Goal: Task Accomplishment & Management: Use online tool/utility

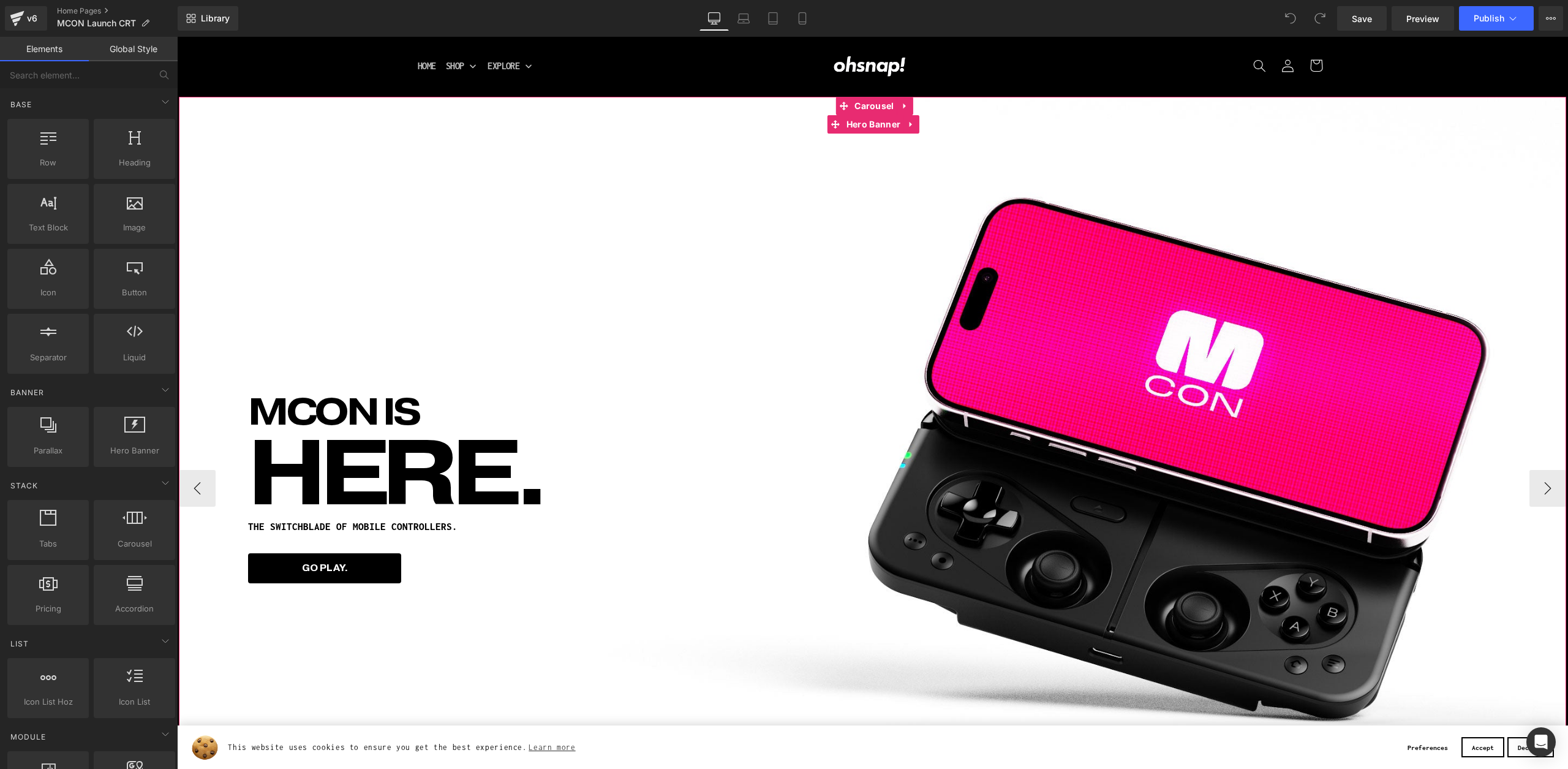
click at [582, 283] on div "MCON IS Heading HERE. Heading THE SWITCHBLADE OF MOBILE CONTROLLERS. Heading GO…" at bounding box center [874, 487] width 1390 height 781
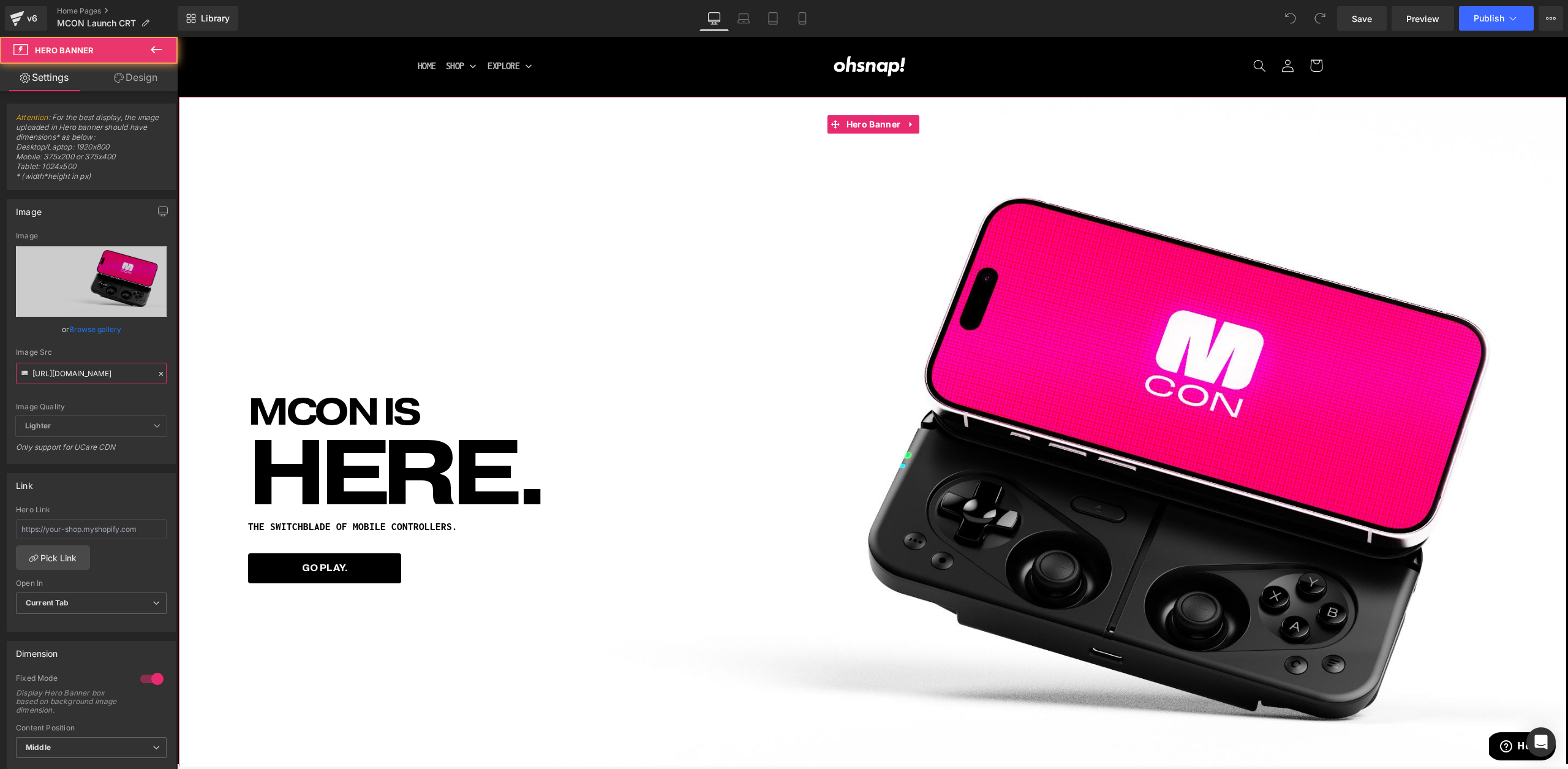
click at [90, 377] on input "https://cdn.shopify.com/s/files/1/0021/1930/3203/files/mconhome.jpg?v=1760558582" at bounding box center [90, 374] width 150 height 22
type input "https://cdn.shopify.com/s/files/1/0021/1930/3203/files/mcon-dsktp.jpg?v=1760564…"
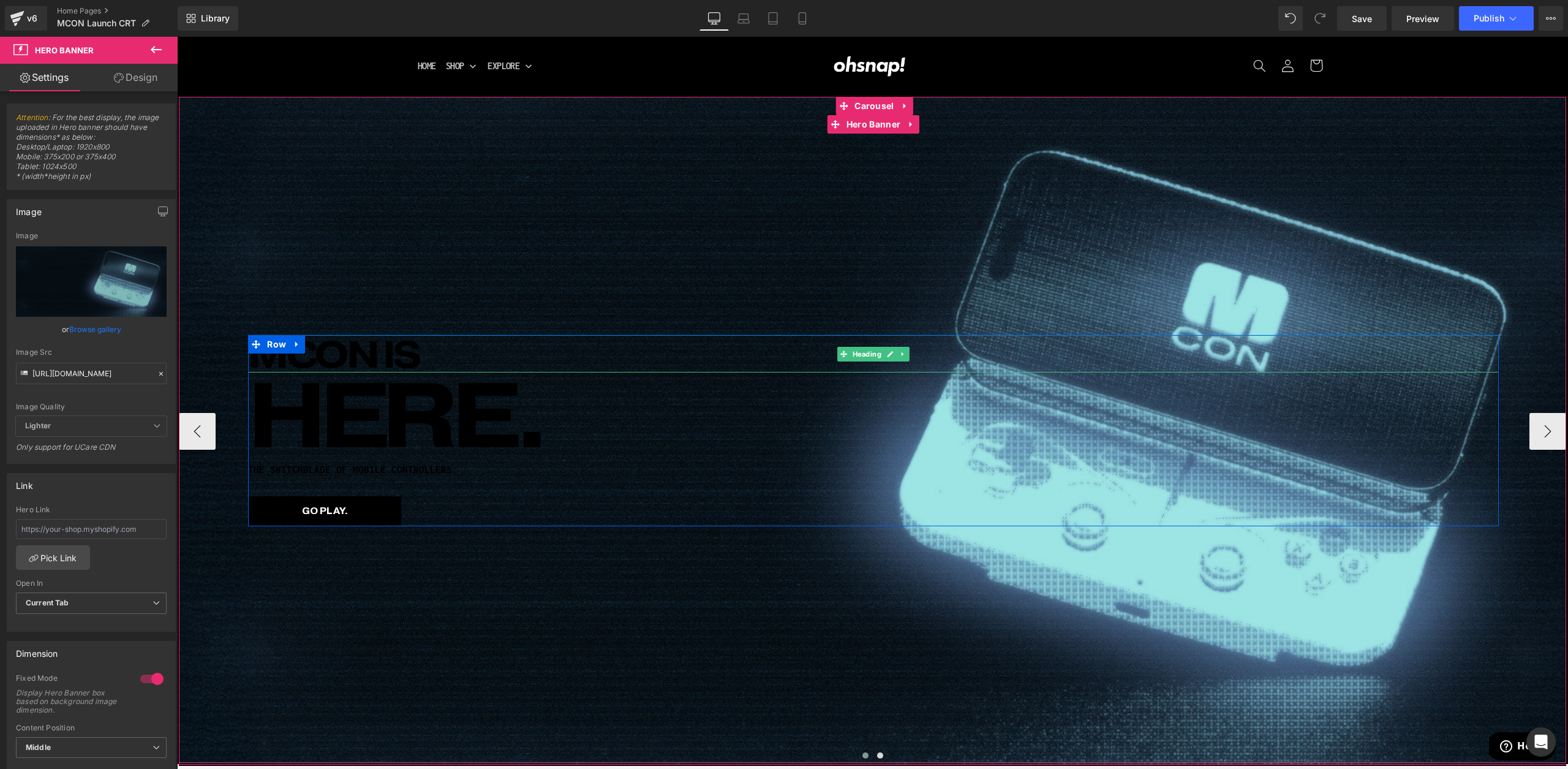
click at [364, 346] on h1 "MCON IS" at bounding box center [872, 354] width 1250 height 37
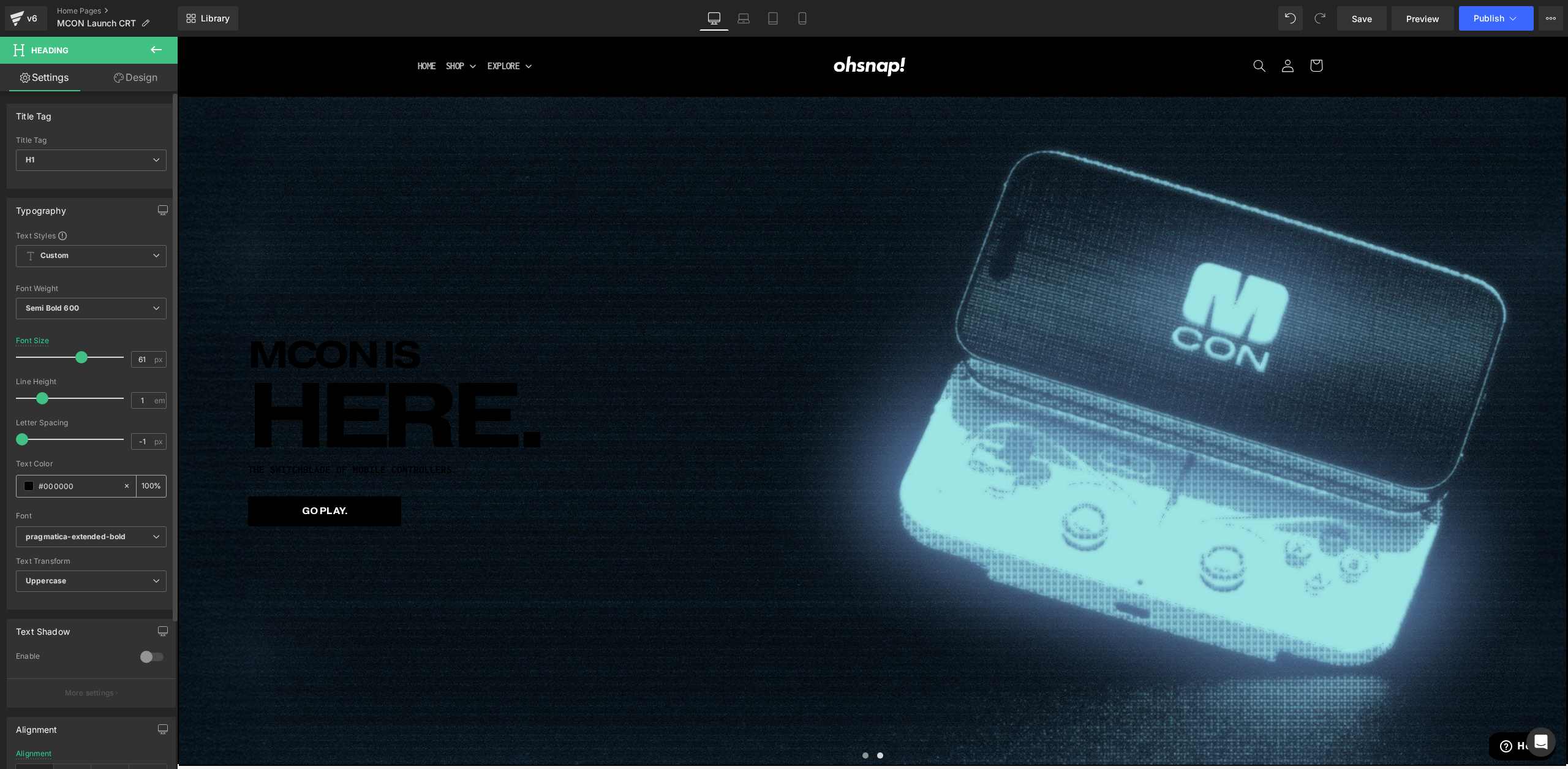
click at [23, 488] on div "#000000" at bounding box center [69, 486] width 106 height 22
click at [27, 481] on div "#000000" at bounding box center [69, 486] width 106 height 22
click at [33, 488] on div "#000000" at bounding box center [69, 486] width 106 height 22
click at [29, 491] on div "#000000" at bounding box center [69, 486] width 106 height 22
click at [29, 486] on span at bounding box center [29, 485] width 10 height 10
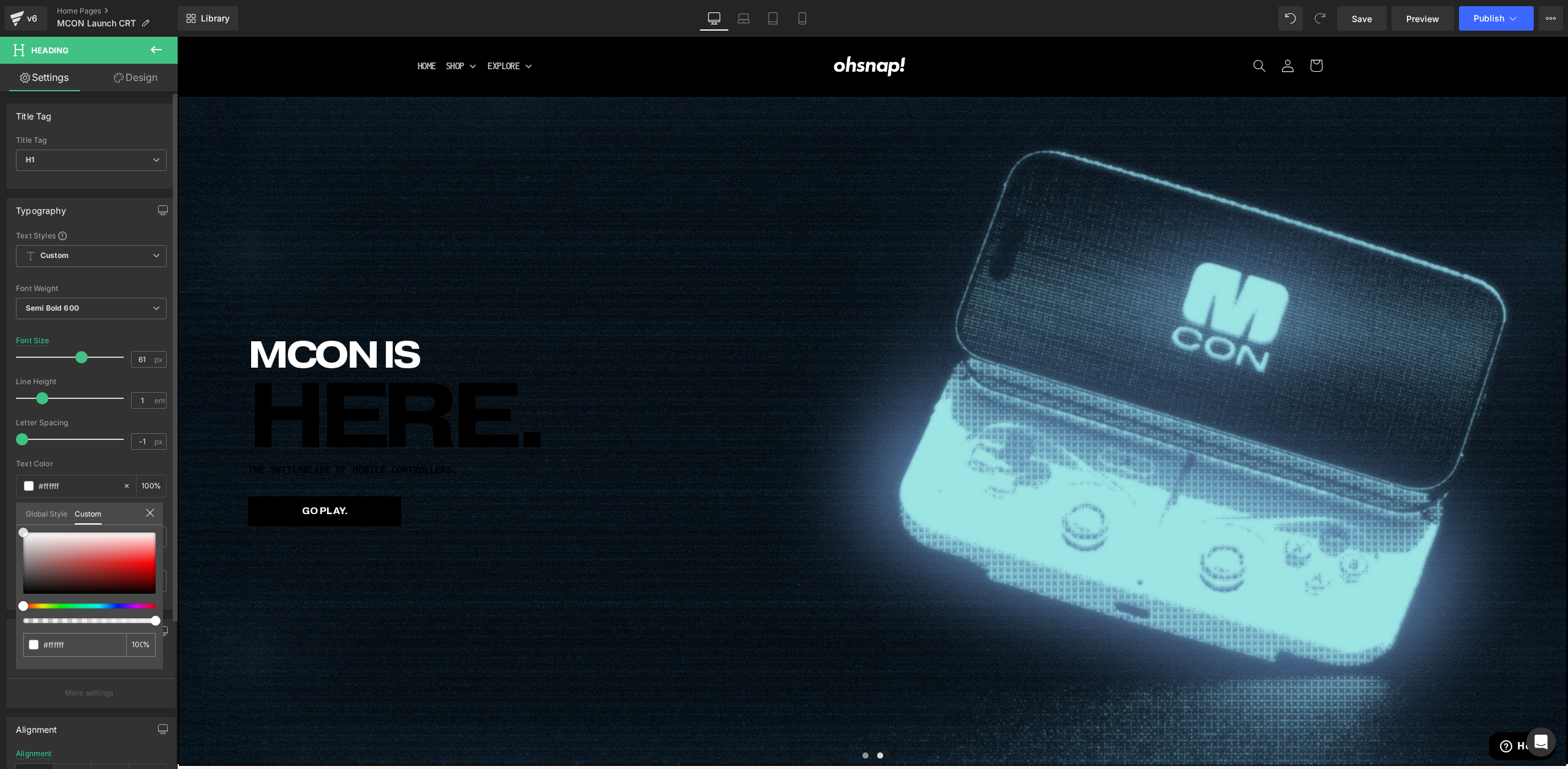
drag, startPoint x: 46, startPoint y: 538, endPoint x: 16, endPoint y: 403, distance: 138.3
click at [0, 404] on div "Typography Text Styles Custom Custom Setup Global Style Custom Setup Global Sty…" at bounding box center [91, 399] width 183 height 421
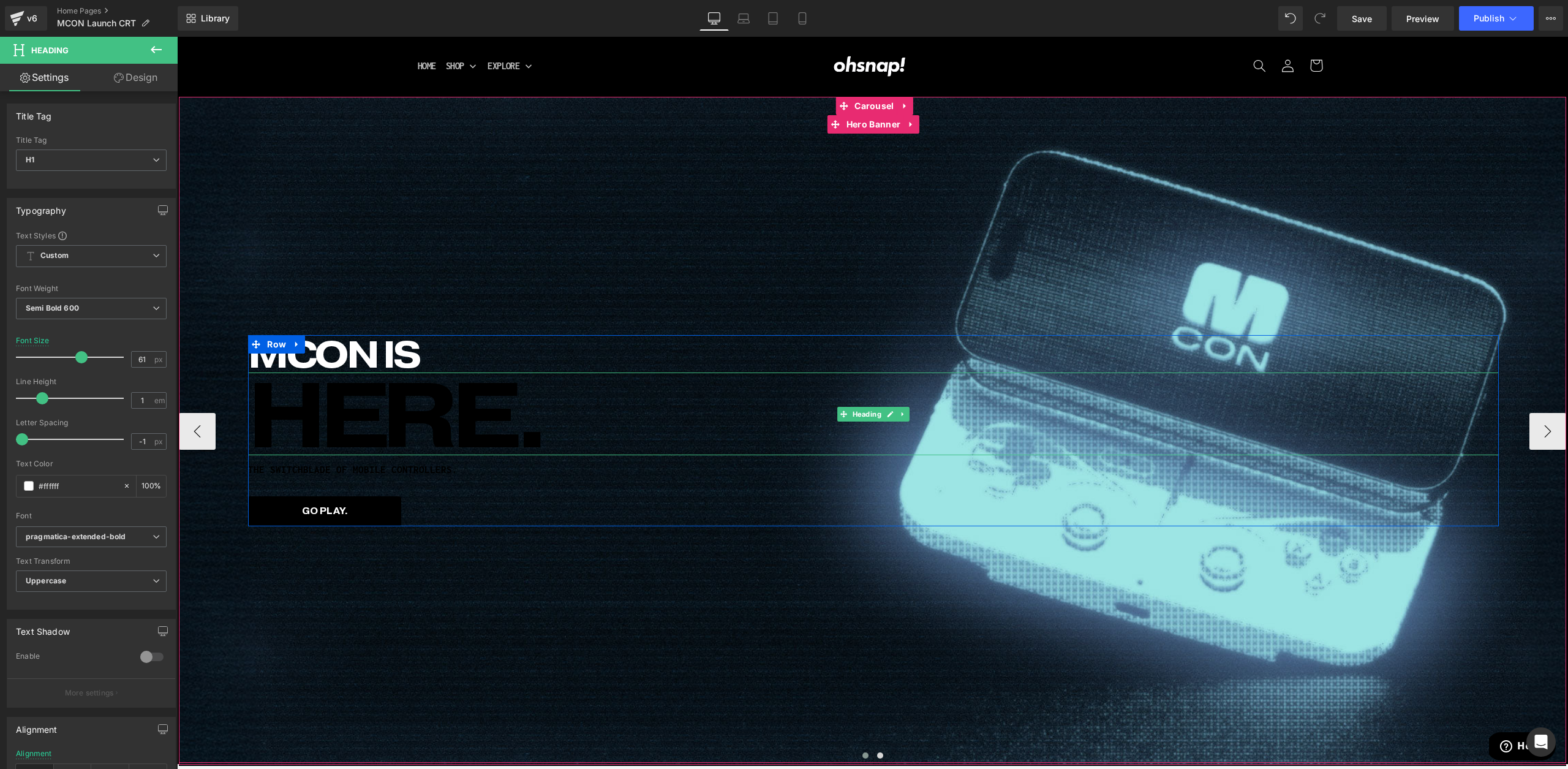
click at [354, 419] on span "HERE." at bounding box center [396, 413] width 296 height 116
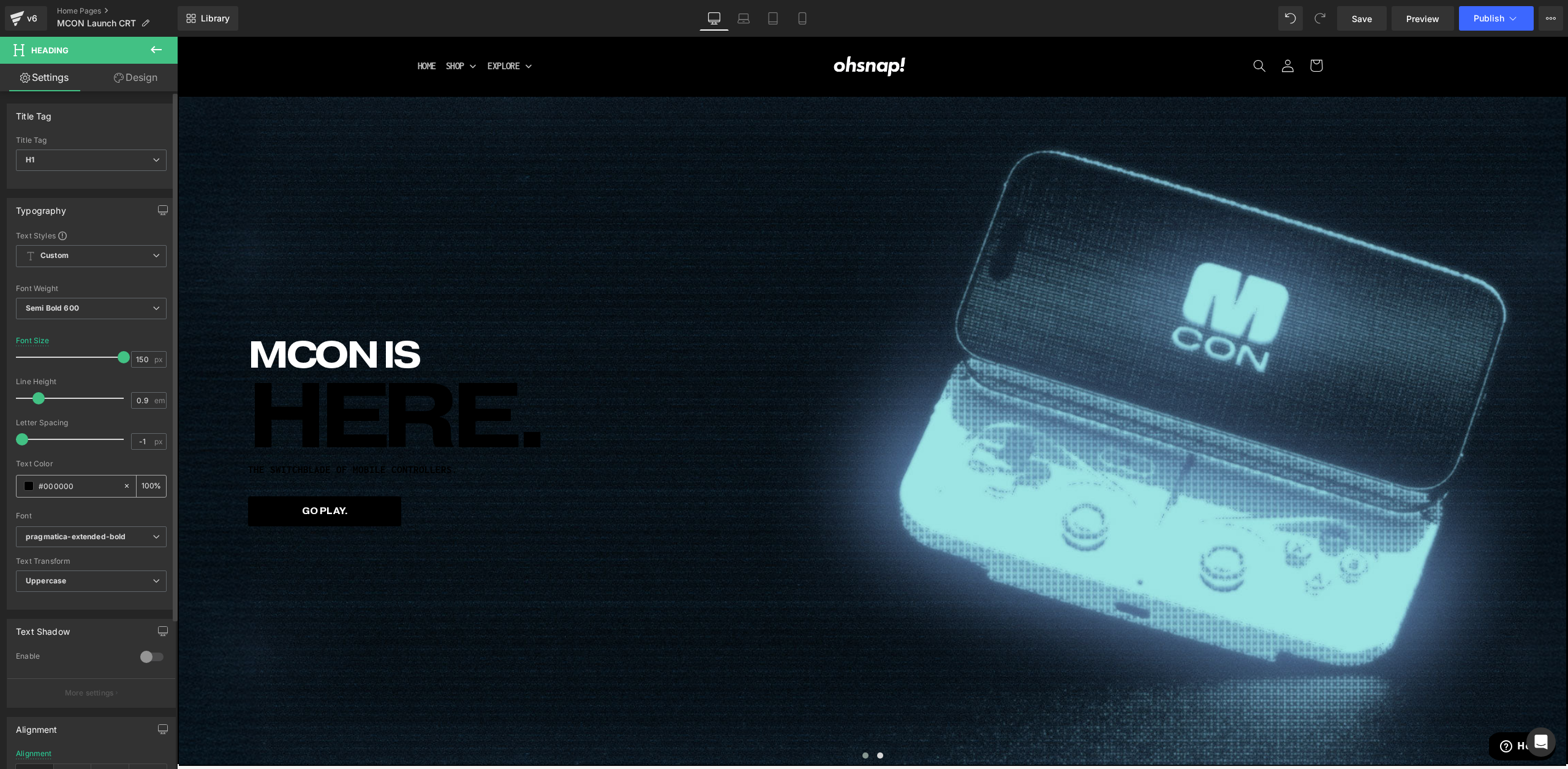
click at [27, 489] on span at bounding box center [29, 485] width 10 height 10
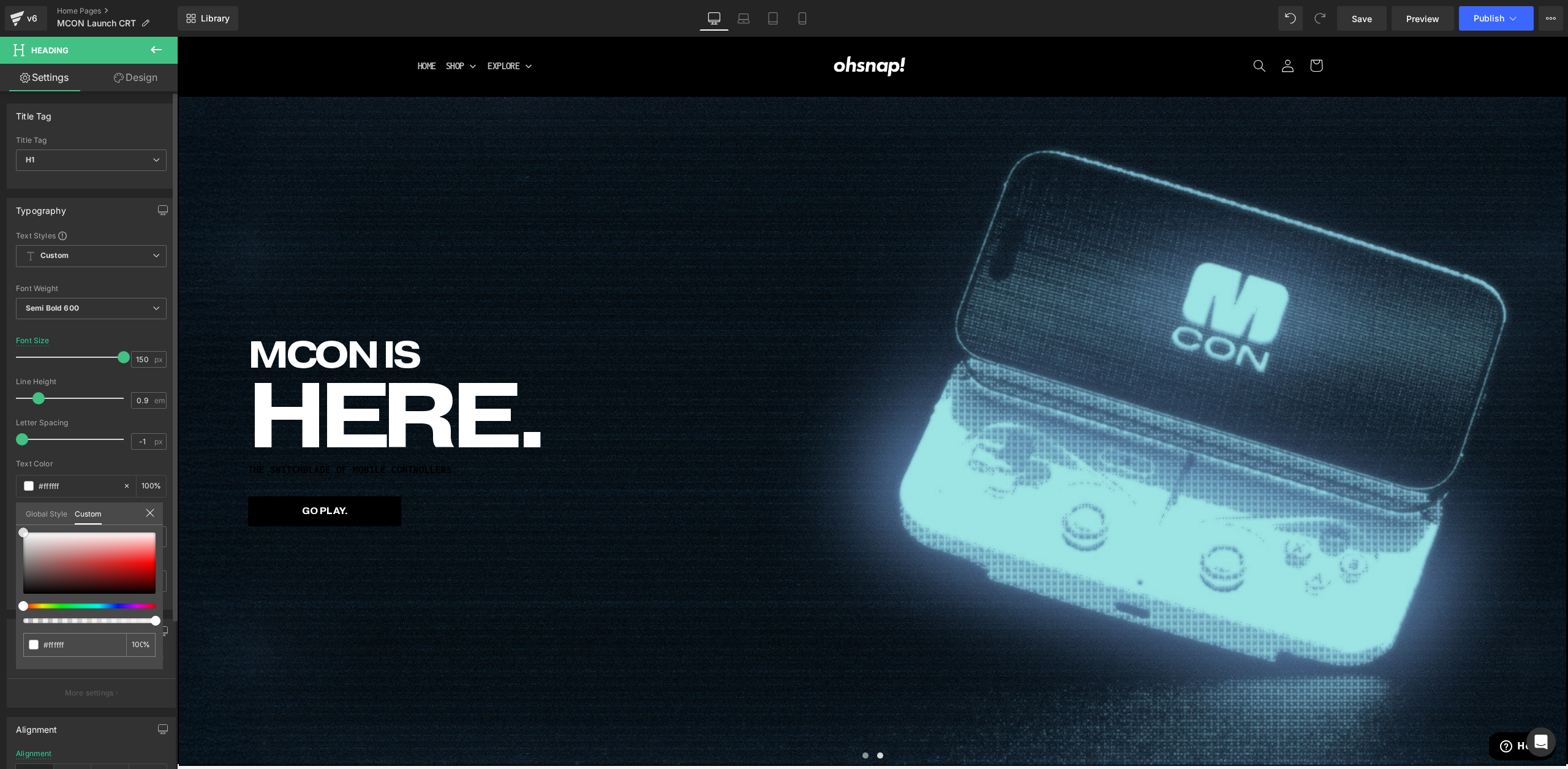
drag, startPoint x: 38, startPoint y: 535, endPoint x: 0, endPoint y: 353, distance: 185.9
click at [0, 353] on div "Typography Text Styles Custom Custom Setup Global Style Custom Setup Global Sty…" at bounding box center [91, 399] width 183 height 421
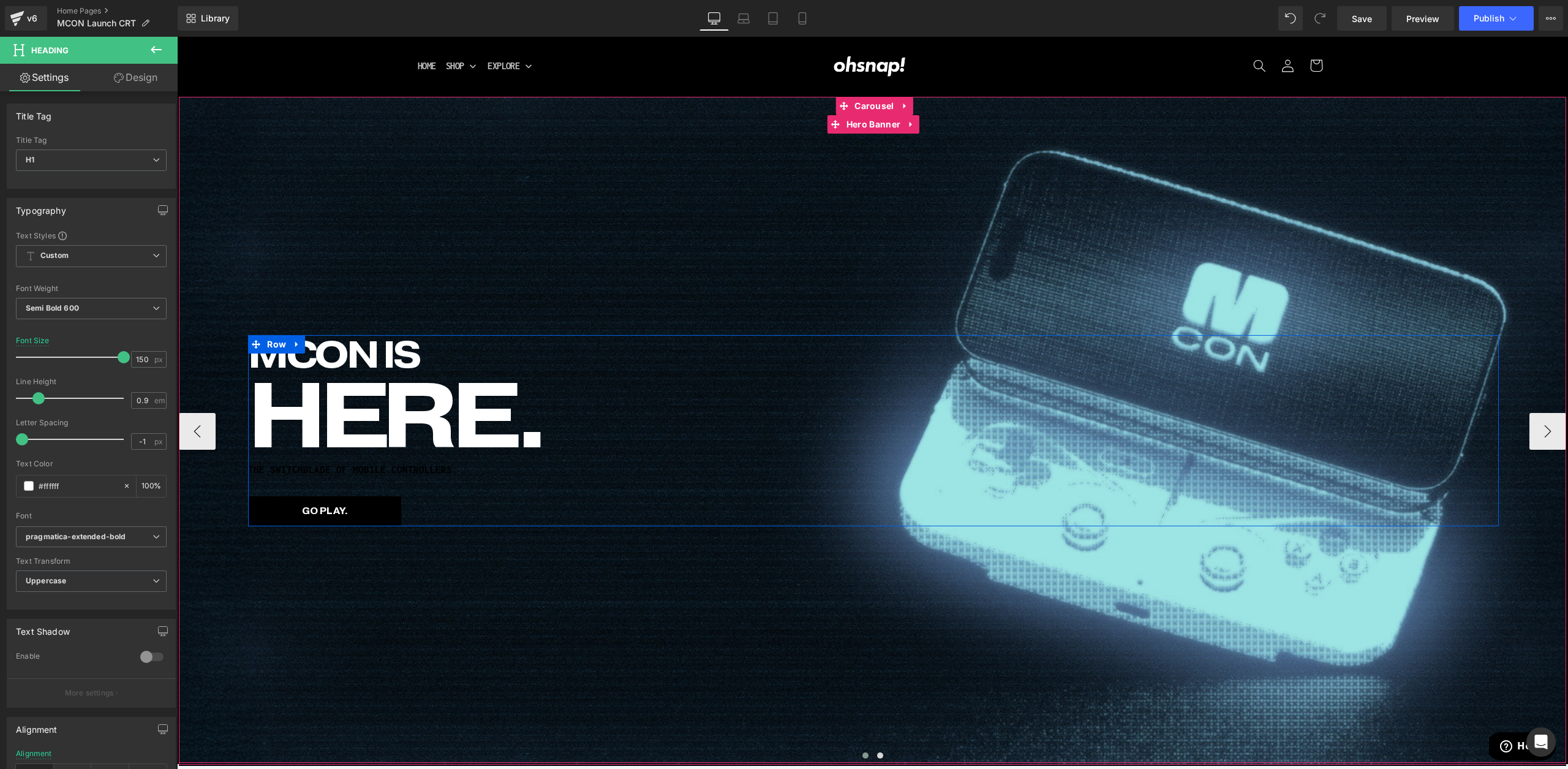
click at [305, 466] on h1 "THE SWITCHBLADE OF MOBILE CONTROLLERS." at bounding box center [872, 469] width 1250 height 10
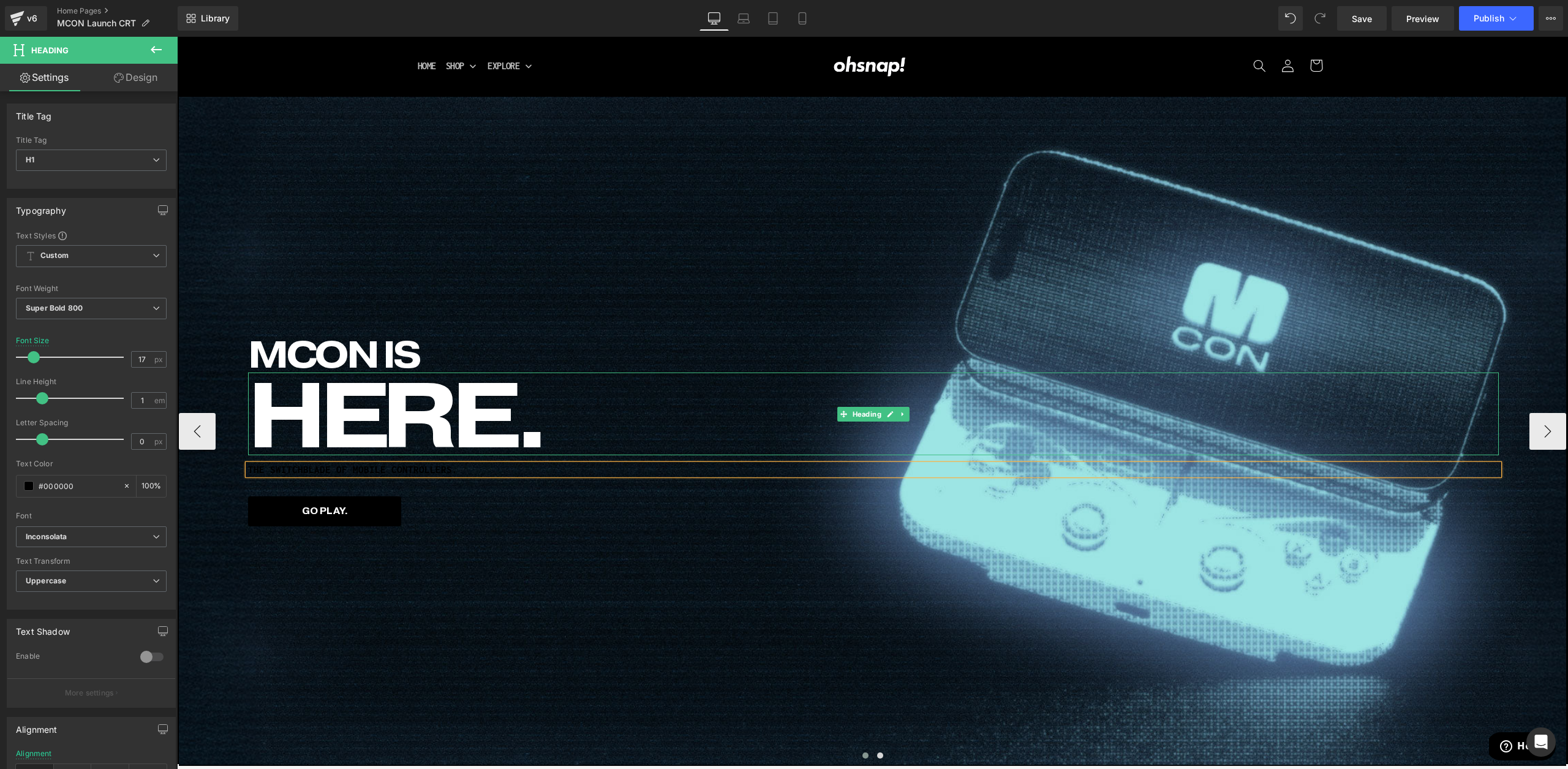
click at [354, 360] on span "HERE." at bounding box center [396, 413] width 296 height 116
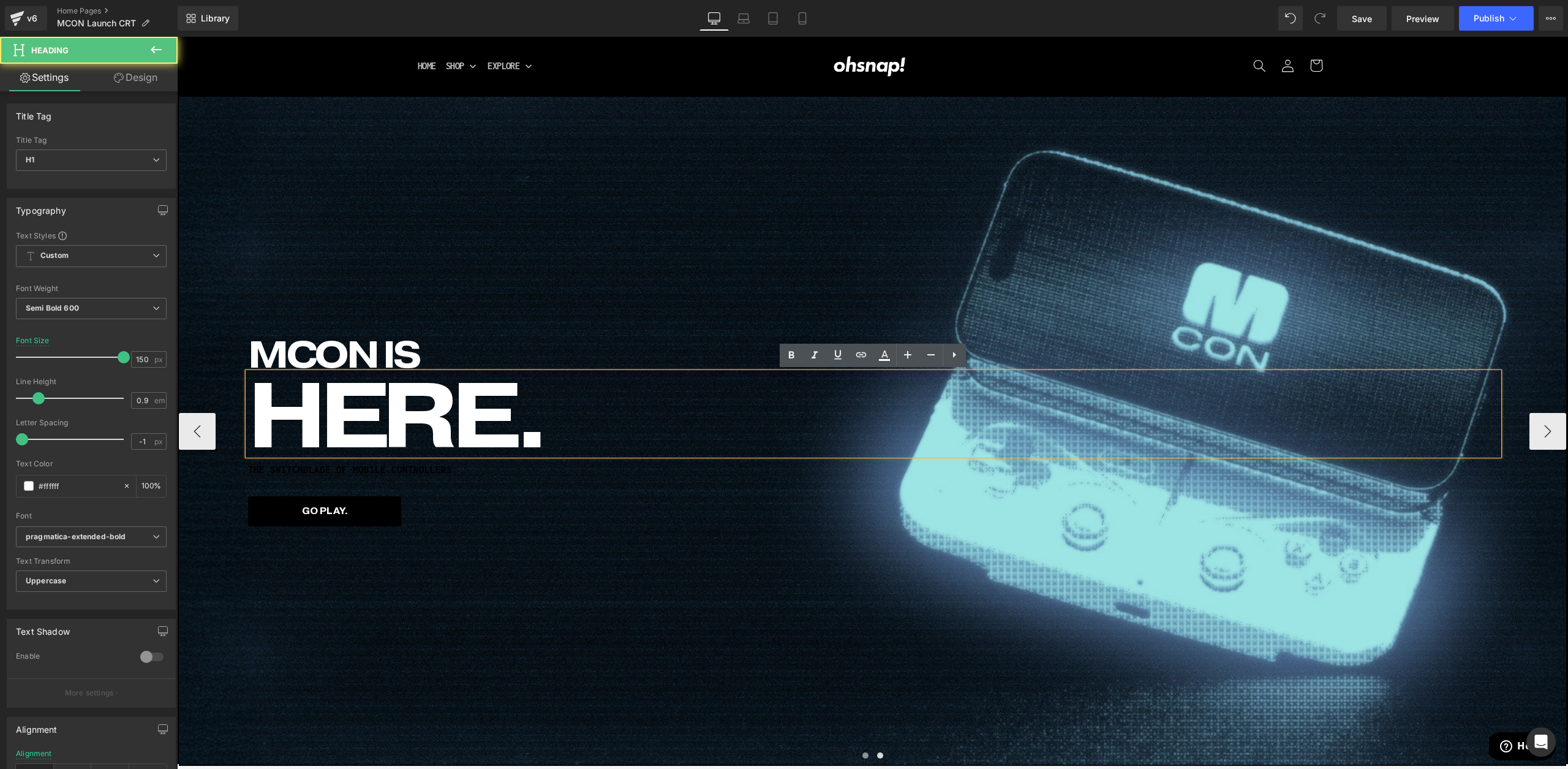
click at [353, 342] on h1 "MCON IS" at bounding box center [872, 354] width 1250 height 37
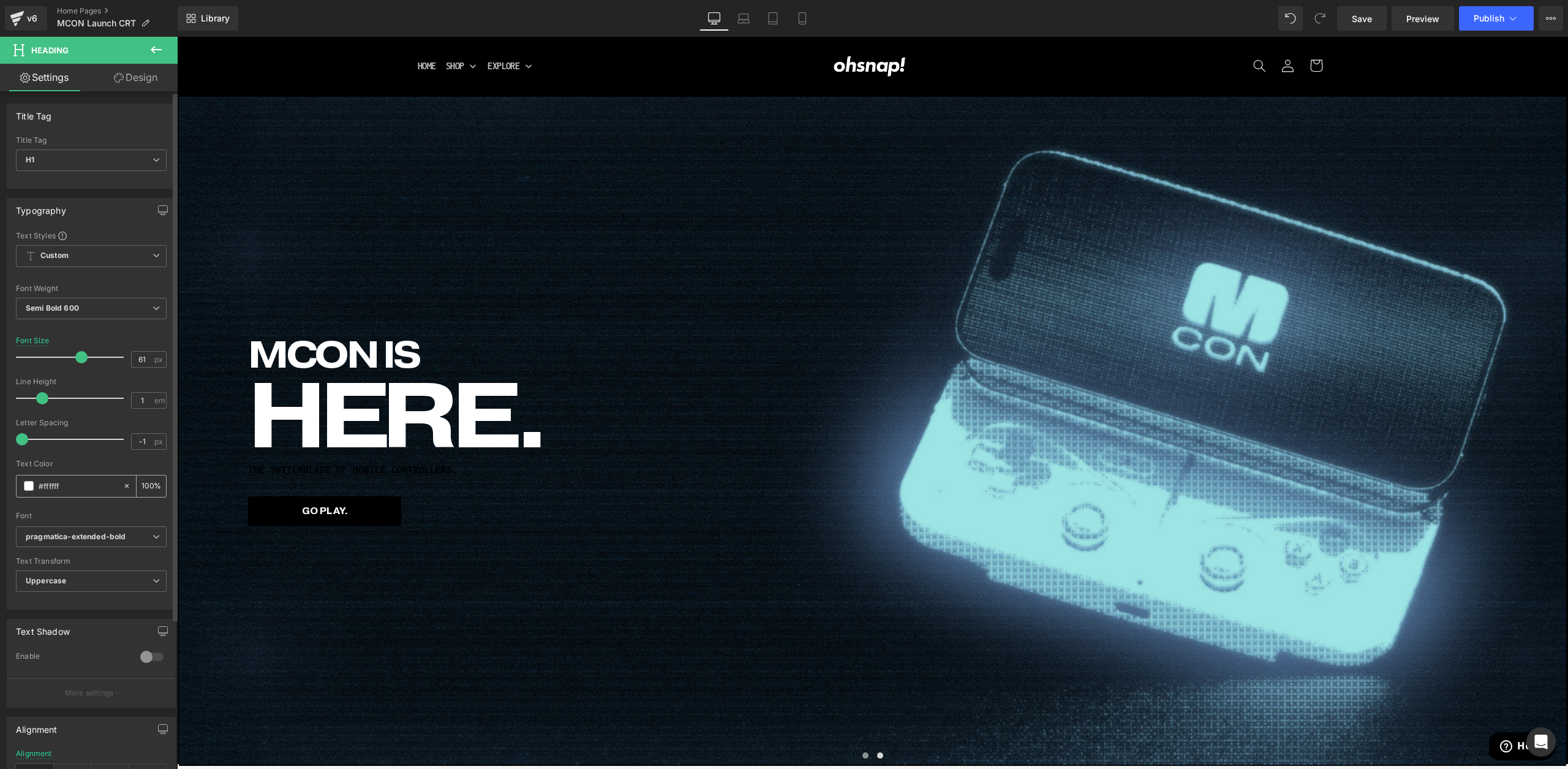
click at [30, 487] on span at bounding box center [29, 485] width 10 height 10
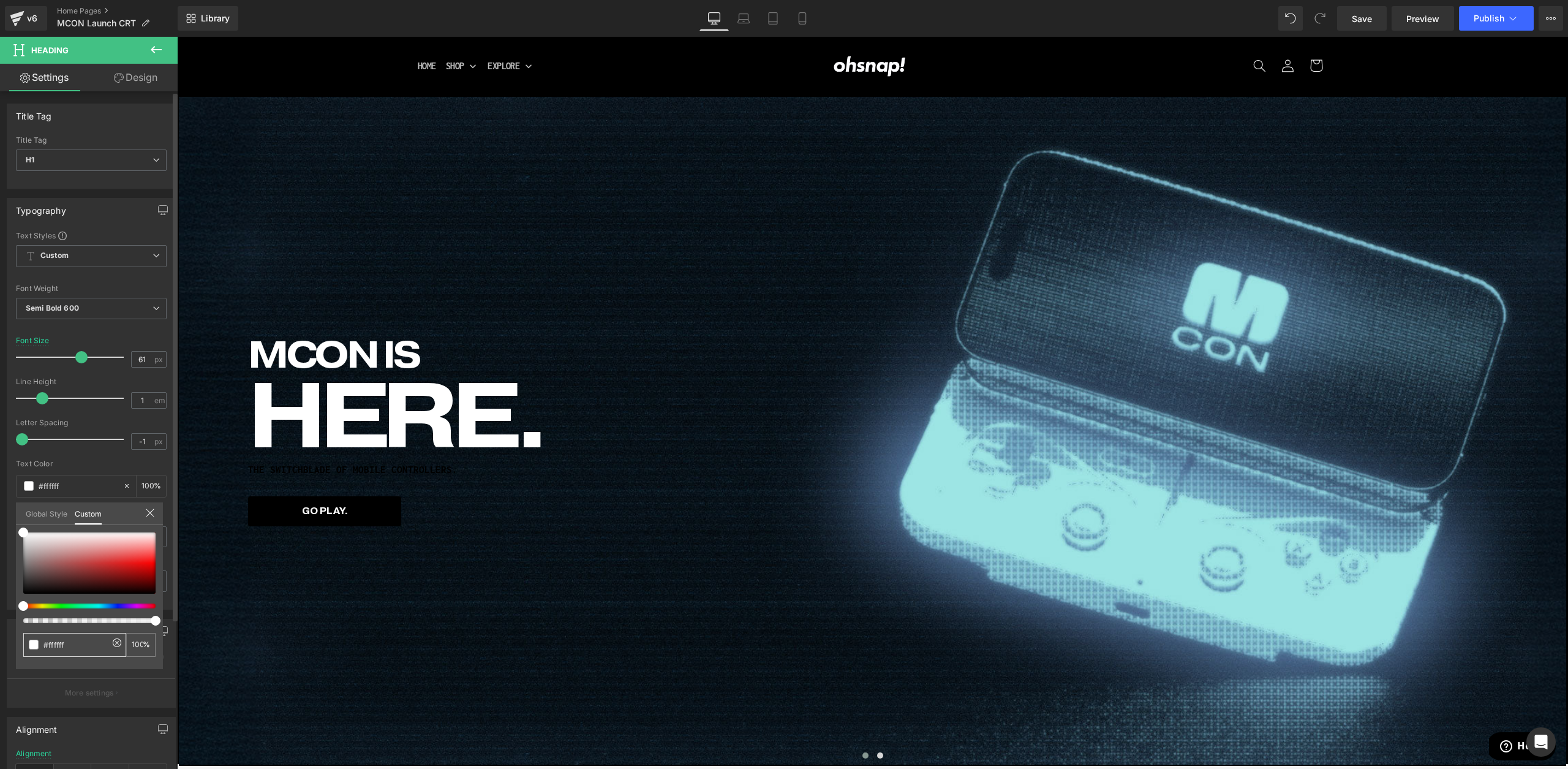
click at [67, 640] on input "#ffffff" at bounding box center [76, 644] width 65 height 13
paste input "9CE6E4"
type input "#9CE6E4"
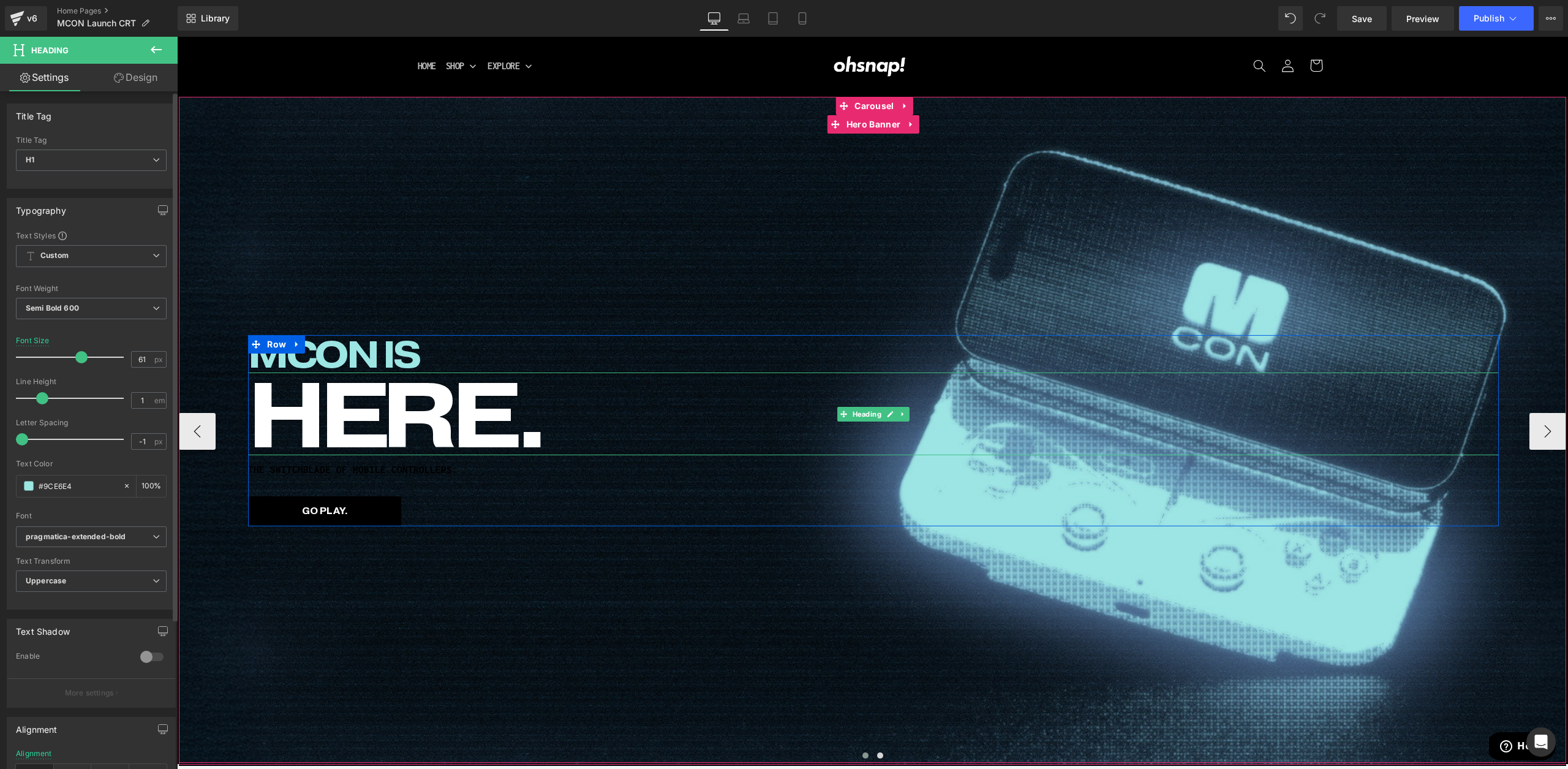
click at [324, 411] on span "HERE." at bounding box center [396, 413] width 296 height 116
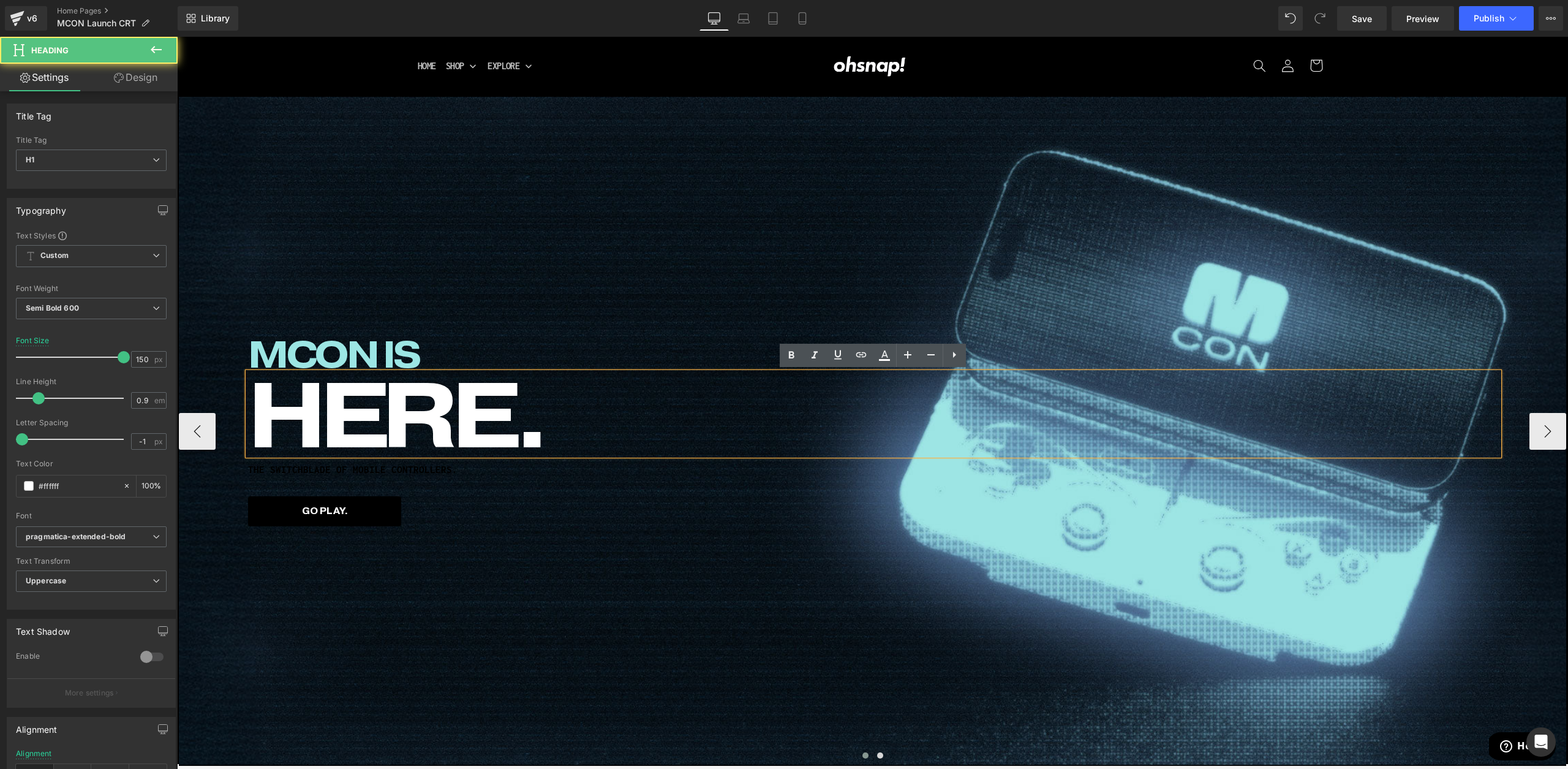
click at [360, 360] on span "HERE." at bounding box center [396, 413] width 296 height 116
click at [366, 353] on h1 "MCON IS" at bounding box center [872, 354] width 1250 height 37
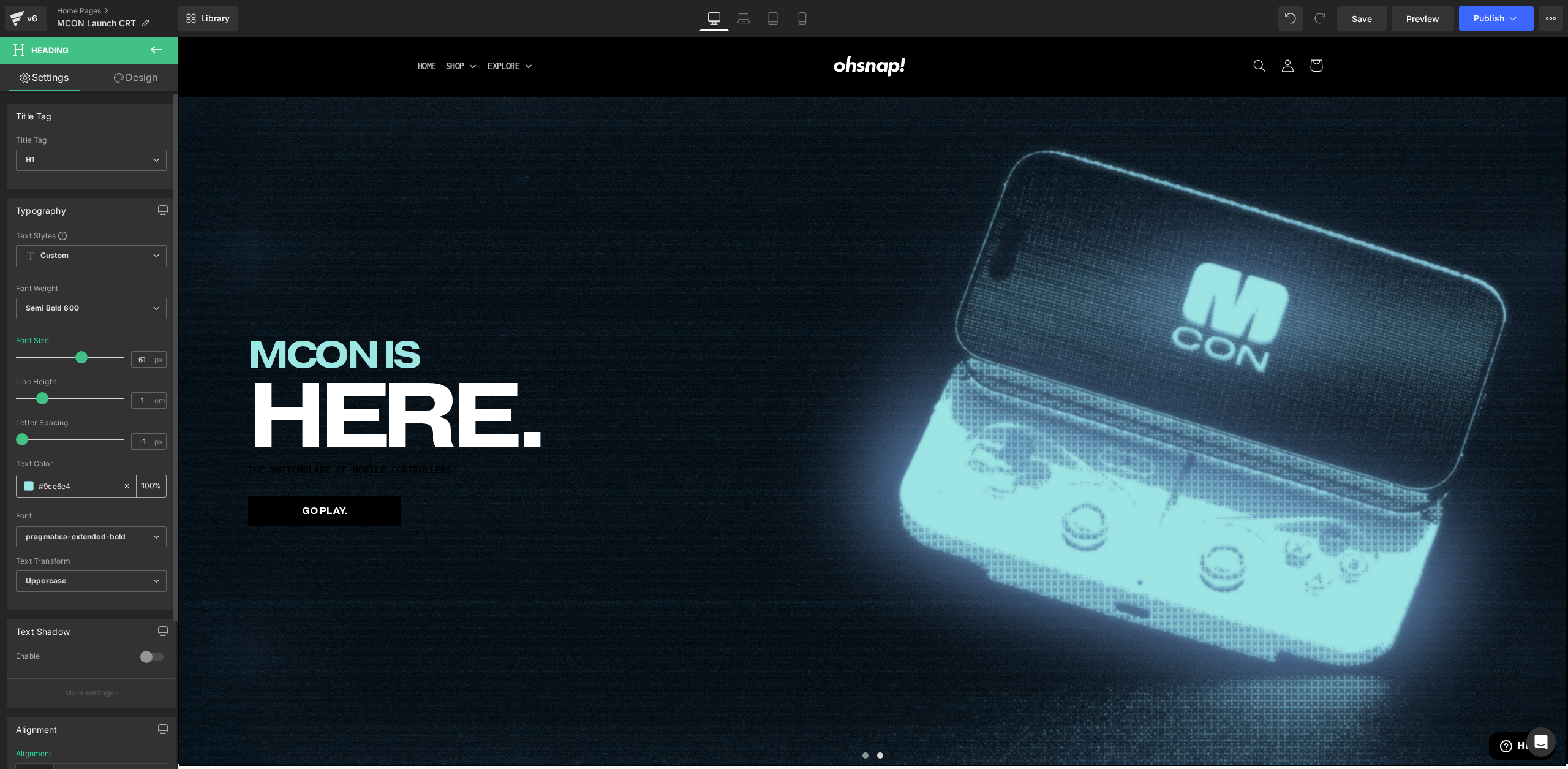
click at [27, 487] on span at bounding box center [29, 485] width 10 height 10
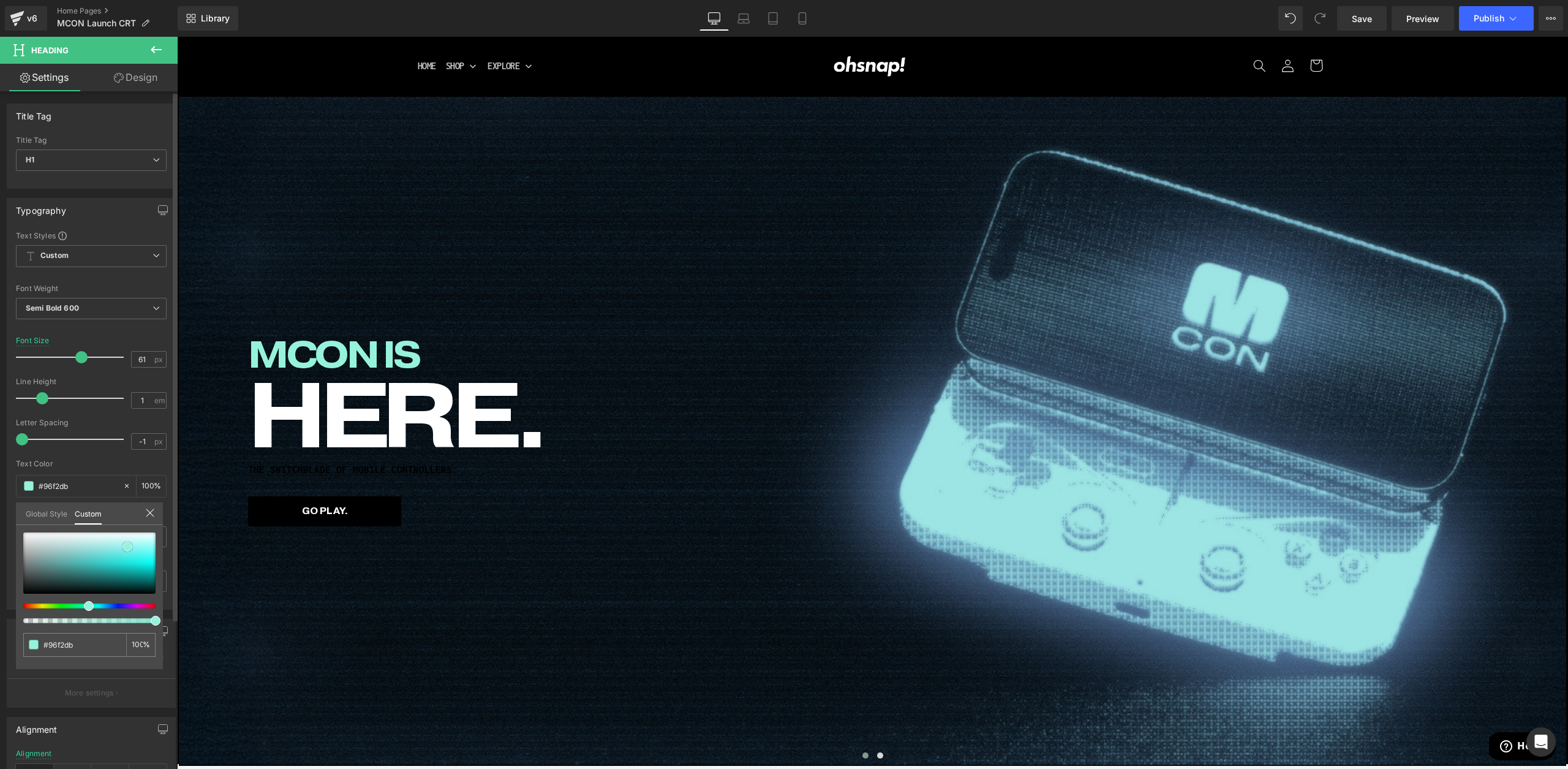
drag, startPoint x: 97, startPoint y: 541, endPoint x: 128, endPoint y: 546, distance: 31.4
click at [128, 546] on div at bounding box center [90, 563] width 132 height 62
click at [82, 607] on div at bounding box center [85, 606] width 132 height 5
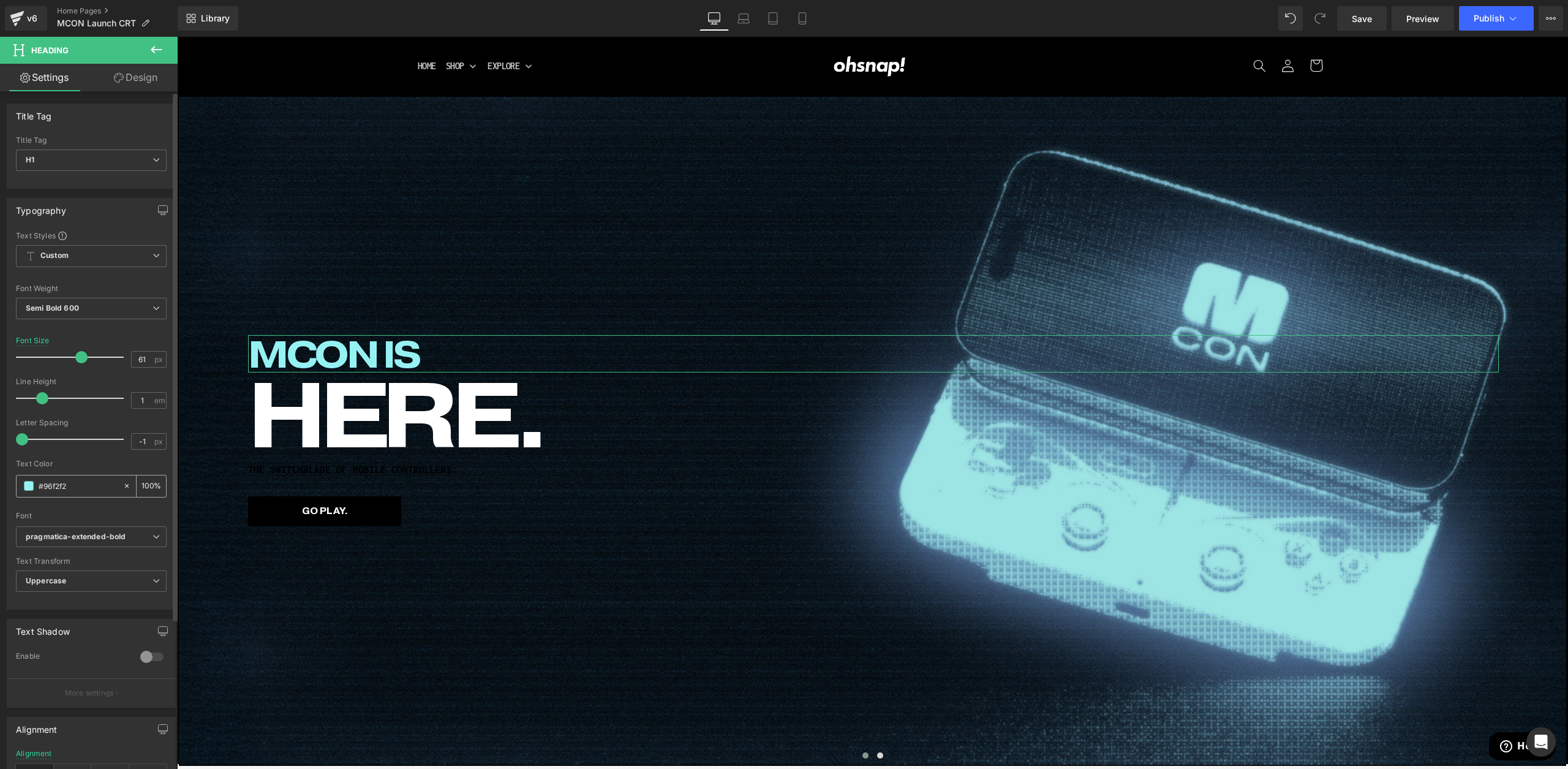
click at [69, 486] on input "#9ce6e4" at bounding box center [78, 485] width 79 height 13
type input "#96f2f2"
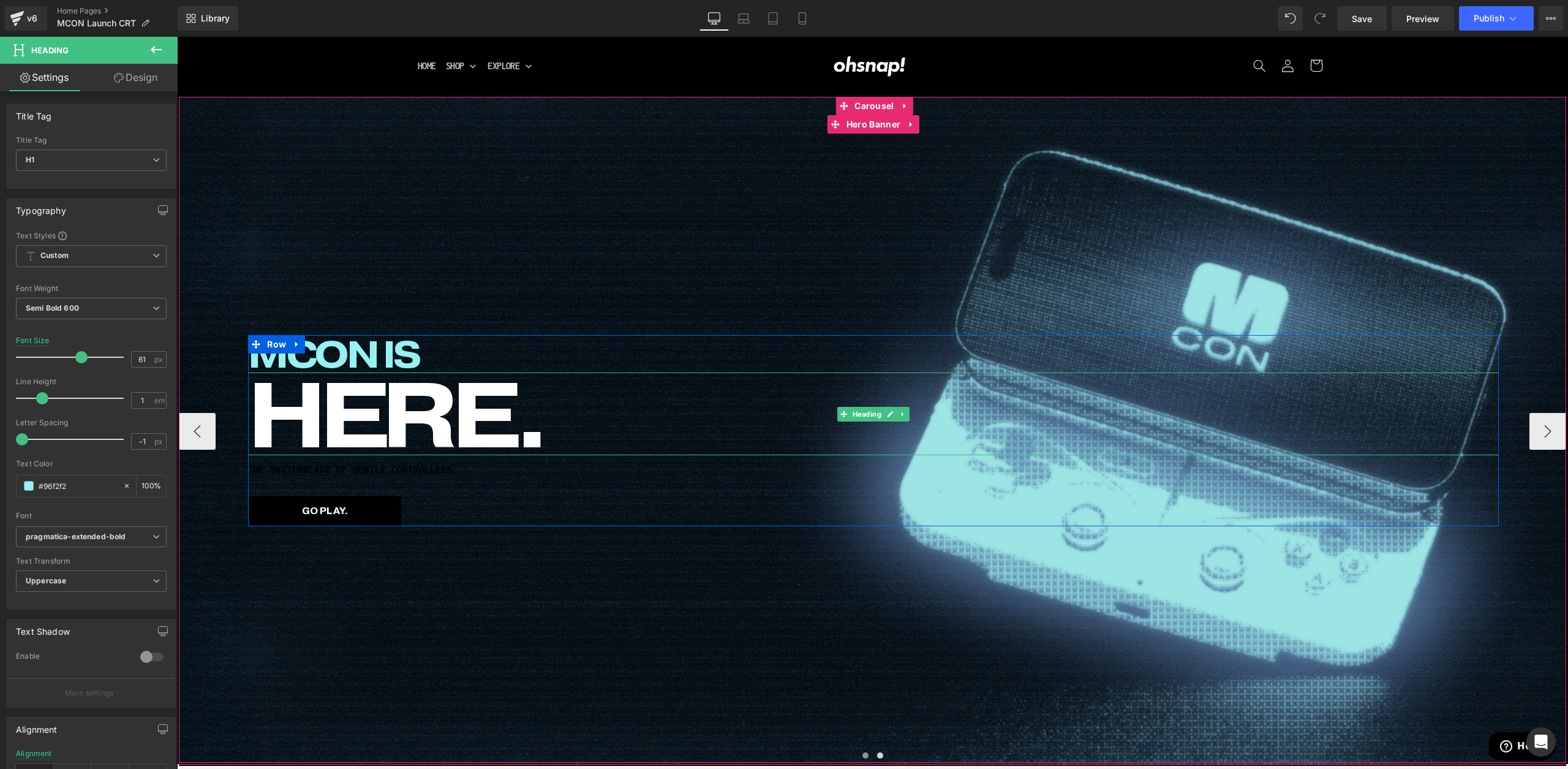
click at [378, 419] on span "HERE." at bounding box center [396, 413] width 296 height 116
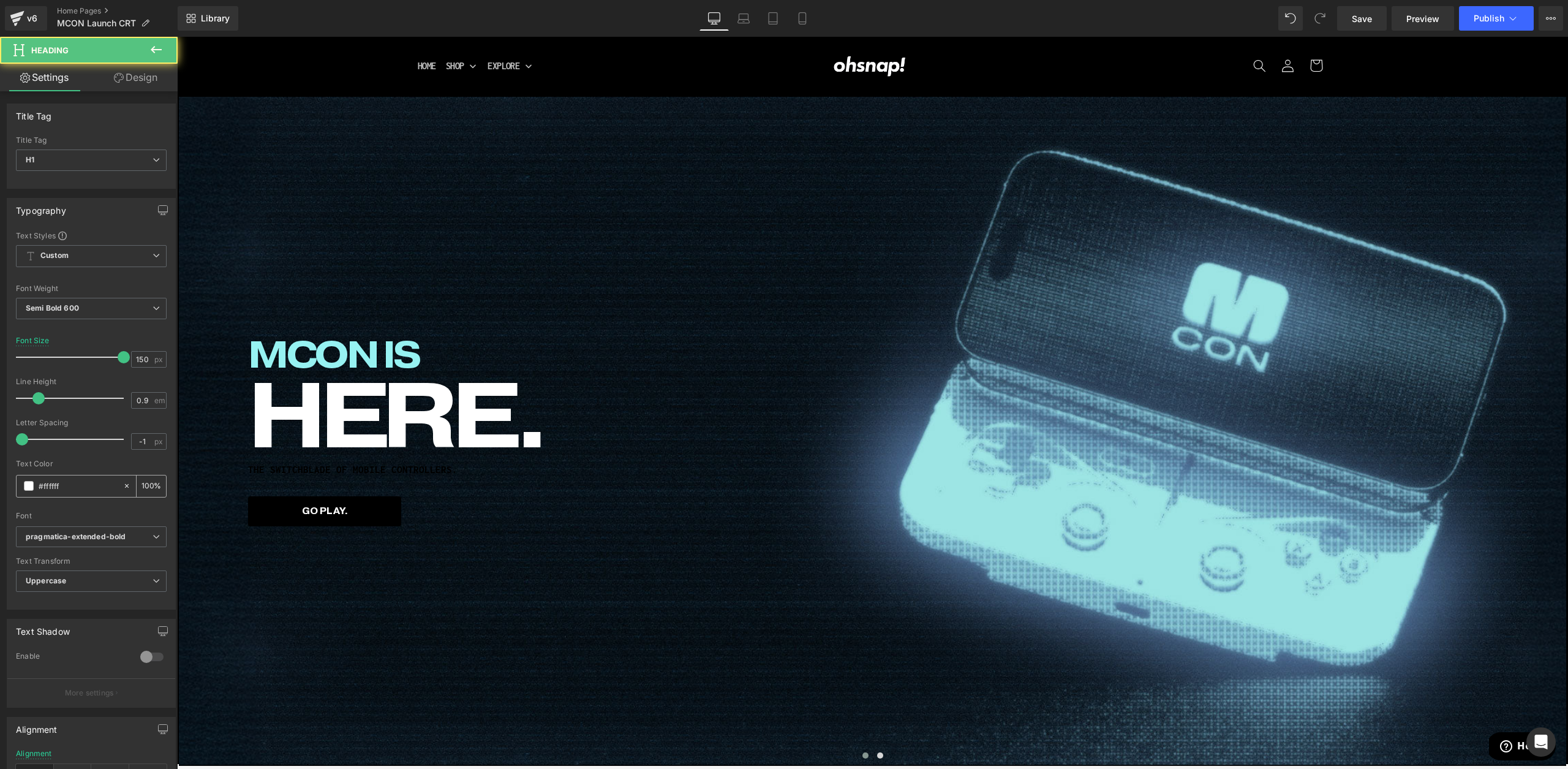
click at [59, 489] on input "#ffffff" at bounding box center [78, 485] width 79 height 13
type input "#96f2f2"
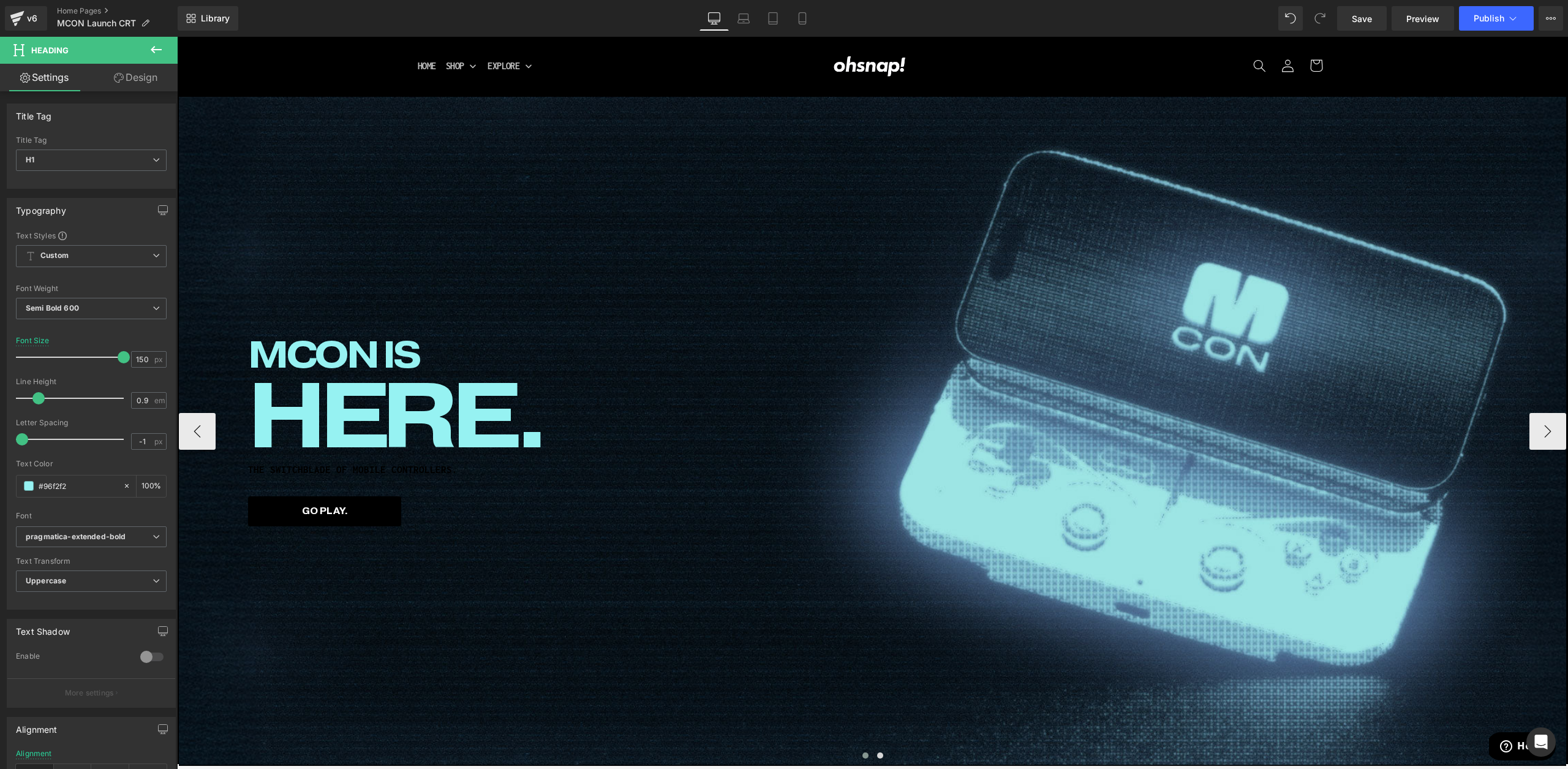
click at [317, 467] on h1 "THE SWITCHBLADE OF MOBILE CONTROLLERS." at bounding box center [872, 469] width 1250 height 10
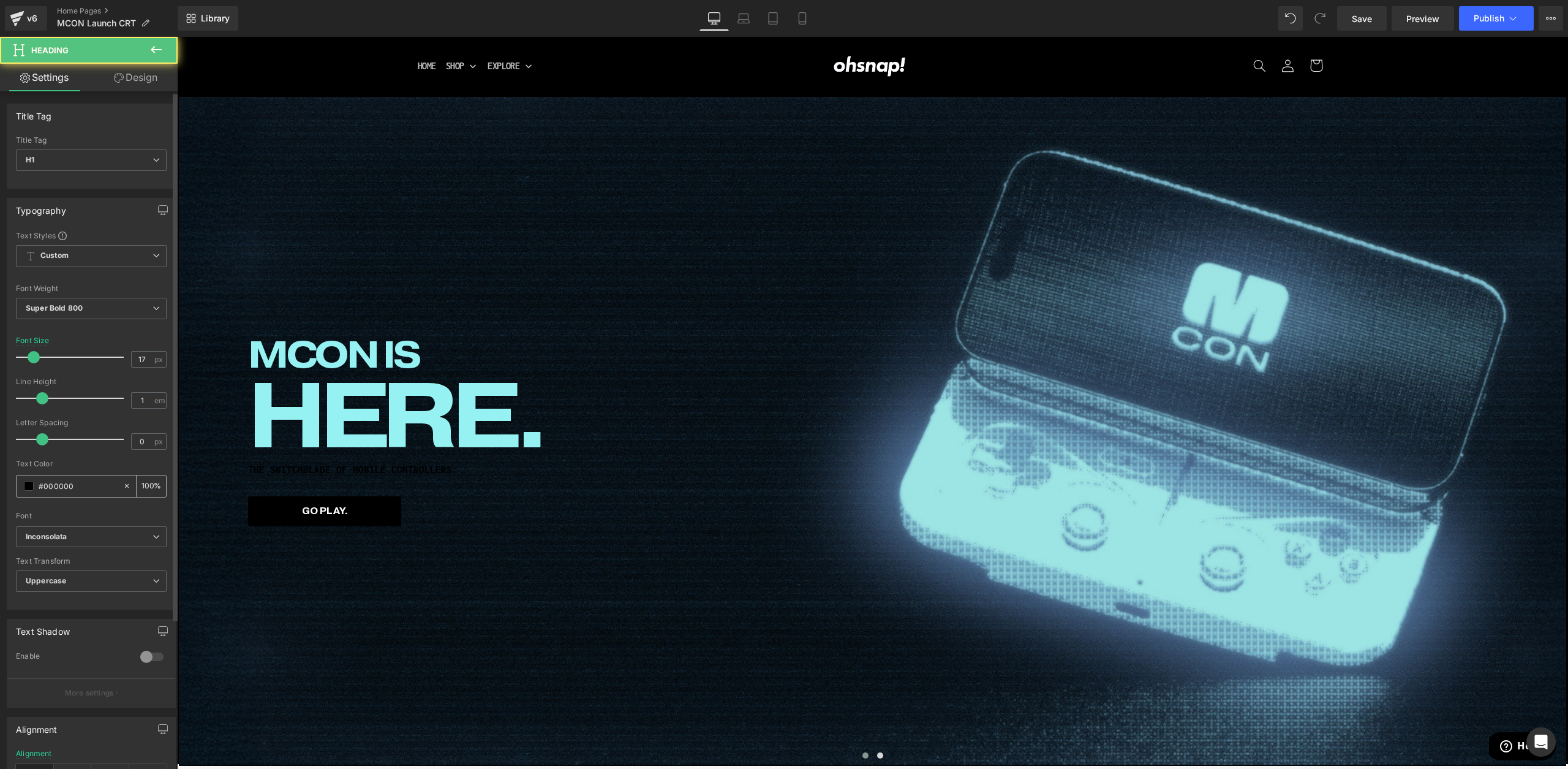
click at [52, 487] on input "#000000" at bounding box center [78, 485] width 79 height 13
paste input "96f2f2"
type input "#96f2f2"
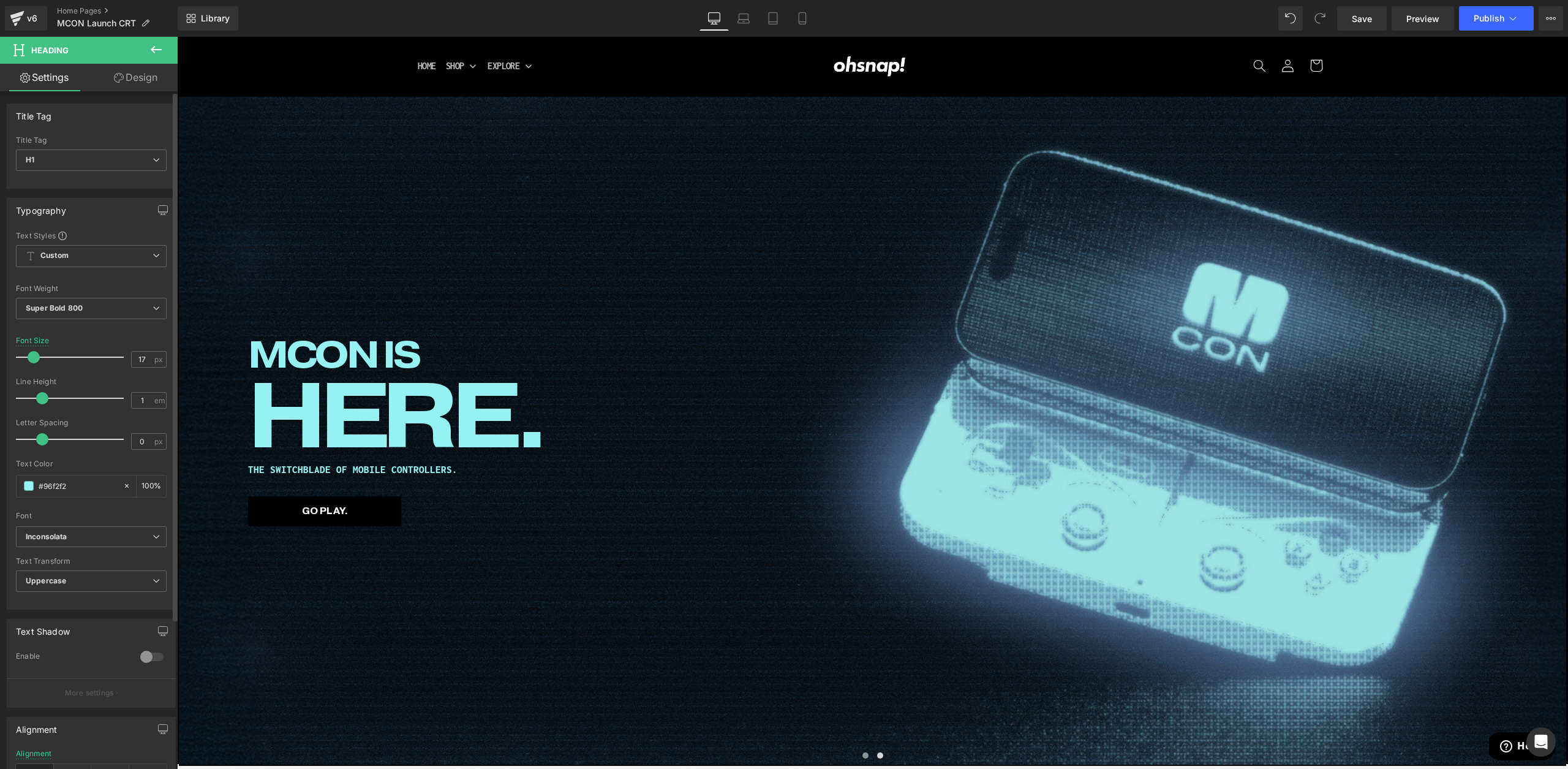
click at [83, 520] on div "Font" at bounding box center [90, 516] width 150 height 9
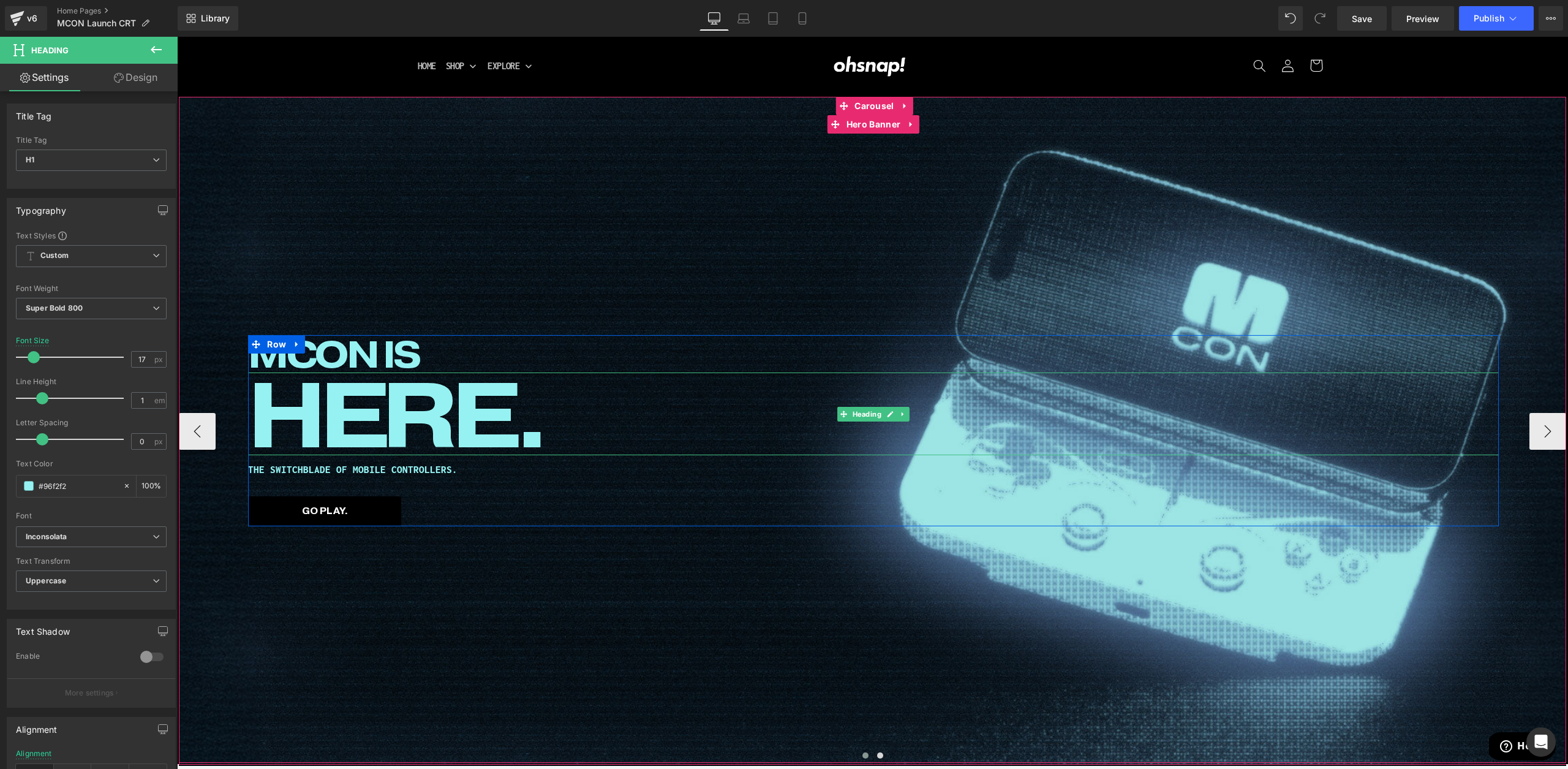
click at [379, 397] on span "HERE." at bounding box center [396, 413] width 296 height 116
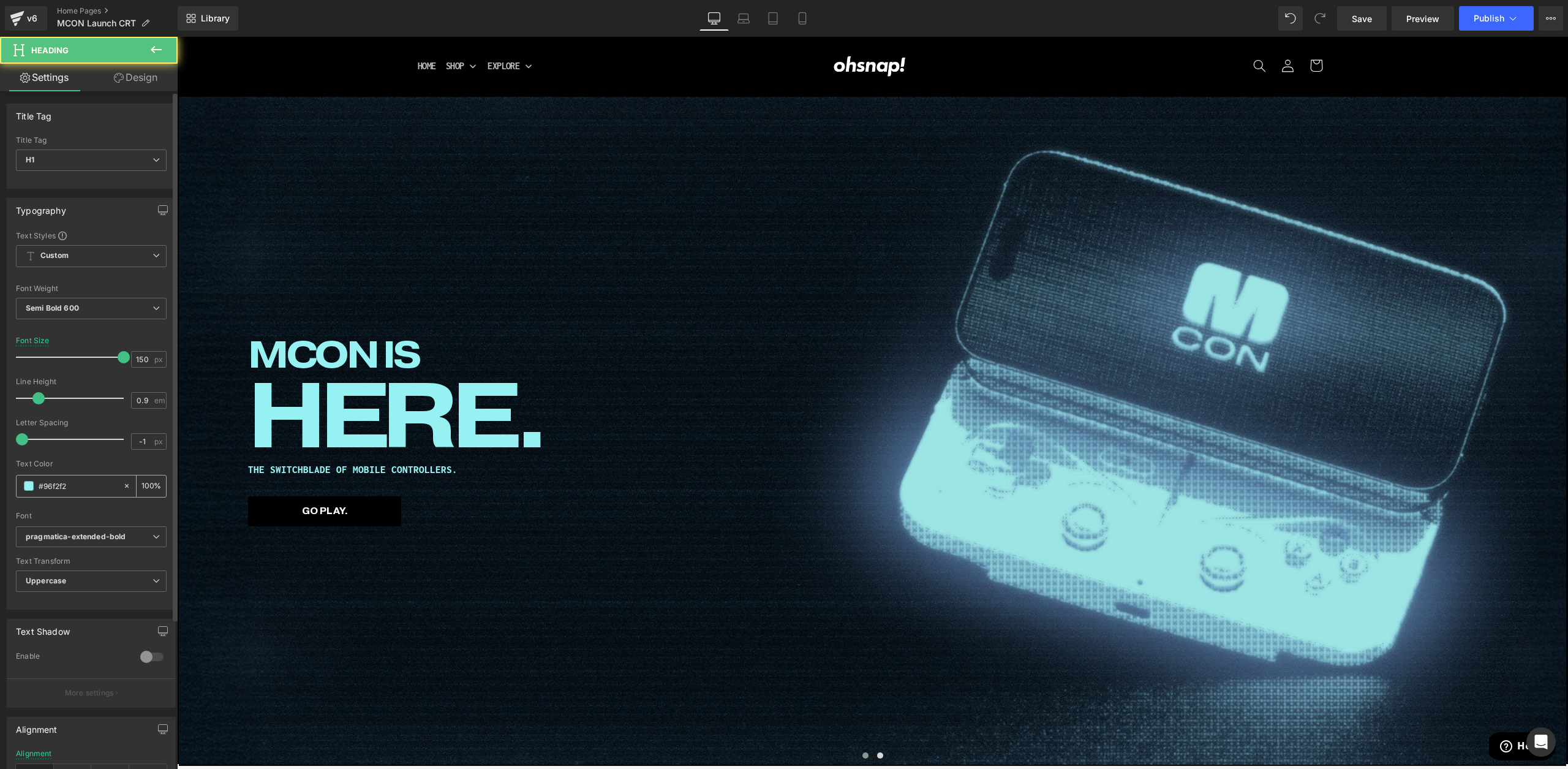
click at [33, 482] on span at bounding box center [29, 485] width 10 height 10
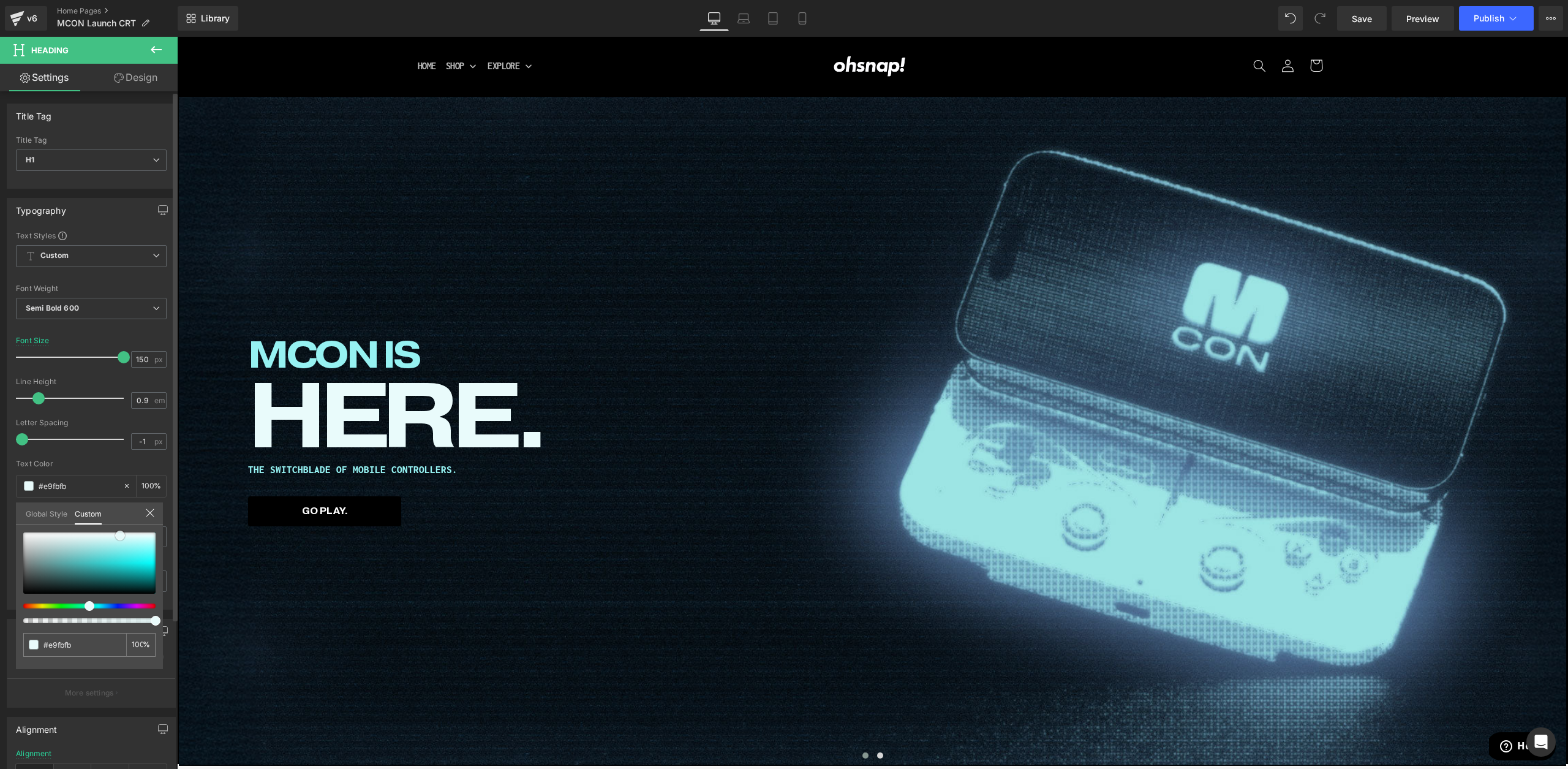
click at [120, 535] on div at bounding box center [90, 563] width 132 height 62
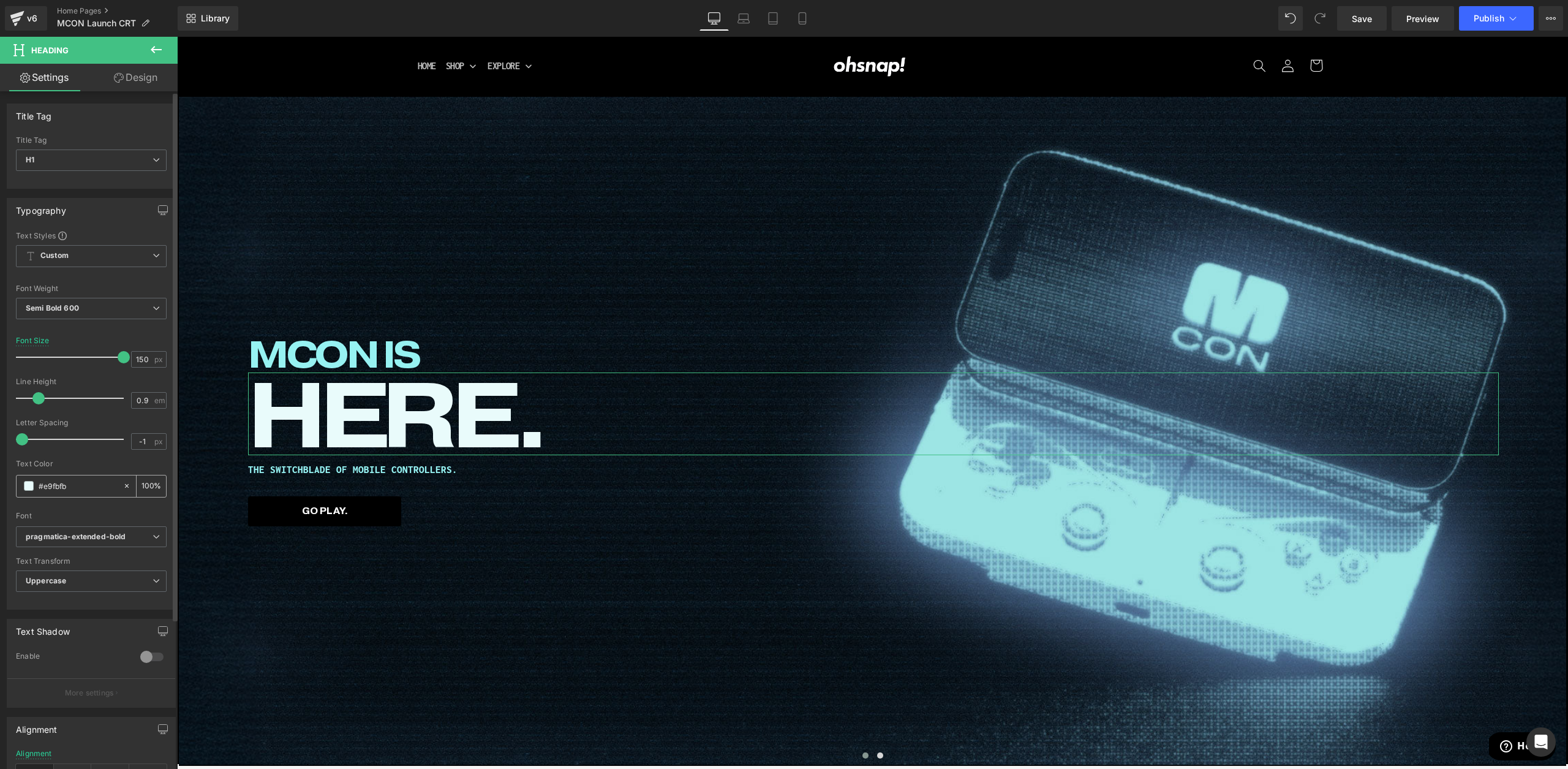
click at [77, 484] on input "#96f2f2" at bounding box center [78, 485] width 79 height 13
type input "#e9fbfb"
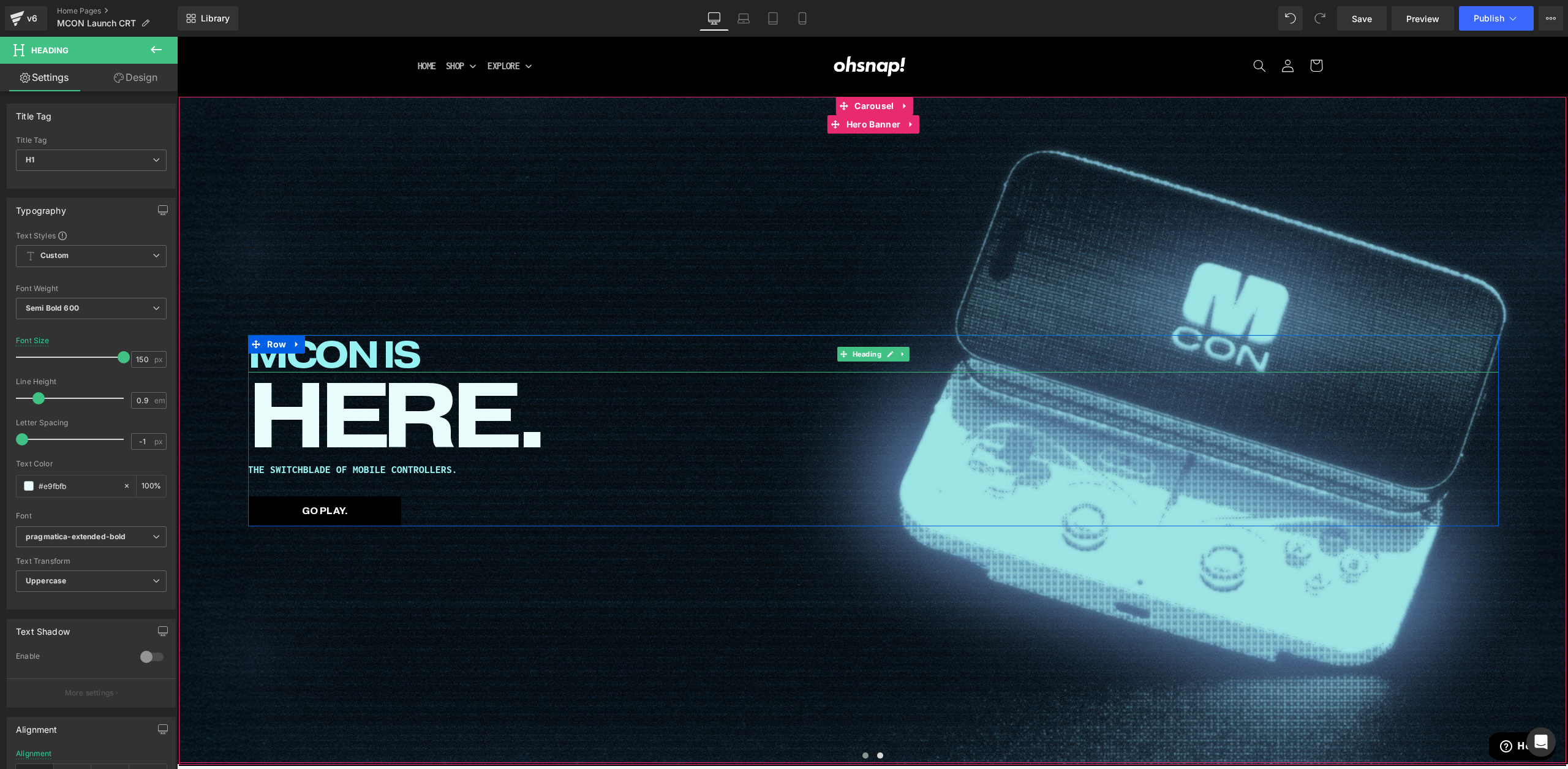
click at [340, 348] on h1 "MCON IS" at bounding box center [872, 354] width 1250 height 37
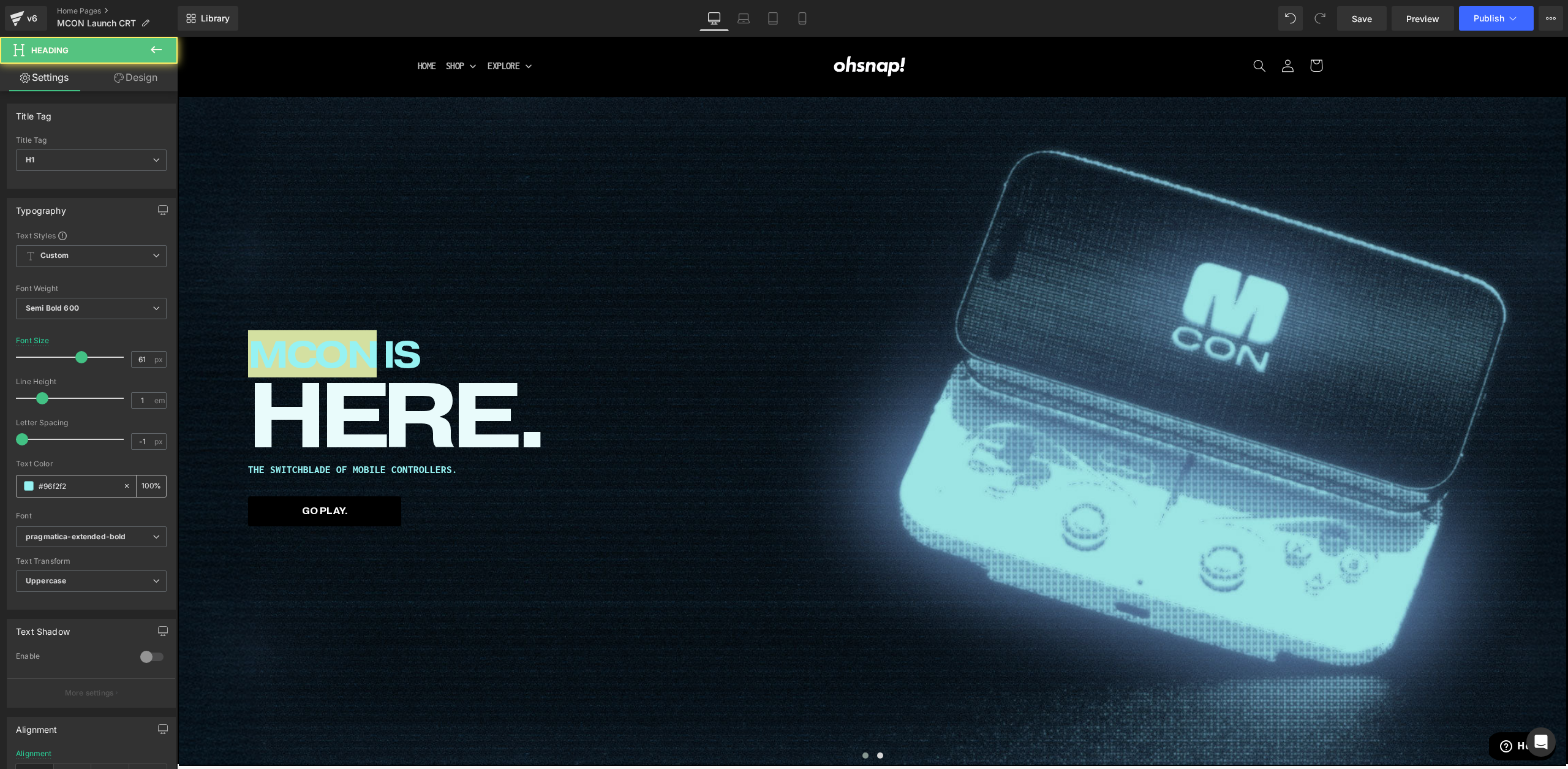
click at [79, 486] on input "#96f2f2" at bounding box center [78, 485] width 79 height 13
paste input "e9fbfb"
type input "#e9fbfb"
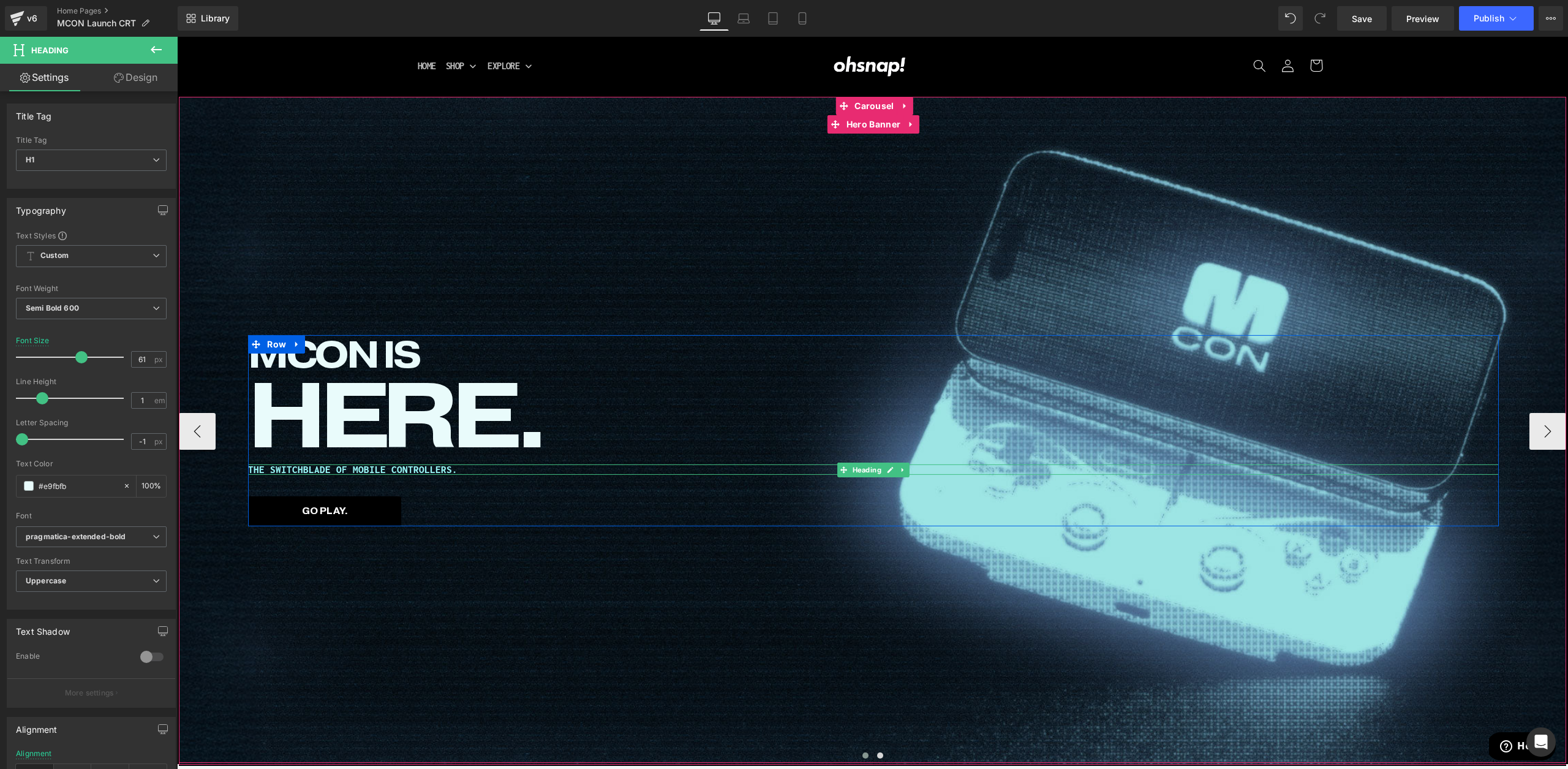
click at [411, 467] on h1 "THE SWITCHBLADE OF MOBILE CONTROLLERS." at bounding box center [872, 469] width 1250 height 10
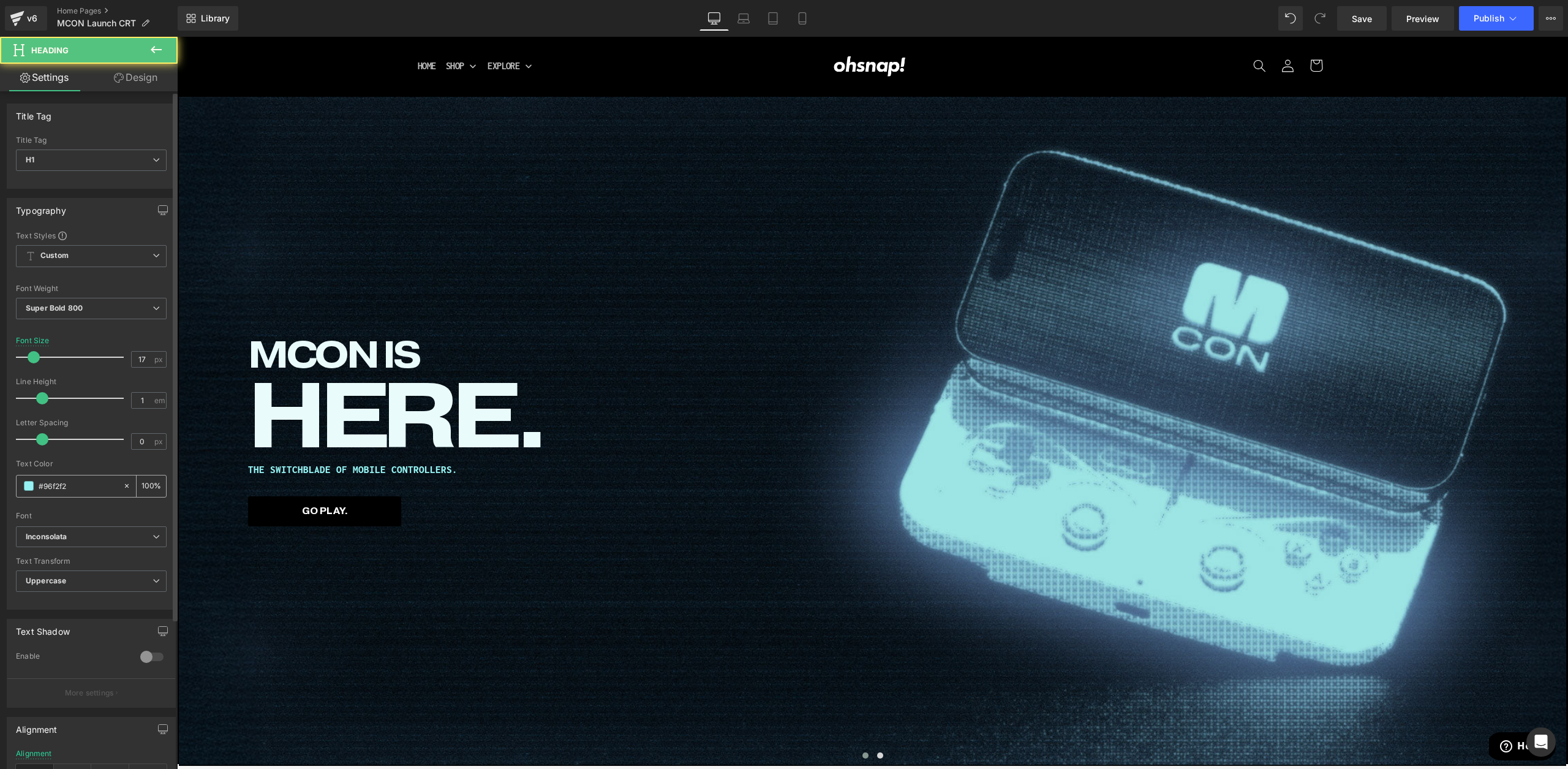
click at [68, 481] on input "#96f2f2" at bounding box center [78, 485] width 79 height 13
type input "#e9fbfb"
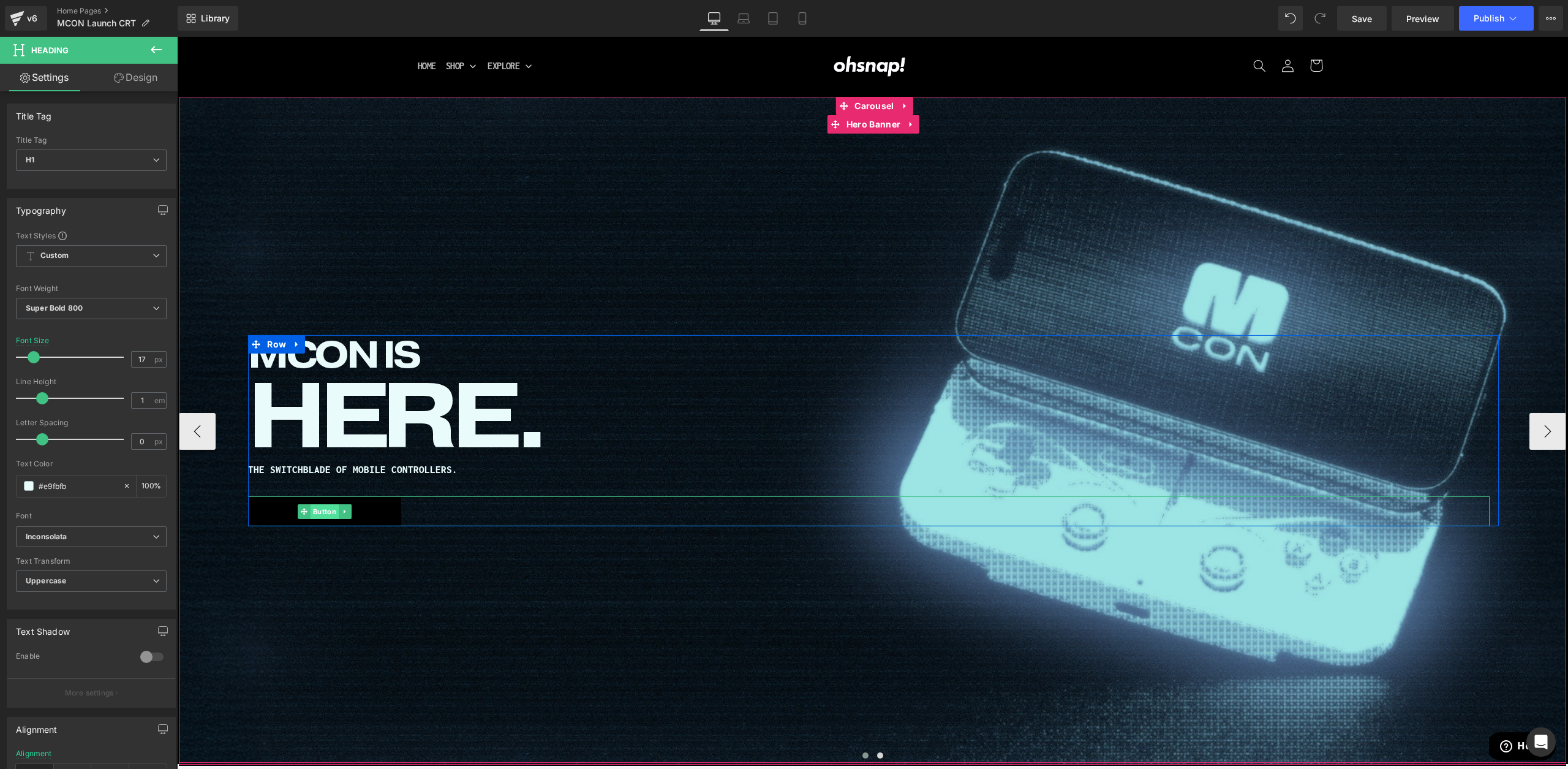
click at [326, 513] on span "Button" at bounding box center [325, 511] width 28 height 15
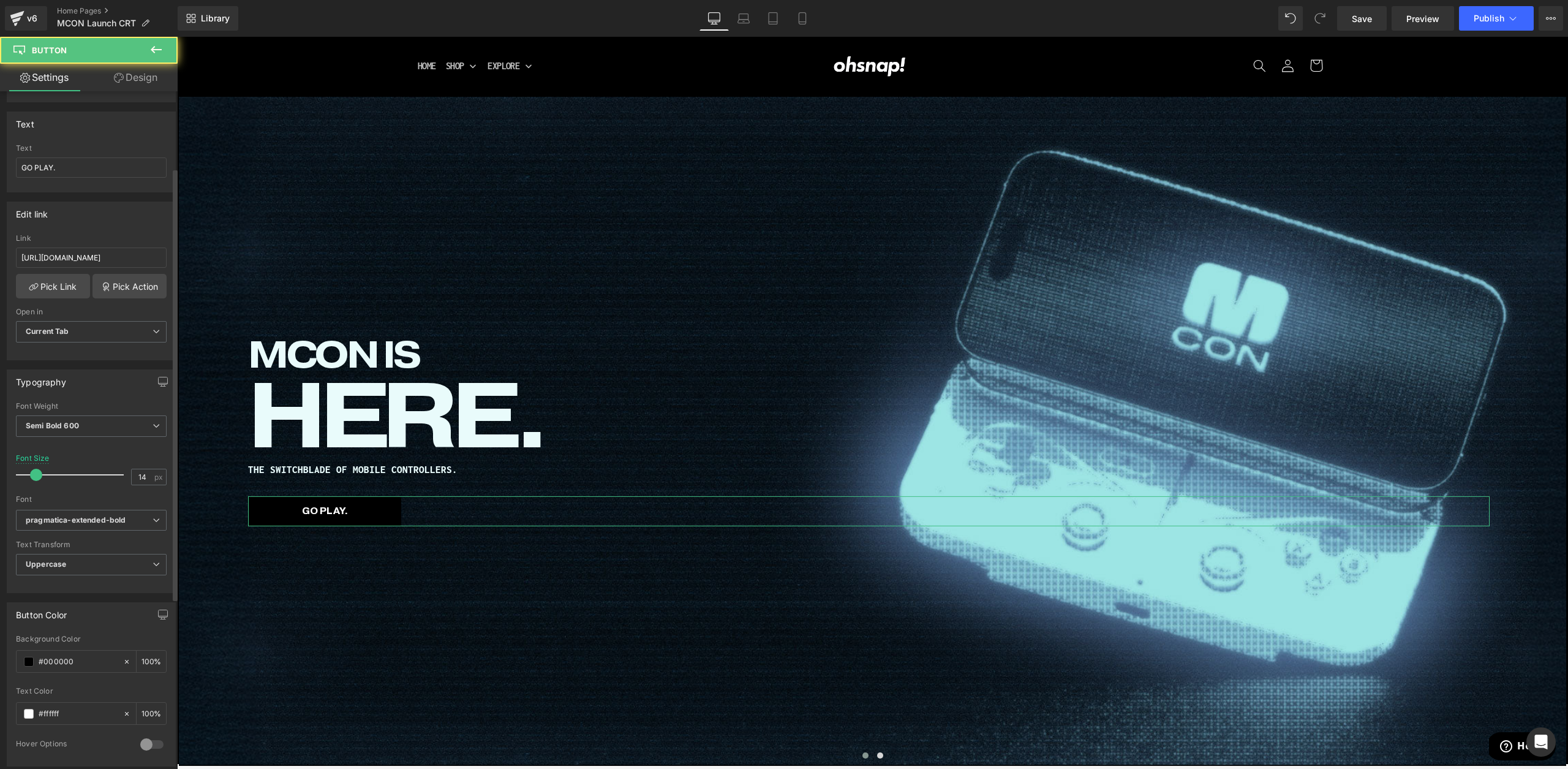
scroll to position [150, 0]
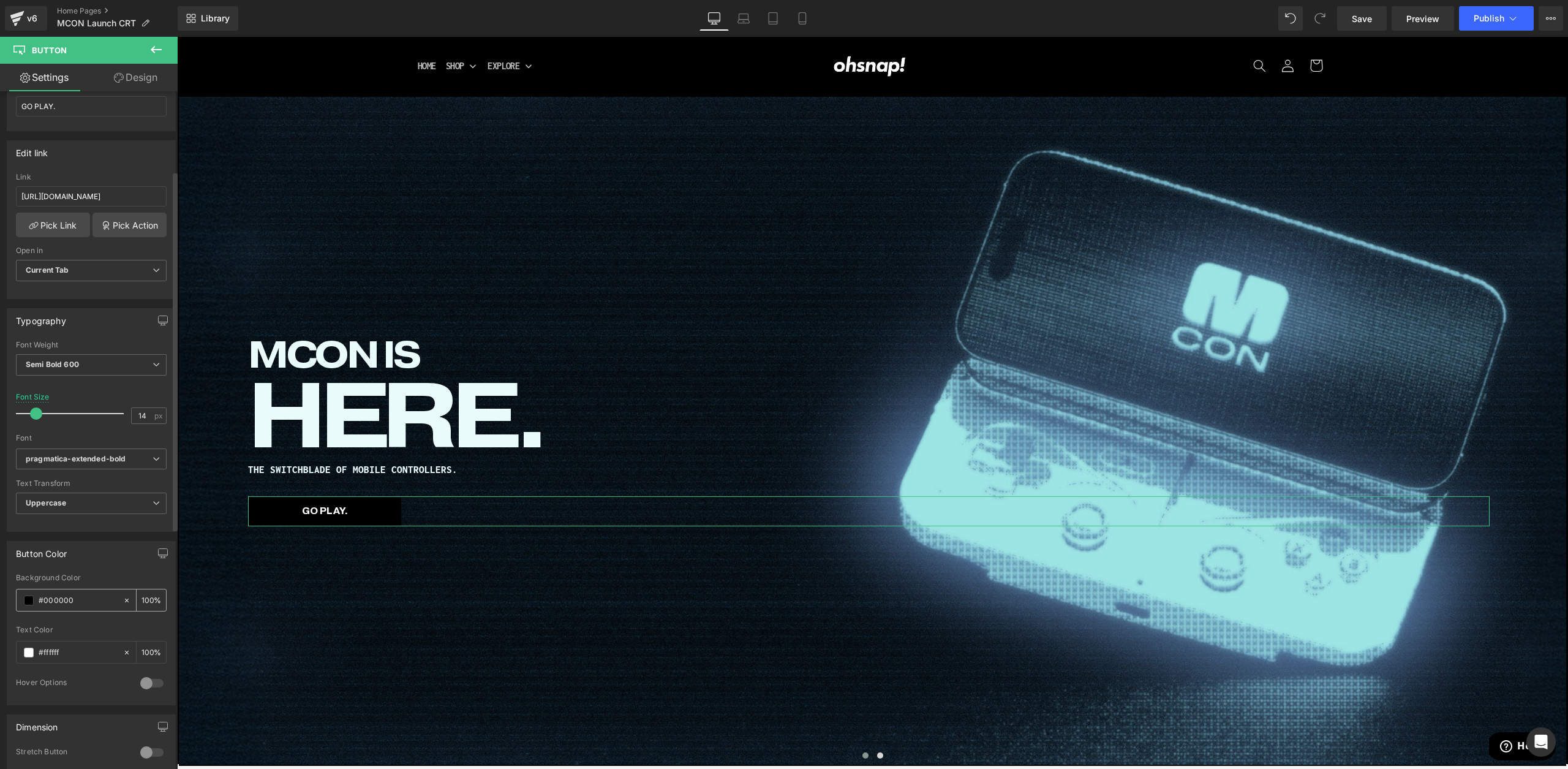
click at [55, 598] on input "#000000" at bounding box center [78, 600] width 79 height 13
click at [55, 599] on input "#000000" at bounding box center [78, 600] width 79 height 13
paste input "#e9fbfb"
paste input "text"
type input "#e9fbfb"
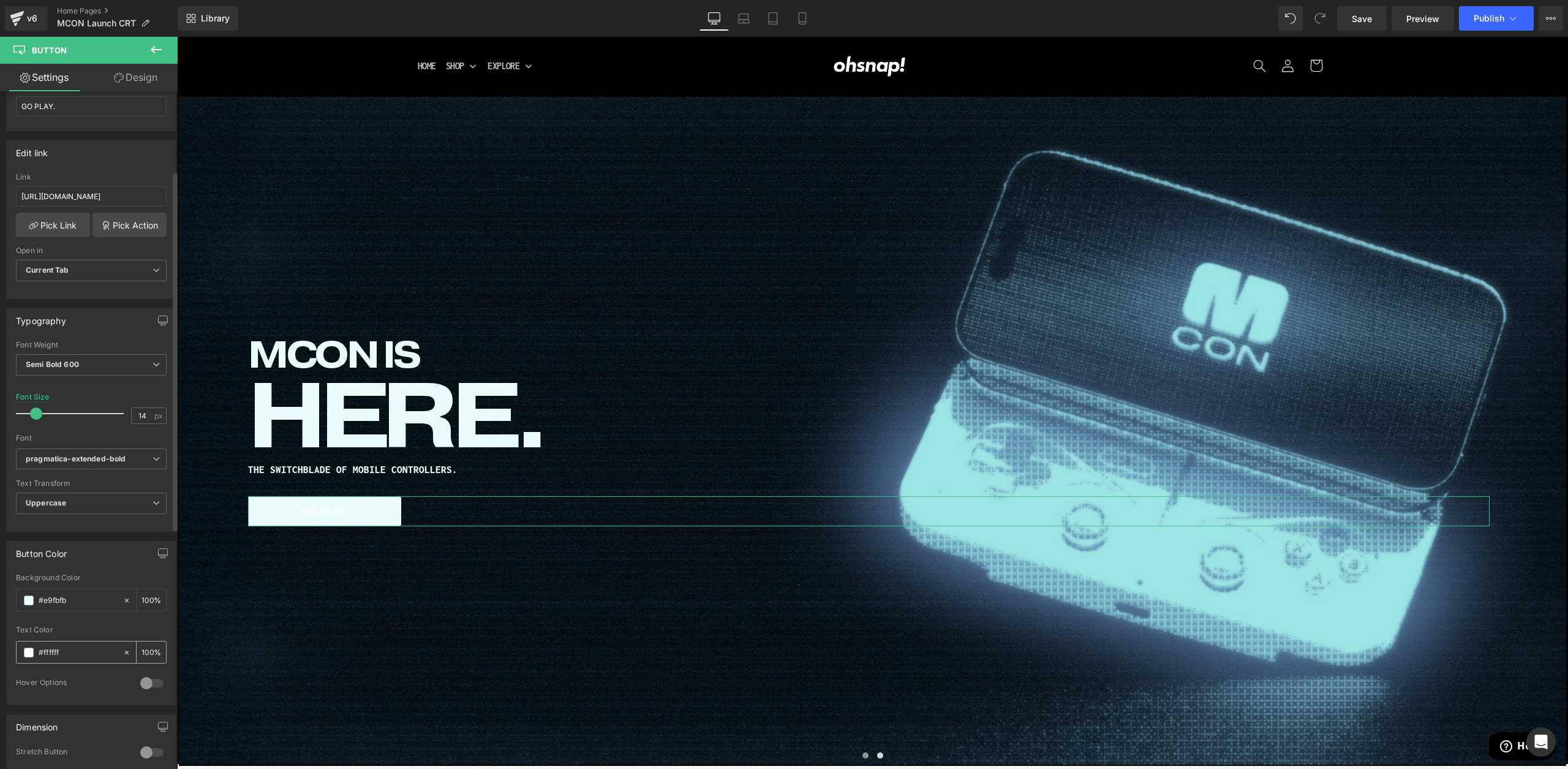
click at [24, 647] on span at bounding box center [29, 652] width 10 height 10
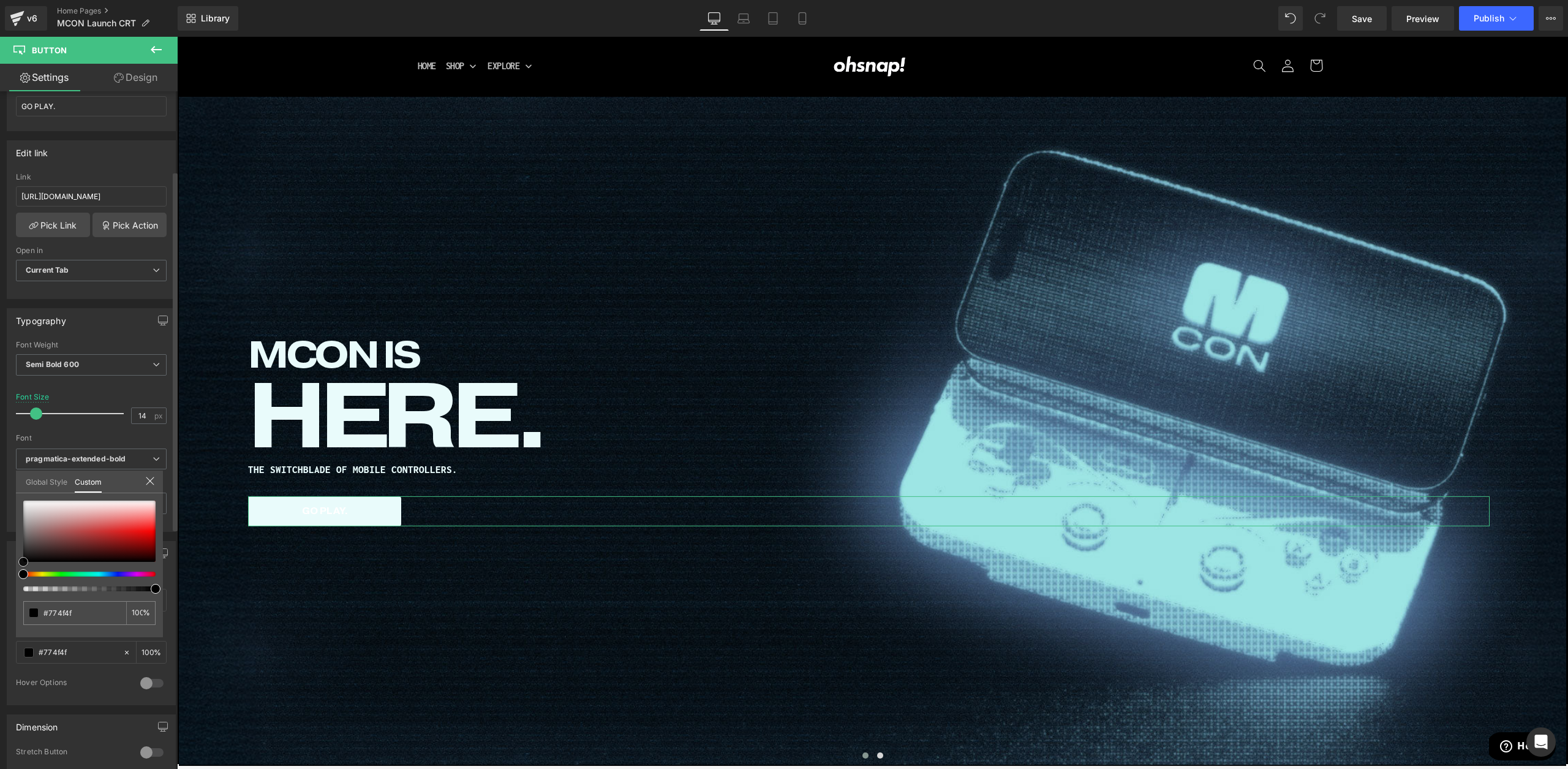
drag, startPoint x: 12, startPoint y: 592, endPoint x: 2, endPoint y: 655, distance: 63.8
click at [0, 651] on div "Button Color rgba(0, 0, 0, 1) Background Color #e9fbfb 100 % rgba(255, 255, 255…" at bounding box center [91, 619] width 183 height 174
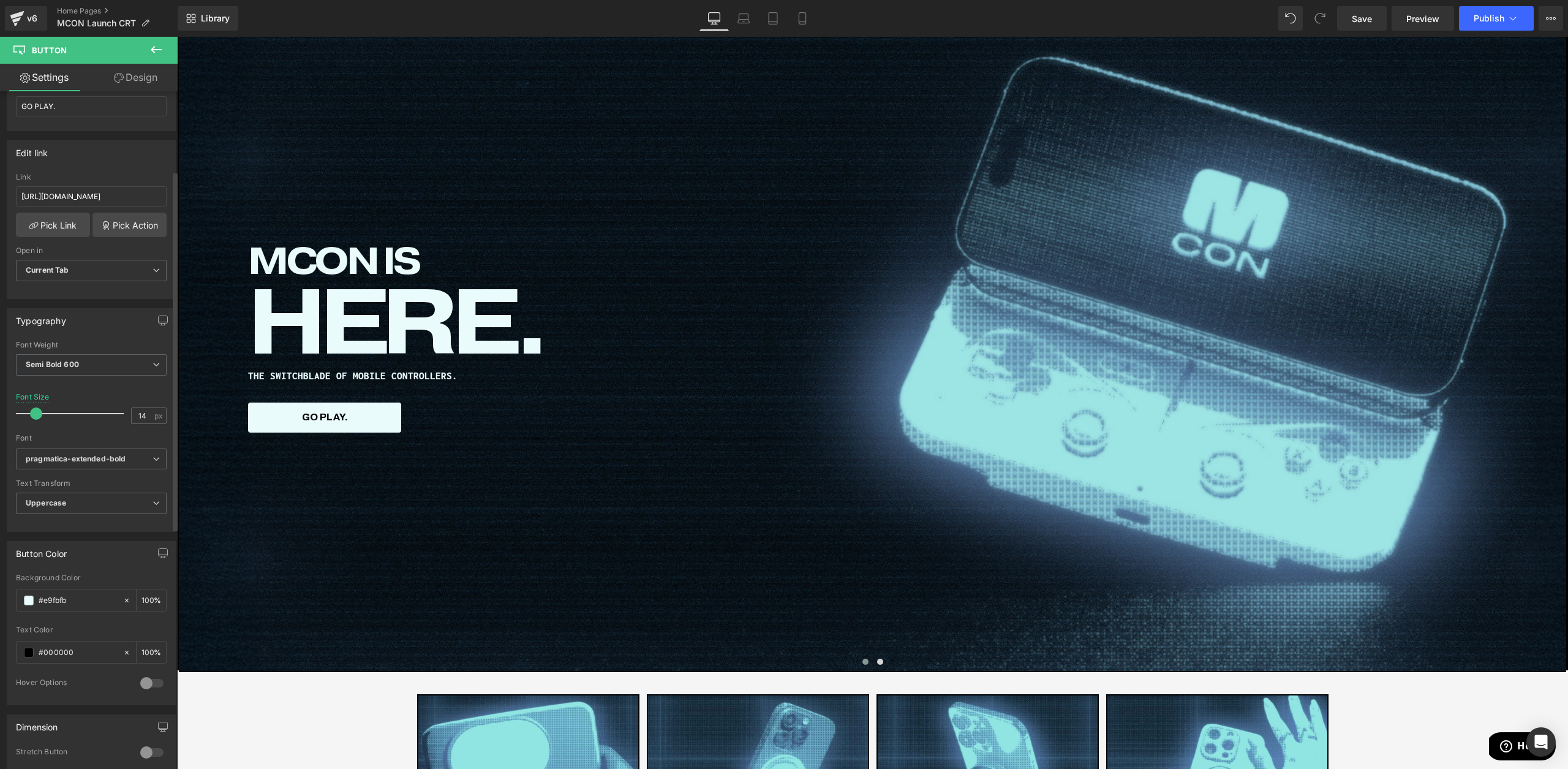
scroll to position [112, 0]
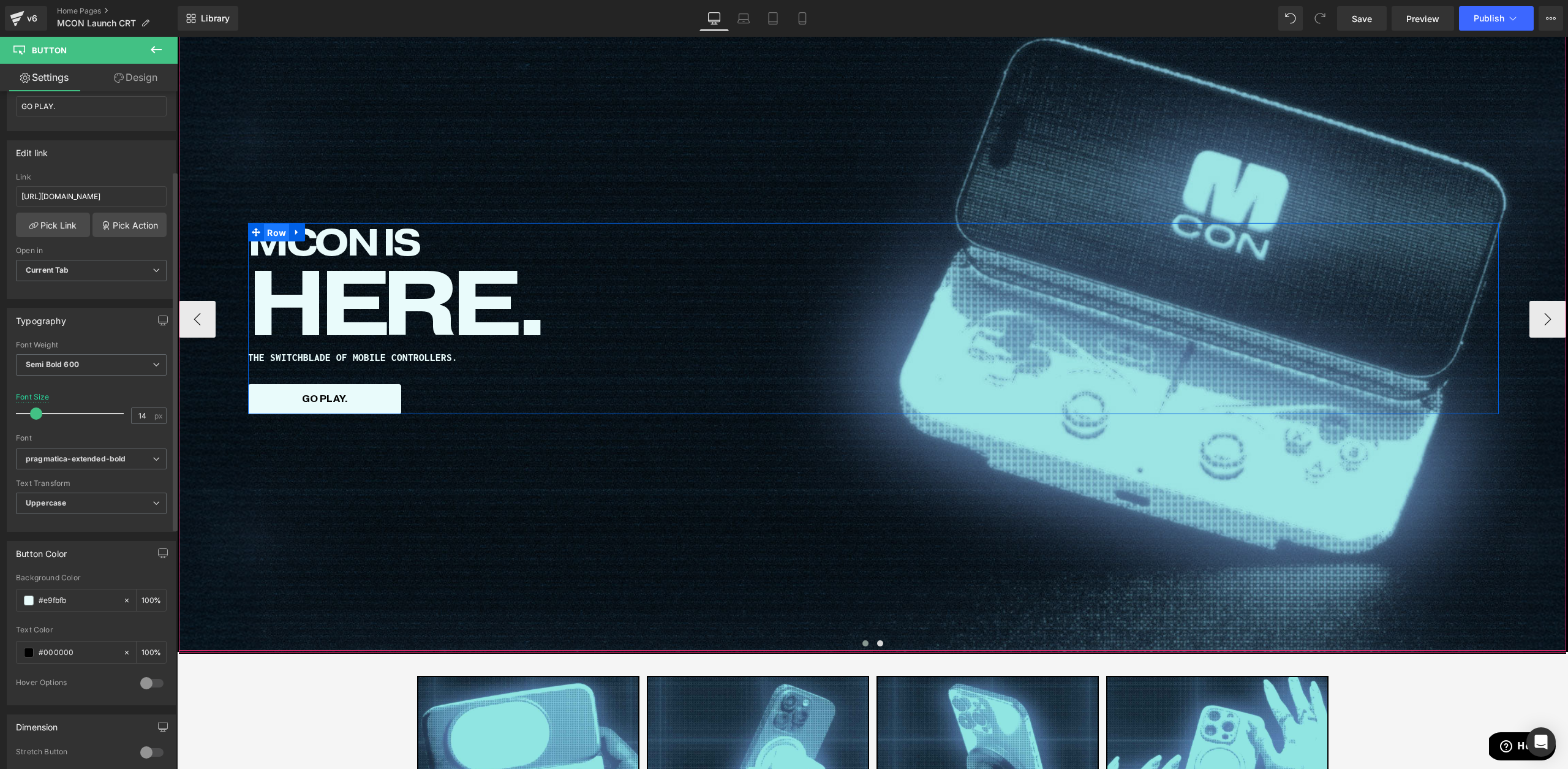
click at [283, 229] on span "Row" at bounding box center [277, 233] width 25 height 19
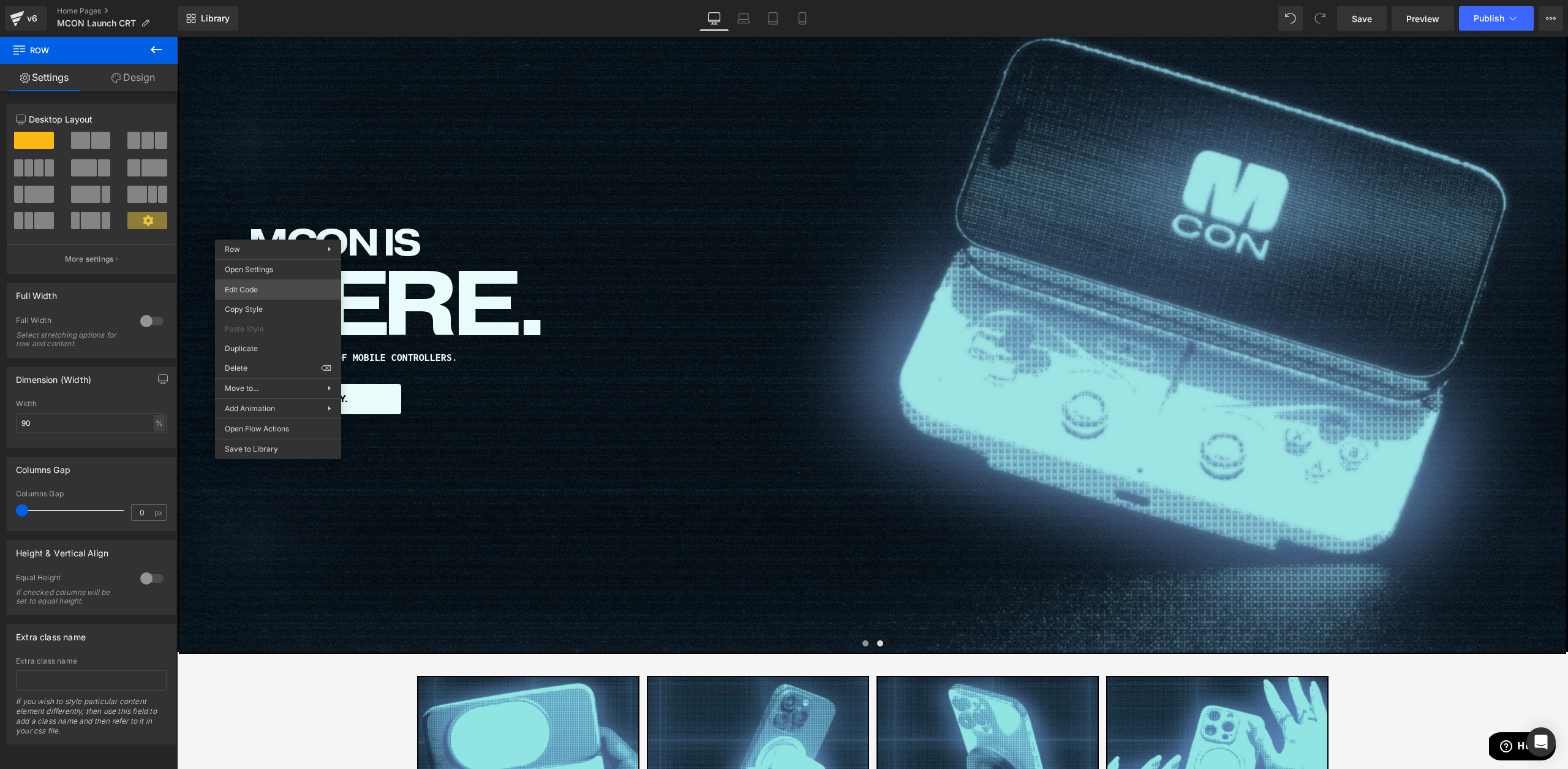
click at [289, 287] on body "Row You are previewing how the will restyle your page. You can not edit Element…" at bounding box center [784, 384] width 1568 height 769
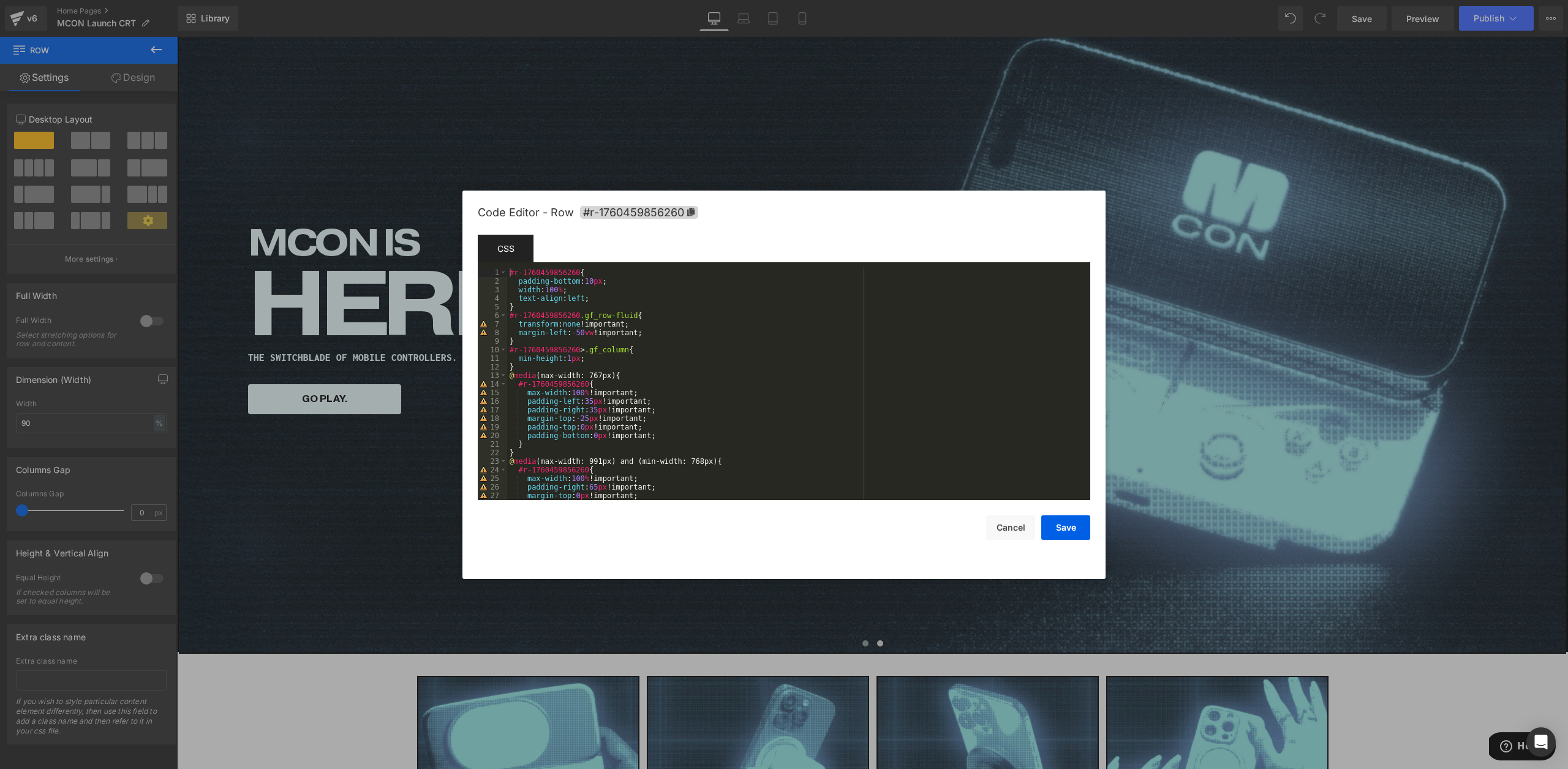
click at [602, 297] on div "#r-1760459856260 { padding-bottom : 10 px ; width : 100 % ; text-align : left ;…" at bounding box center [796, 392] width 578 height 249
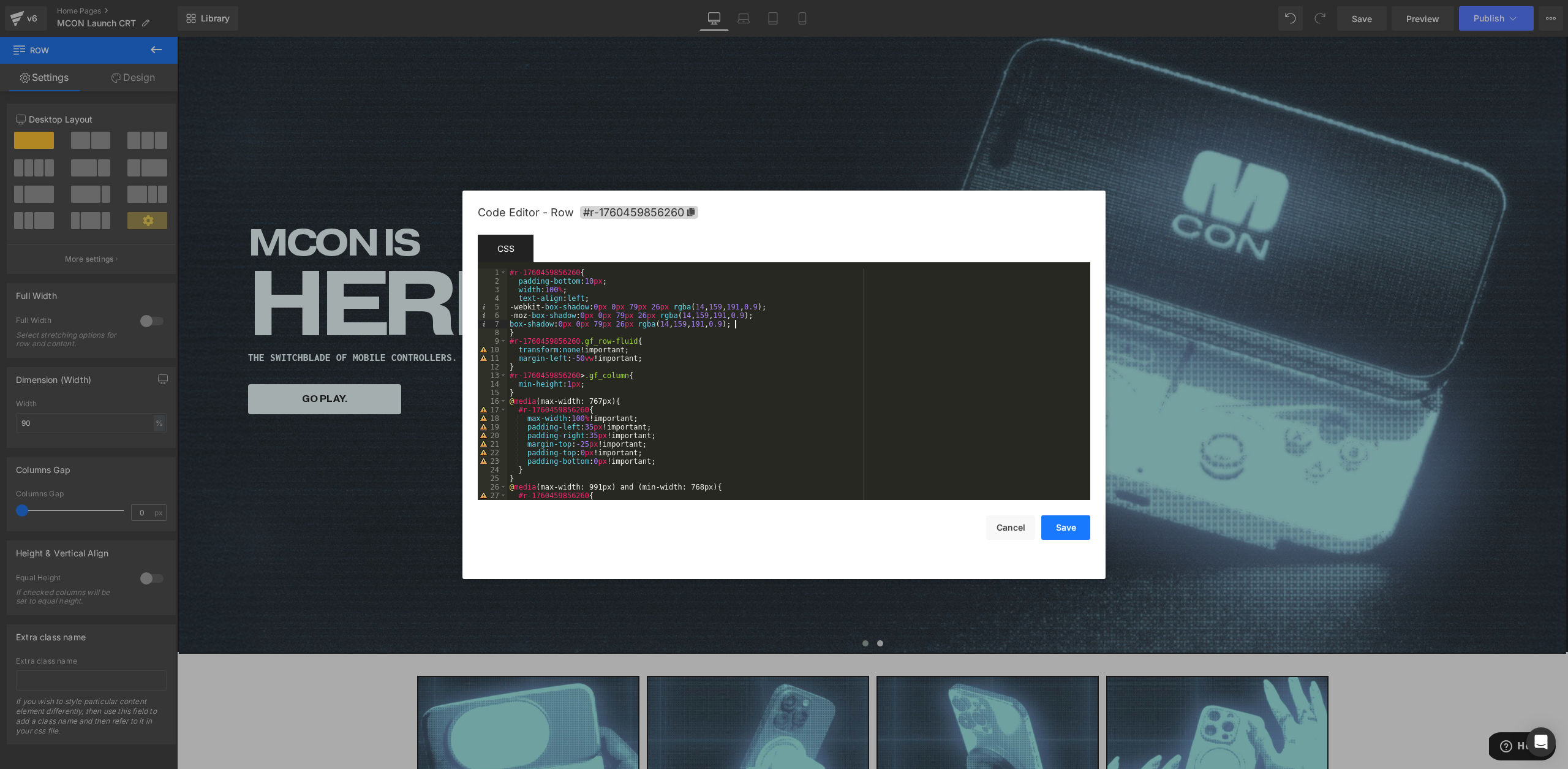
click at [1055, 524] on button "Save" at bounding box center [1066, 527] width 49 height 24
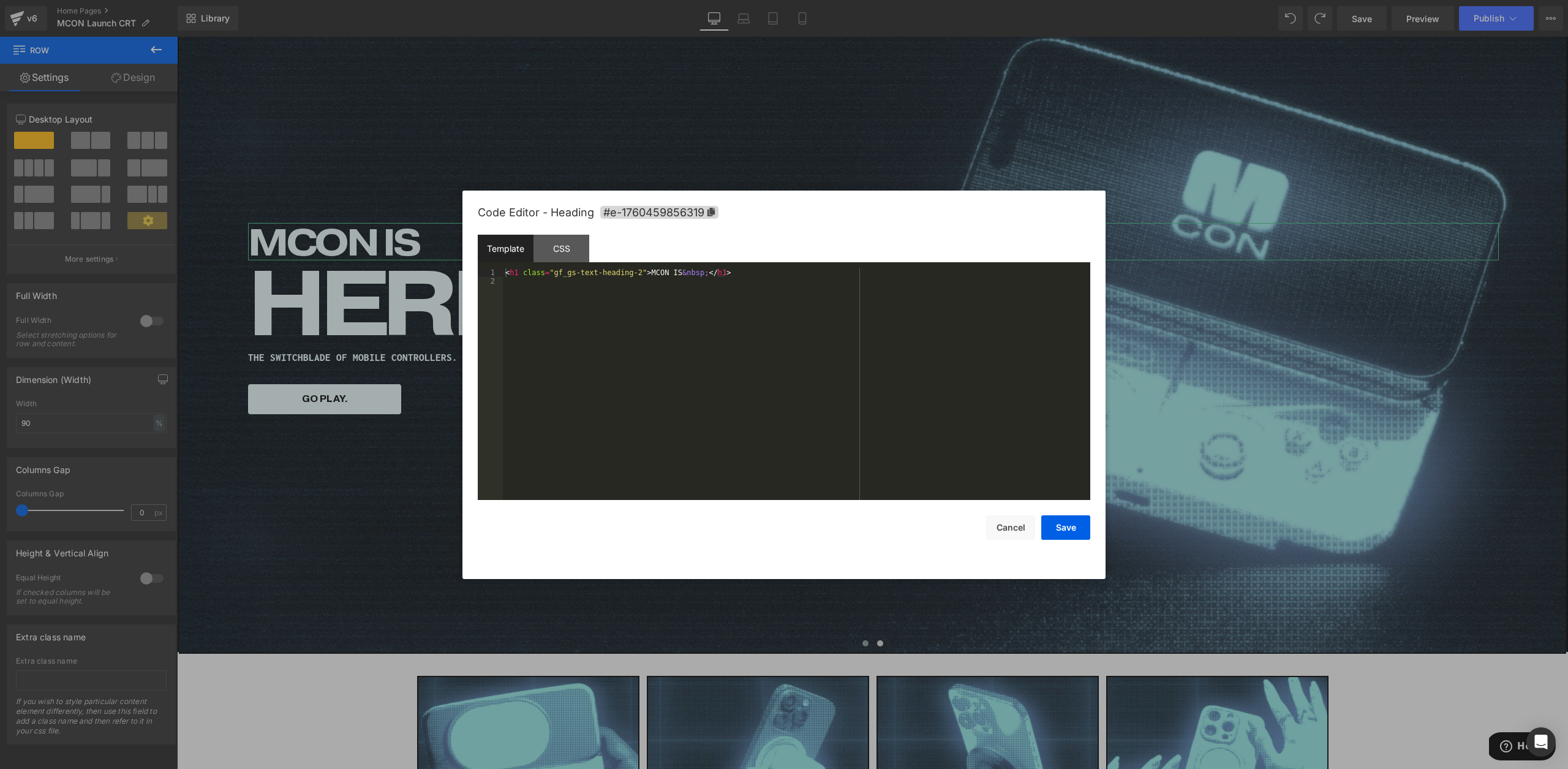
click at [435, 287] on body "Row You are previewing how the will restyle your page. You can not edit Element…" at bounding box center [784, 384] width 1568 height 769
click at [580, 249] on div "CSS" at bounding box center [562, 248] width 56 height 27
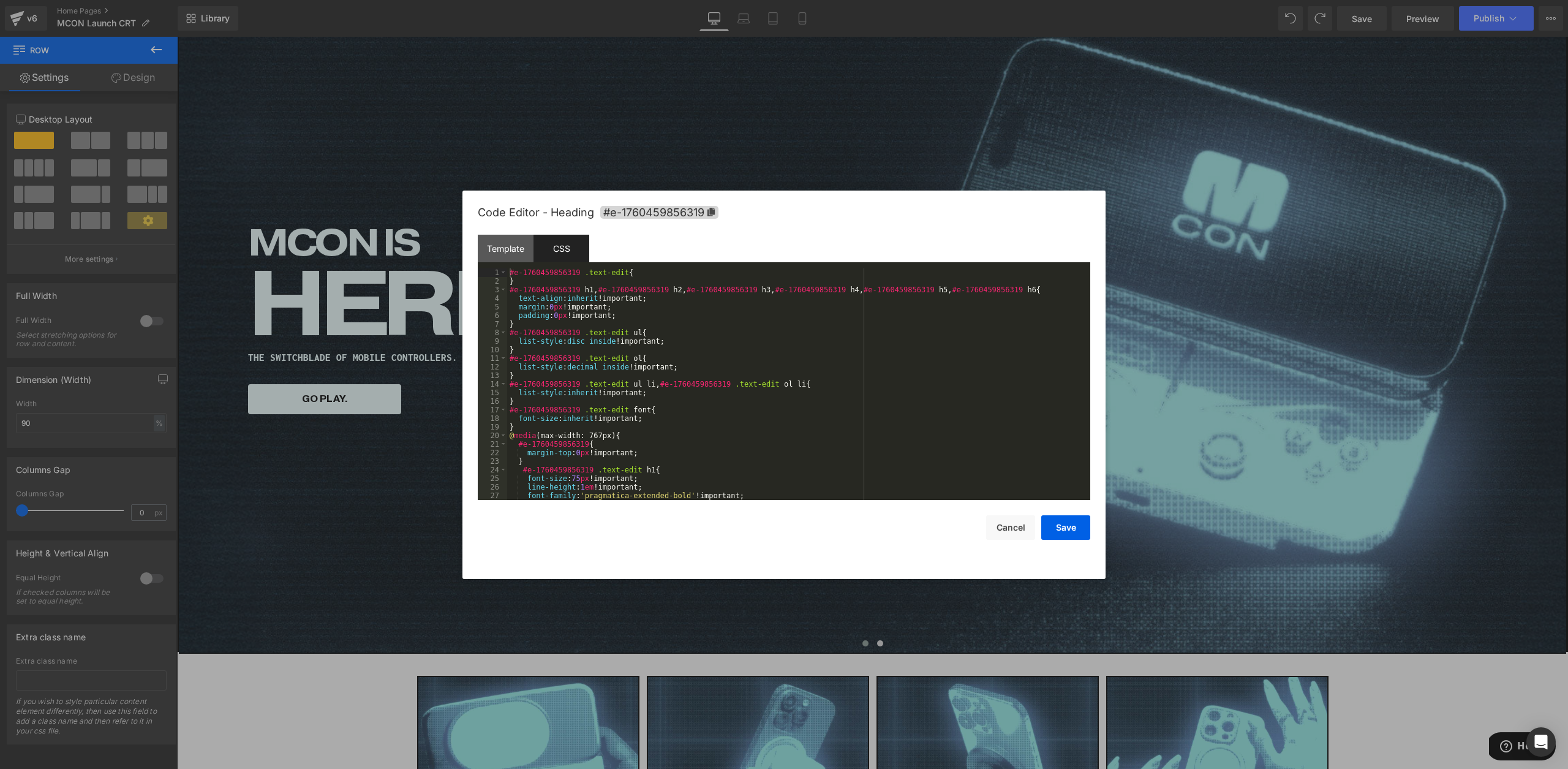
click at [644, 274] on div "#e-1760459856319 .text-edit { } #e-1760459856319 h1 , #e-1760459856319 h2 , #e-…" at bounding box center [796, 392] width 578 height 249
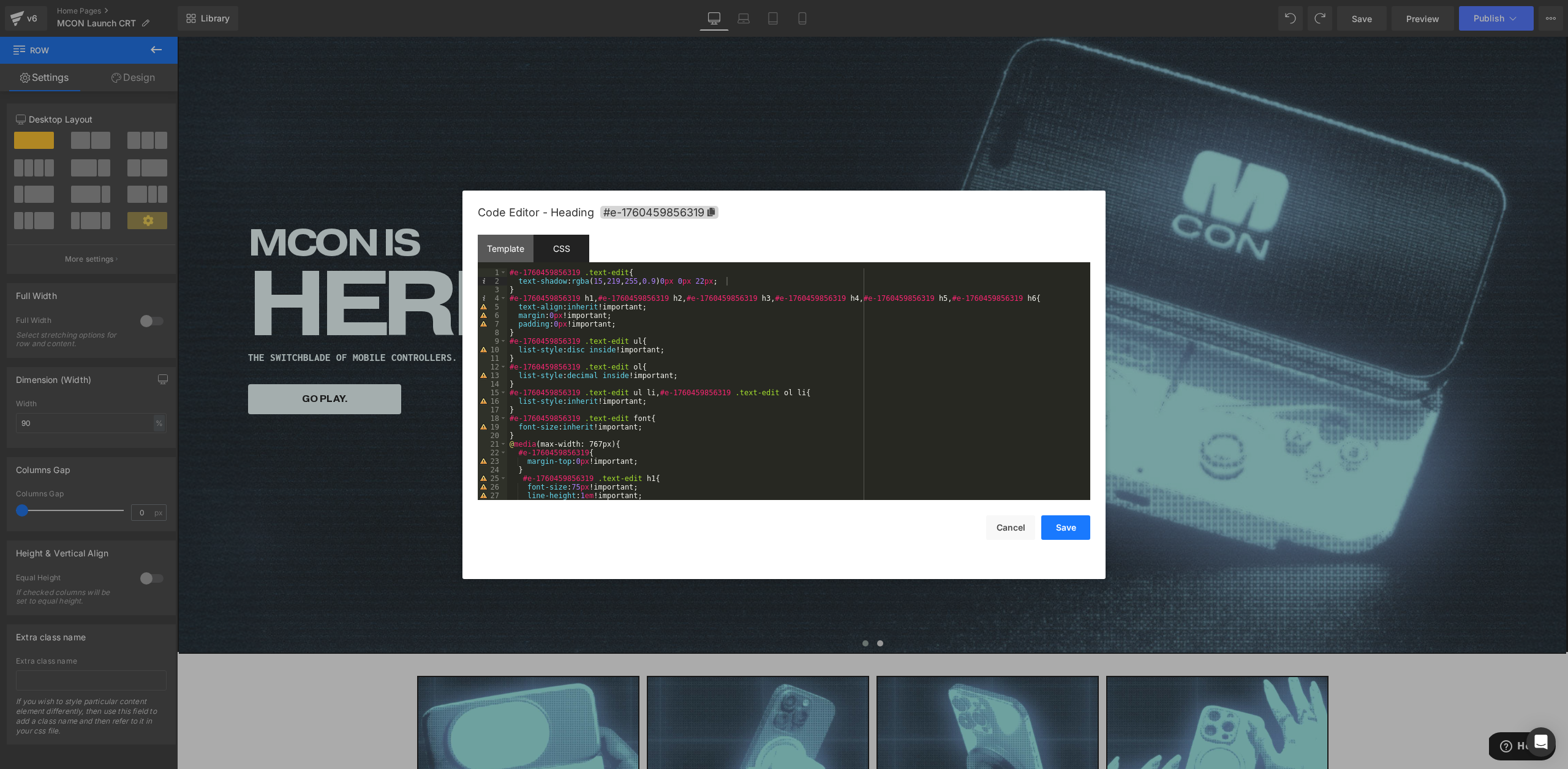
click at [1064, 519] on button "Save" at bounding box center [1066, 527] width 49 height 24
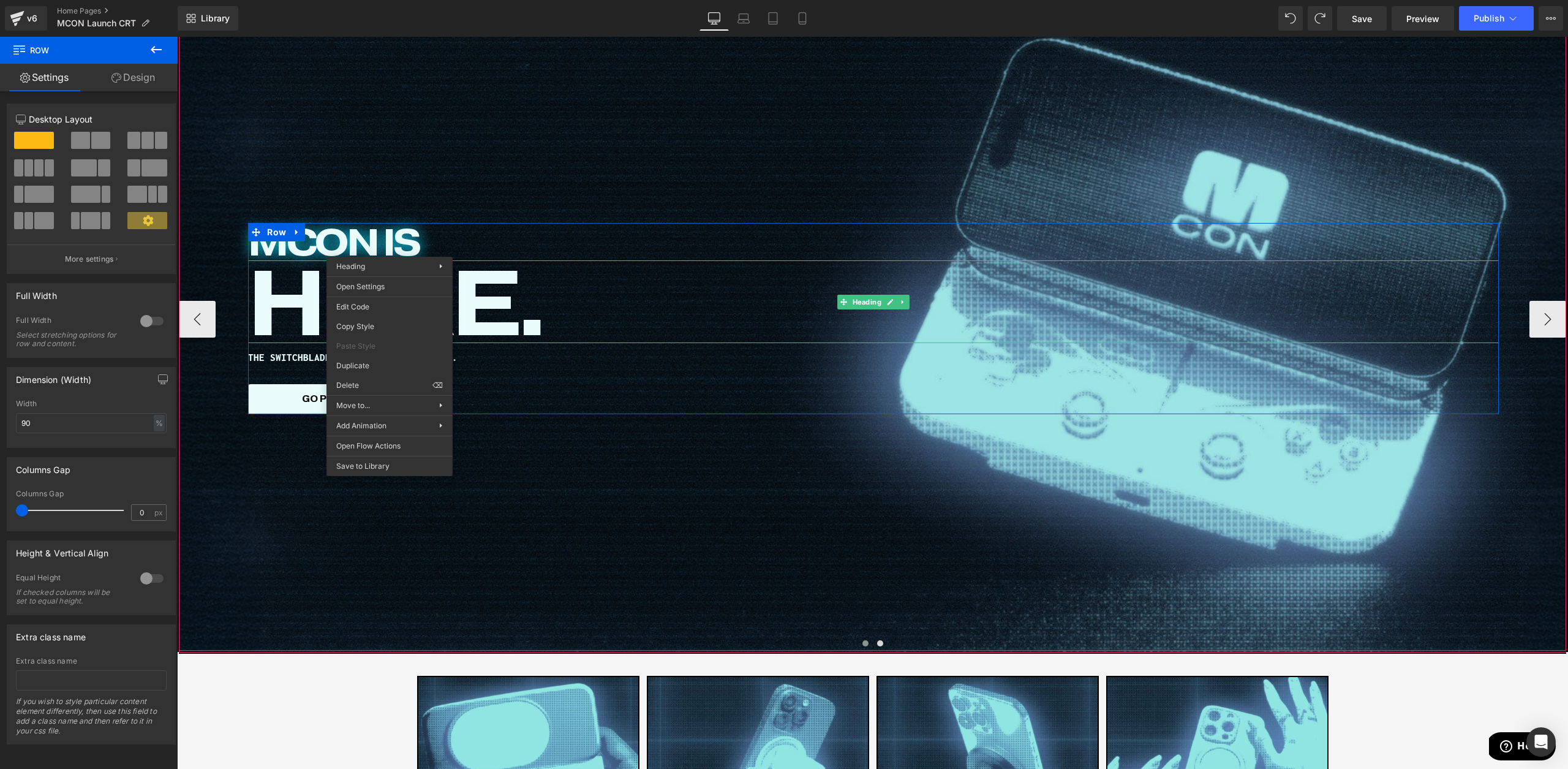
click at [377, 243] on span "HERE." at bounding box center [396, 301] width 296 height 116
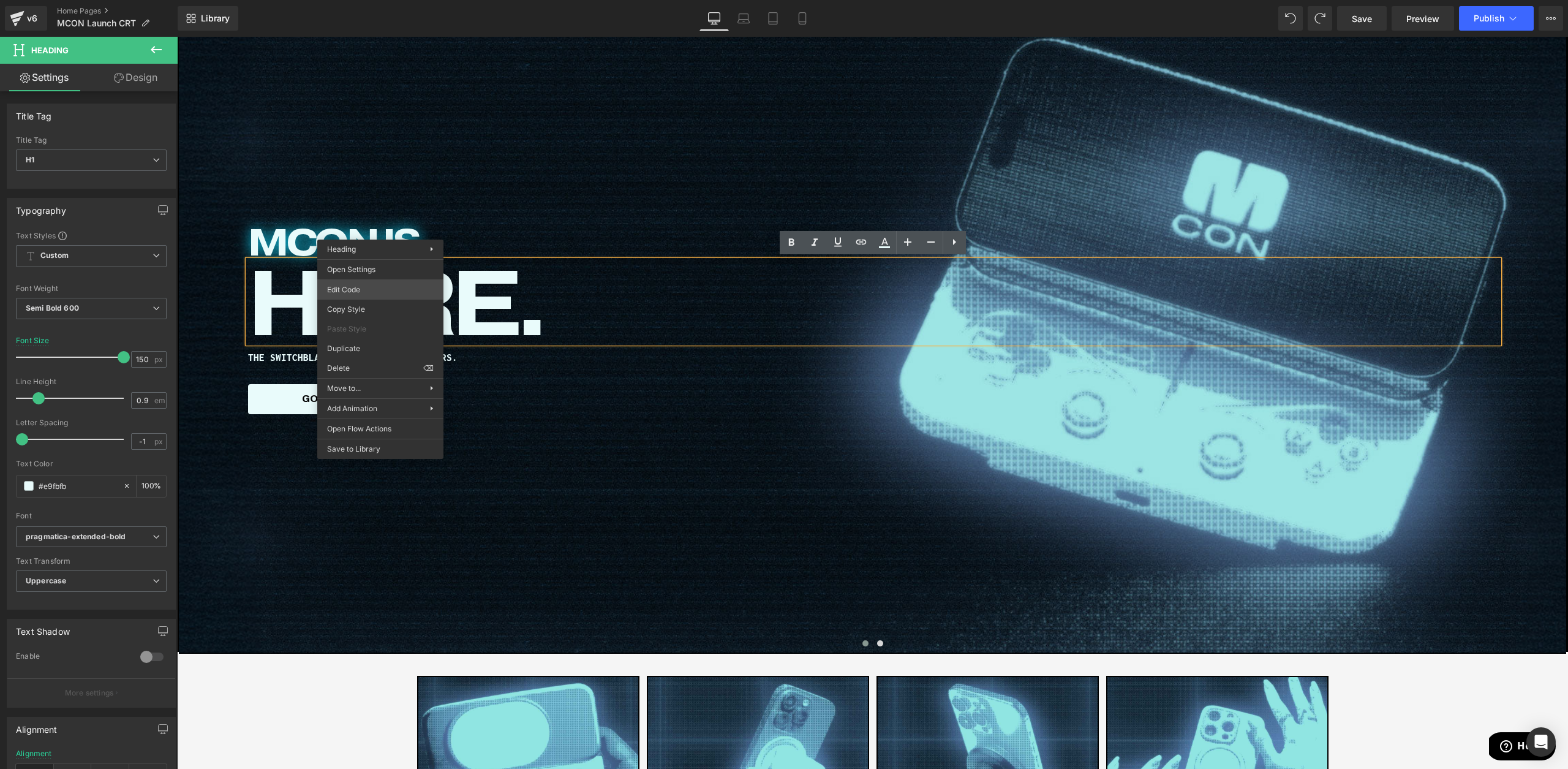
click at [377, 282] on body "Row You are previewing how the will restyle your page. You can not edit Element…" at bounding box center [784, 384] width 1568 height 769
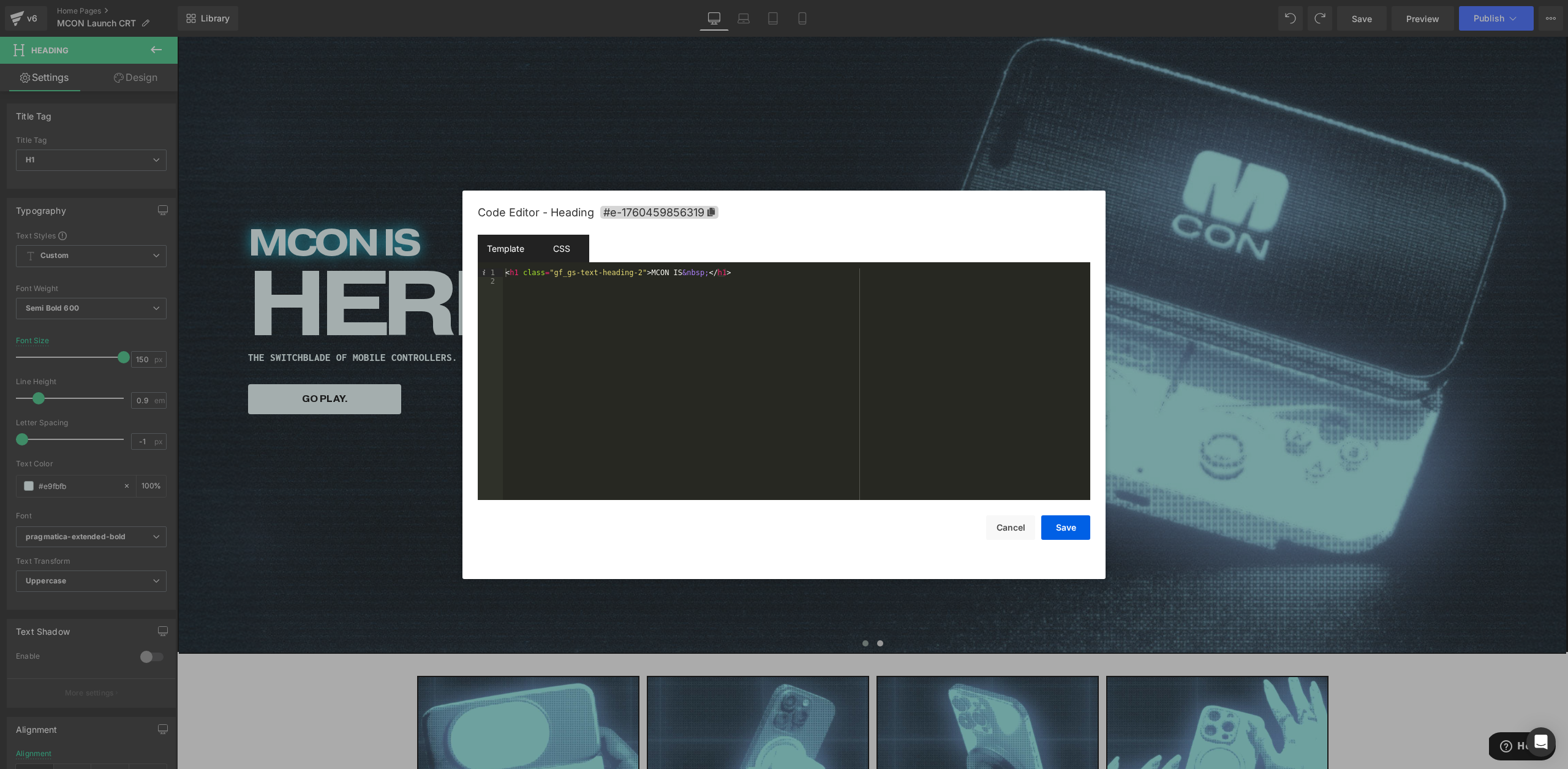
drag, startPoint x: 590, startPoint y: 249, endPoint x: 554, endPoint y: 246, distance: 36.1
click at [590, 249] on div "Template CSS" at bounding box center [784, 251] width 612 height 34
click at [545, 245] on div "CSS" at bounding box center [562, 248] width 56 height 27
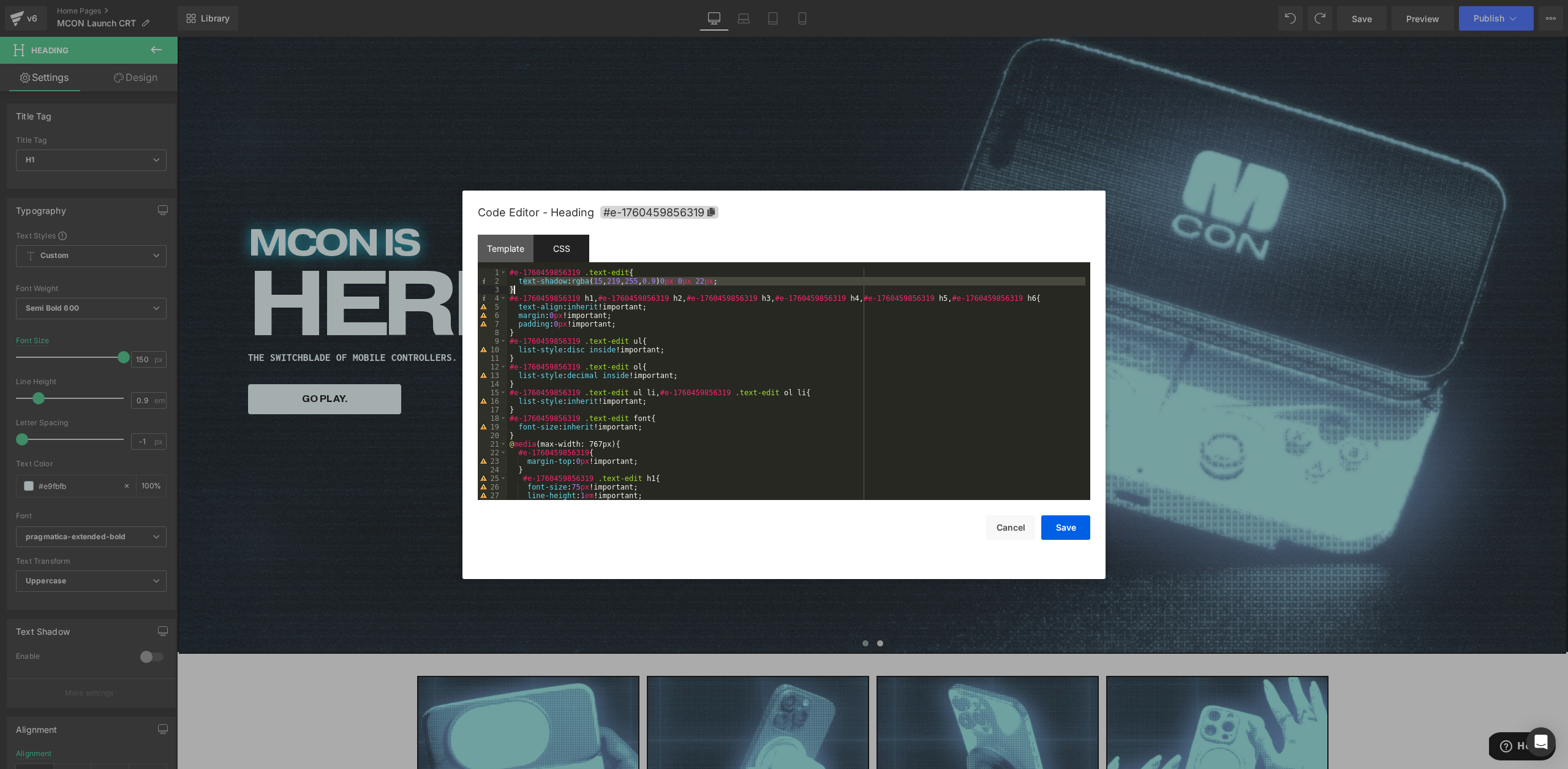
drag, startPoint x: 521, startPoint y: 282, endPoint x: 755, endPoint y: 286, distance: 234.0
click at [755, 286] on div "#e-1760459856319 .text-edit { text-shadow : rgba ( 15 , 219 , 255 , 0.9 ) 0 px …" at bounding box center [796, 392] width 578 height 249
click at [734, 282] on div "#e-1760459856319 .text-edit { text-shadow : rgba ( 15 , 219 , 255 , 0.9 ) 0 px …" at bounding box center [796, 392] width 578 height 249
drag, startPoint x: 730, startPoint y: 283, endPoint x: 519, endPoint y: 283, distance: 211.0
click at [519, 283] on div "#e-1760459856319 .text-edit { text-shadow : rgba ( 15 , 219 , 255 , 0.9 ) 0 px …" at bounding box center [796, 392] width 578 height 249
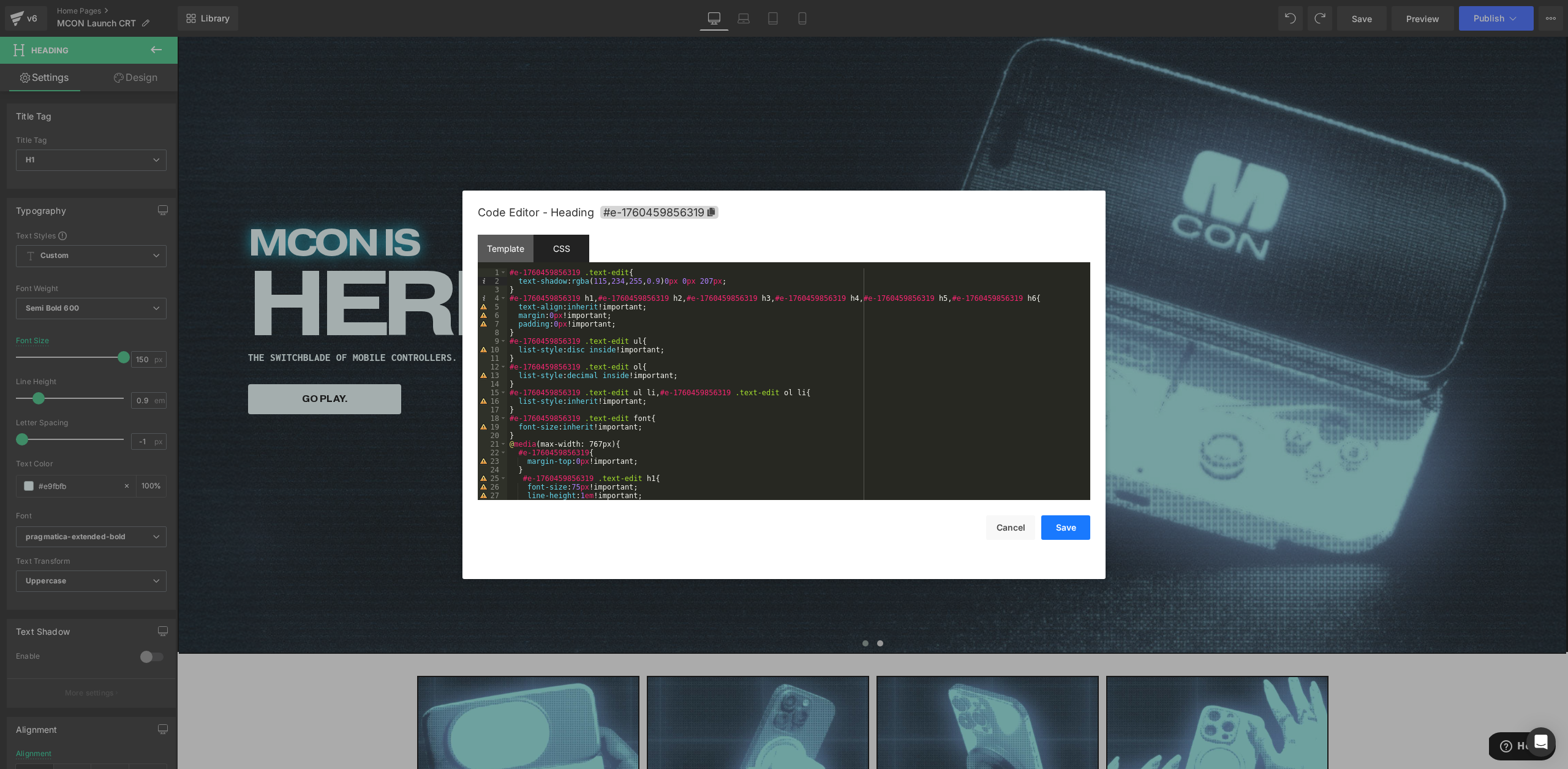
click at [1076, 531] on button "Save" at bounding box center [1066, 527] width 49 height 24
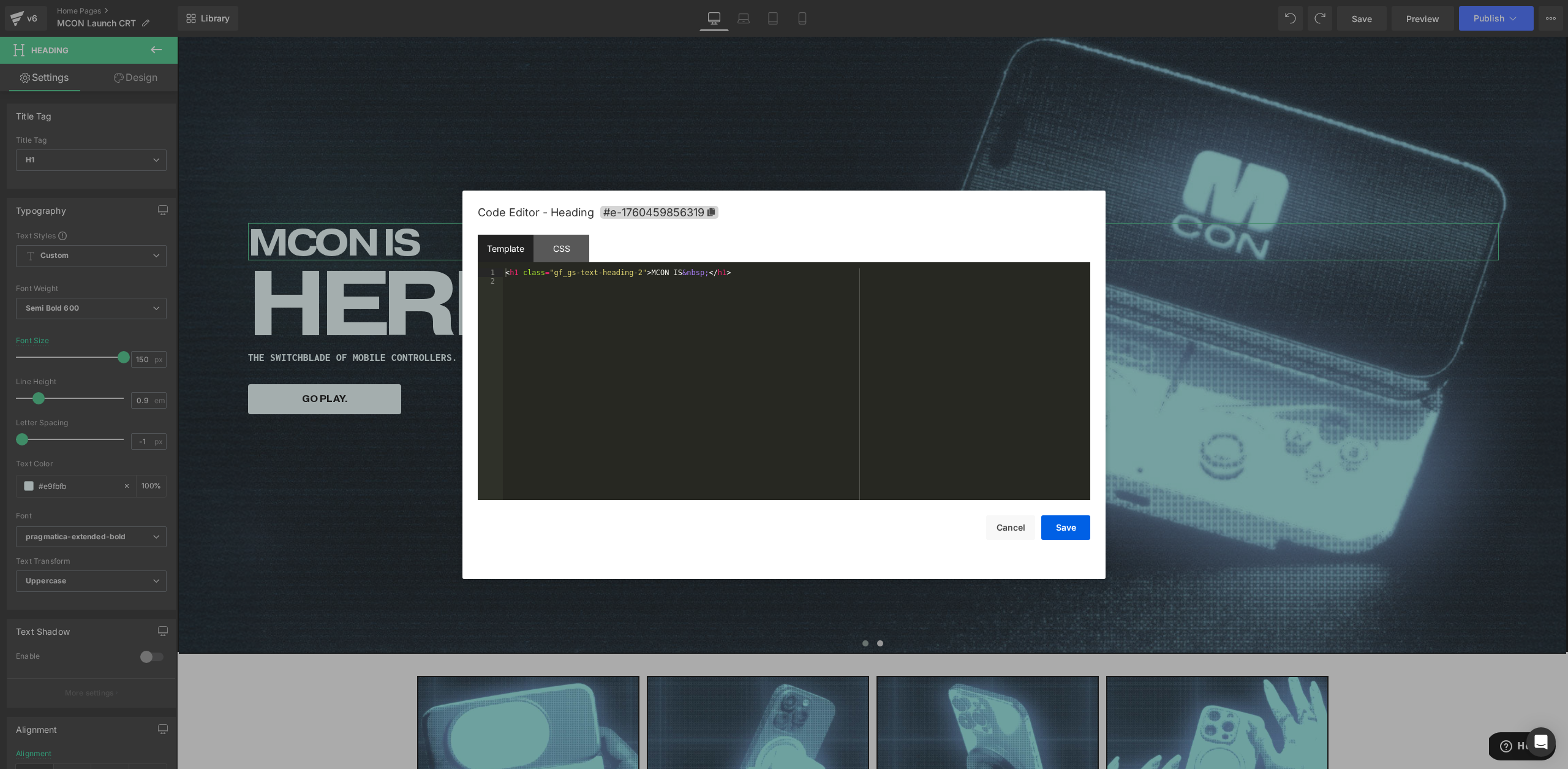
click at [848, 0] on div "Row You are previewing how the will restyle your page. You can not edit Element…" at bounding box center [784, 0] width 1568 height 0
click at [555, 257] on div "CSS" at bounding box center [562, 248] width 56 height 27
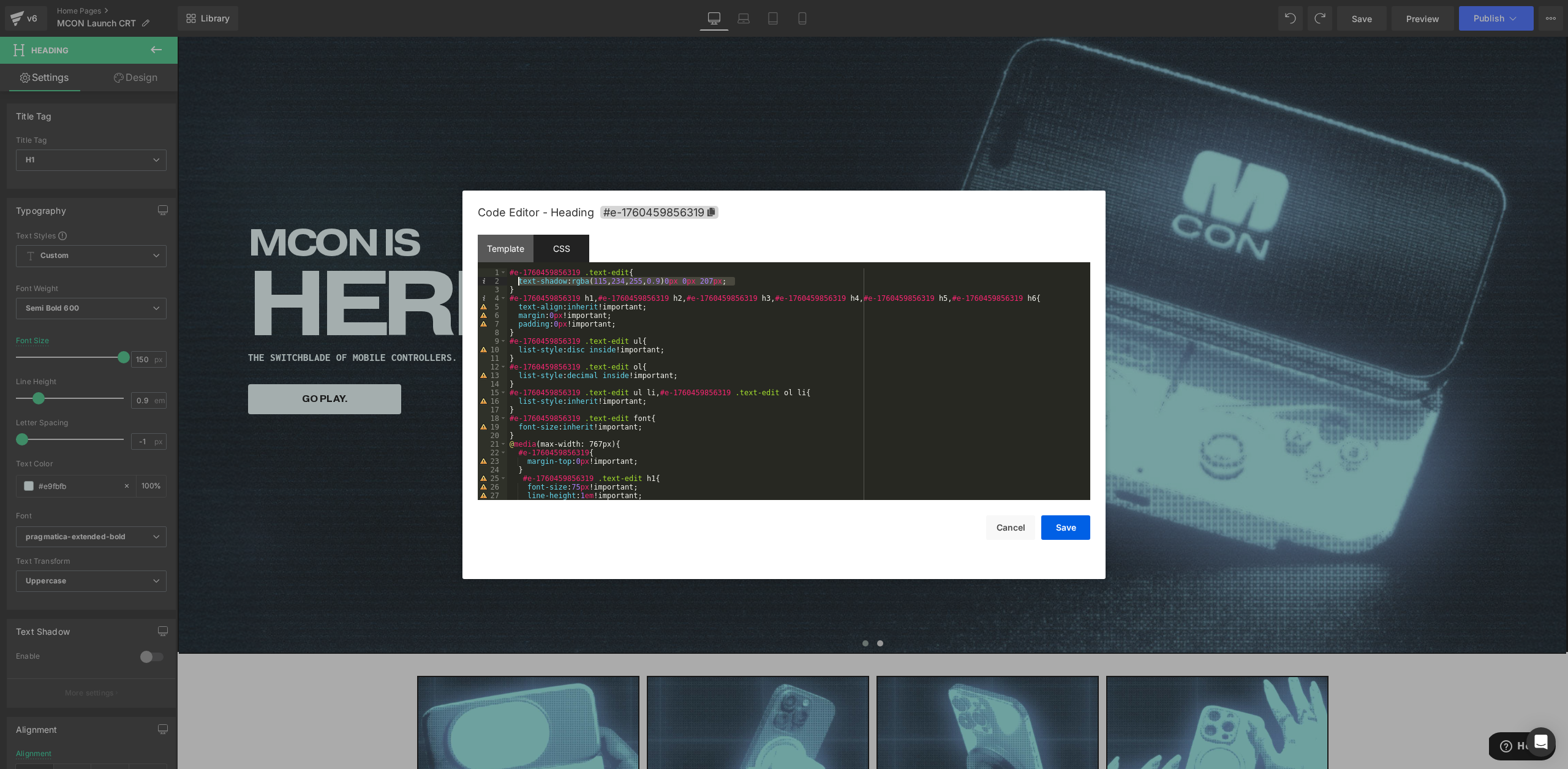
drag, startPoint x: 744, startPoint y: 282, endPoint x: 517, endPoint y: 281, distance: 227.0
click at [517, 281] on div "#e-1760459856319 .text-edit { text-shadow : rgba ( 115 , 234 , 255 , 0.9 ) 0 px…" at bounding box center [796, 392] width 578 height 249
click at [1073, 531] on button "Save" at bounding box center [1066, 527] width 49 height 24
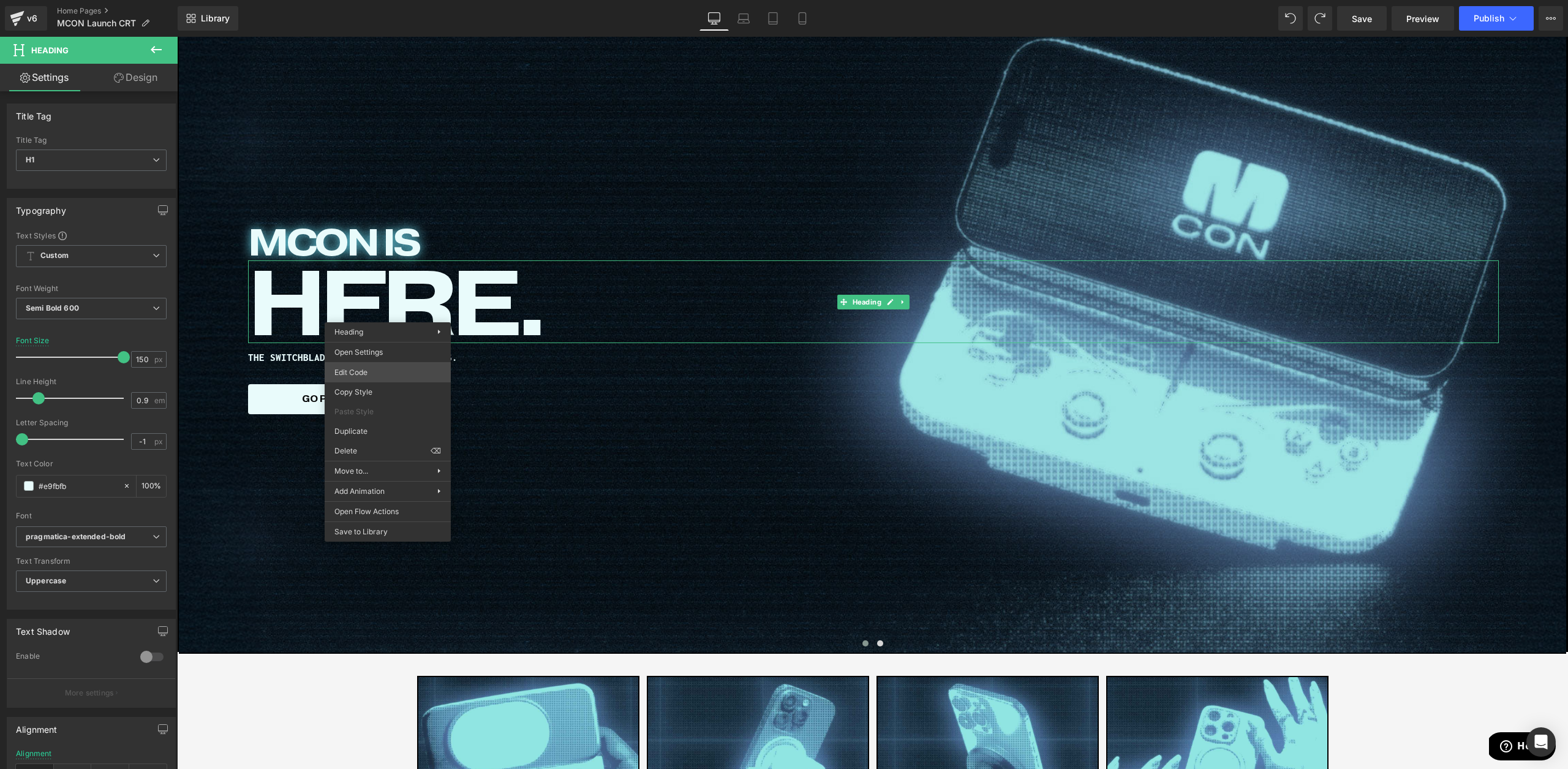
click at [418, 372] on body "Row You are previewing how the will restyle your page. You can not edit Element…" at bounding box center [784, 384] width 1568 height 769
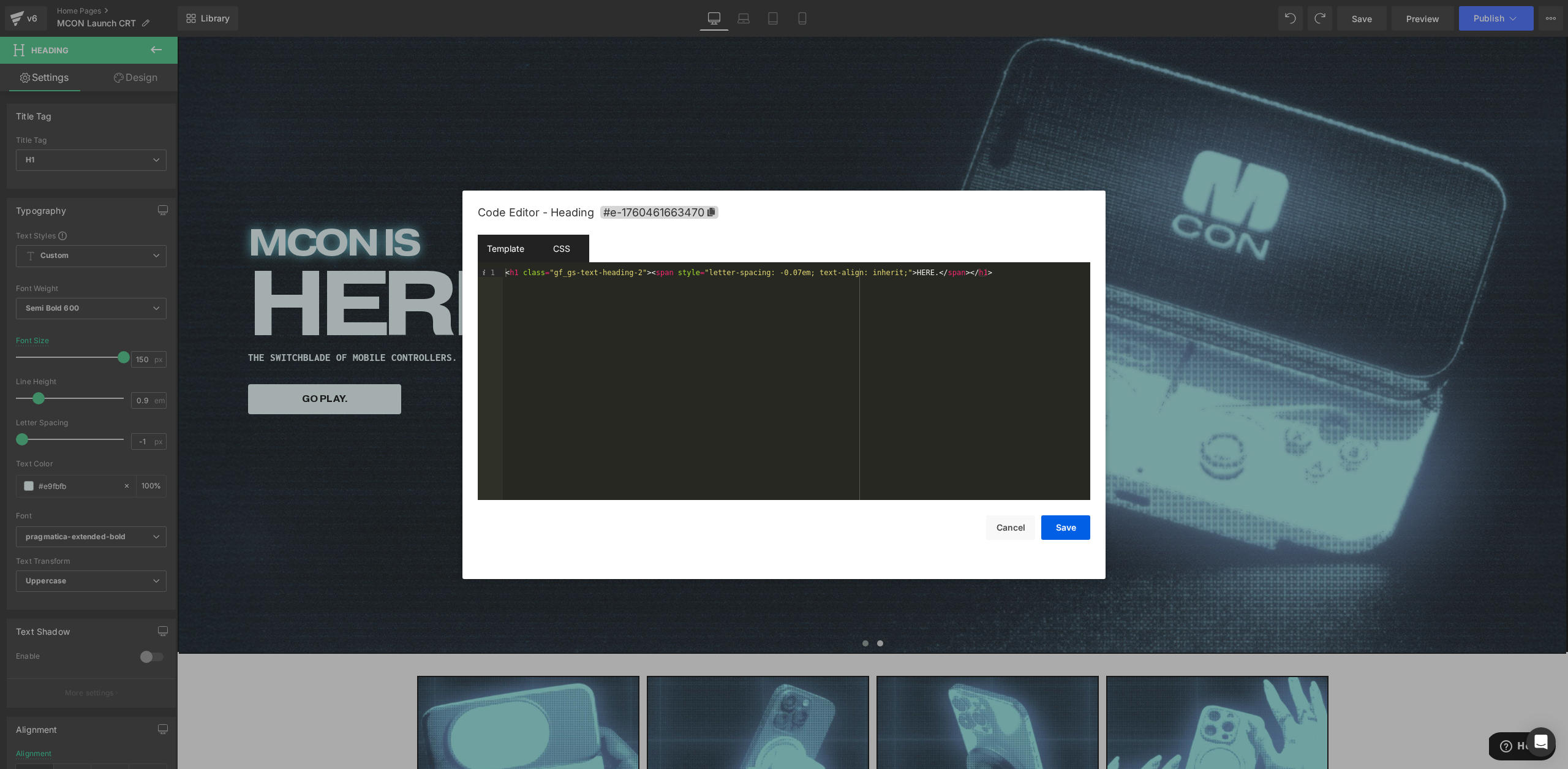
click at [587, 242] on div "Template CSS" at bounding box center [784, 251] width 612 height 34
click at [569, 249] on div "CSS" at bounding box center [562, 248] width 56 height 27
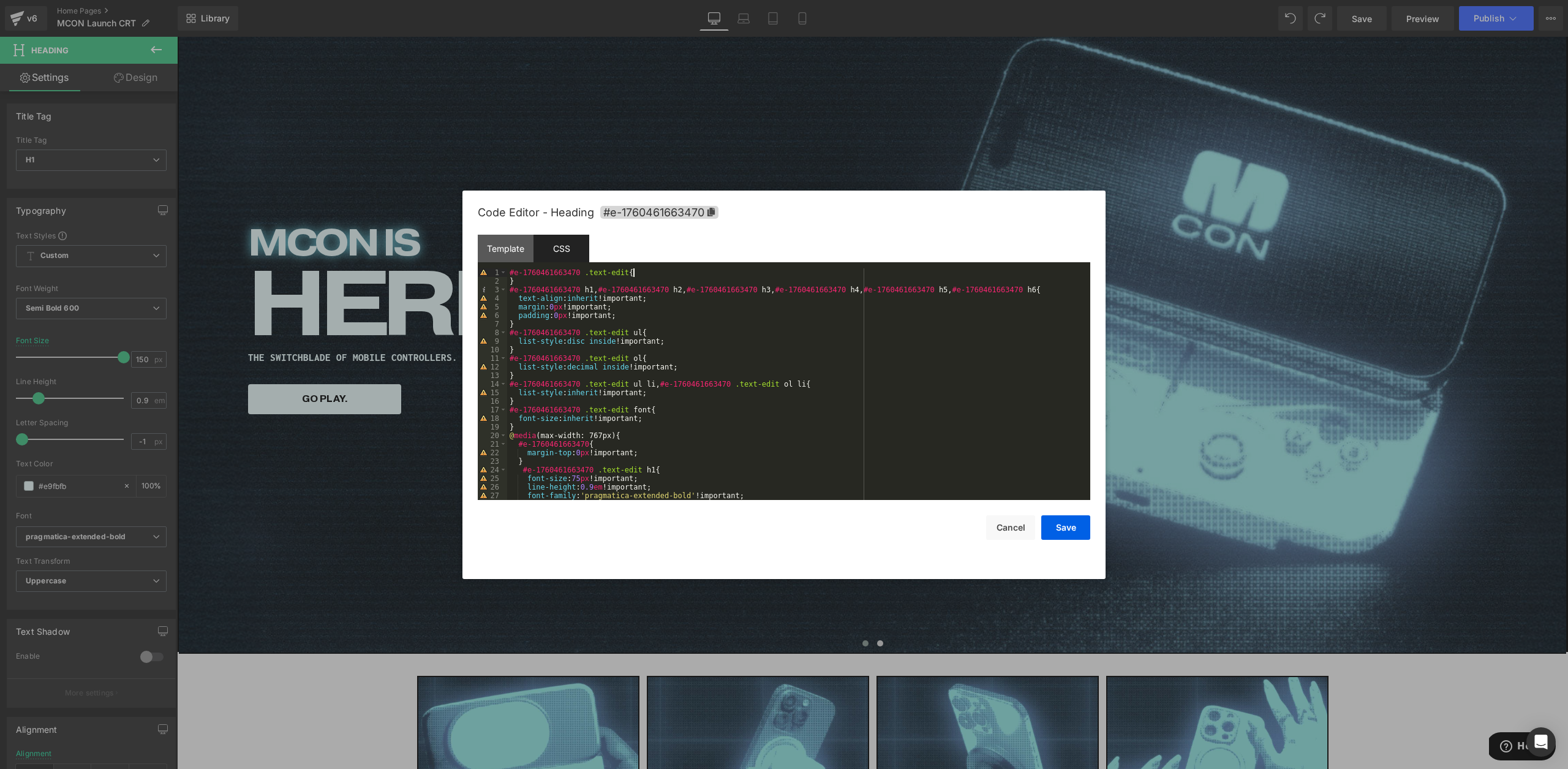
click at [642, 276] on div "#e-1760461663470 .text-edit { } #e-1760461663470 h1 , #e-1760461663470 h2 , #e-…" at bounding box center [796, 392] width 578 height 249
click at [633, 313] on div "#e-1760461663470 .text-edit { } #e-1760461663470 h1 , #e-1760461663470 h2 , #e-…" at bounding box center [796, 392] width 578 height 249
click at [1051, 524] on button "Save" at bounding box center [1066, 527] width 49 height 24
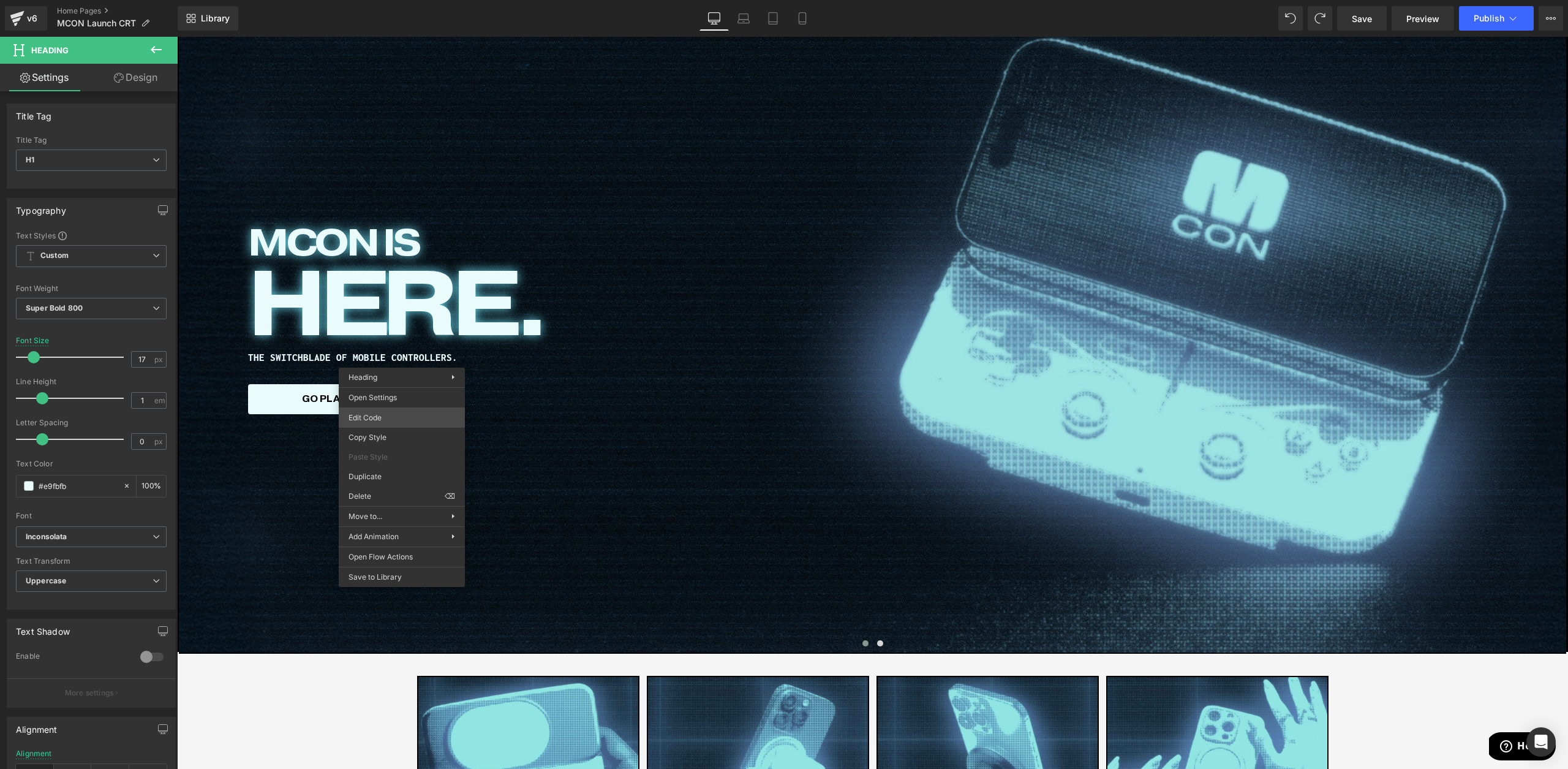
click at [394, 417] on body "Row You are previewing how the will restyle your page. You can not edit Element…" at bounding box center [784, 384] width 1568 height 769
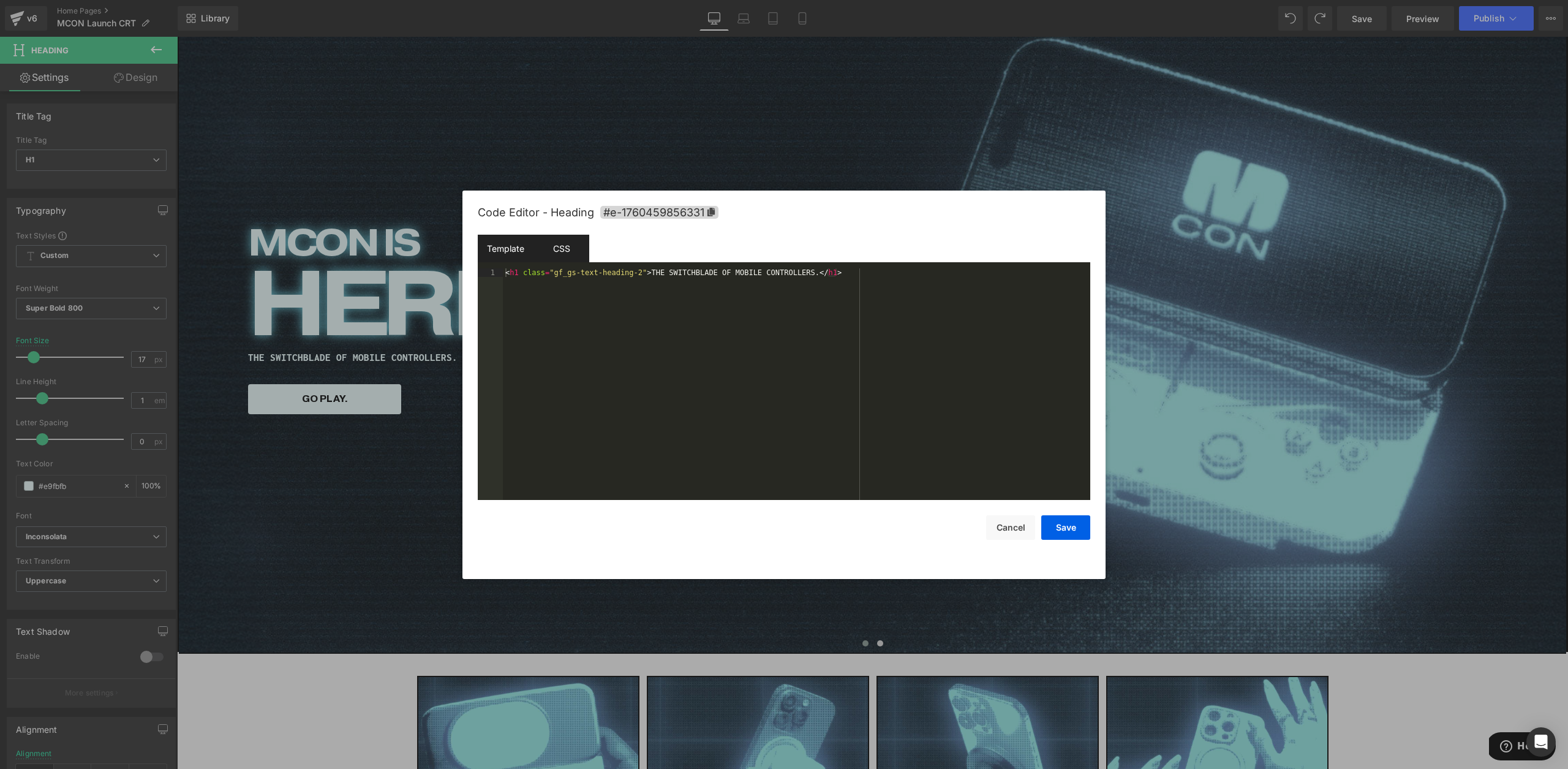
click at [578, 259] on div "CSS" at bounding box center [562, 248] width 56 height 27
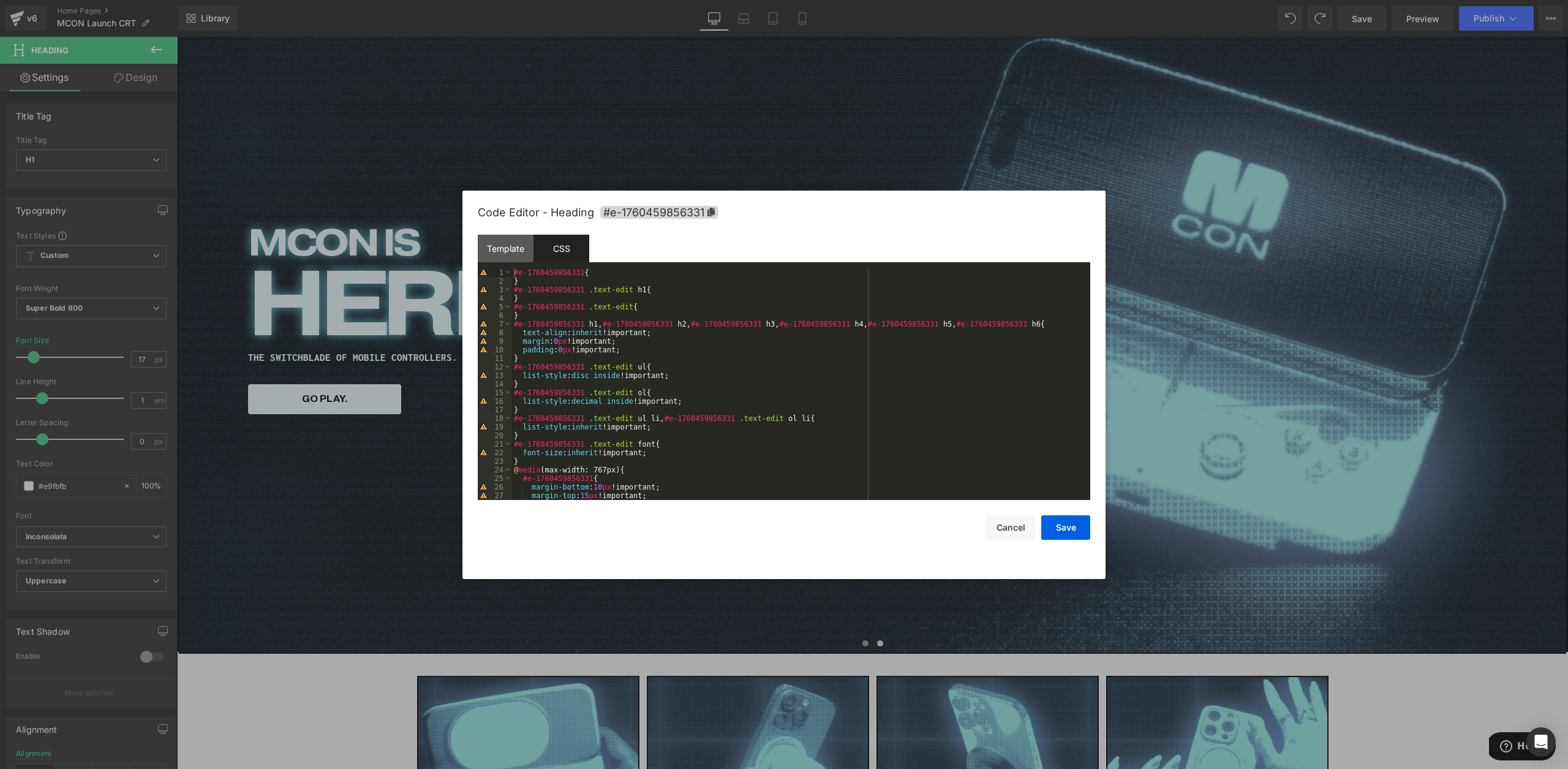
drag, startPoint x: 634, startPoint y: 341, endPoint x: 629, endPoint y: 347, distance: 7.8
click at [632, 345] on div "#e-1760459856331 { } #e-1760459856331 .text-edit h1 { } #e-1760459856331 .text-…" at bounding box center [798, 392] width 574 height 249
click at [625, 351] on div "#e-1760459856331 { } #e-1760459856331 .text-edit h1 { } #e-1760459856331 .text-…" at bounding box center [798, 392] width 574 height 249
click at [1066, 513] on div "Save Cancel" at bounding box center [784, 520] width 612 height 40
click at [1059, 526] on button "Save" at bounding box center [1066, 527] width 49 height 24
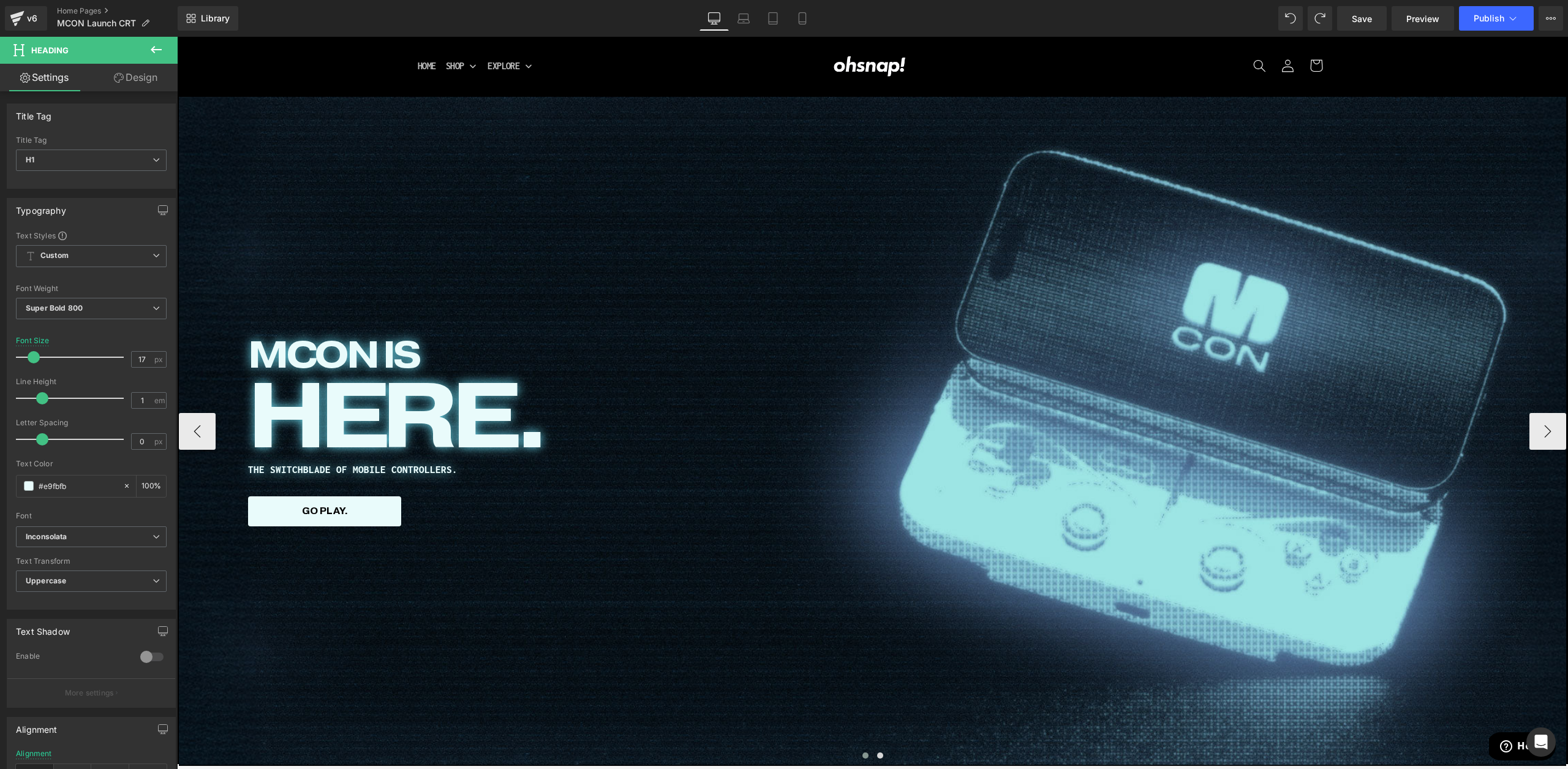
scroll to position [0, 0]
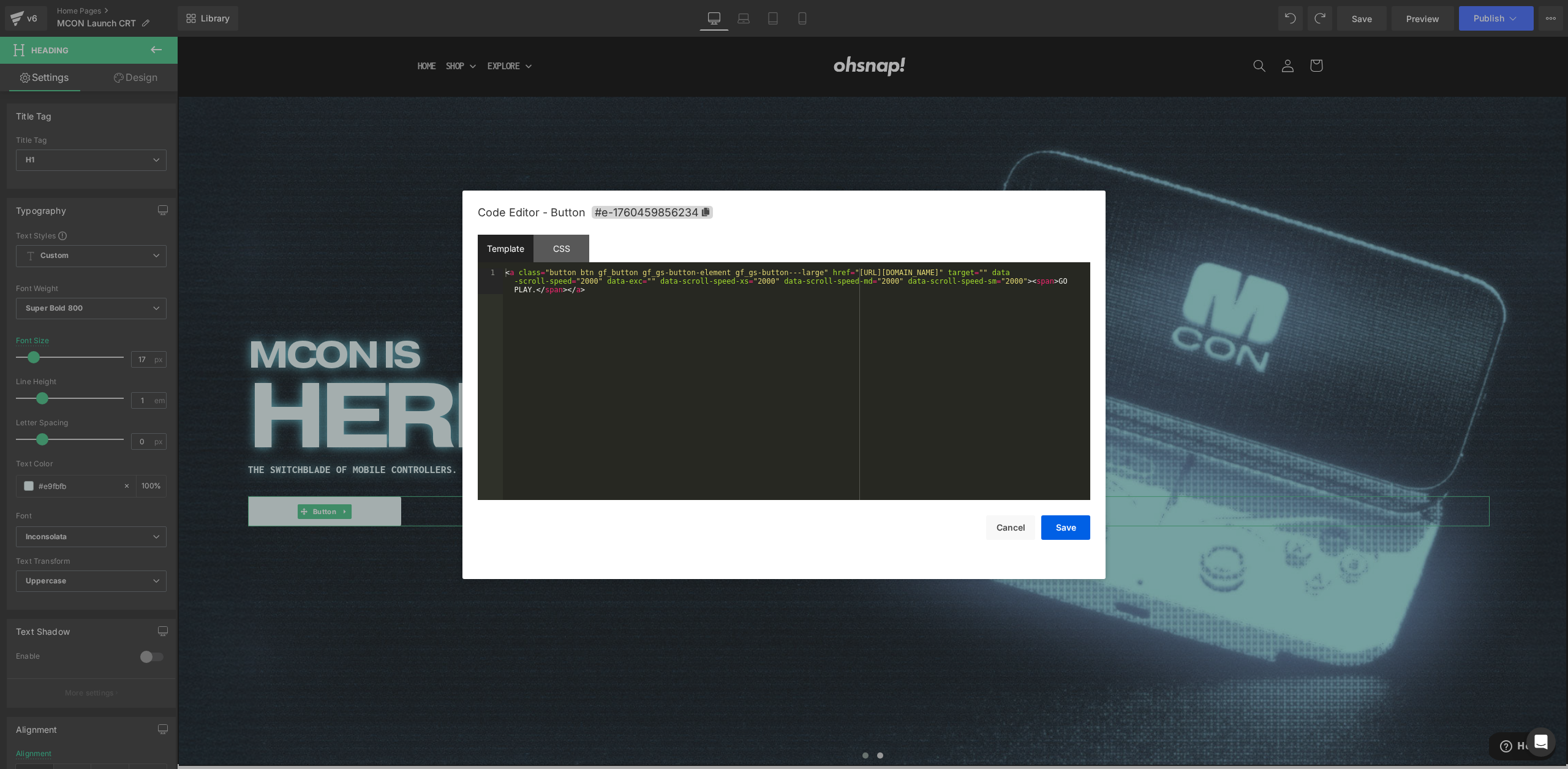
click at [318, 574] on body "Row You are previewing how the will restyle your page. You can not edit Element…" at bounding box center [784, 384] width 1568 height 769
click at [578, 252] on div "CSS" at bounding box center [562, 248] width 56 height 27
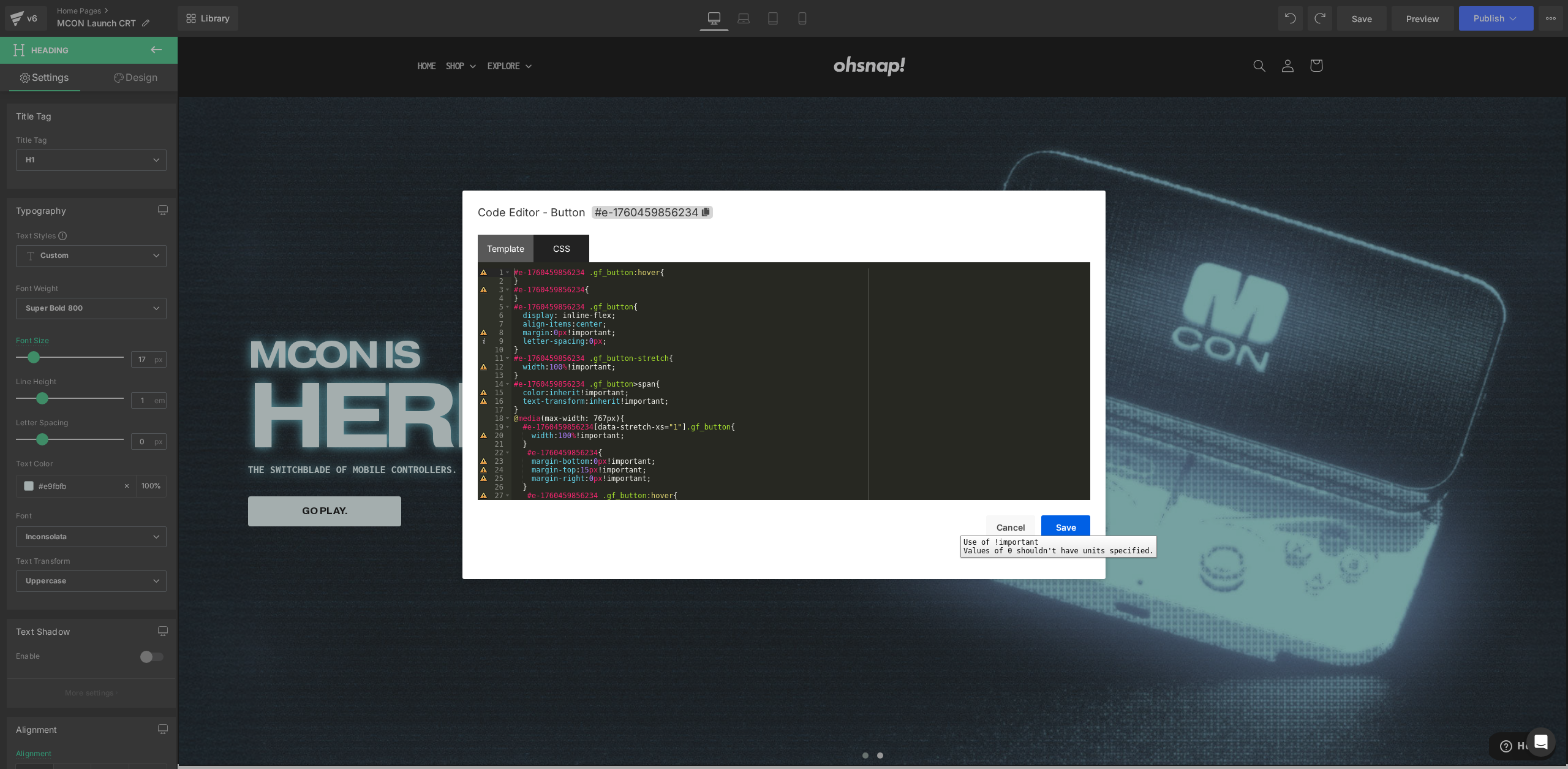
click at [452, 362] on div at bounding box center [784, 384] width 1568 height 769
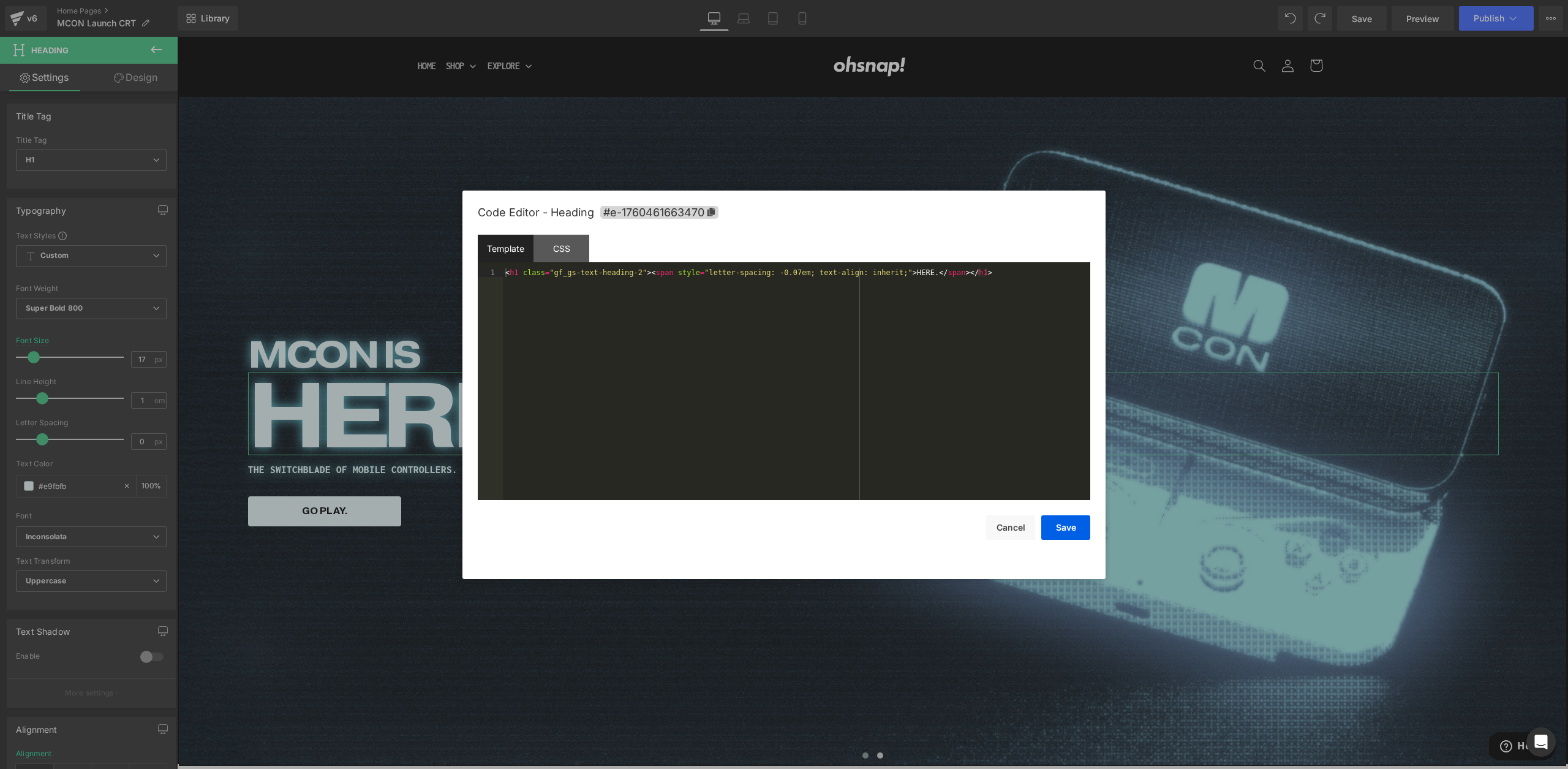
click at [425, 446] on body "Row You are previewing how the will restyle your page. You can not edit Element…" at bounding box center [784, 384] width 1568 height 769
click at [552, 250] on div "CSS" at bounding box center [562, 248] width 56 height 27
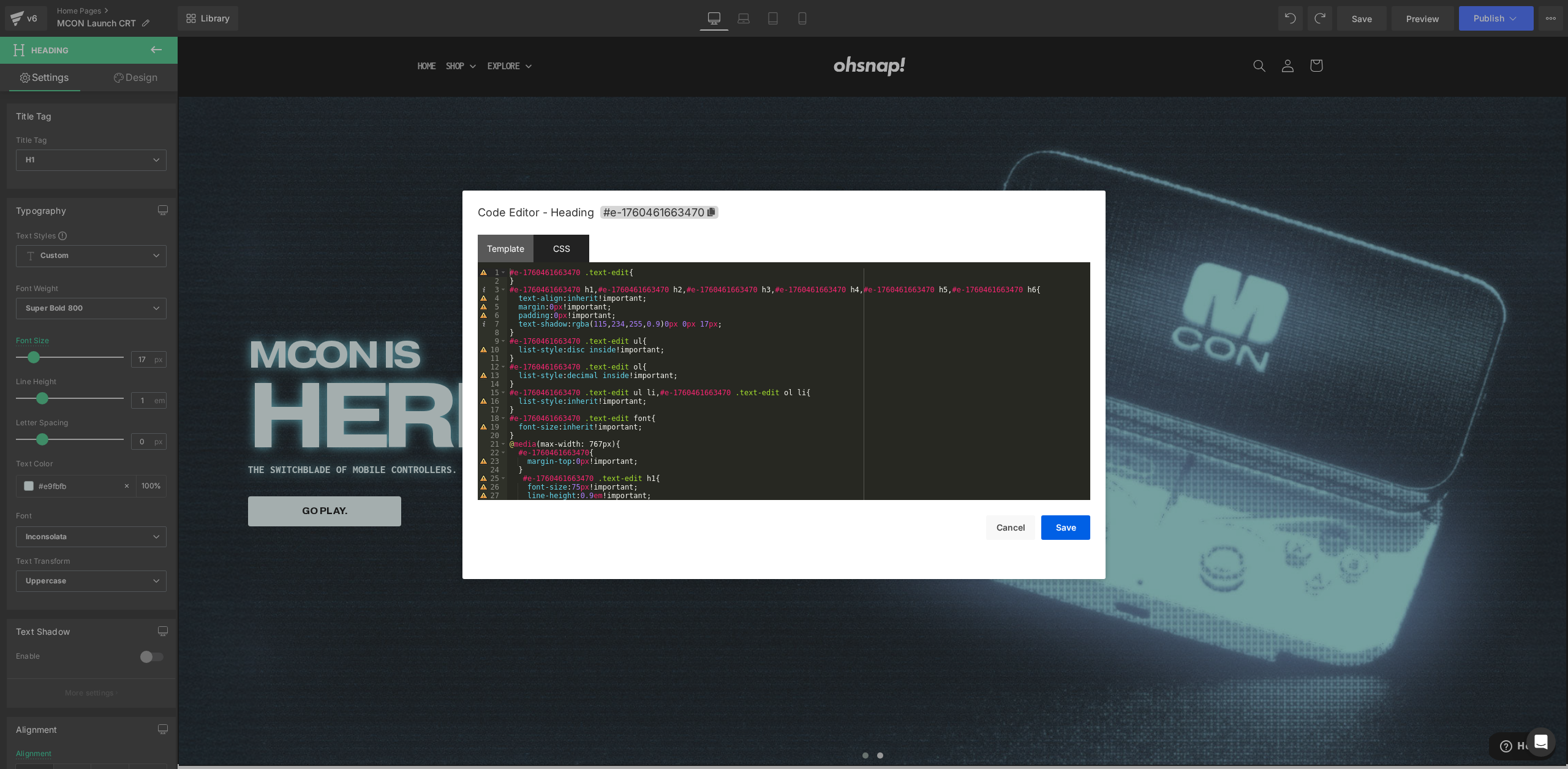
click at [343, 506] on div at bounding box center [784, 384] width 1568 height 769
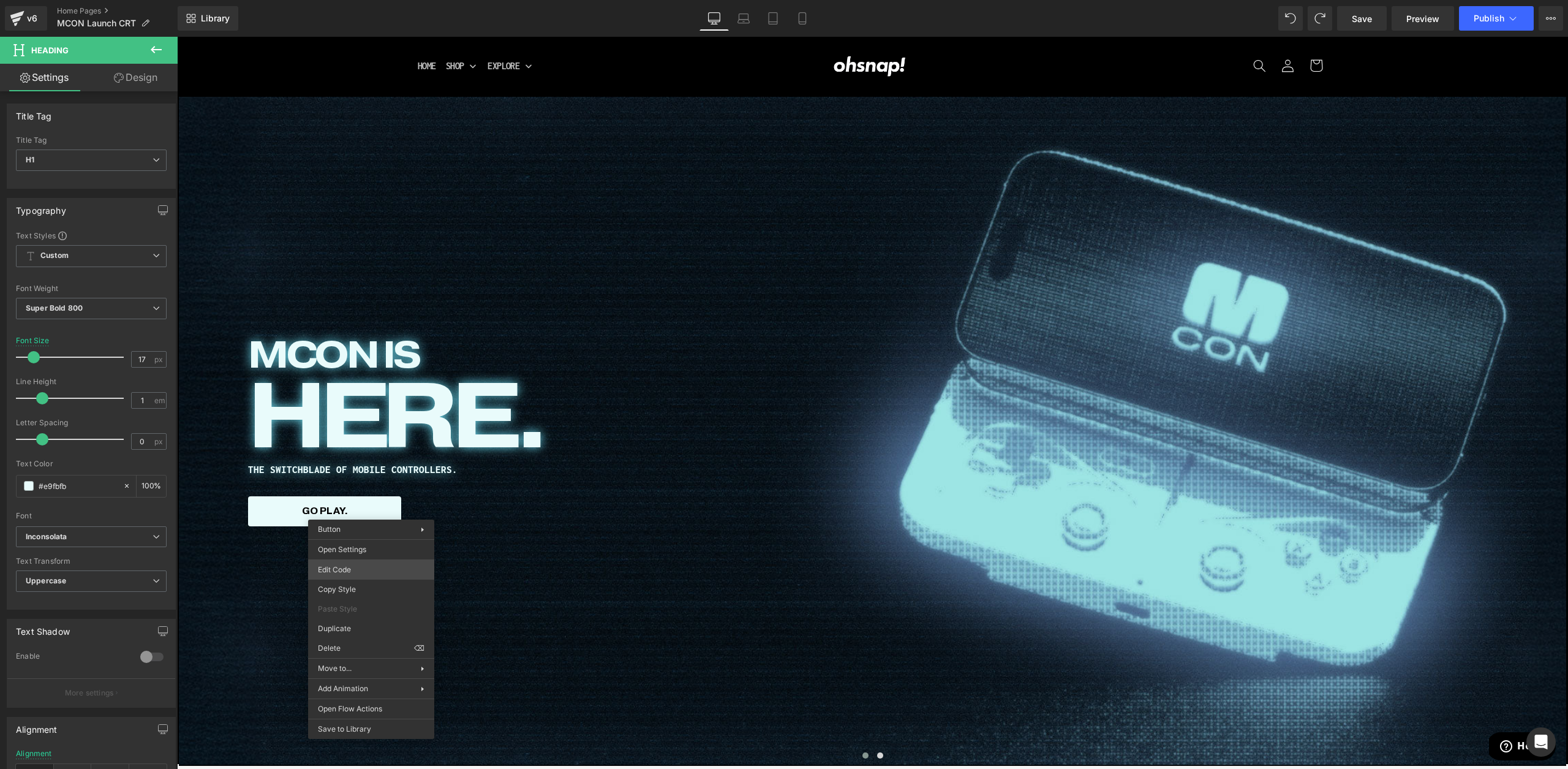
click at [358, 565] on body "Row You are previewing how the will restyle your page. You can not edit Element…" at bounding box center [784, 384] width 1568 height 769
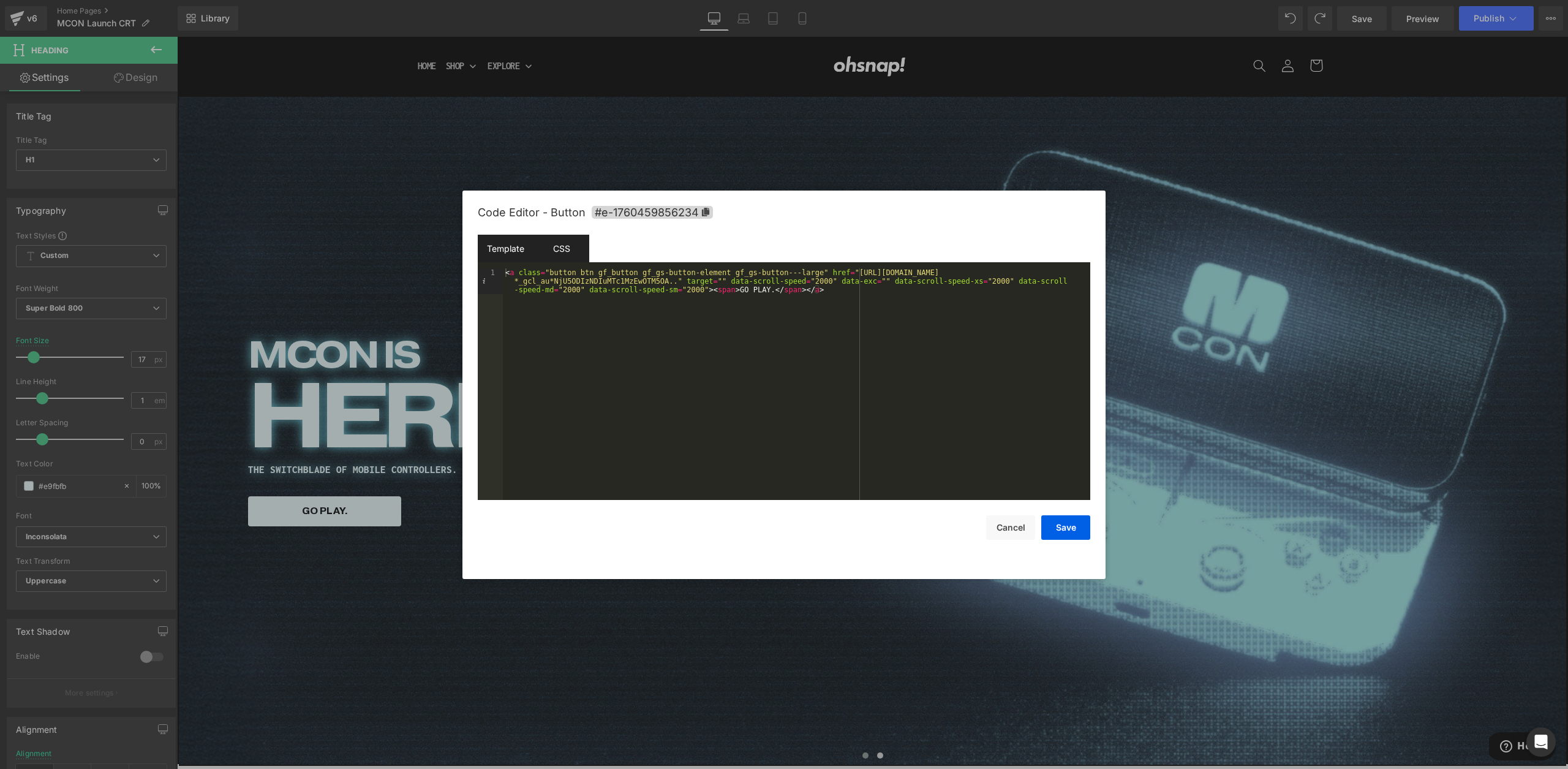
click at [549, 244] on div "CSS" at bounding box center [562, 248] width 56 height 27
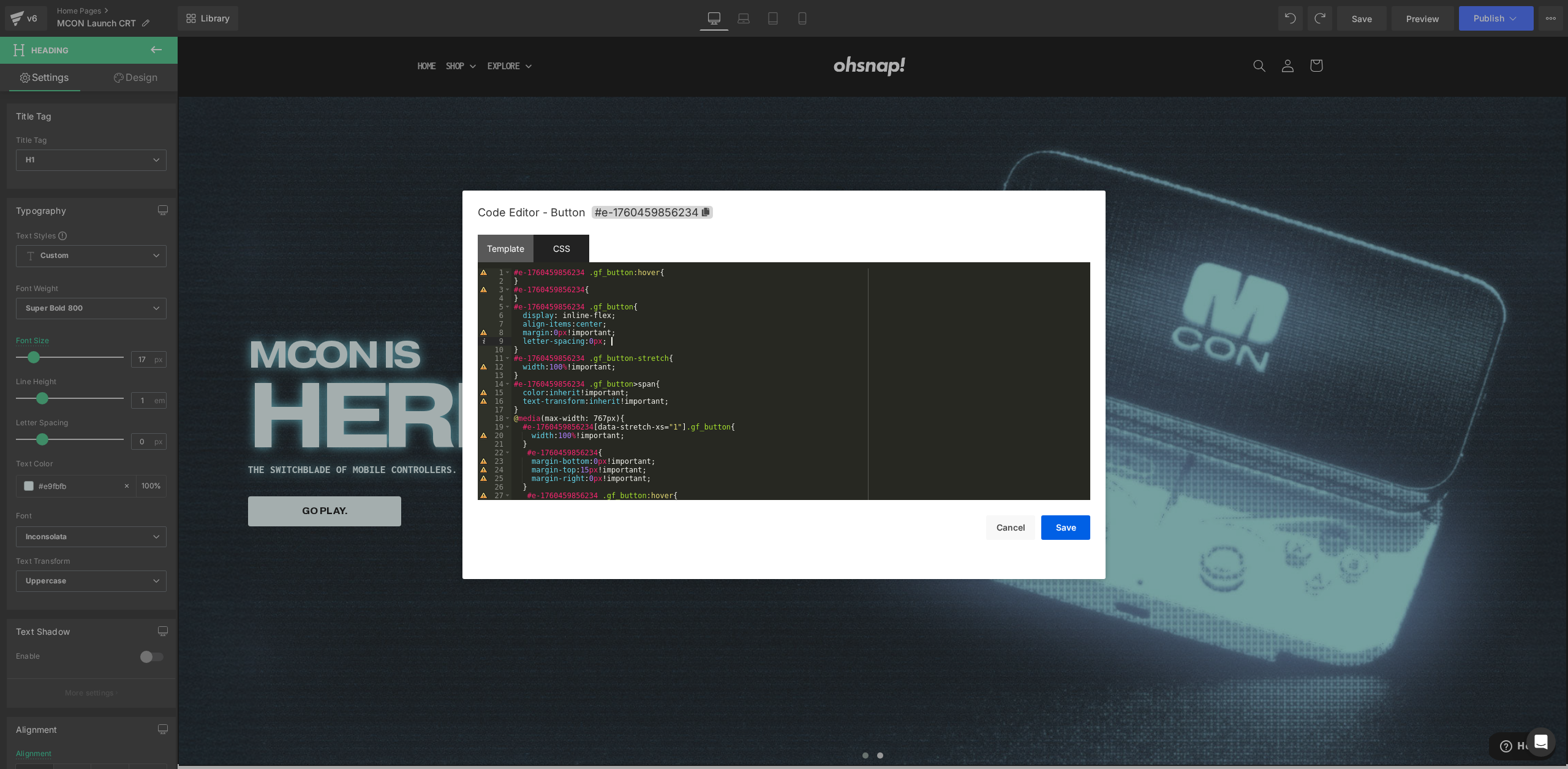
click at [617, 339] on div "#e-1760459856234 .gf_button :hover { } #e-1760459856234 { } #e-1760459856234 .g…" at bounding box center [798, 392] width 574 height 249
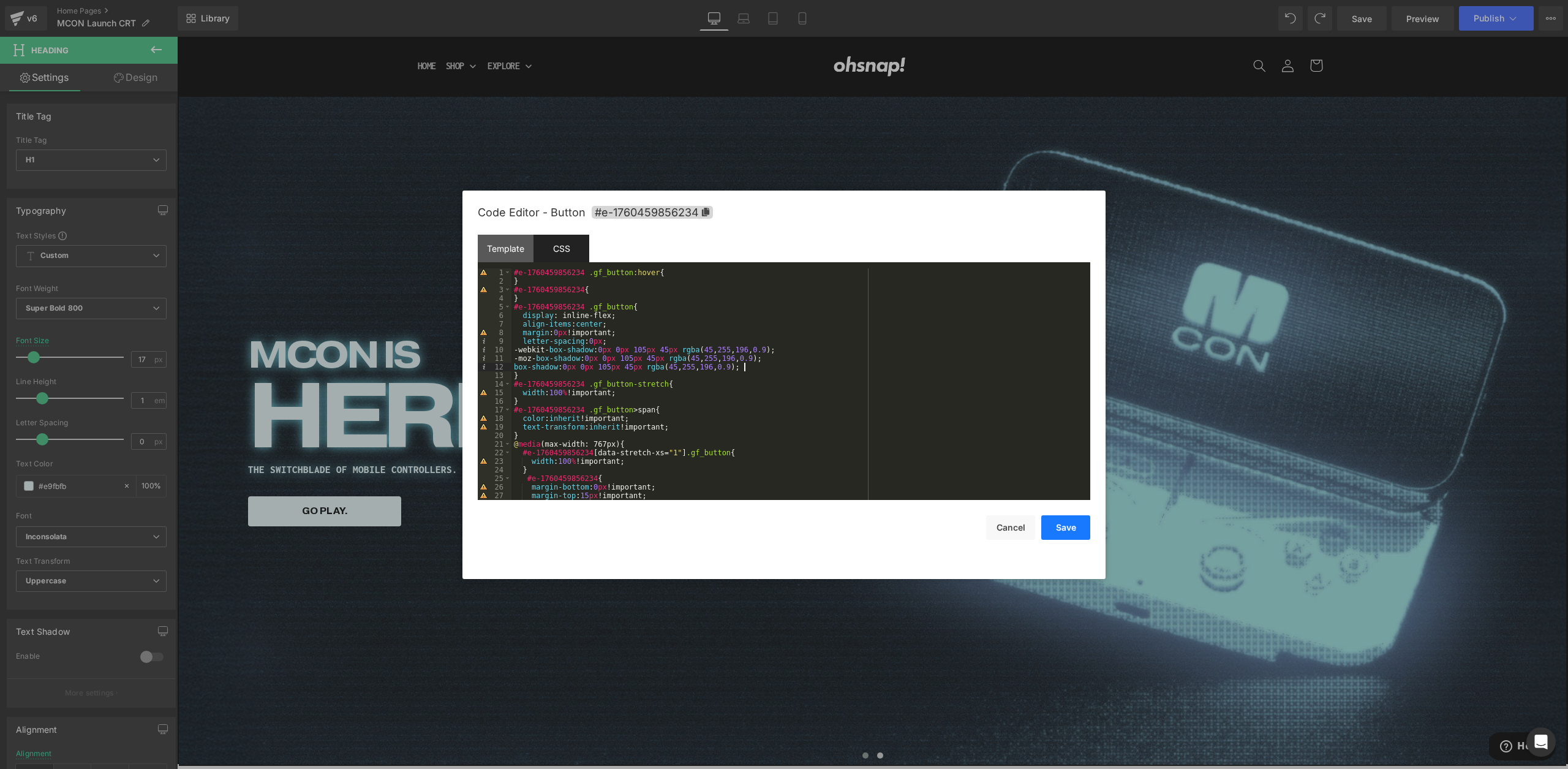
click at [1057, 526] on button "Save" at bounding box center [1066, 527] width 49 height 24
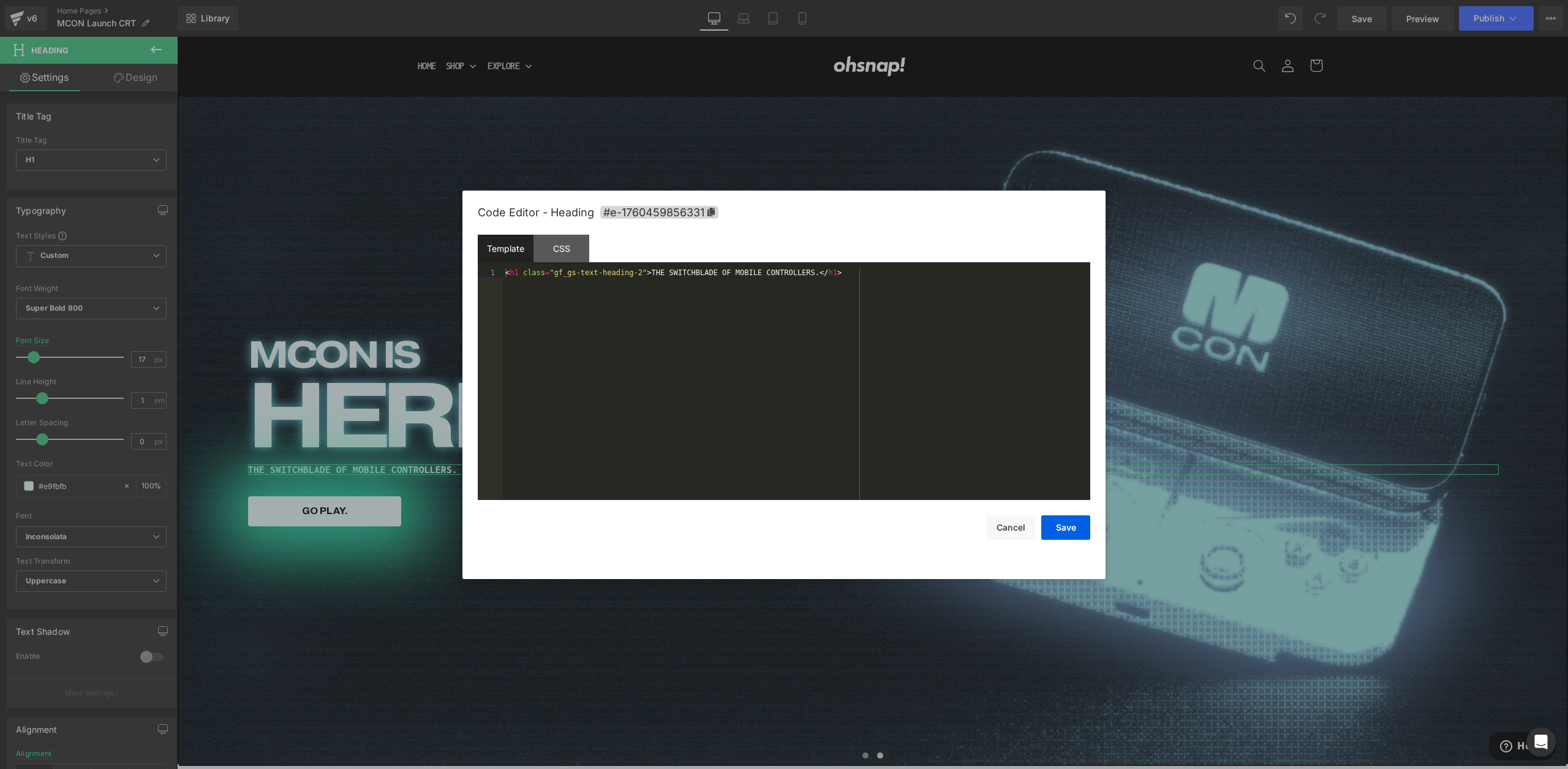
click at [414, 523] on body "Row You are previewing how the will restyle your page. You can not edit Element…" at bounding box center [784, 384] width 1568 height 769
click at [569, 244] on div "CSS" at bounding box center [562, 248] width 56 height 27
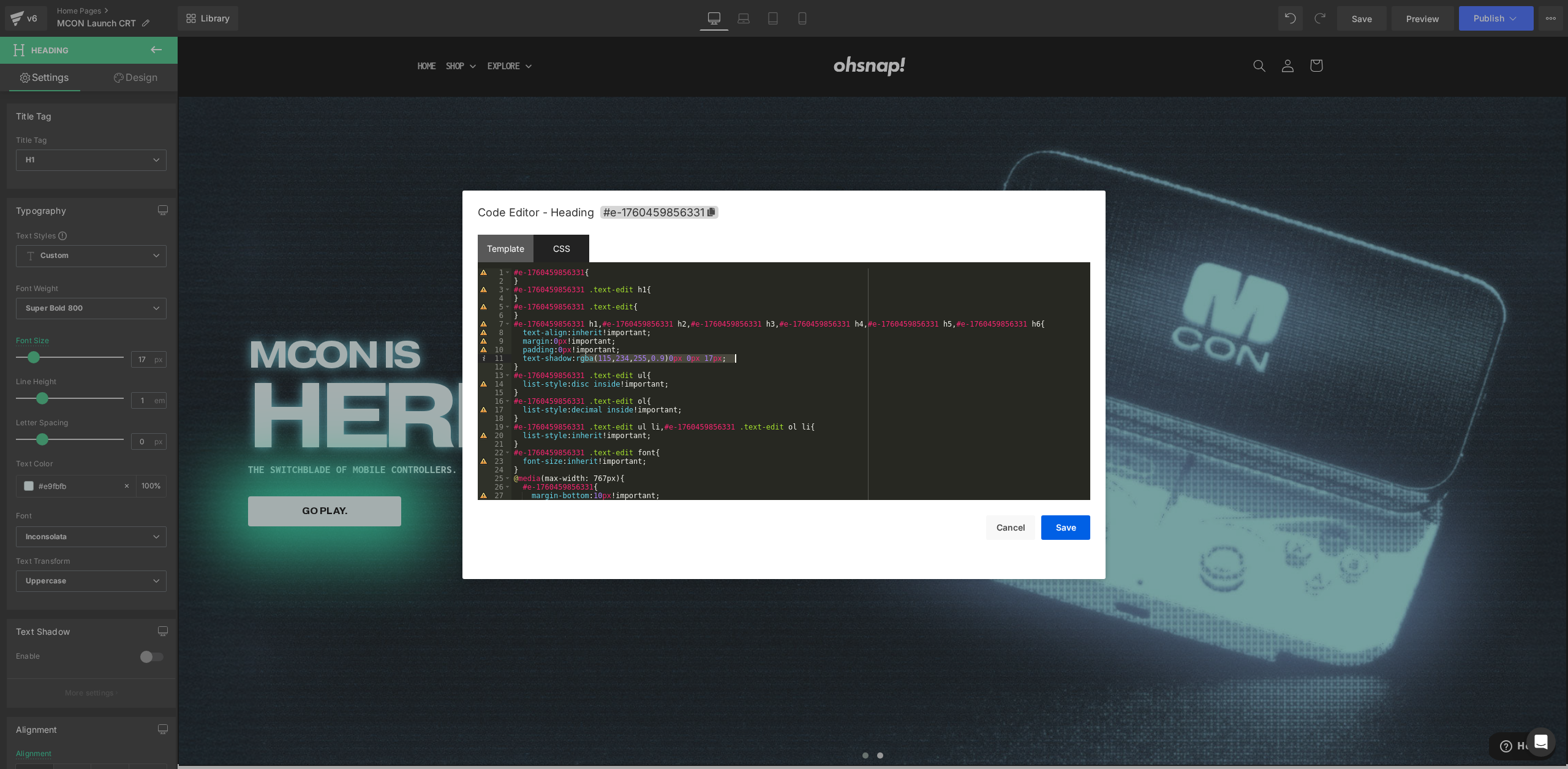
drag, startPoint x: 581, startPoint y: 360, endPoint x: 742, endPoint y: 355, distance: 161.1
click at [742, 355] on div "#e-1760459856331 { } #e-1760459856331 .text-edit h1 { } #e-1760459856331 .text-…" at bounding box center [798, 392] width 574 height 249
click at [1071, 527] on button "Save" at bounding box center [1066, 527] width 49 height 24
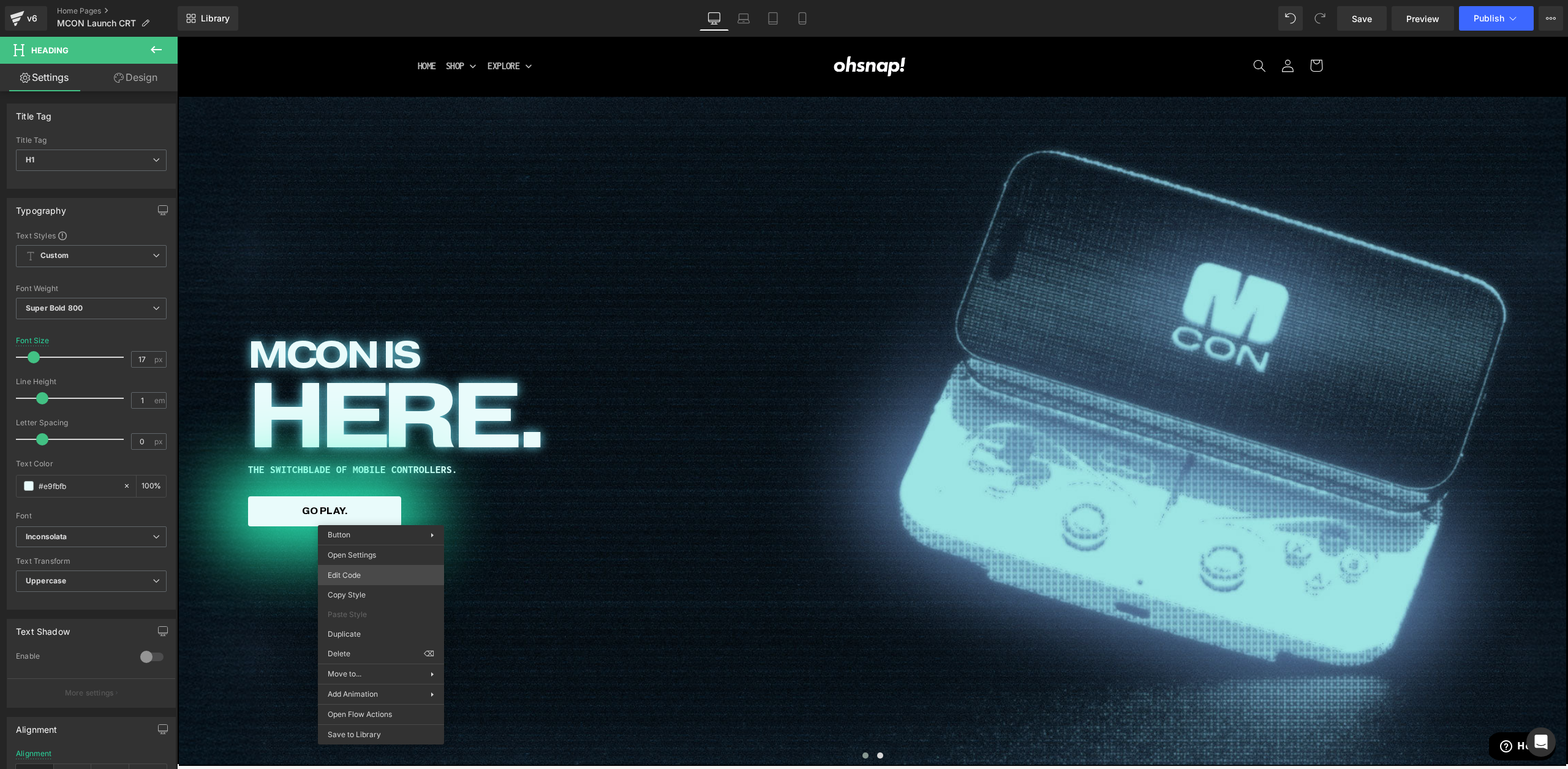
click at [388, 572] on body "Row You are previewing how the will restyle your page. You can not edit Element…" at bounding box center [784, 384] width 1568 height 769
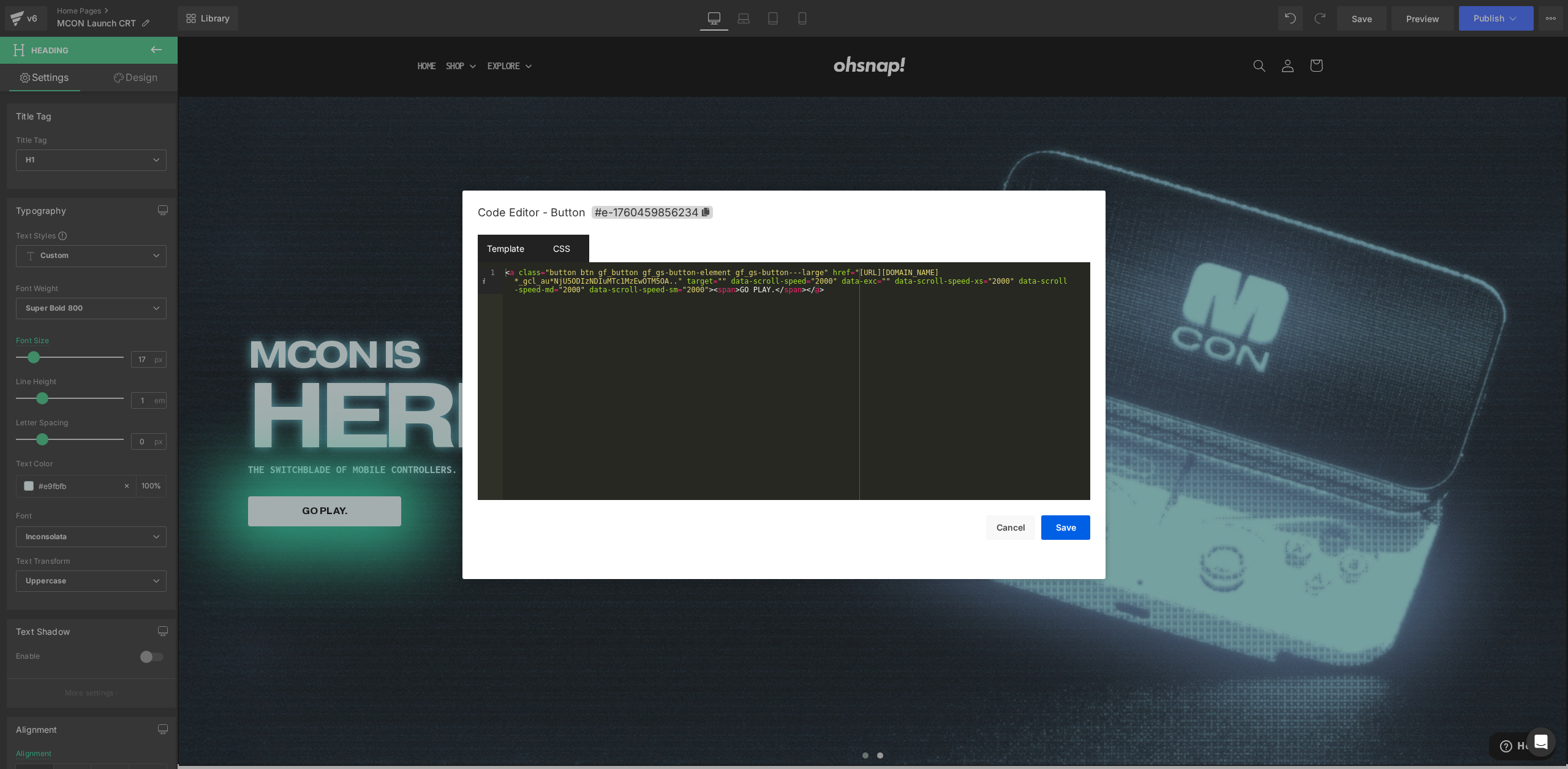
click at [576, 237] on div "CSS" at bounding box center [562, 248] width 56 height 27
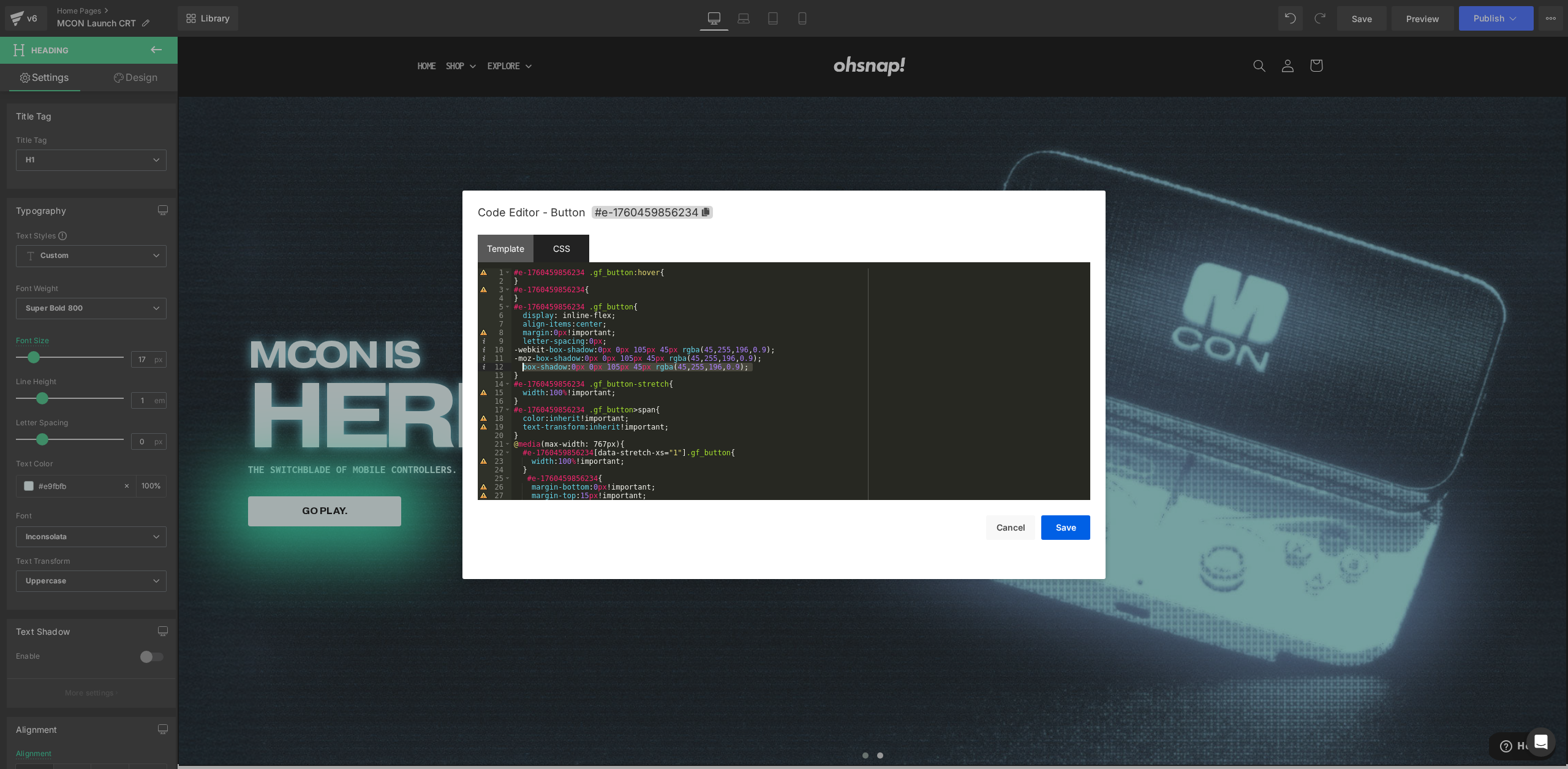
drag, startPoint x: 756, startPoint y: 369, endPoint x: 526, endPoint y: 360, distance: 230.2
click at [523, 370] on div "#e-1760459856234 .gf_button :hover { } #e-1760459856234 { } #e-1760459856234 .g…" at bounding box center [798, 392] width 574 height 249
drag, startPoint x: 520, startPoint y: 360, endPoint x: 738, endPoint y: 360, distance: 218.0
click at [738, 360] on div "#e-1760459856234 .gf_button :hover { } #e-1760459856234 { } #e-1760459856234 .g…" at bounding box center [798, 392] width 574 height 249
click at [626, 369] on div "#e-1760459856234 .gf_button :hover { } #e-1760459856234 { } #e-1760459856234 .g…" at bounding box center [798, 392] width 574 height 249
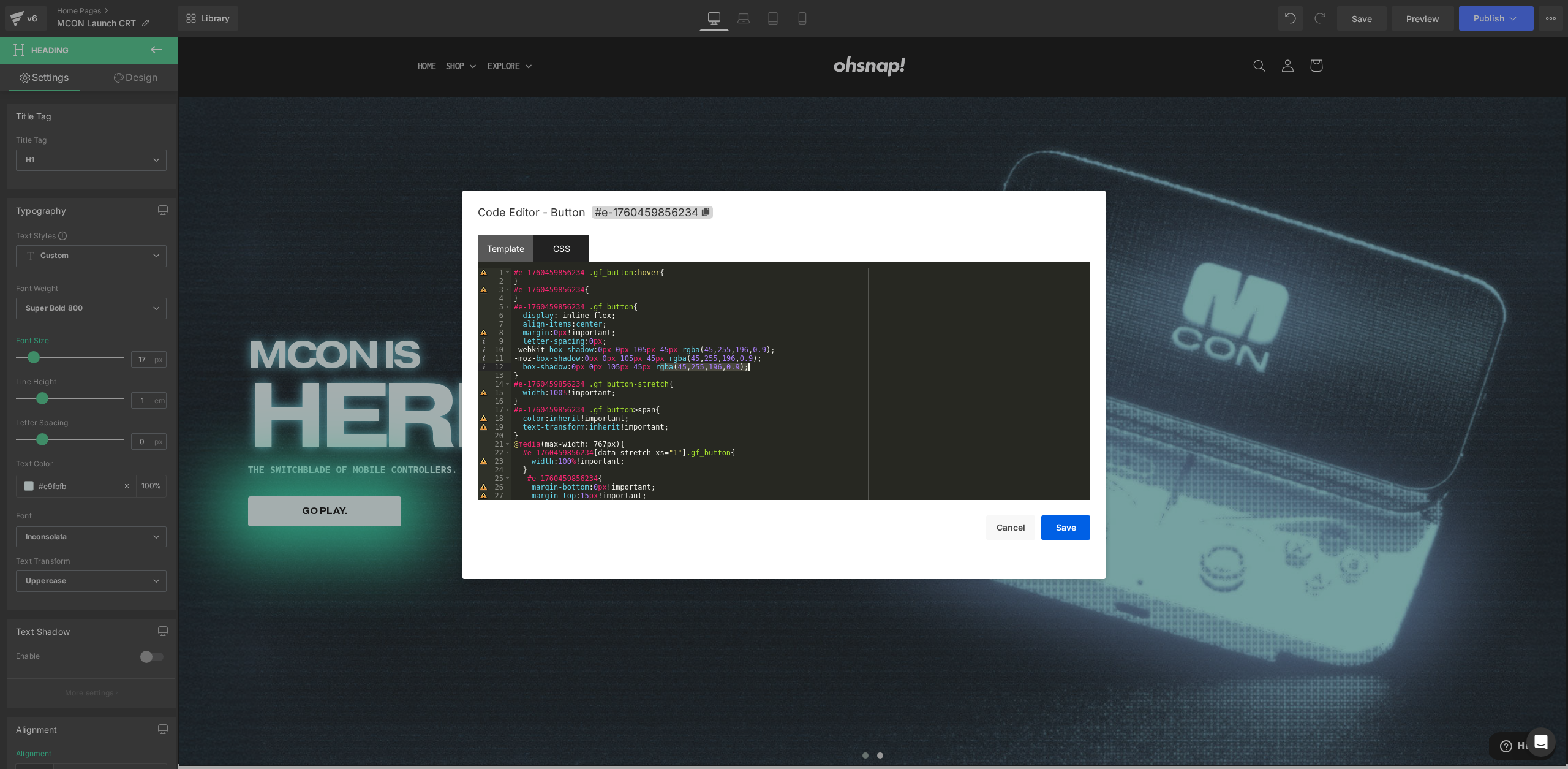
drag, startPoint x: 661, startPoint y: 369, endPoint x: 747, endPoint y: 369, distance: 86.0
click at [747, 369] on div "#e-1760459856234 .gf_button :hover { } #e-1760459856234 { } #e-1760459856234 .g…" at bounding box center [798, 392] width 574 height 249
click at [770, 358] on div "#e-1760459856234 .gf_button :hover { } #e-1760459856234 { } #e-1760459856234 .g…" at bounding box center [798, 392] width 574 height 249
drag, startPoint x: 576, startPoint y: 369, endPoint x: 747, endPoint y: 365, distance: 171.0
click at [747, 365] on div "#e-1760459856234 .gf_button :hover { } #e-1760459856234 { } #e-1760459856234 .g…" at bounding box center [798, 392] width 574 height 249
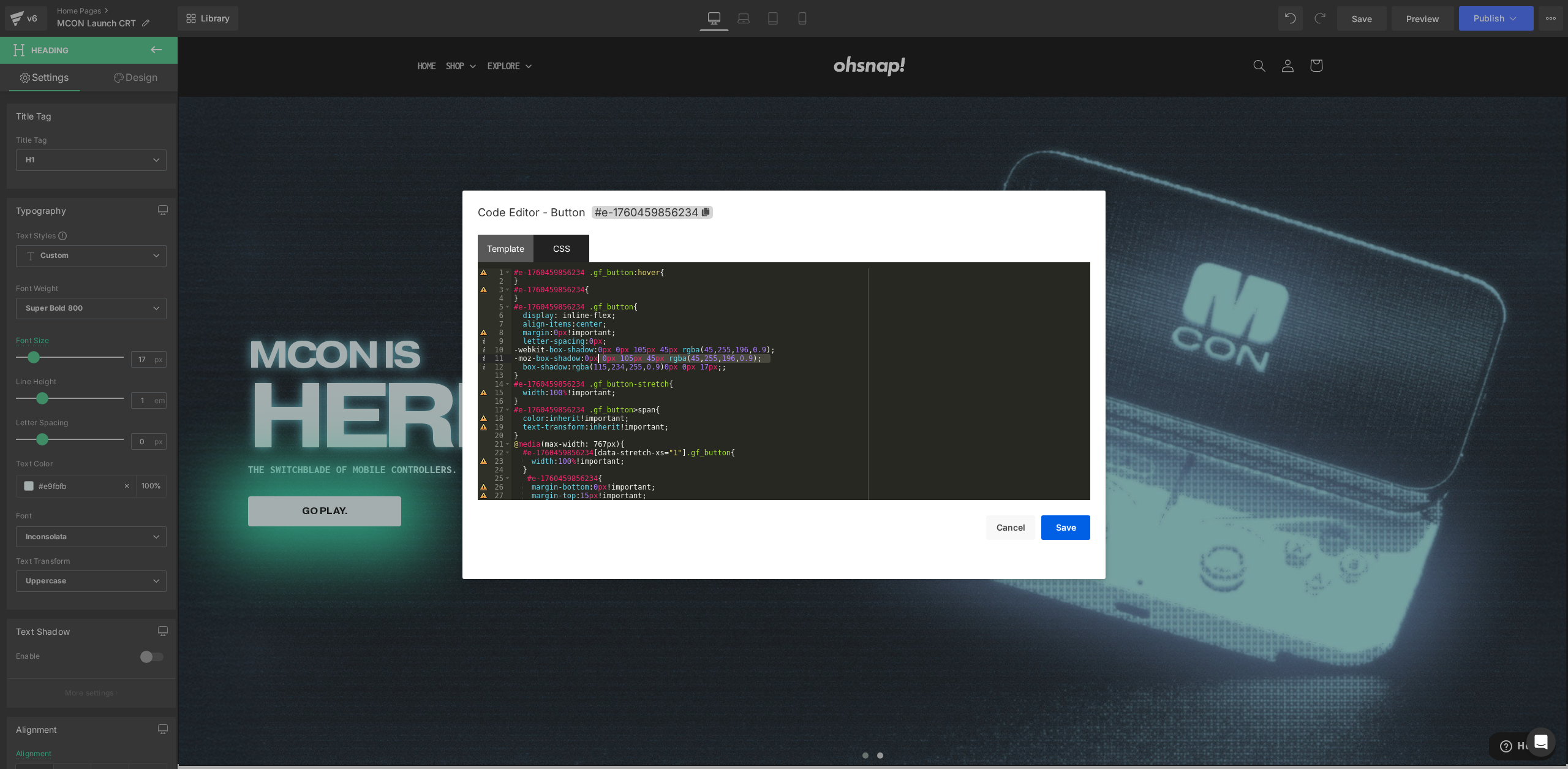
drag, startPoint x: 770, startPoint y: 358, endPoint x: 599, endPoint y: 362, distance: 171.0
click at [599, 362] on div "#e-1760459856234 .gf_button :hover { } #e-1760459856234 { } #e-1760459856234 .g…" at bounding box center [798, 392] width 574 height 249
drag, startPoint x: 780, startPoint y: 349, endPoint x: 612, endPoint y: 349, distance: 168.0
click at [610, 350] on div "#e-1760459856234 .gf_button :hover { } #e-1760459856234 { } #e-1760459856234 .g…" at bounding box center [798, 392] width 574 height 249
click at [612, 351] on div "#e-1760459856234 .gf_button :hover { } #e-1760459856234 { } #e-1760459856234 .g…" at bounding box center [798, 392] width 574 height 249
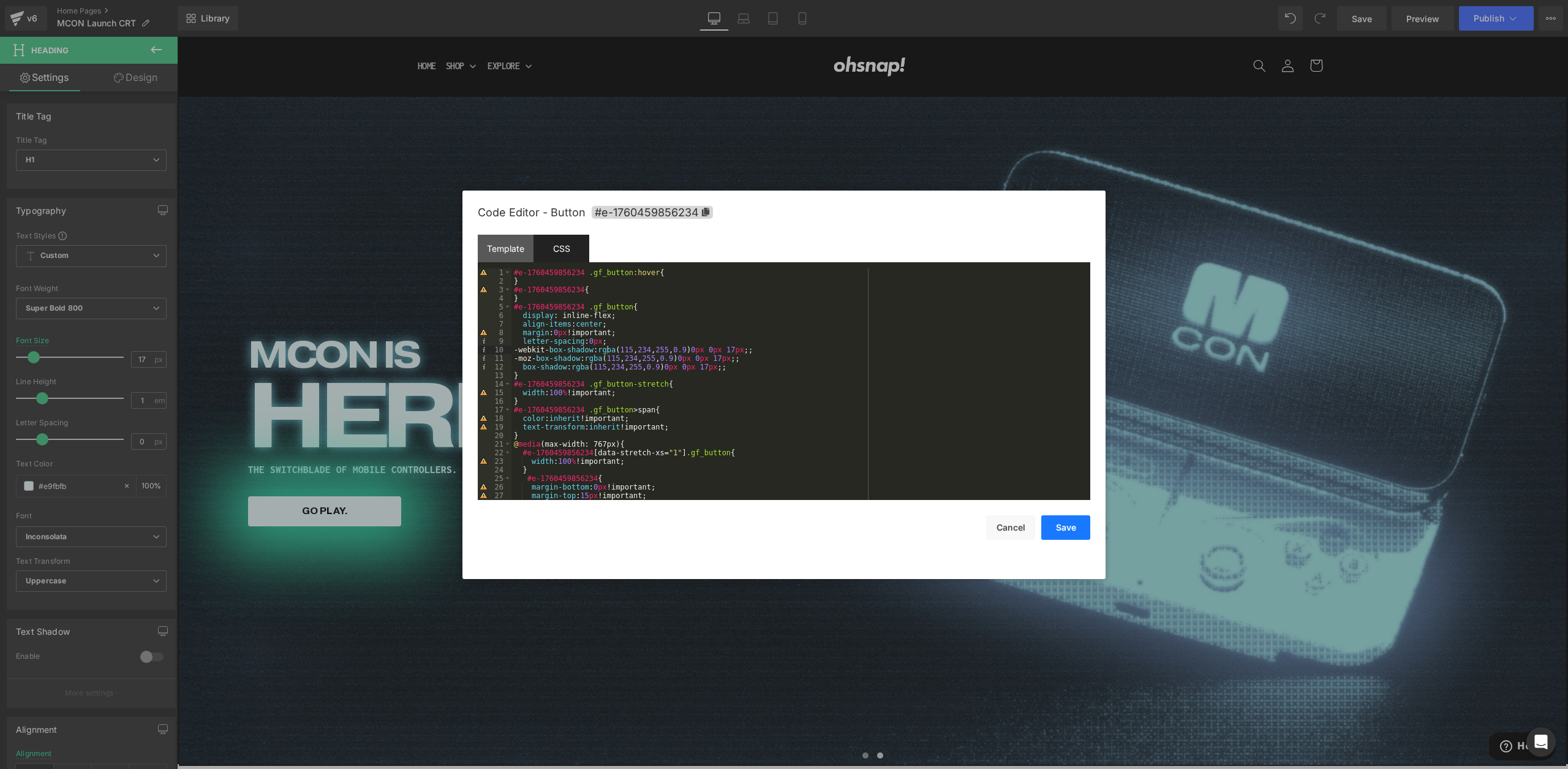
click at [1057, 530] on button "Save" at bounding box center [1066, 527] width 49 height 24
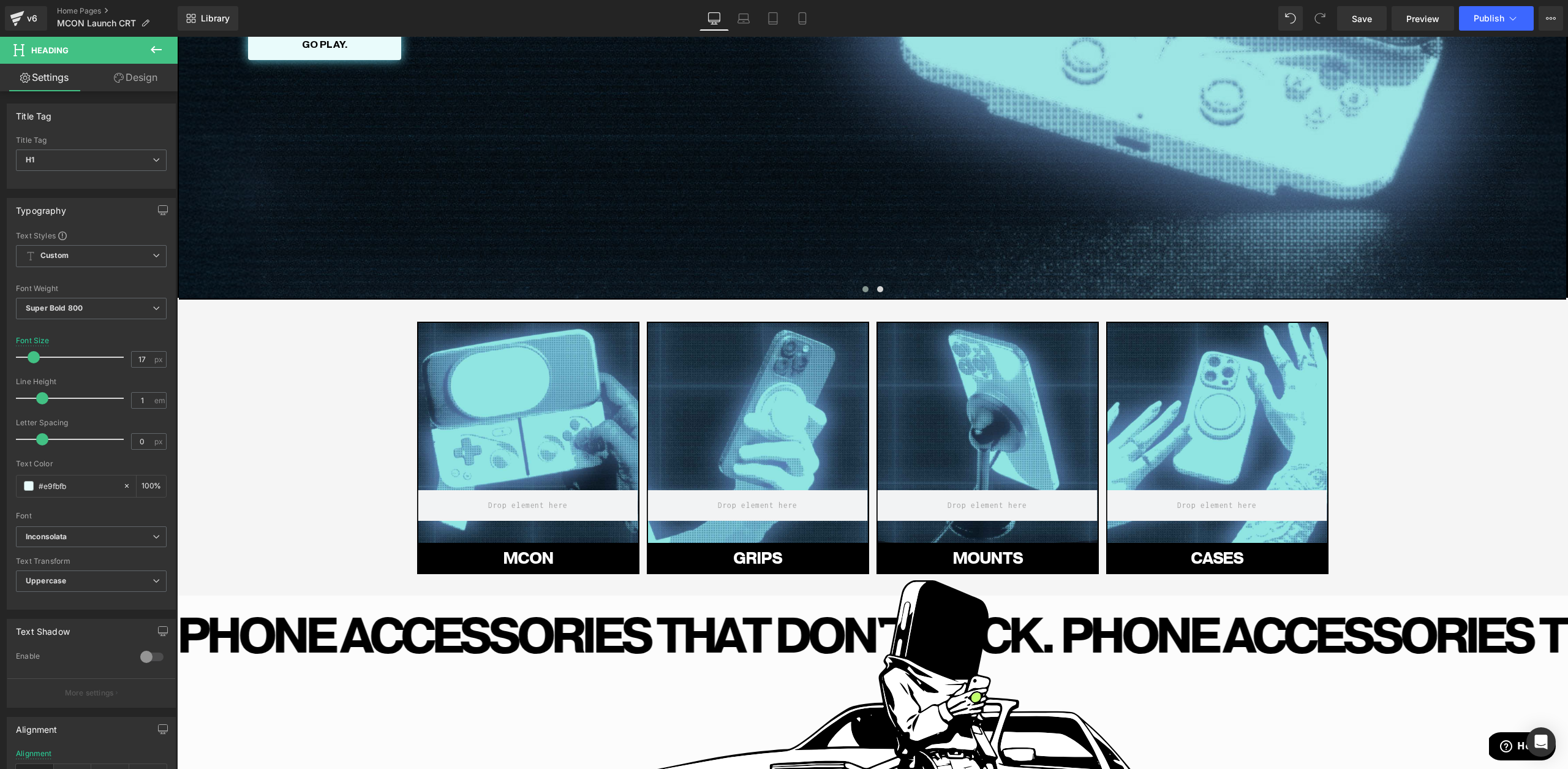
scroll to position [500, 0]
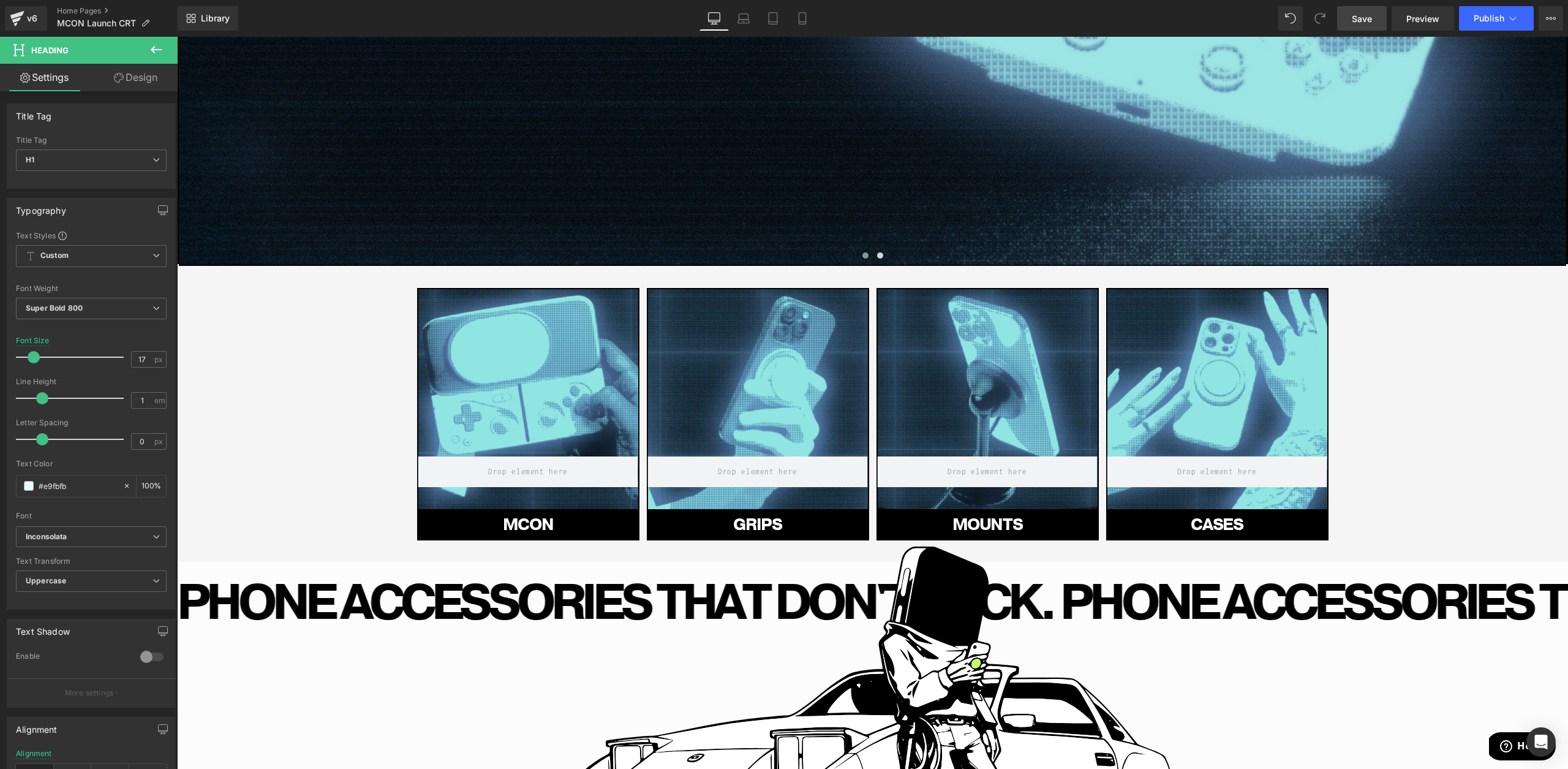
drag, startPoint x: 1381, startPoint y: 23, endPoint x: 203, endPoint y: 157, distance: 1185.6
click at [1381, 23] on link "Save" at bounding box center [1362, 18] width 50 height 24
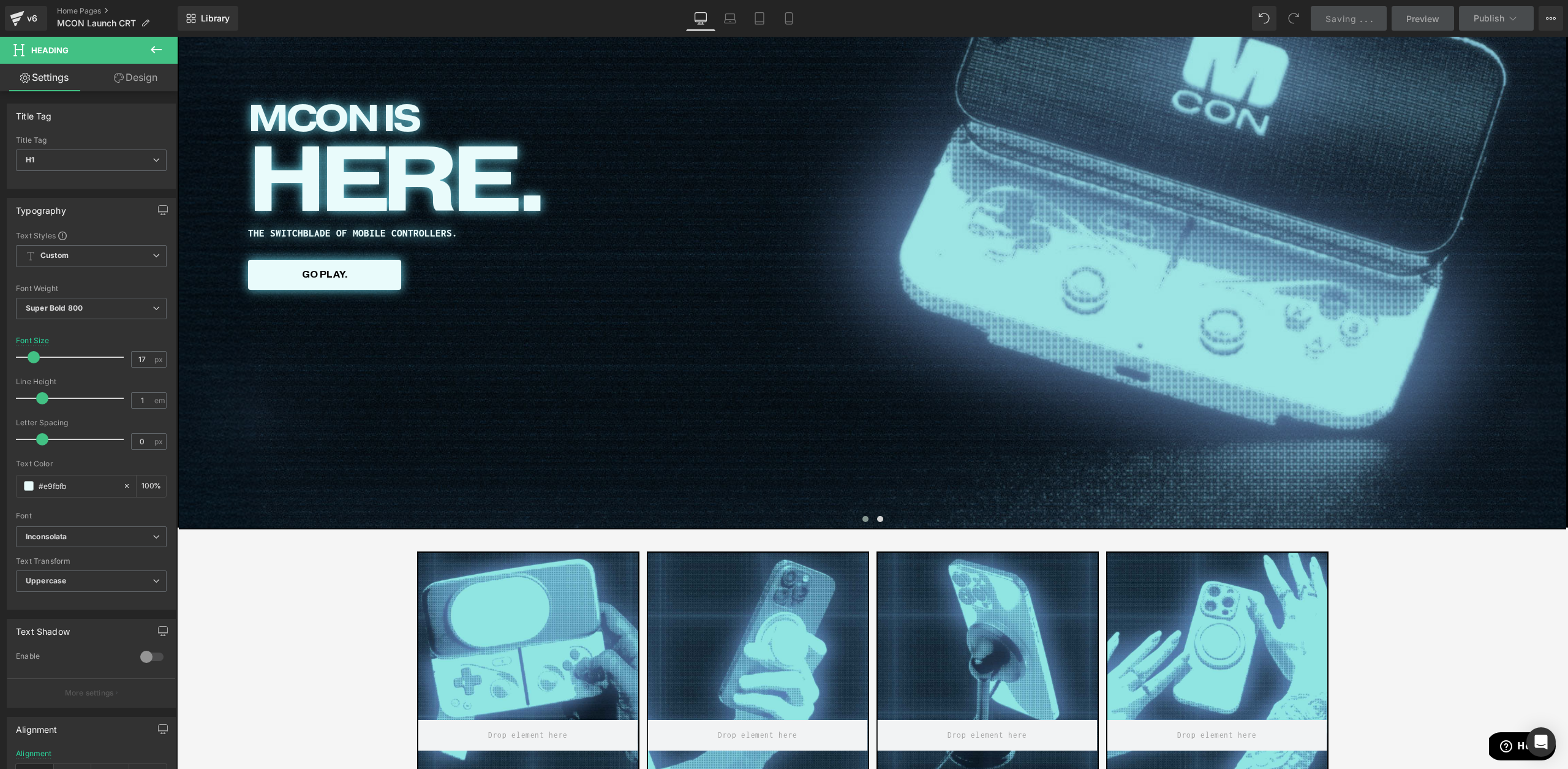
scroll to position [0, 0]
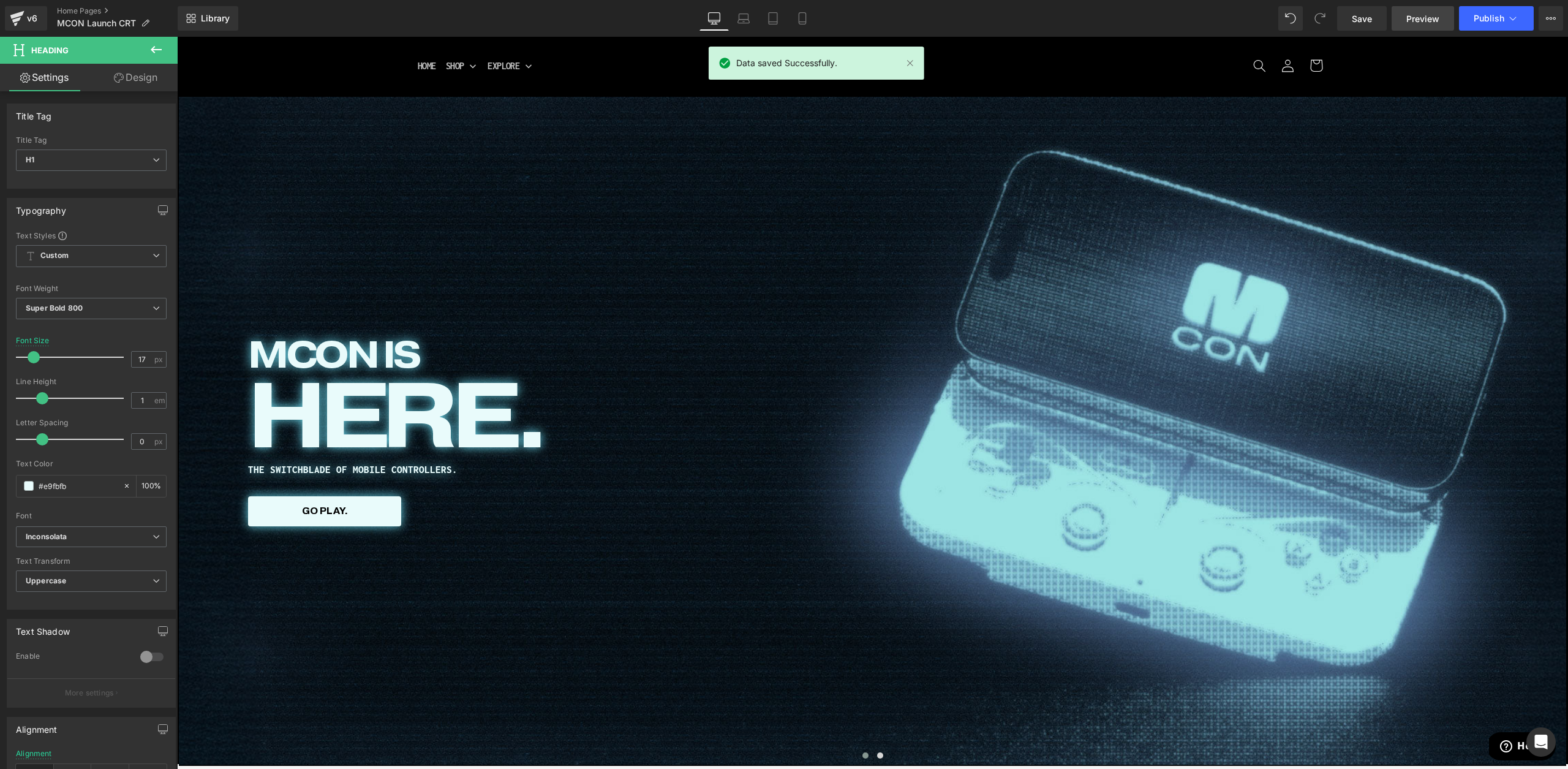
click at [1403, 25] on link "Preview" at bounding box center [1423, 18] width 62 height 24
click at [76, 9] on link "Home Pages" at bounding box center [117, 11] width 121 height 10
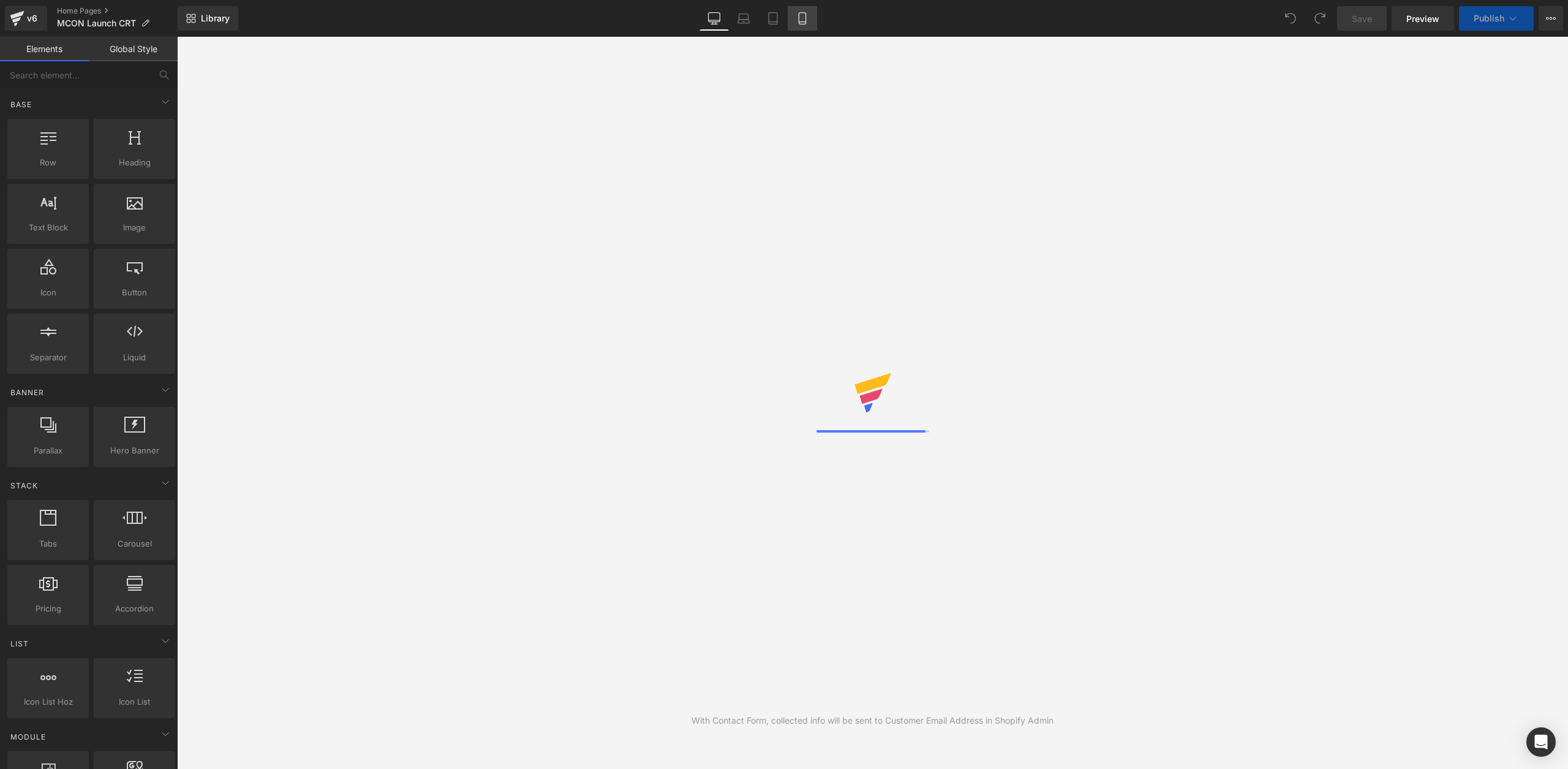
click at [796, 20] on link "Mobile" at bounding box center [802, 18] width 30 height 24
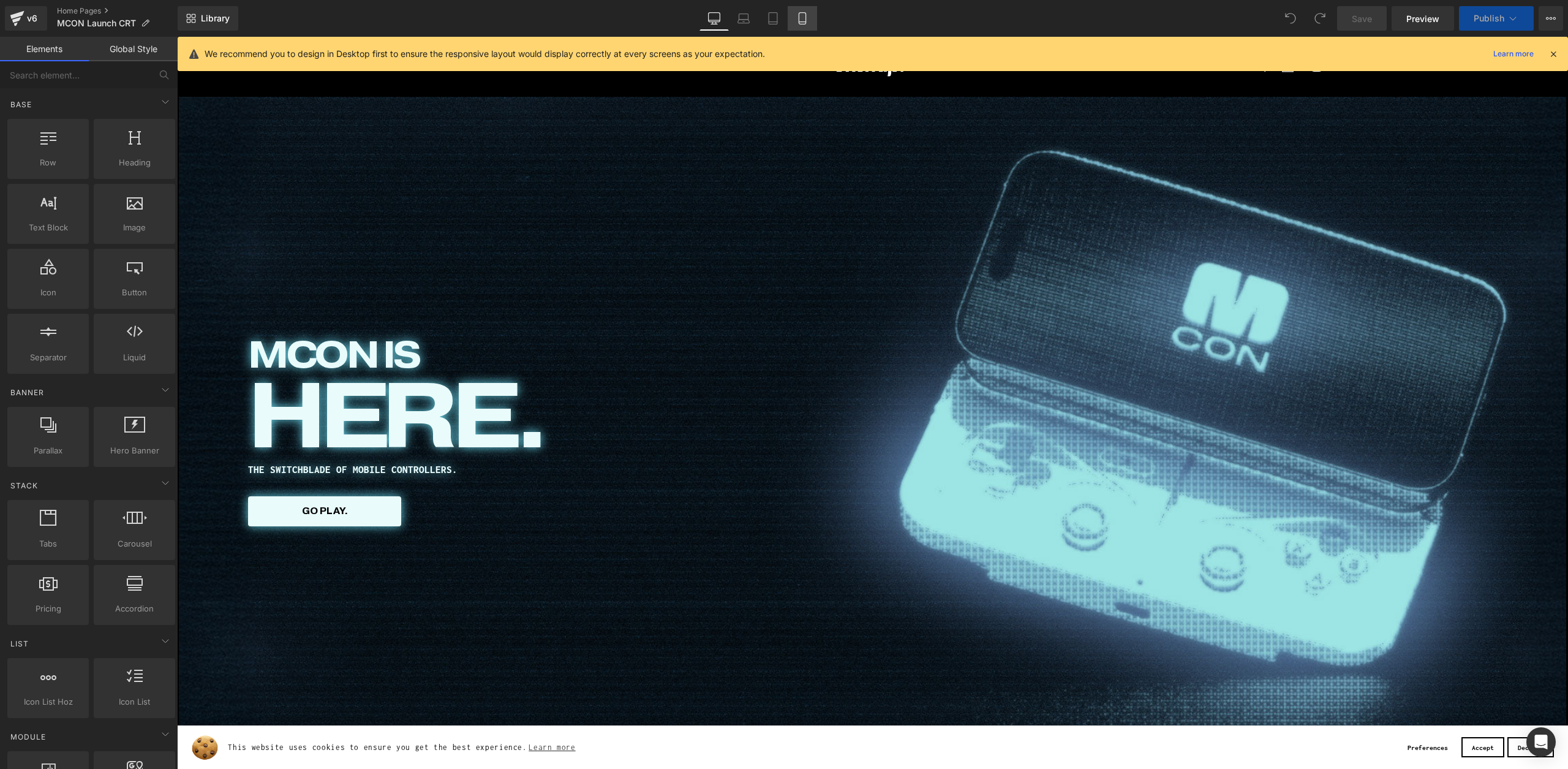
click at [791, 19] on link "Mobile" at bounding box center [802, 18] width 30 height 24
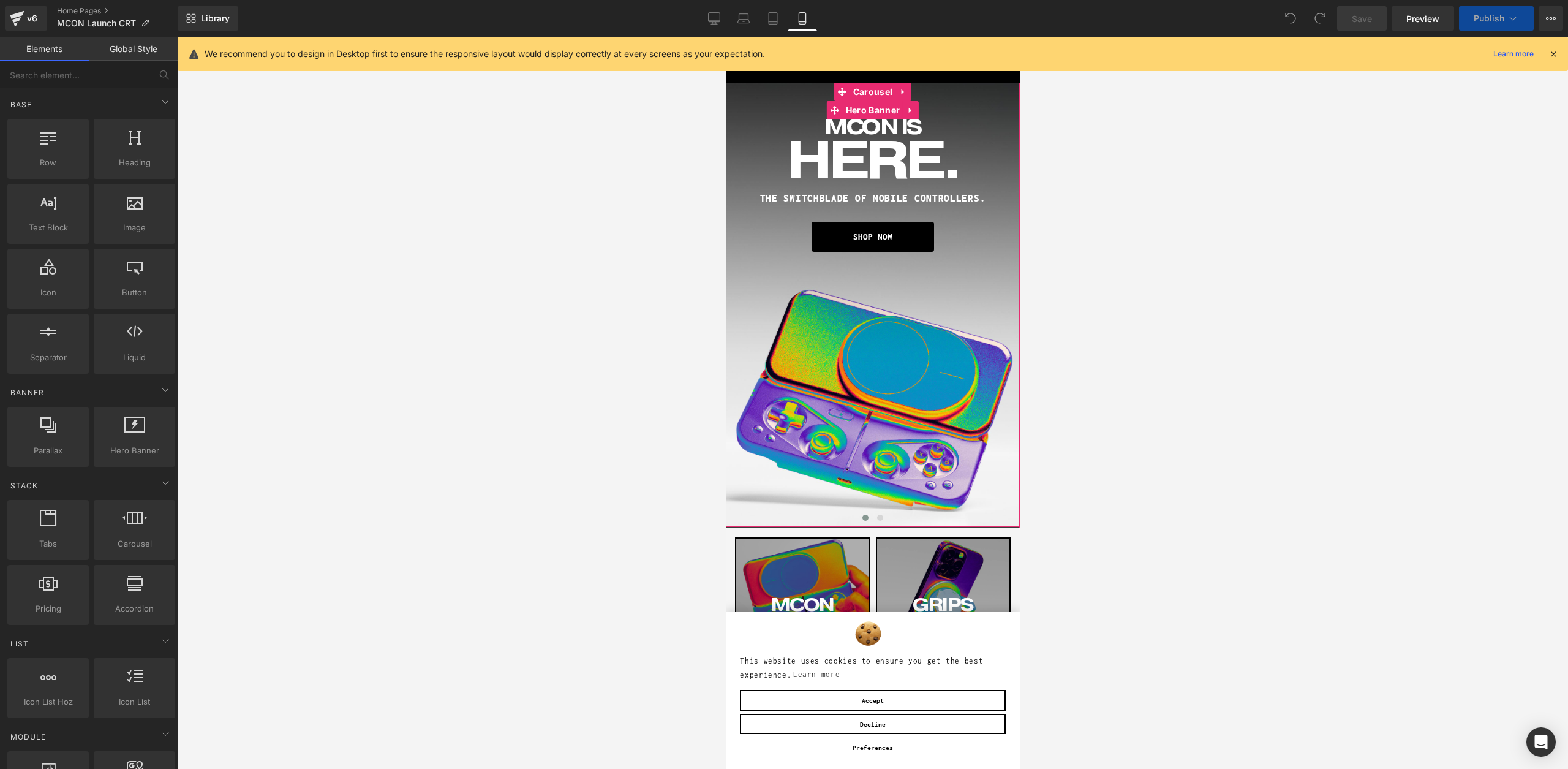
click at [890, 352] on div "MCON IS Heading HERE. Heading THE SWITCHBLADE OF MOBILE CONTROLLERS. Heading SH…" at bounding box center [872, 305] width 294 height 444
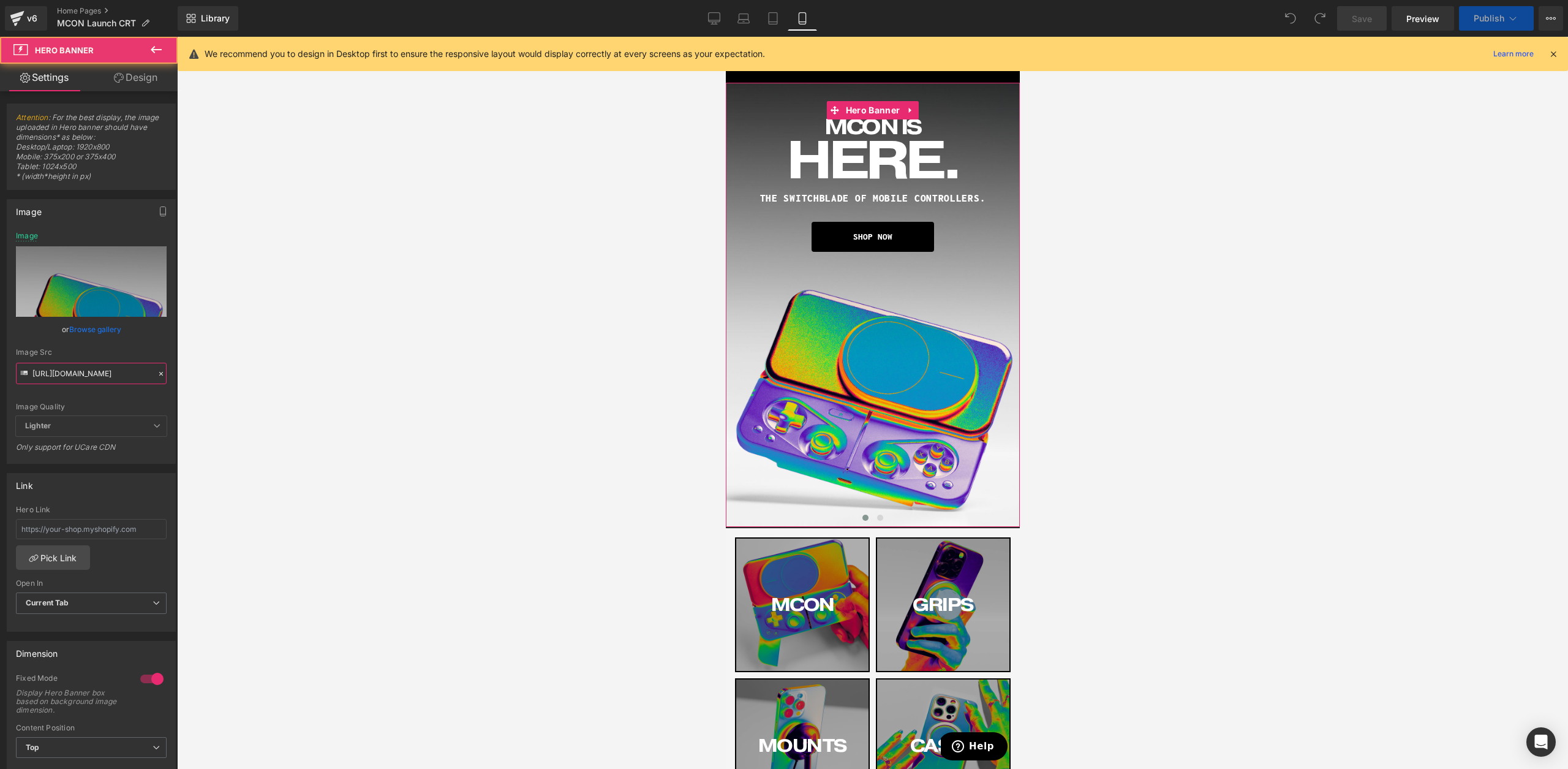
click at [86, 372] on input "https://cdn.shopify.com/s/files/1/0021/1930/3203/files/heatermobile_dark.jpg?v=…" at bounding box center [90, 374] width 150 height 22
paste input "mcon-mble.jpg?v=1760564891"
type input "https://cdn.shopify.com/s/files/1/0021/1930/3203/files/mcon-mble.jpg?v=17605648…"
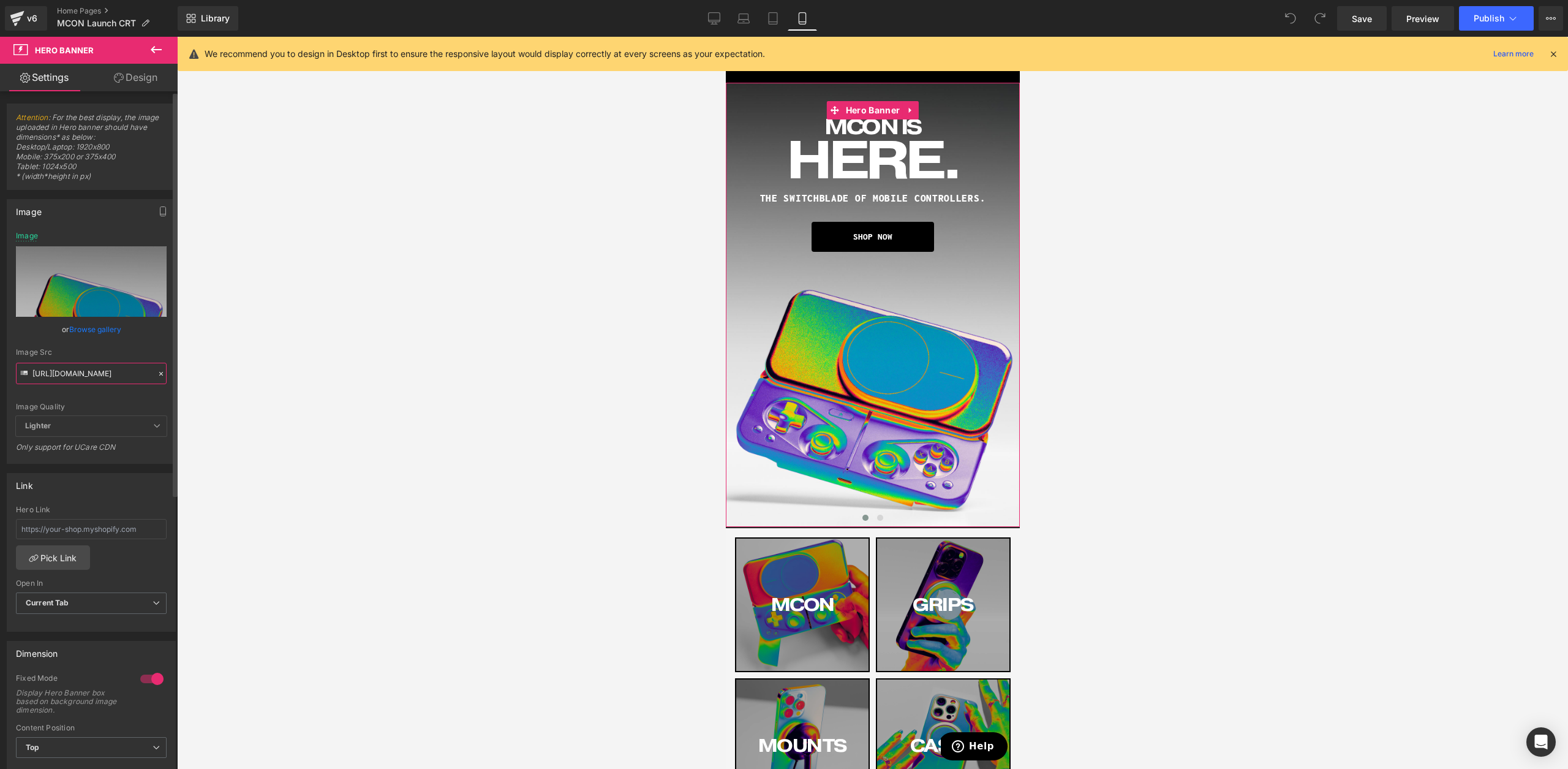
scroll to position [0, 186]
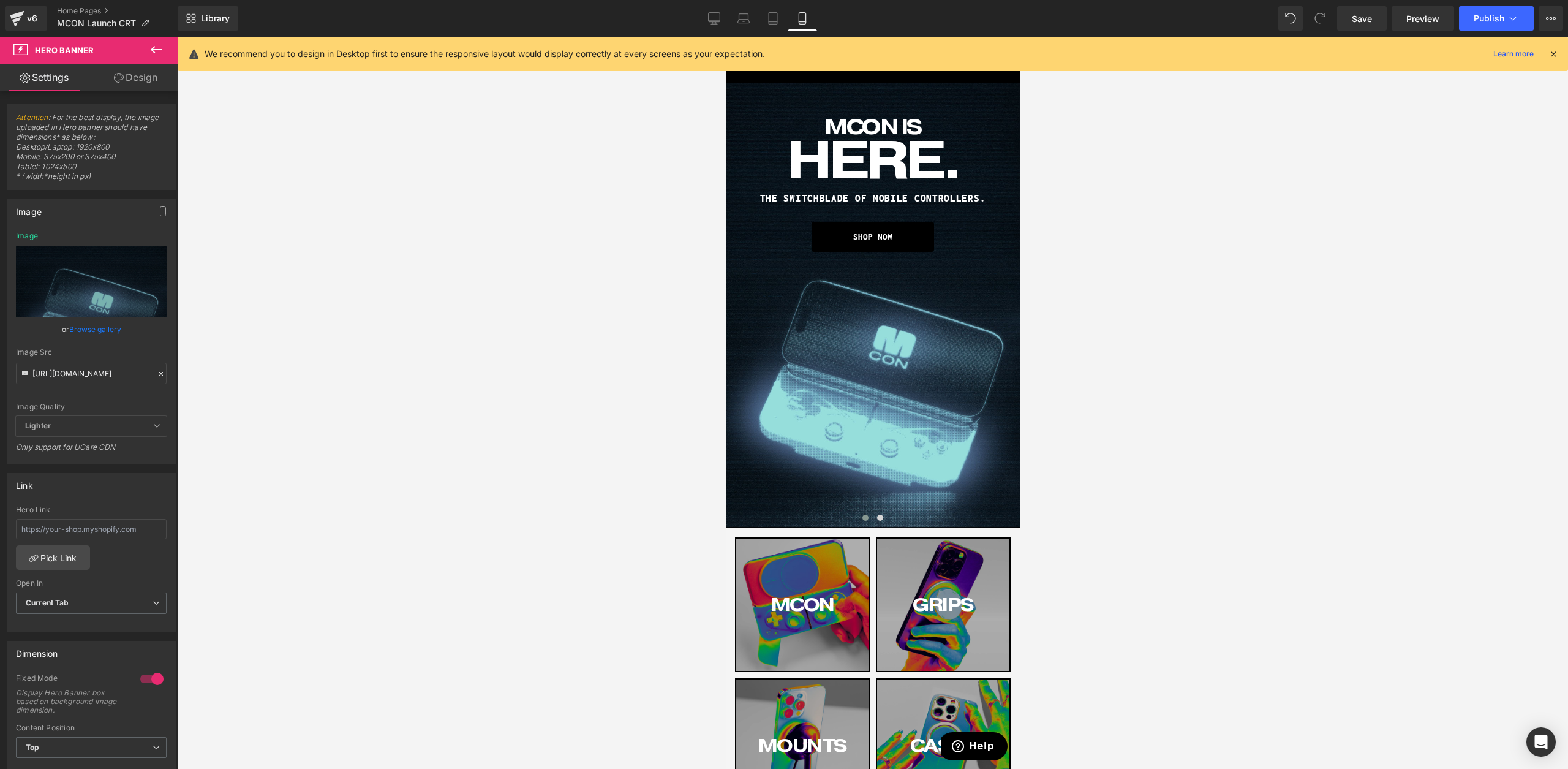
click at [264, 365] on div at bounding box center [872, 403] width 1391 height 732
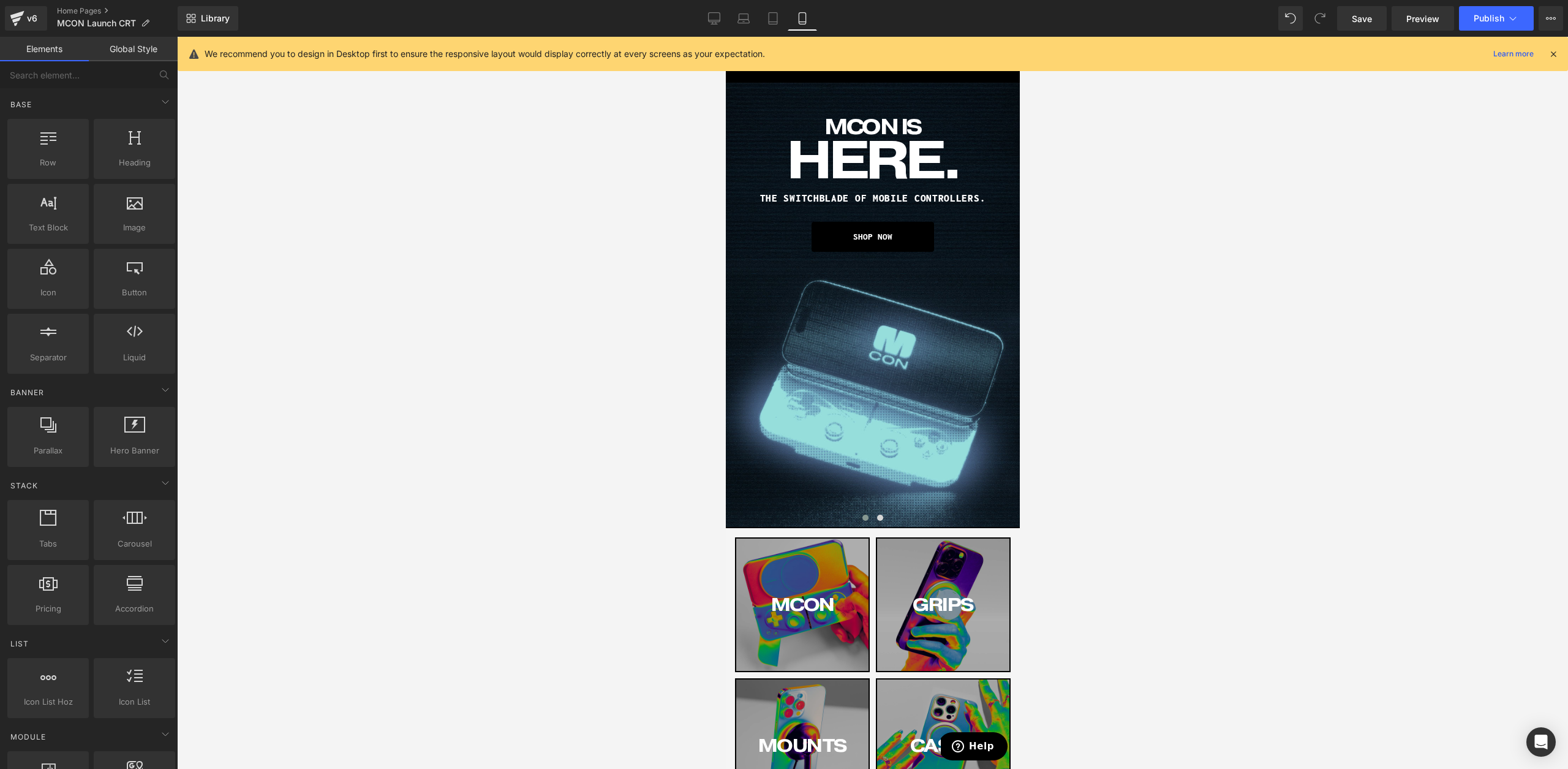
scroll to position [0, 0]
click at [716, 23] on icon at bounding box center [714, 19] width 12 height 12
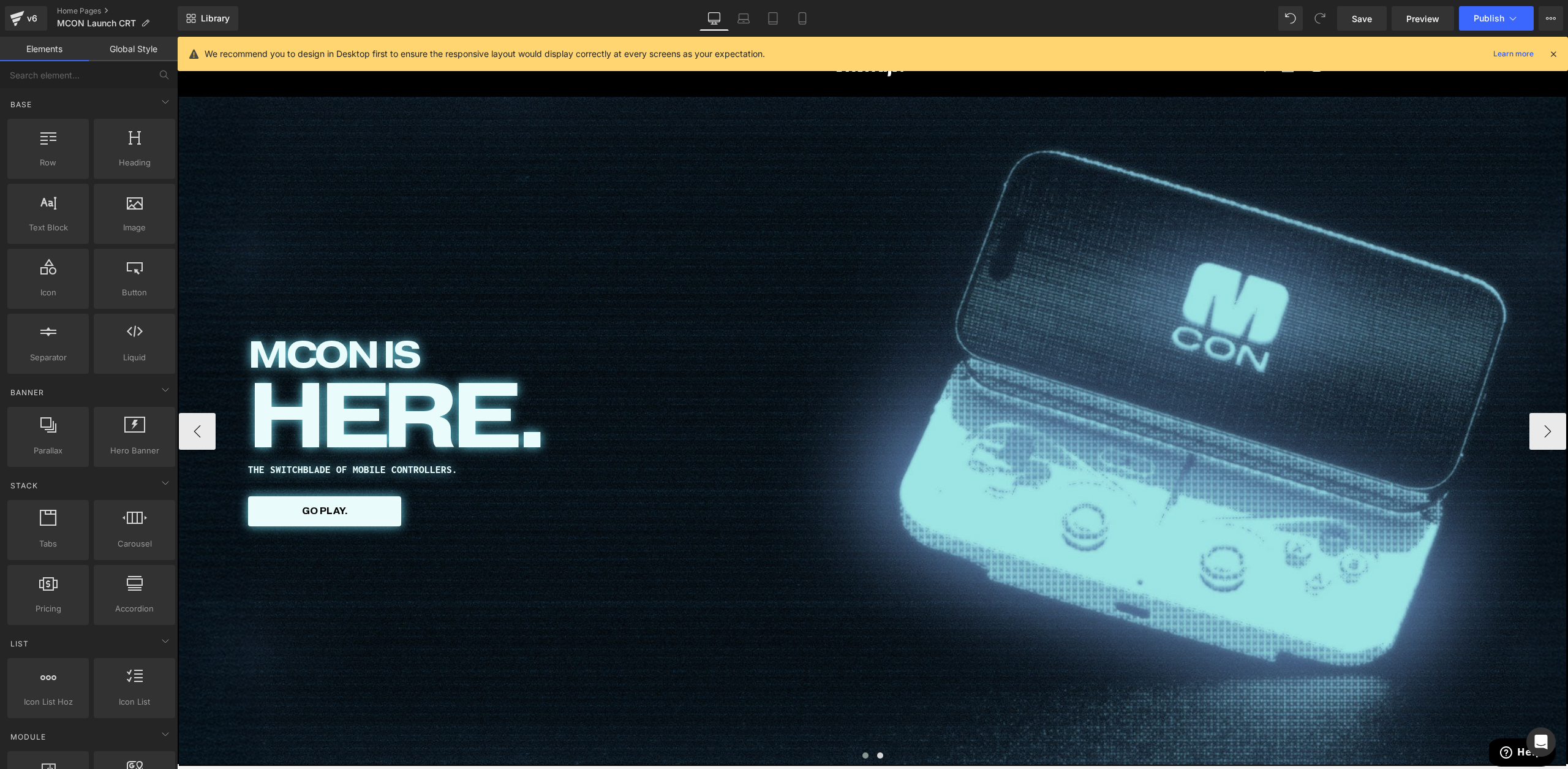
scroll to position [58, 0]
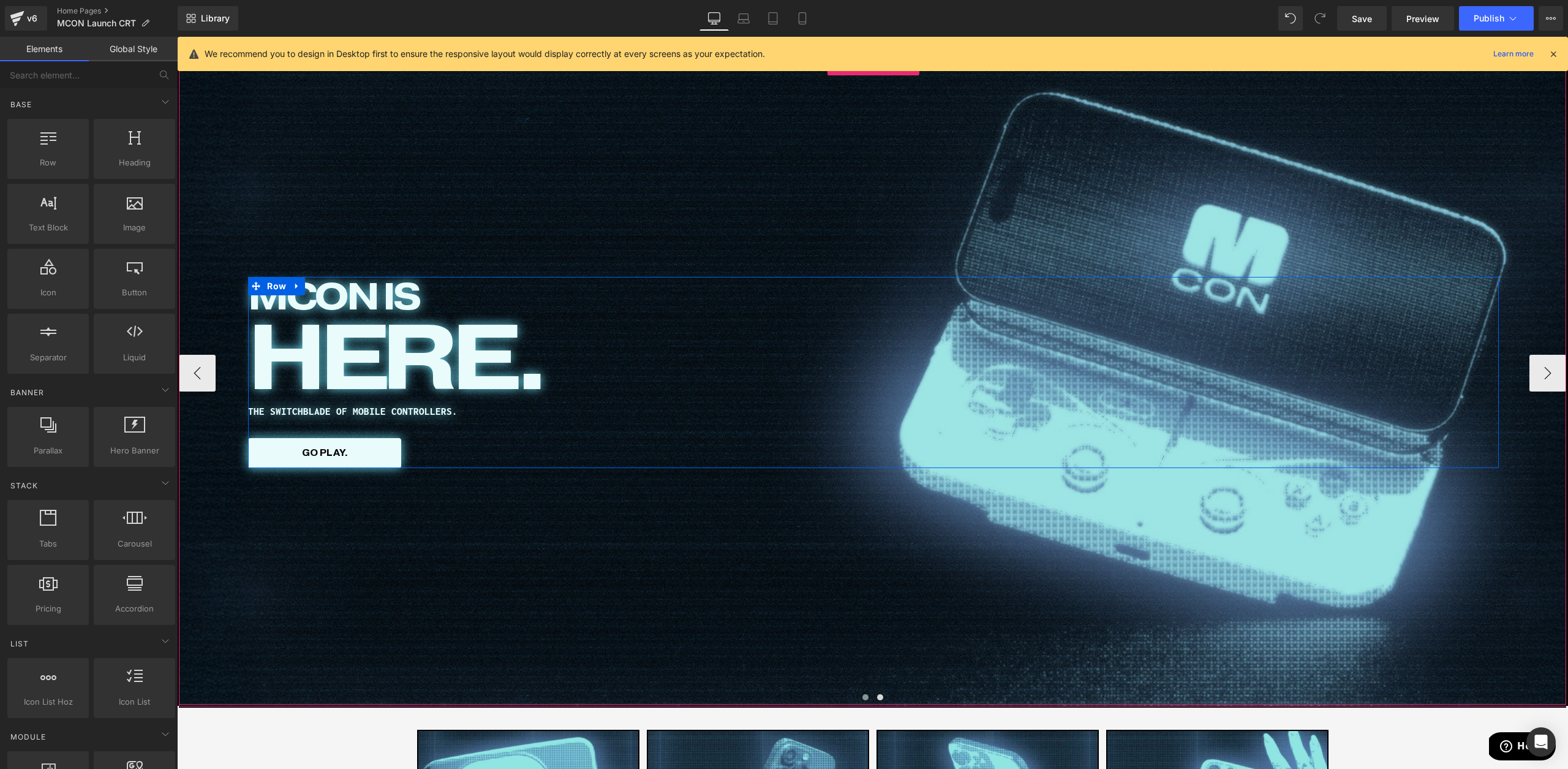
click at [297, 285] on icon at bounding box center [297, 287] width 9 height 9
click at [312, 288] on icon at bounding box center [312, 286] width 9 height 9
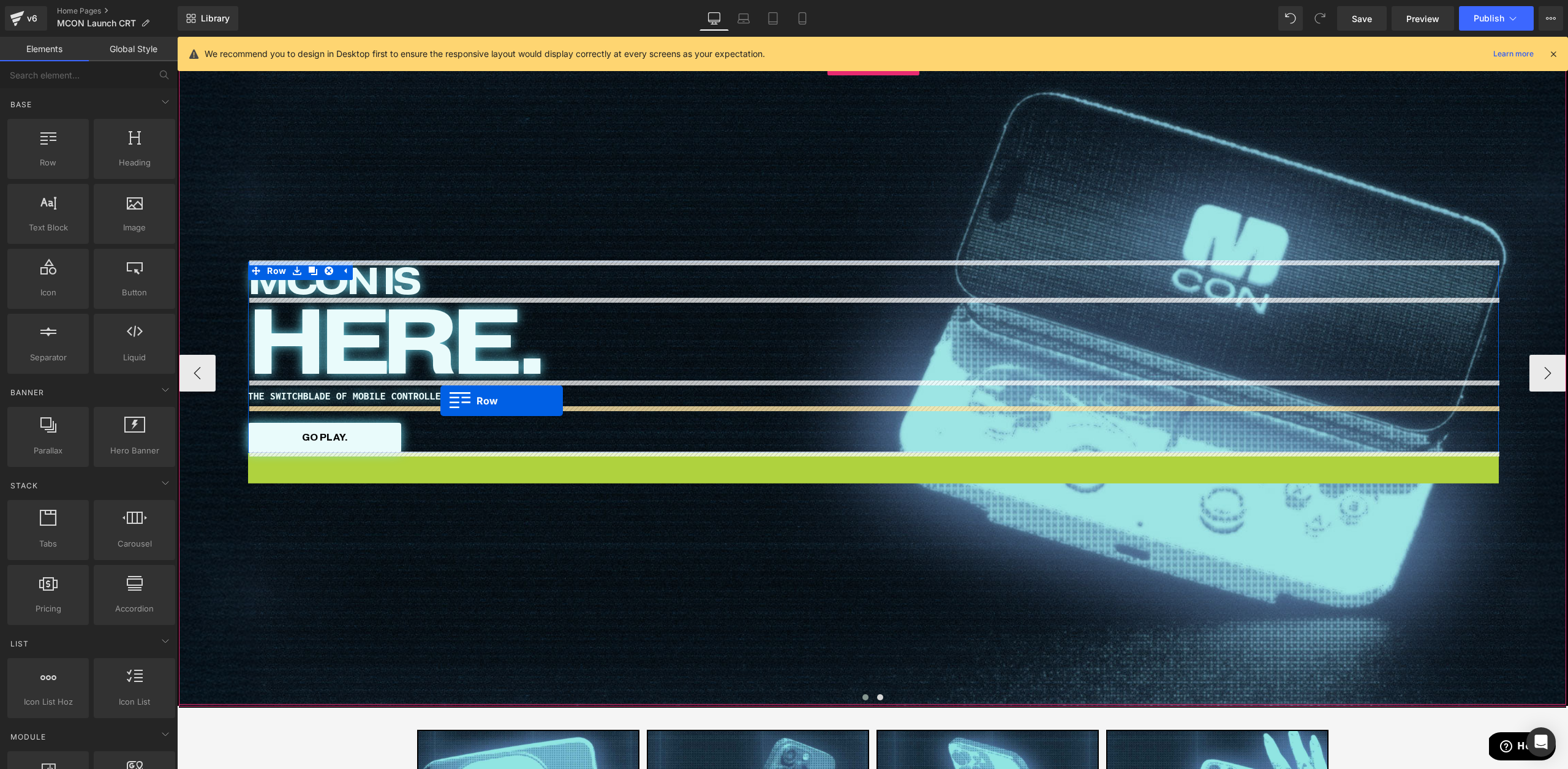
scroll to position [416, 0]
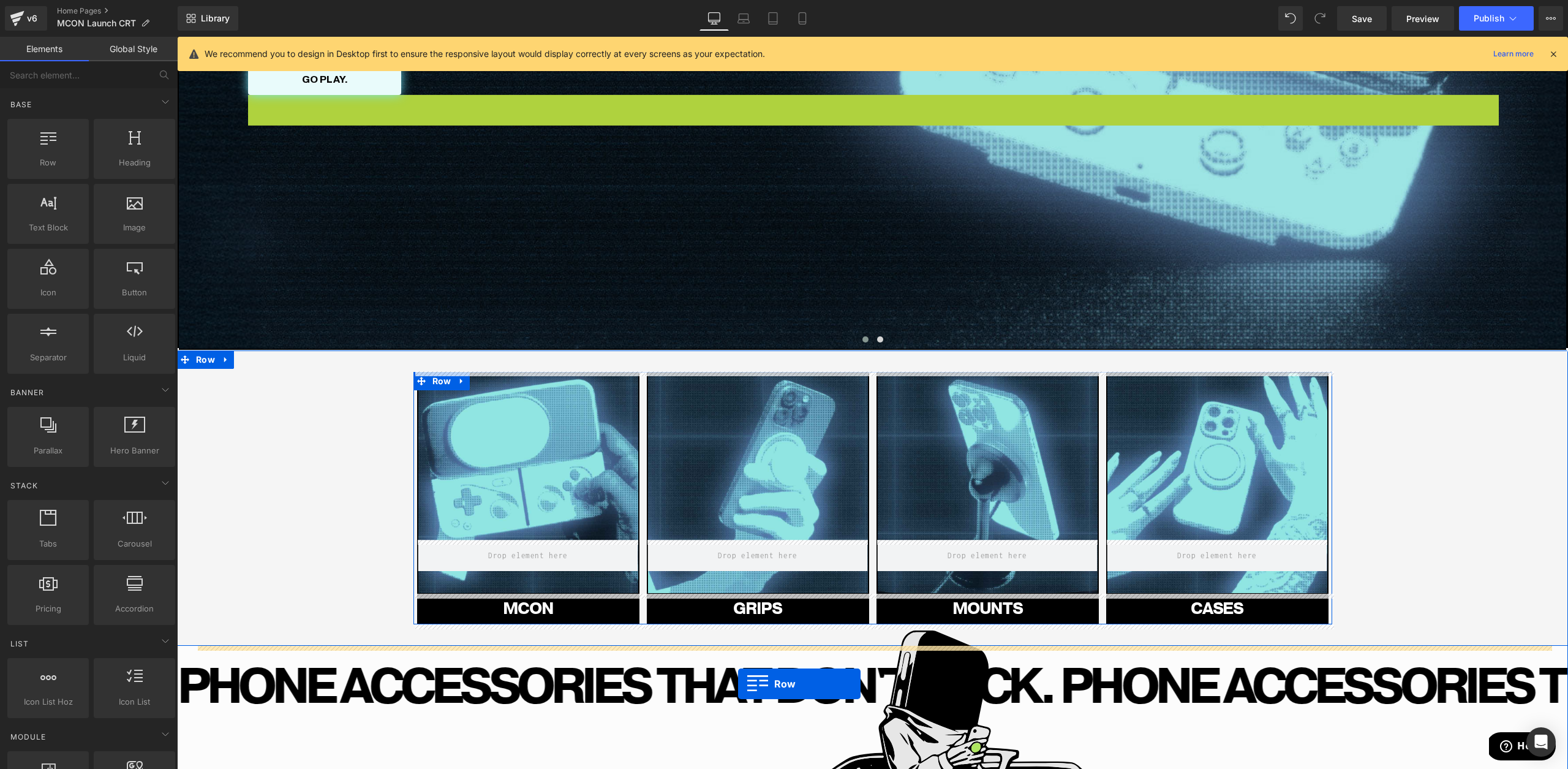
drag, startPoint x: 268, startPoint y: 376, endPoint x: 738, endPoint y: 684, distance: 561.9
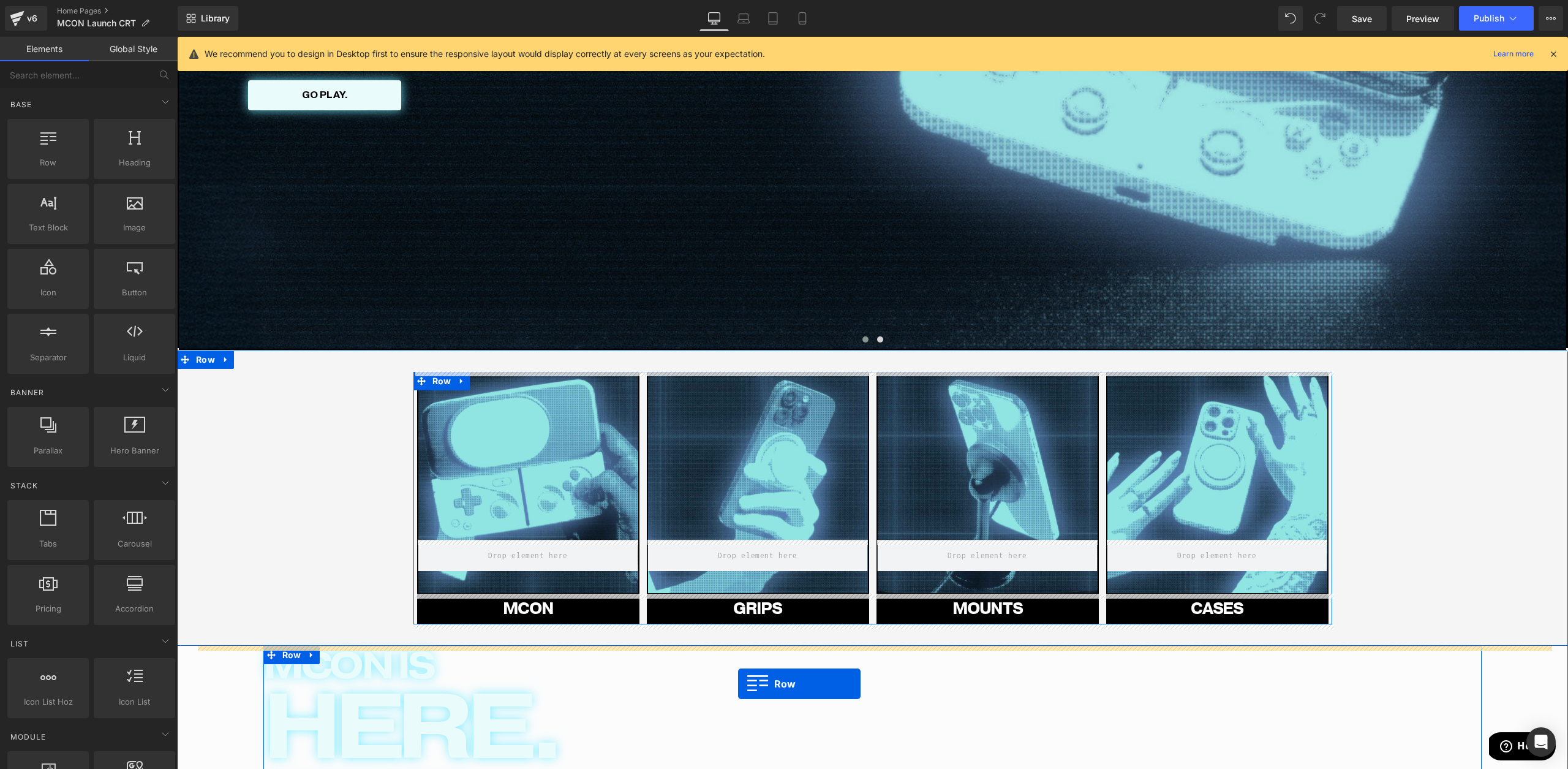
scroll to position [432, 0]
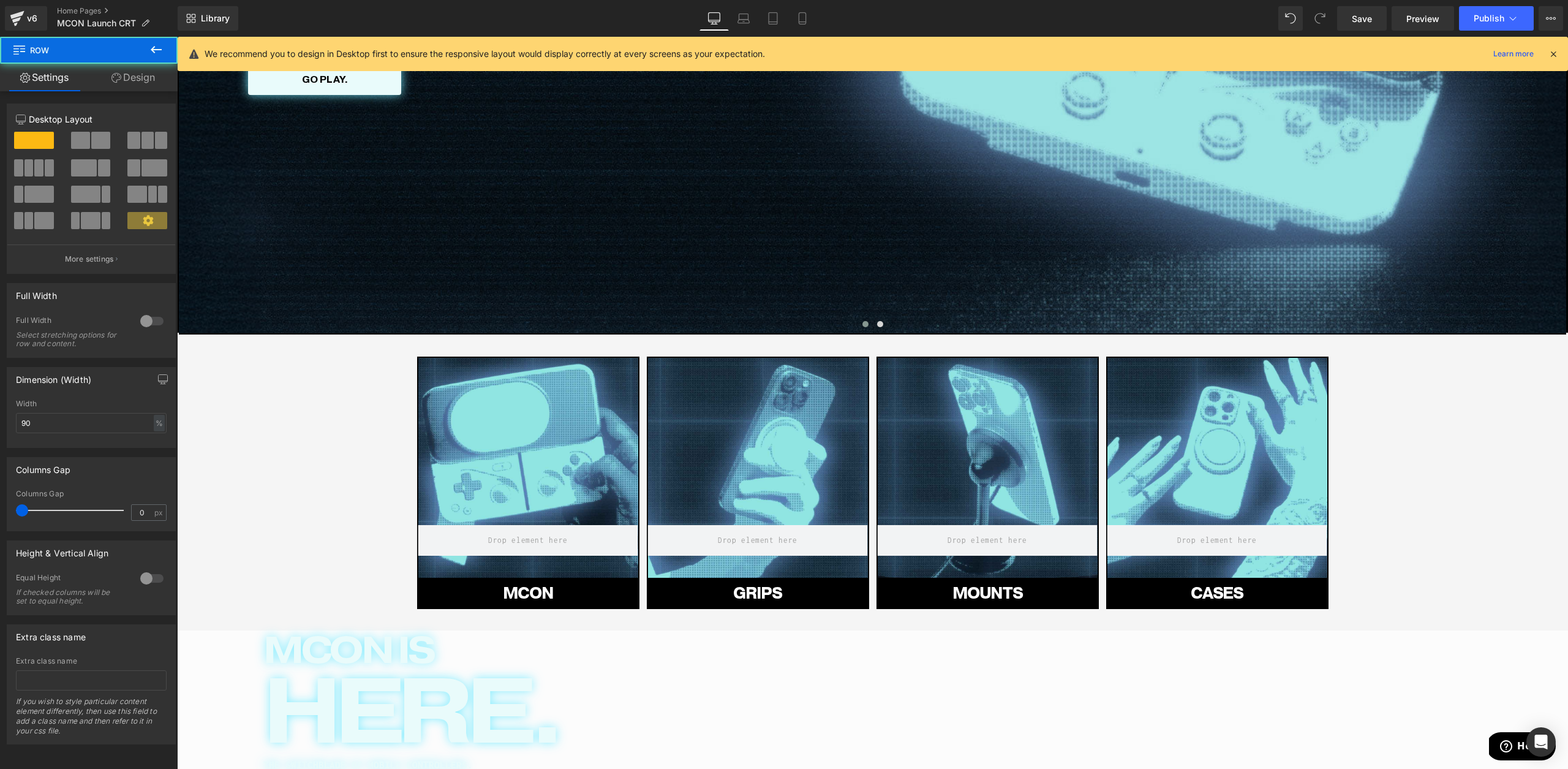
click at [795, 23] on link "Mobile" at bounding box center [802, 18] width 30 height 24
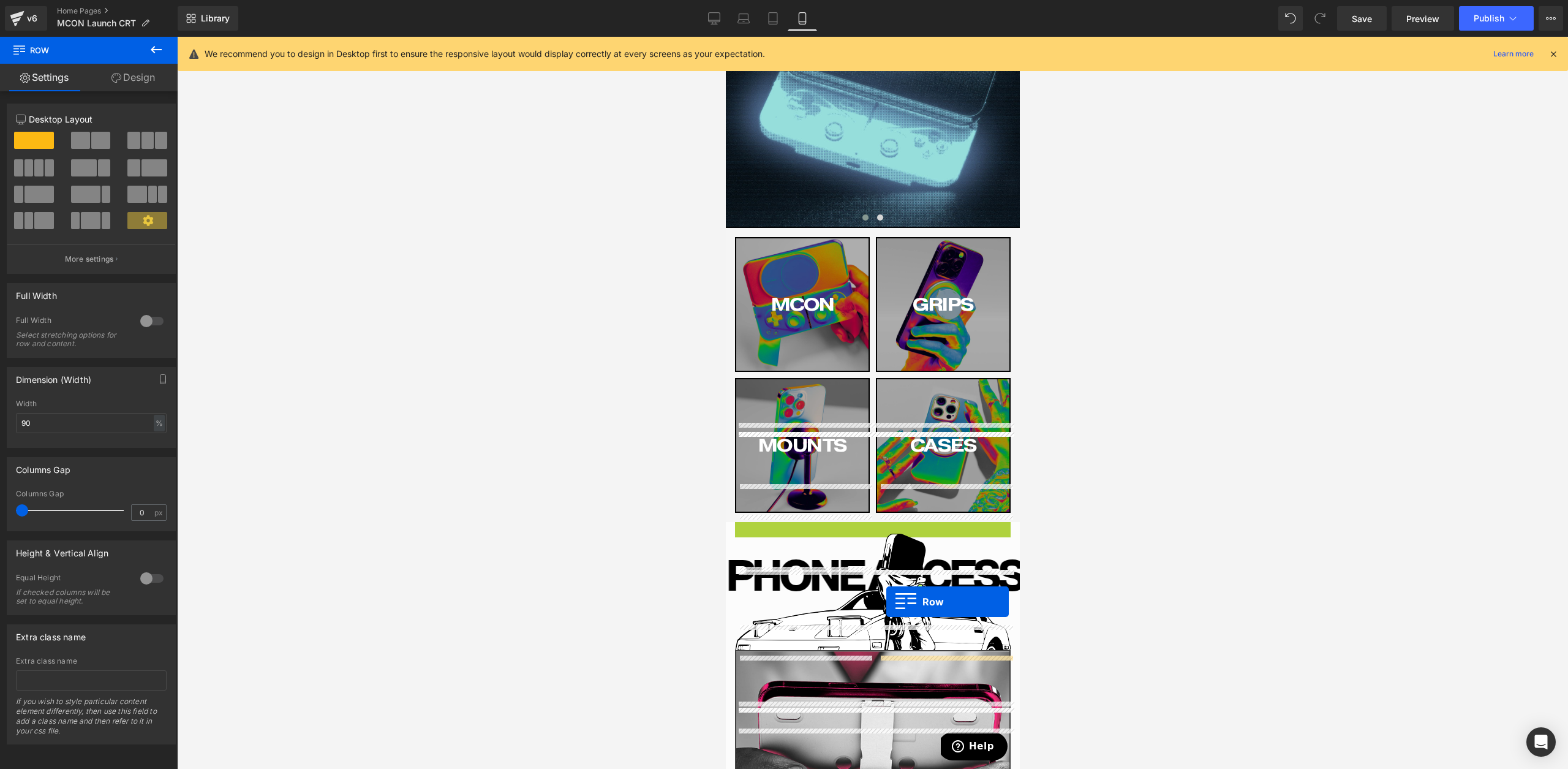
scroll to position [0, 0]
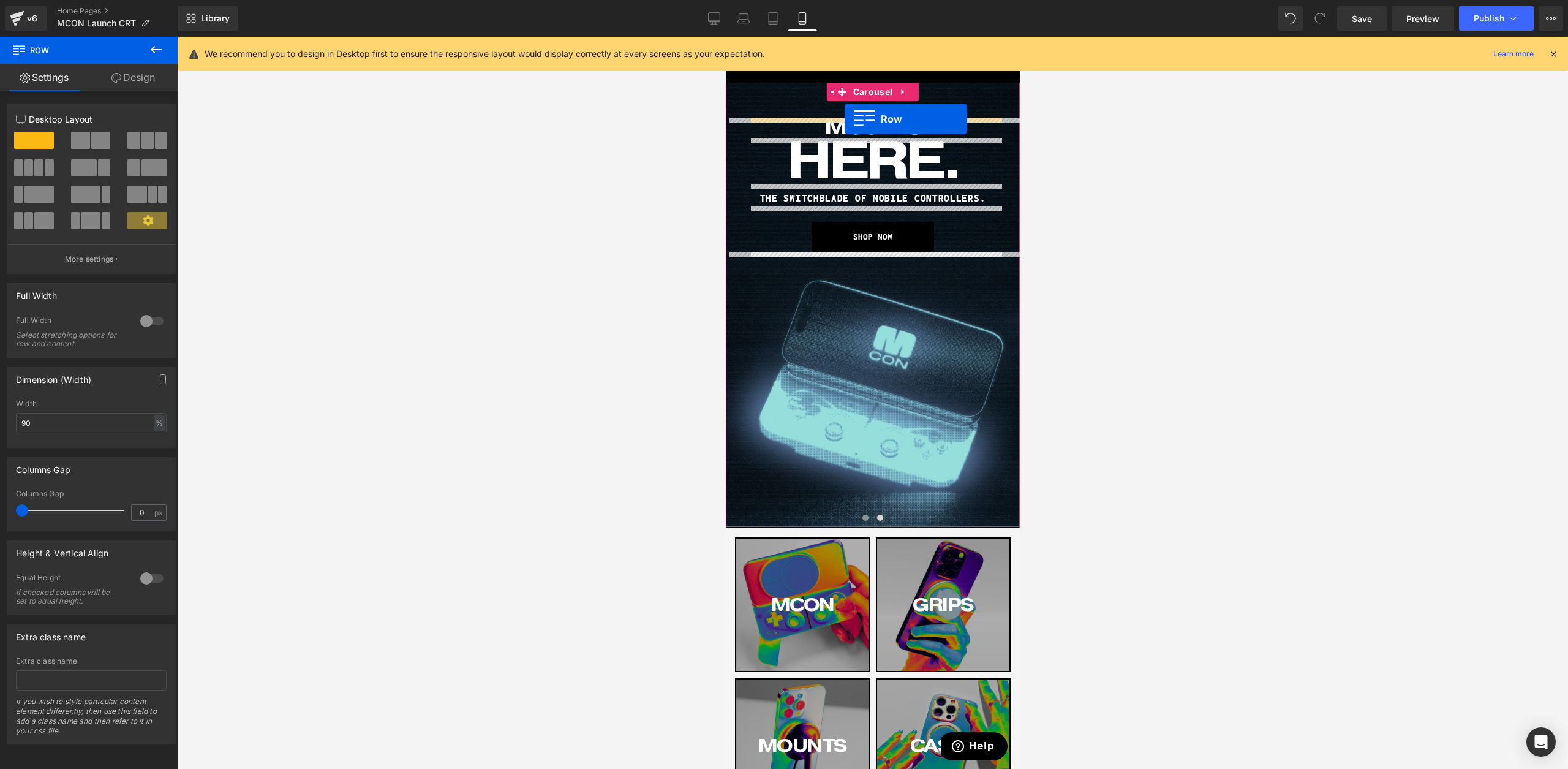
drag, startPoint x: 760, startPoint y: 517, endPoint x: 844, endPoint y: 119, distance: 406.8
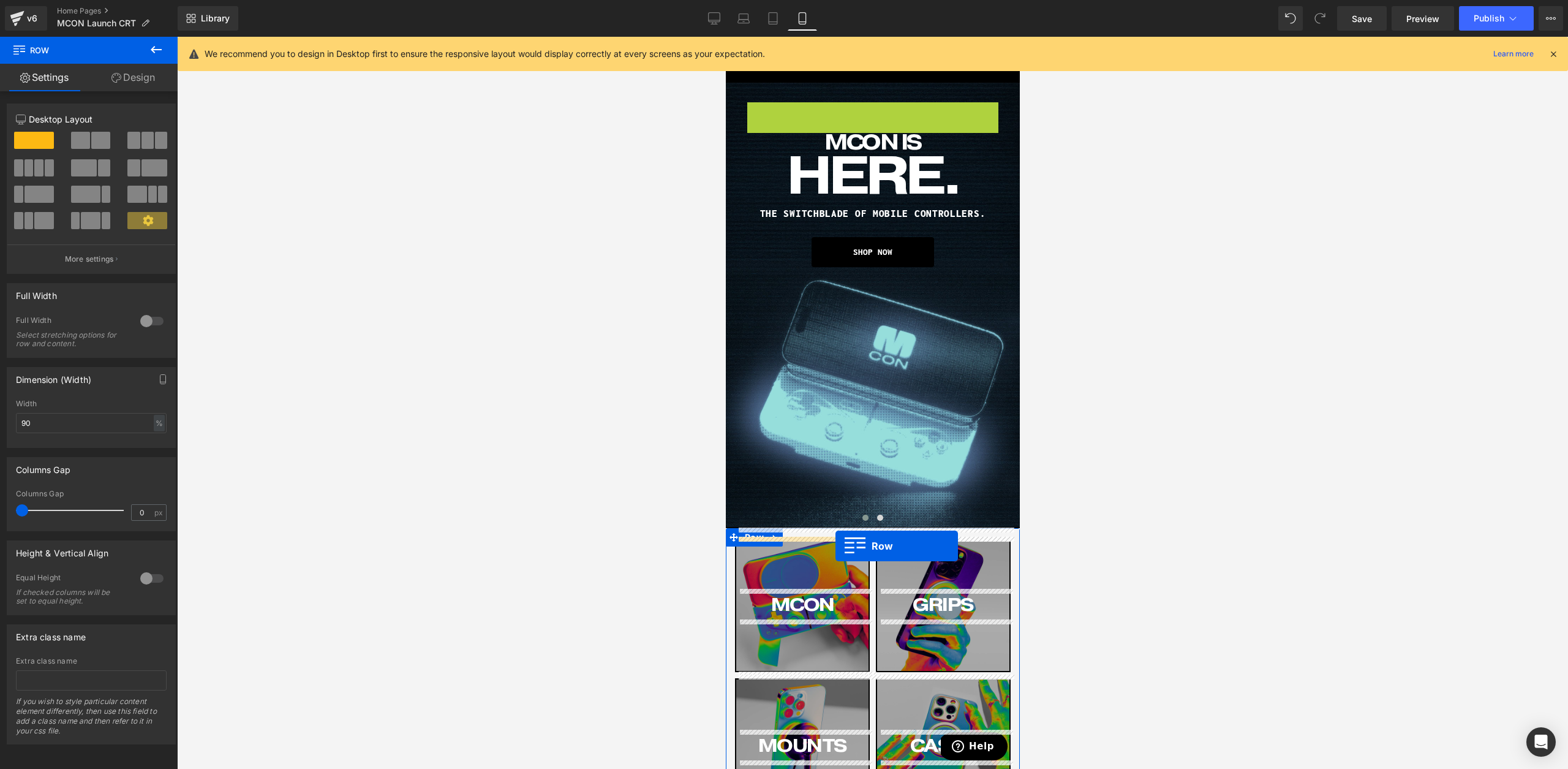
drag, startPoint x: 780, startPoint y: 108, endPoint x: 835, endPoint y: 546, distance: 441.4
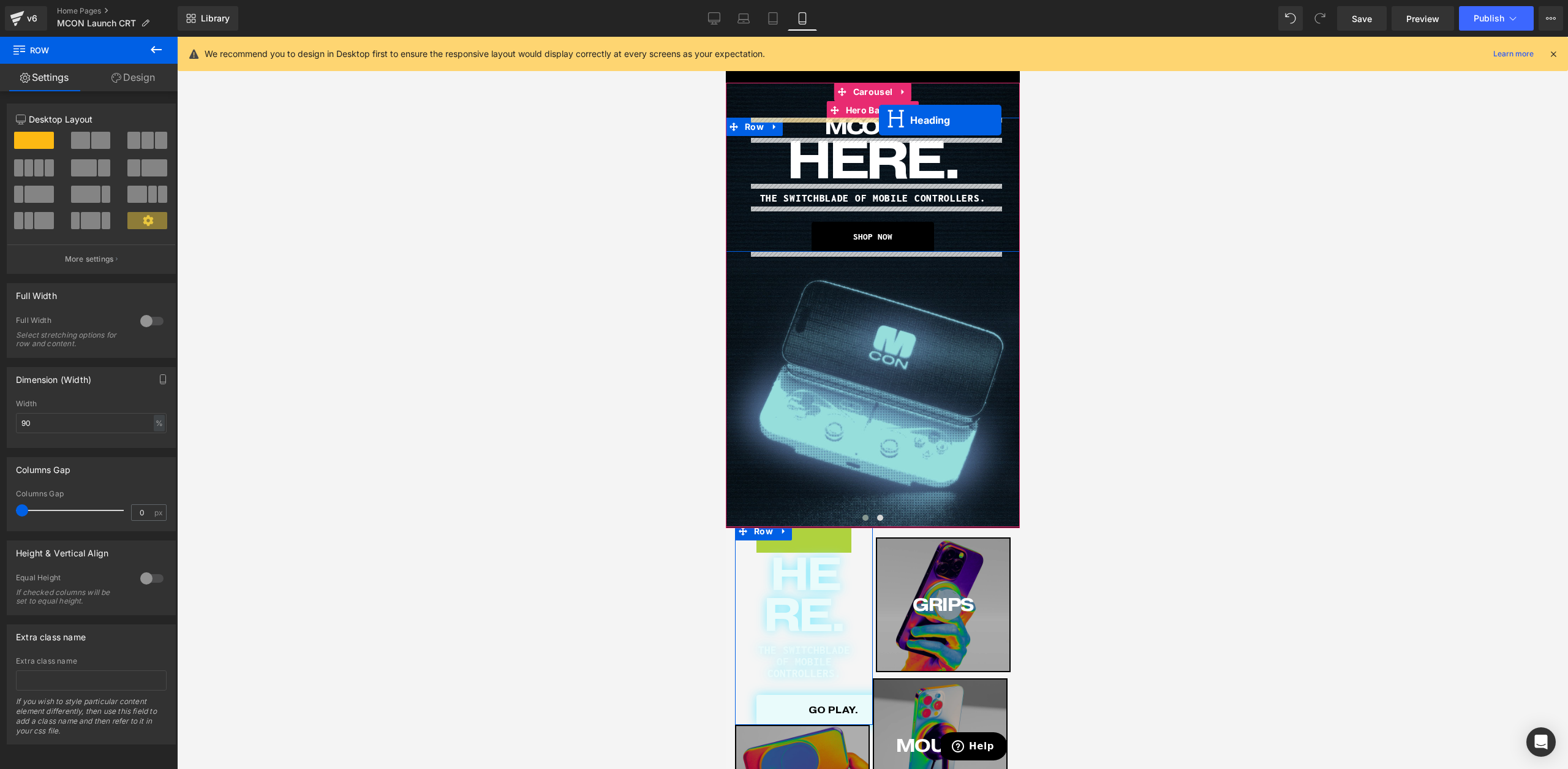
drag, startPoint x: 802, startPoint y: 590, endPoint x: 879, endPoint y: 120, distance: 476.3
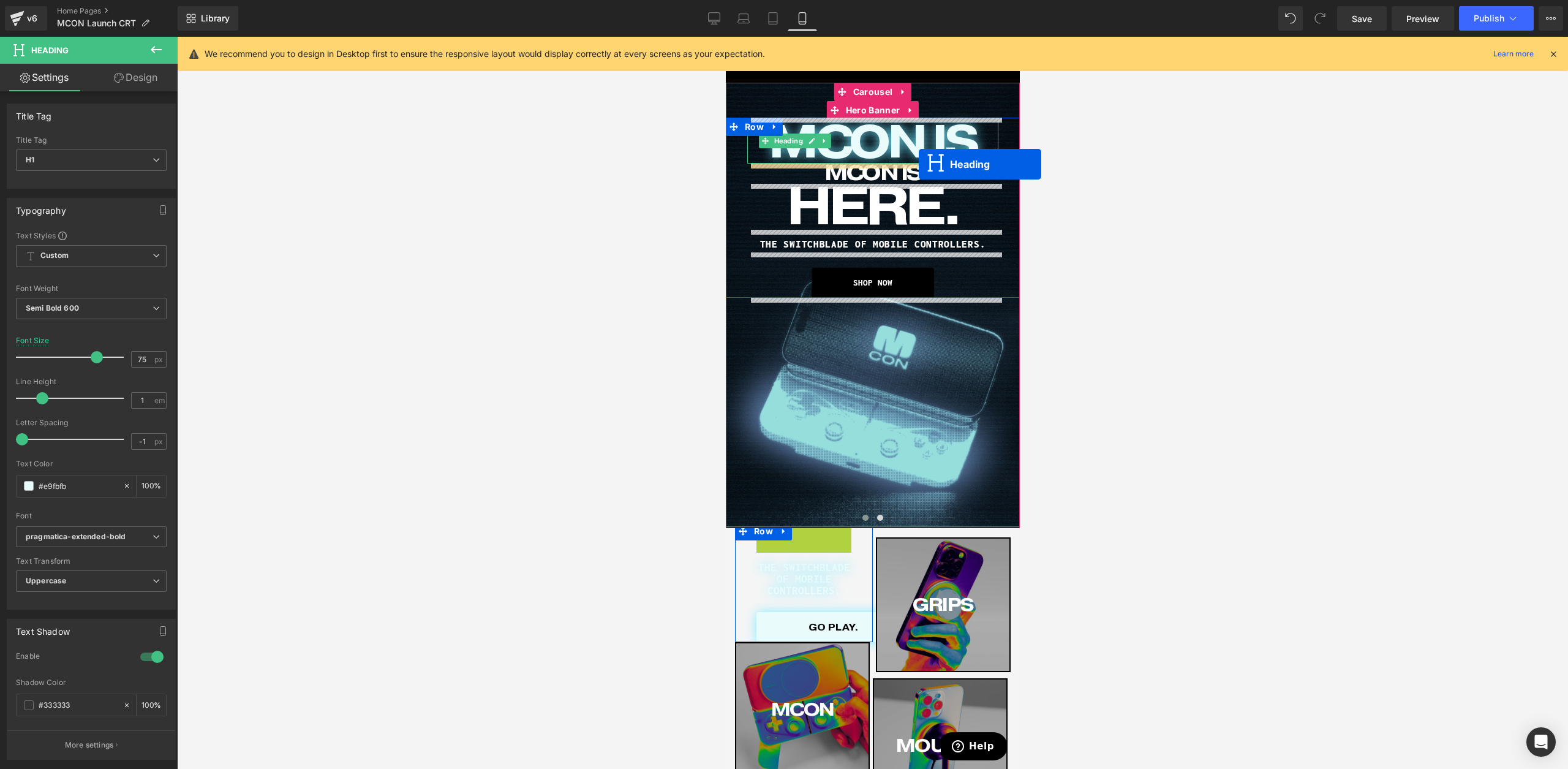
drag, startPoint x: 798, startPoint y: 562, endPoint x: 918, endPoint y: 164, distance: 415.7
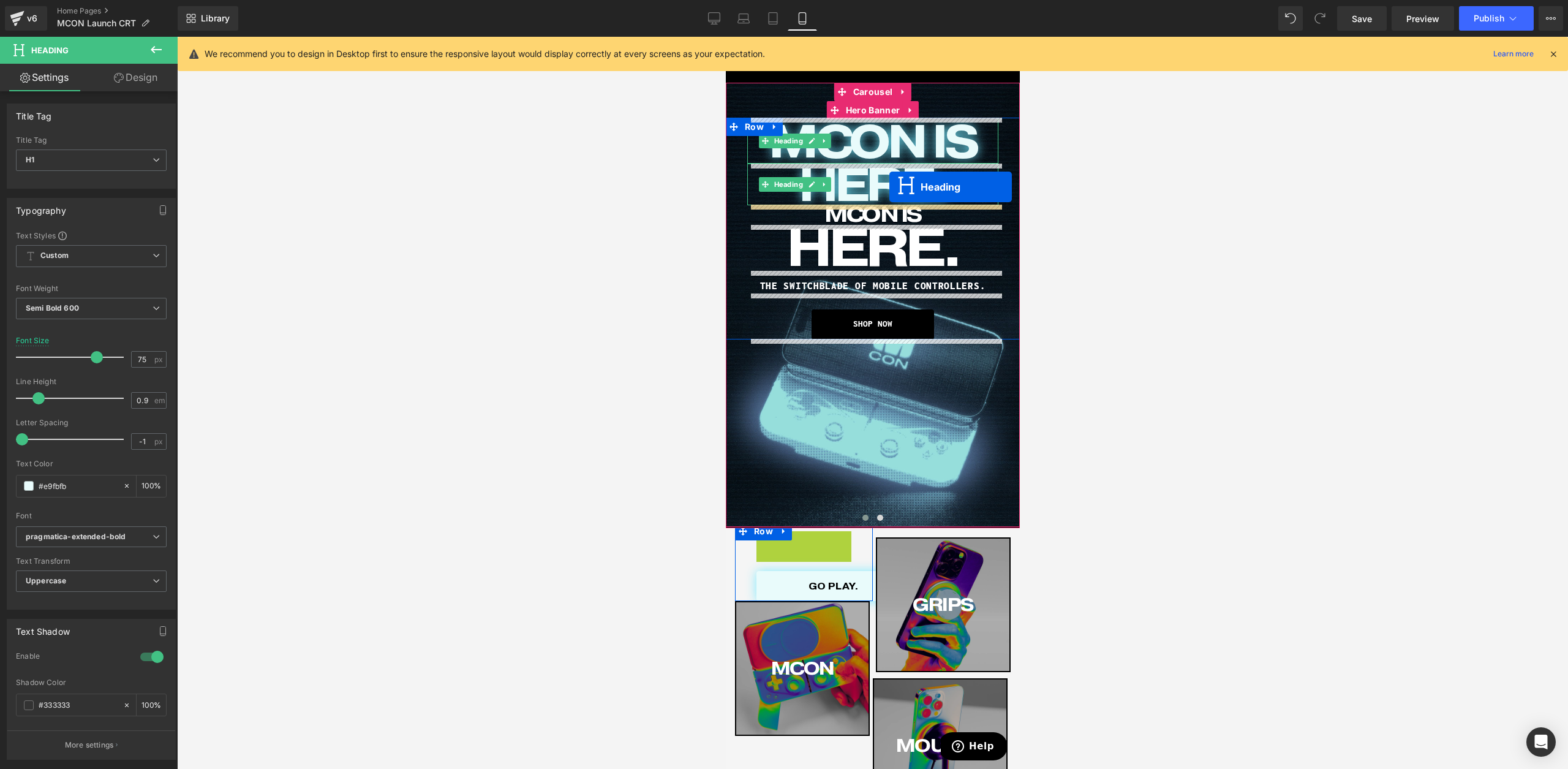
drag, startPoint x: 828, startPoint y: 492, endPoint x: 889, endPoint y: 187, distance: 311.0
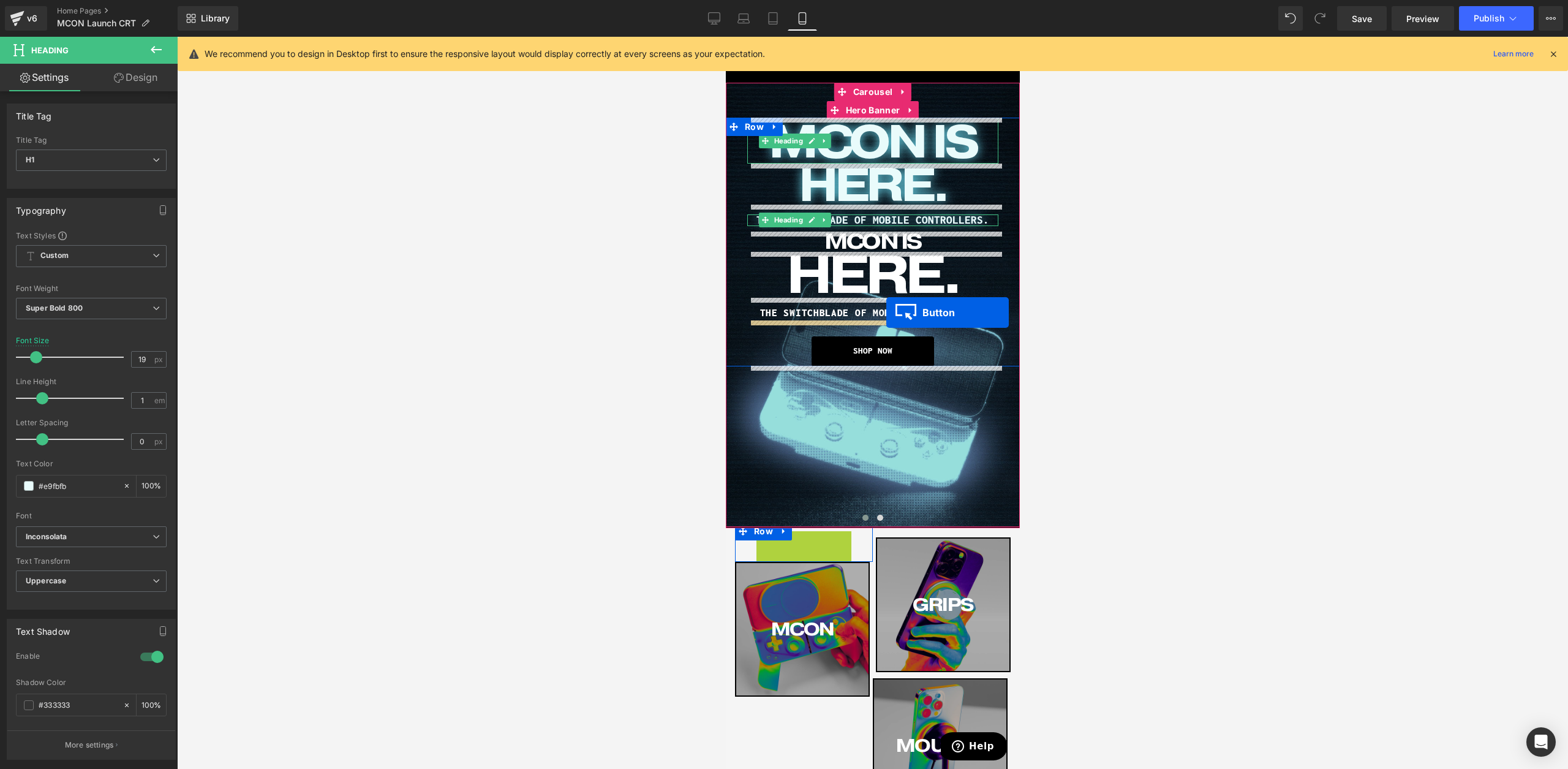
drag, startPoint x: 839, startPoint y: 480, endPoint x: 886, endPoint y: 312, distance: 174.5
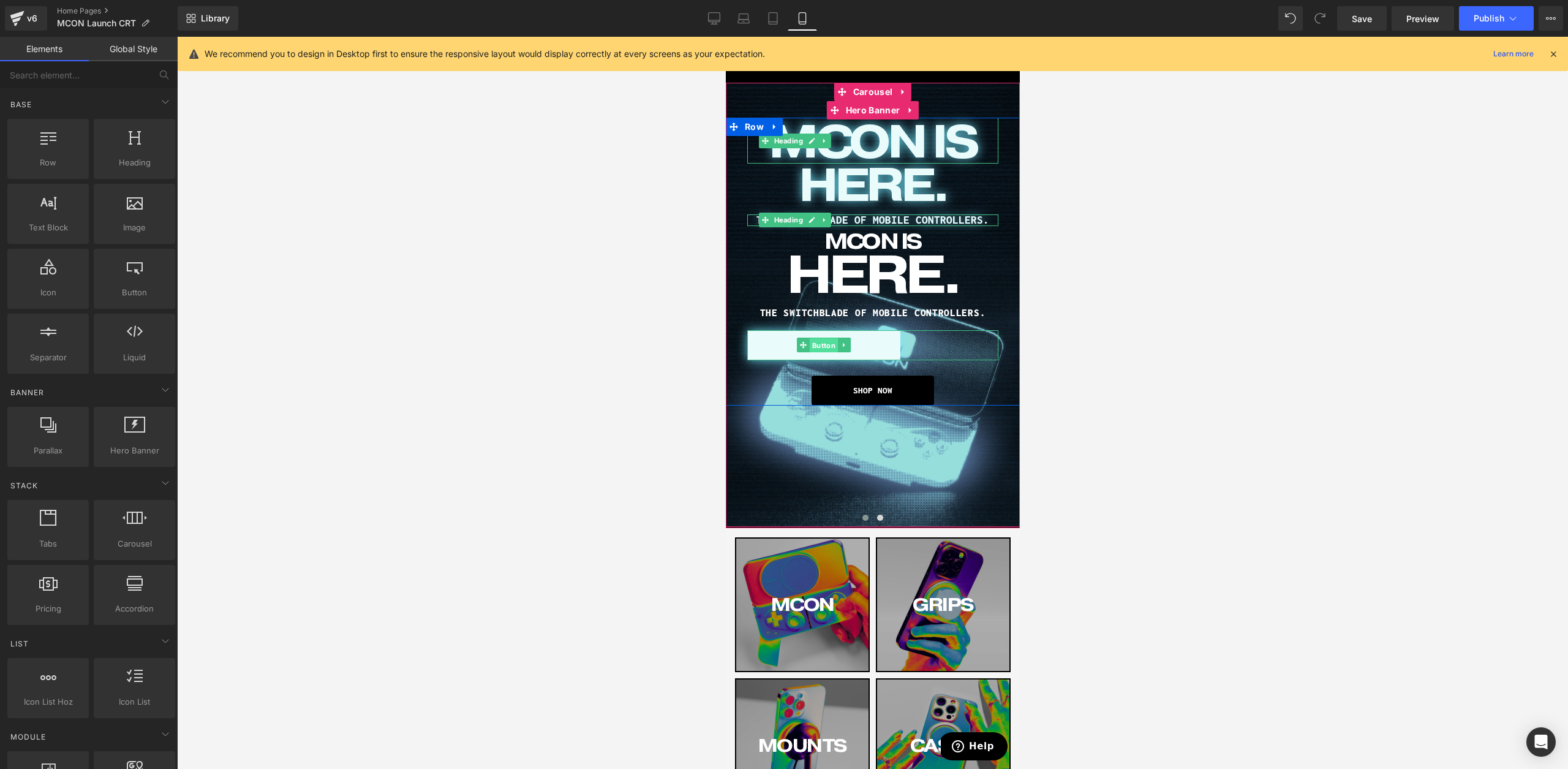
click at [828, 347] on span "Button" at bounding box center [823, 345] width 28 height 15
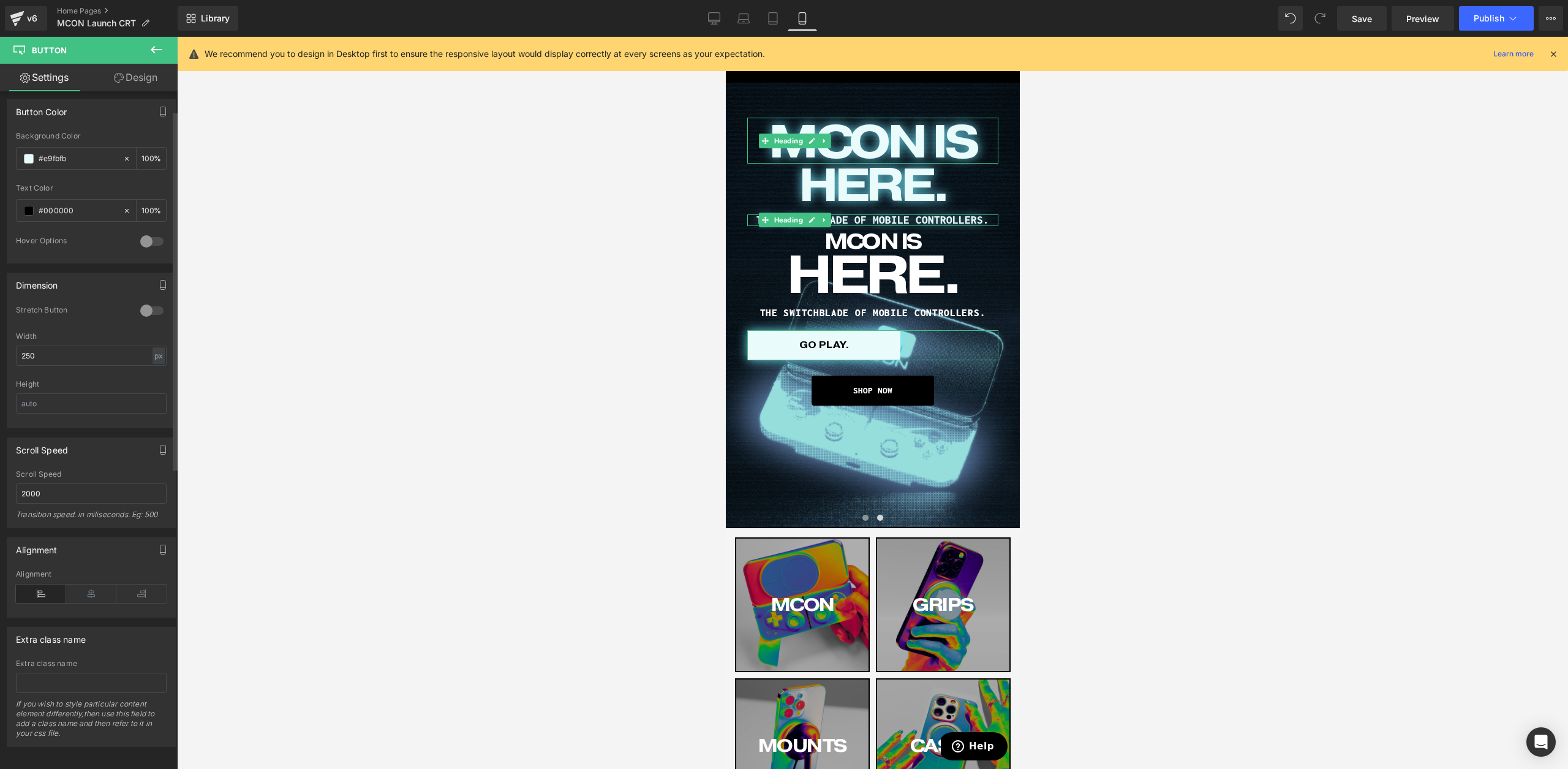
scroll to position [602, 0]
drag, startPoint x: 90, startPoint y: 587, endPoint x: 116, endPoint y: 571, distance: 30.5
click at [90, 587] on icon at bounding box center [91, 591] width 50 height 19
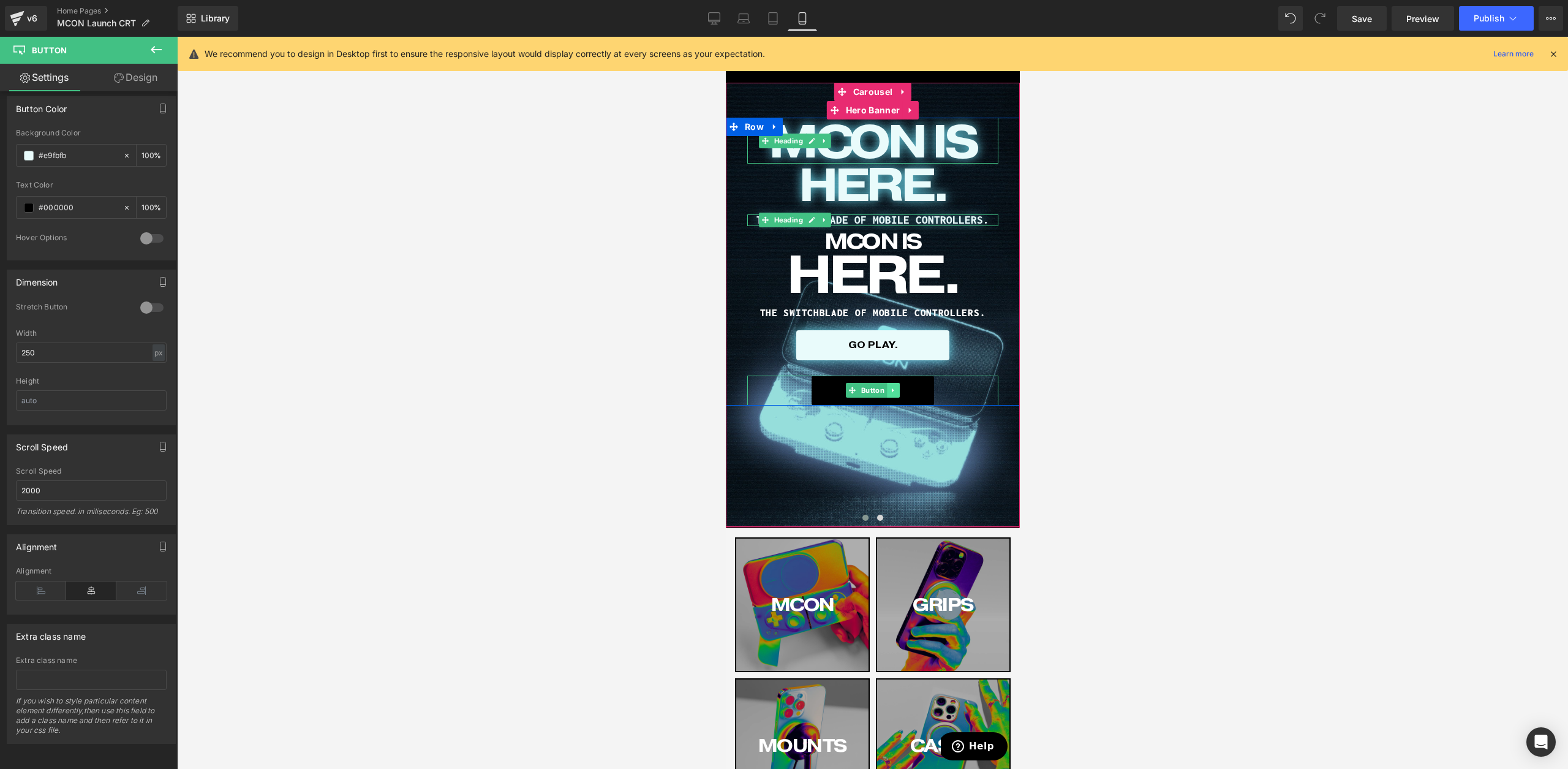
click at [890, 390] on icon at bounding box center [893, 390] width 7 height 7
click at [897, 389] on icon at bounding box center [899, 390] width 7 height 7
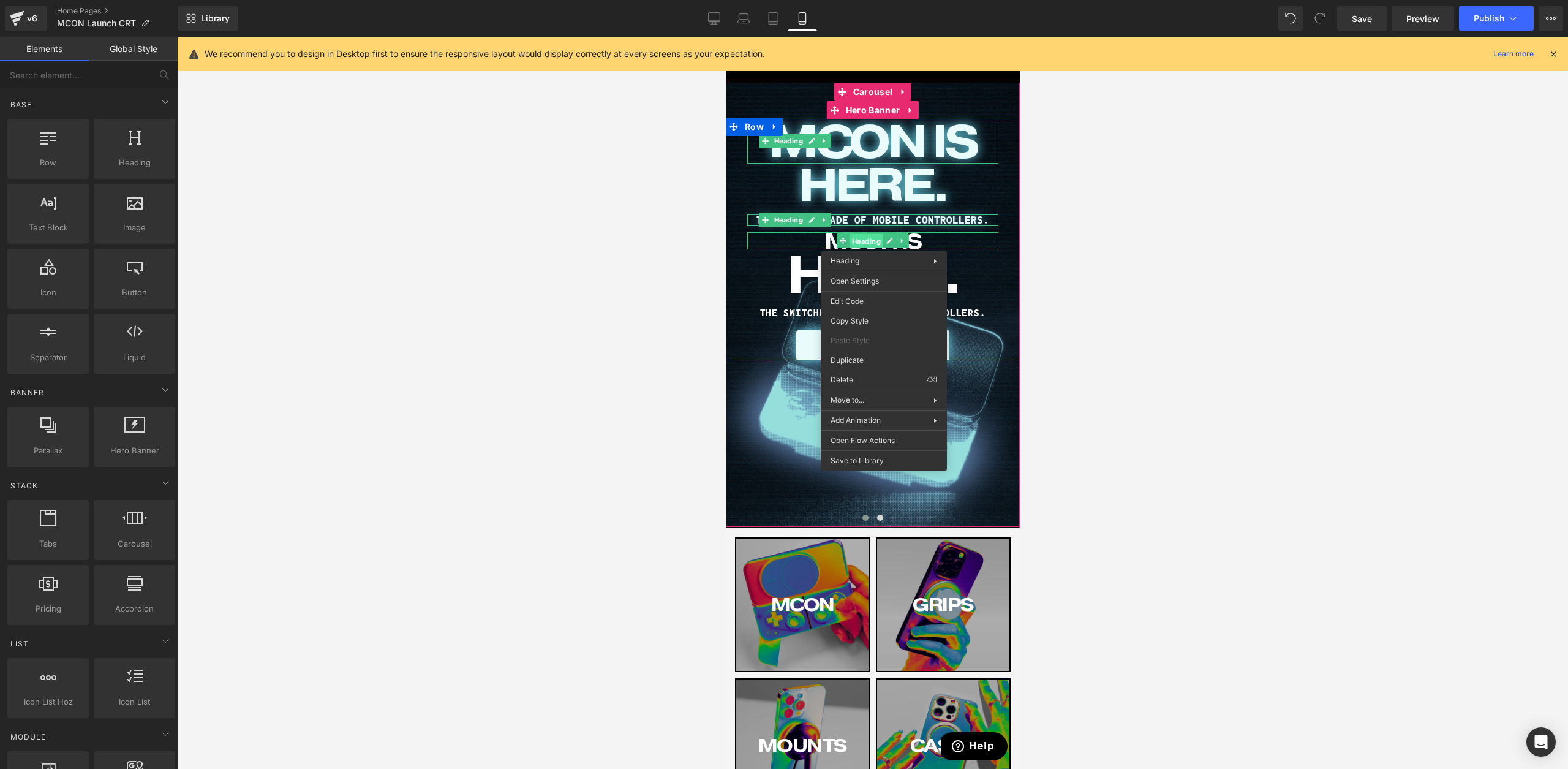
click at [881, 235] on span "Heading" at bounding box center [865, 241] width 33 height 15
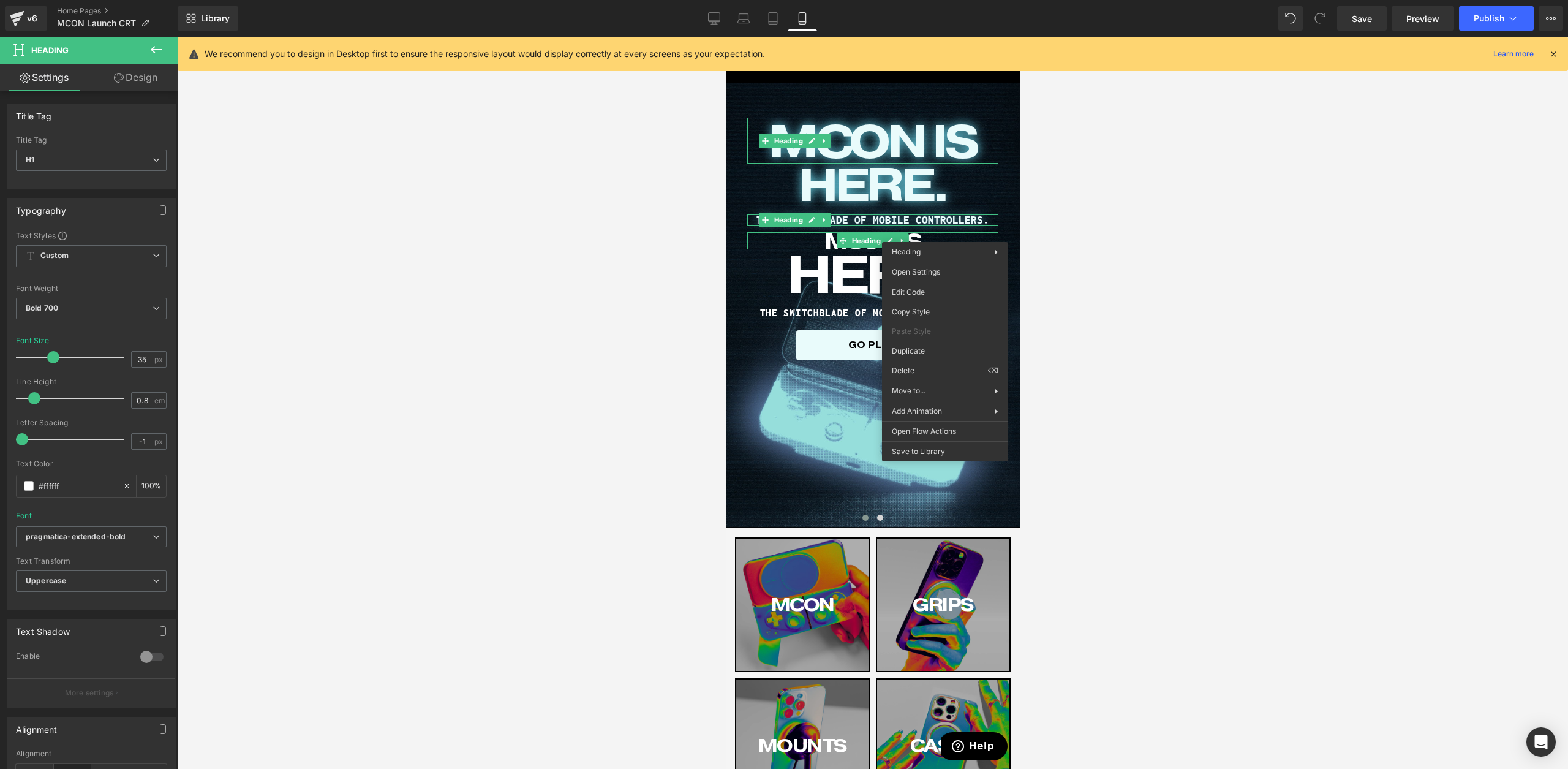
drag, startPoint x: 1659, startPoint y: 402, endPoint x: 913, endPoint y: 329, distance: 749.6
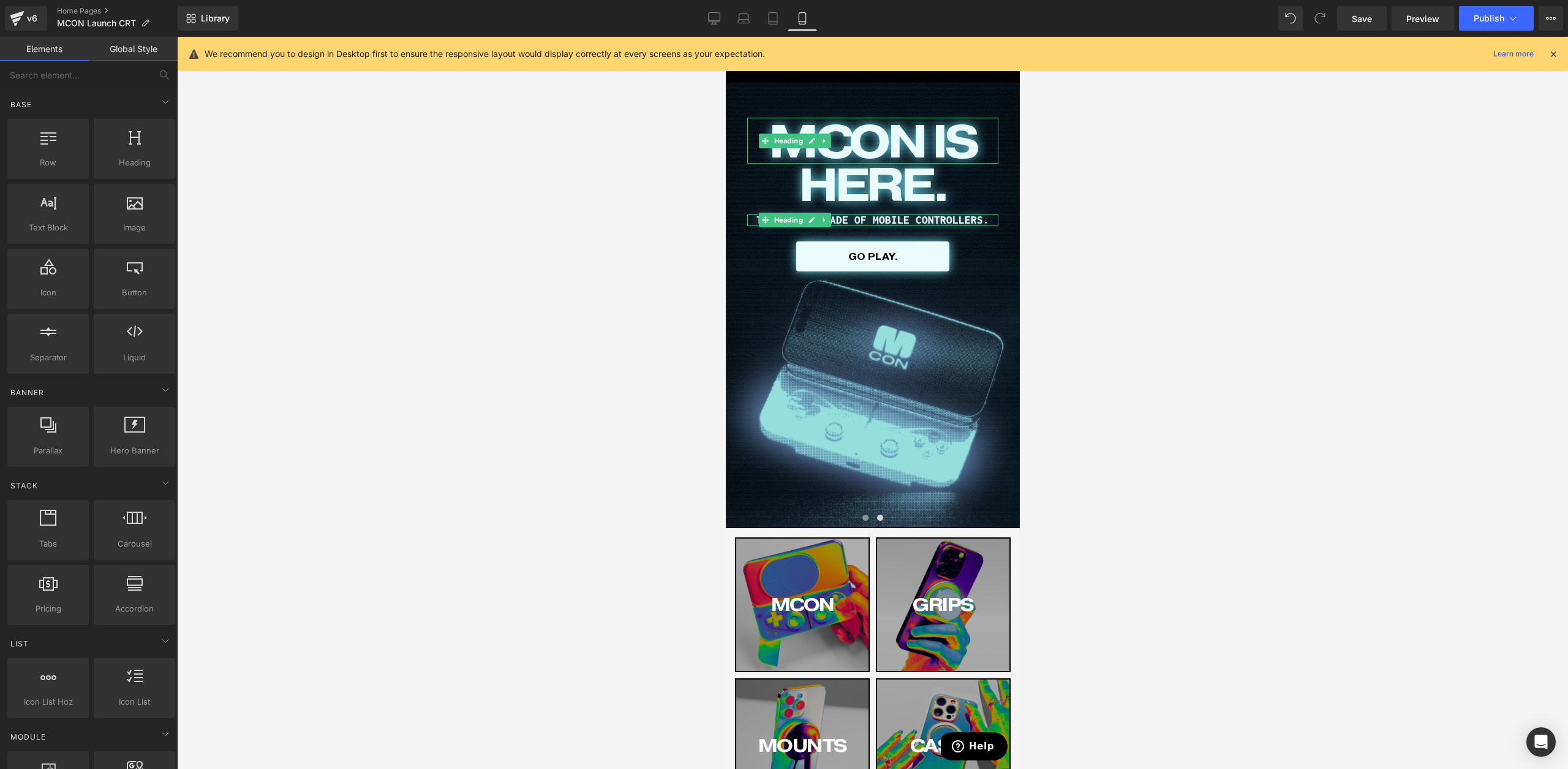
click at [1120, 227] on div at bounding box center [872, 403] width 1391 height 732
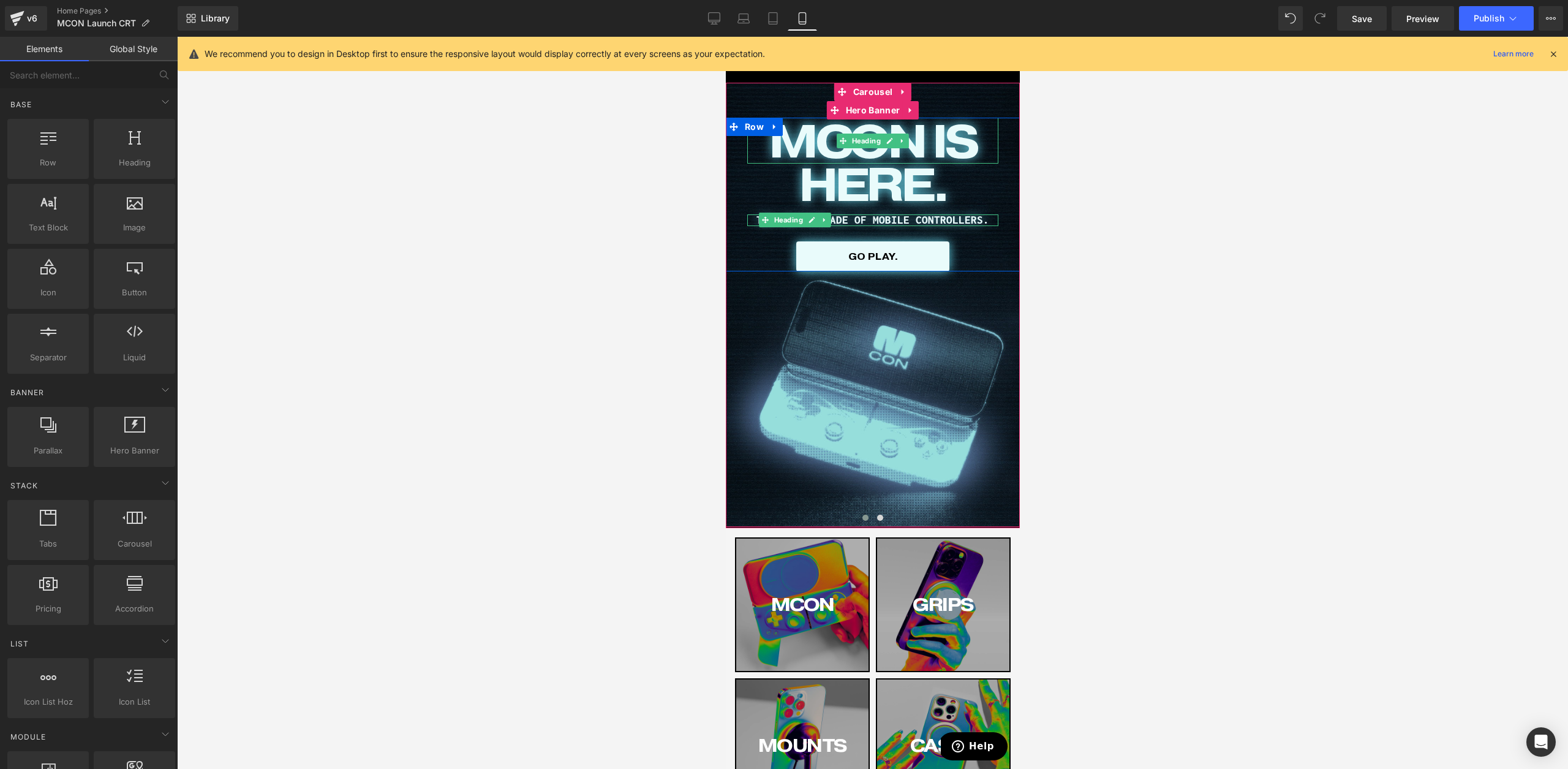
click at [941, 143] on h1 "MCON IS" at bounding box center [872, 140] width 251 height 46
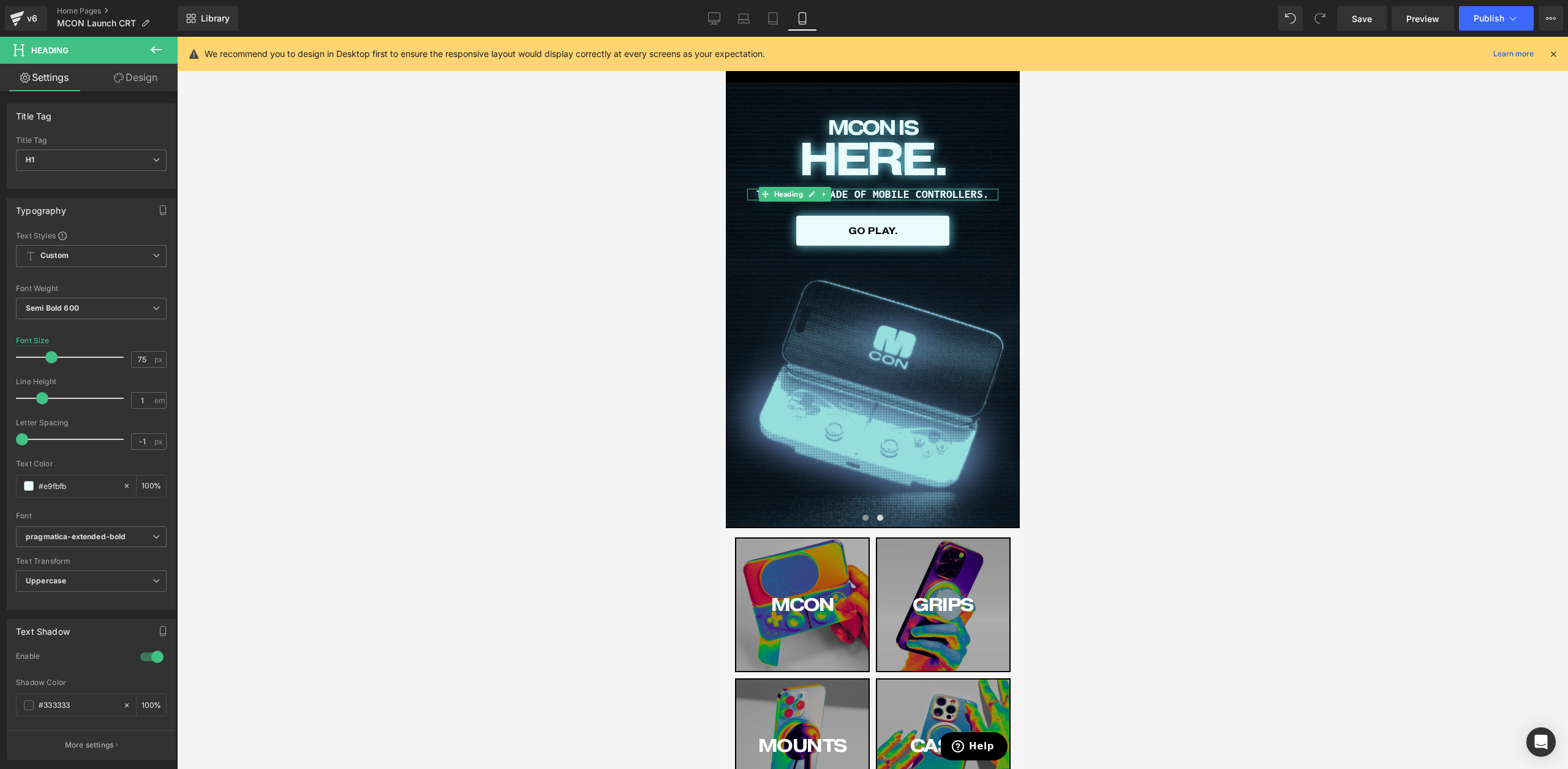
drag, startPoint x: 97, startPoint y: 362, endPoint x: 706, endPoint y: 333, distance: 609.7
click at [50, 369] on div at bounding box center [72, 357] width 102 height 24
click at [1192, 328] on div at bounding box center [872, 403] width 1391 height 732
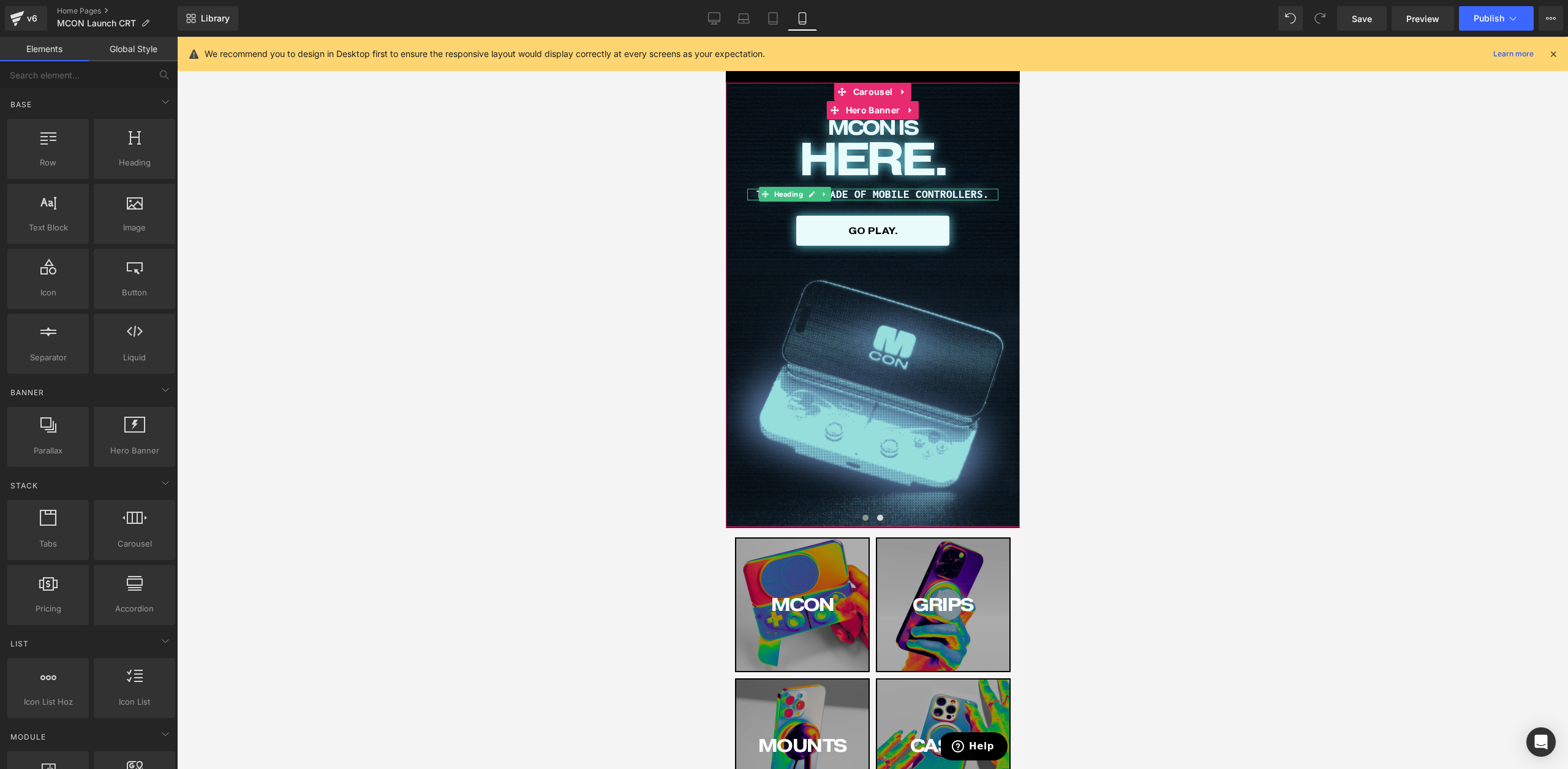
click at [879, 486] on div "MCON IS Heading HERE. Heading THE SWITCHBLADE OF MOBILE CONTROLLERS. Heading GO…" at bounding box center [872, 305] width 294 height 444
click at [1042, 500] on div at bounding box center [872, 403] width 1391 height 732
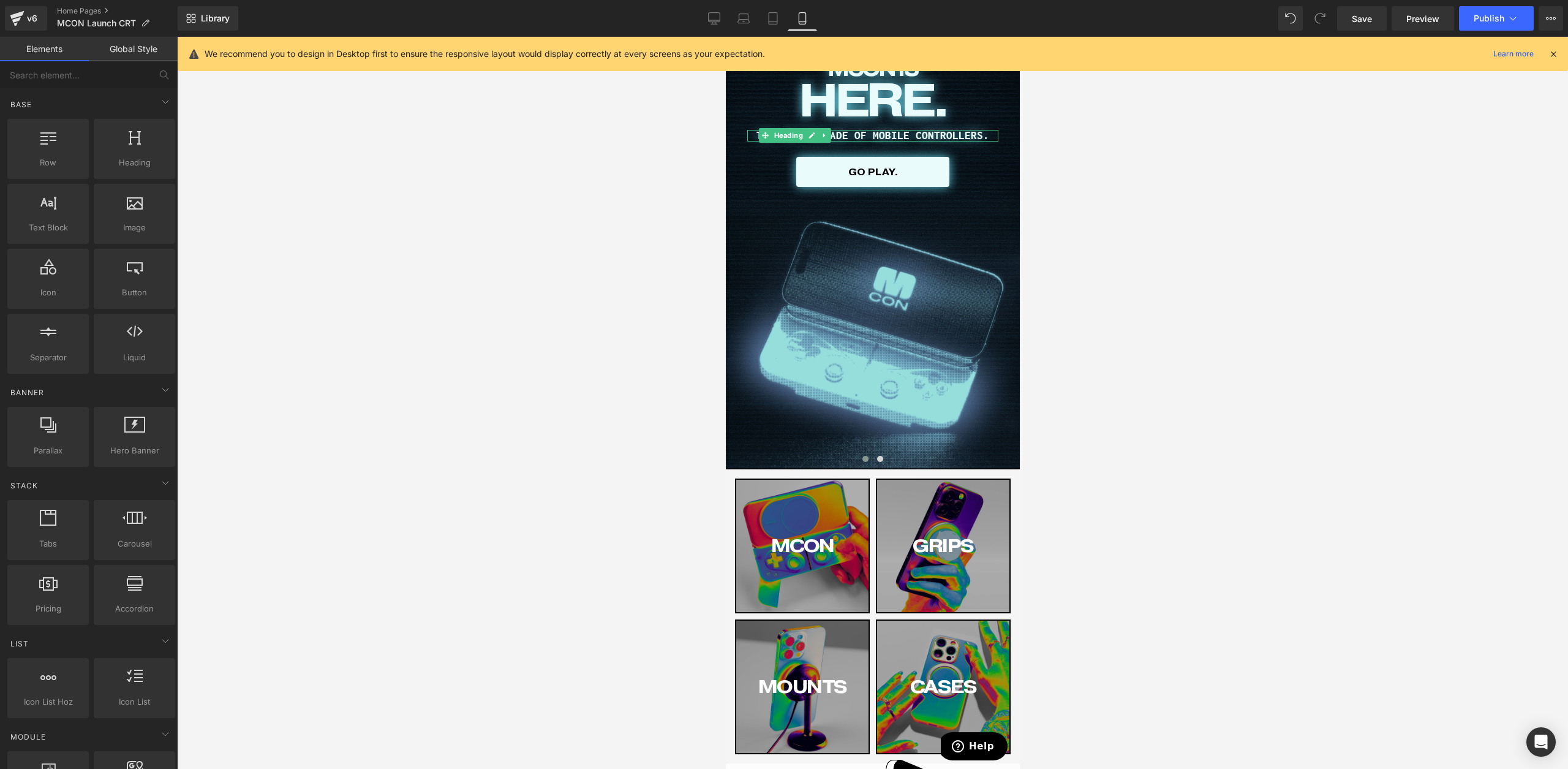
scroll to position [0, 0]
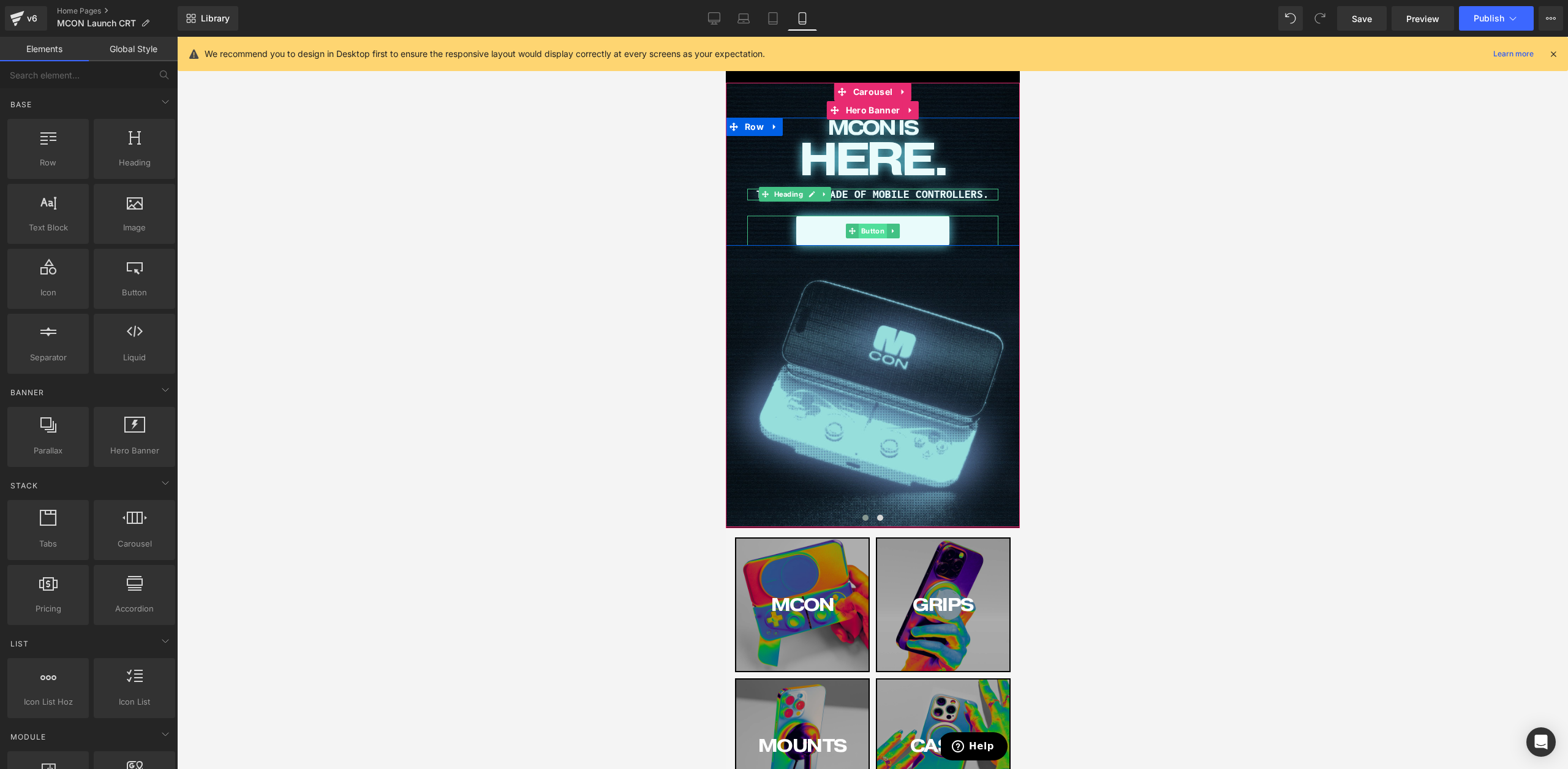
click at [870, 231] on span "Button" at bounding box center [872, 231] width 28 height 15
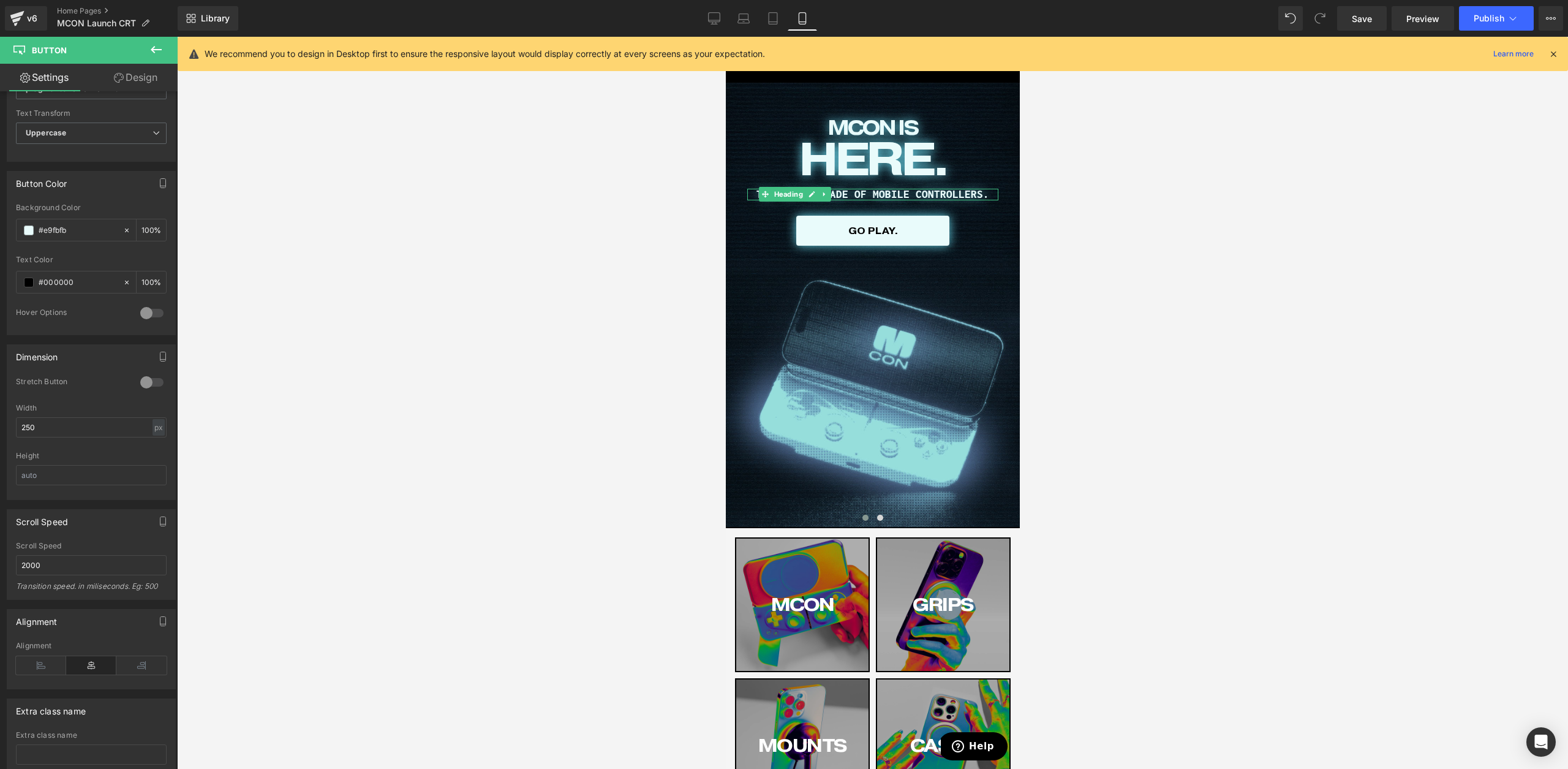
scroll to position [517, 0]
click at [58, 285] on input "#000000" at bounding box center [78, 285] width 79 height 13
paste input "B151B"
type input "#0B151B"
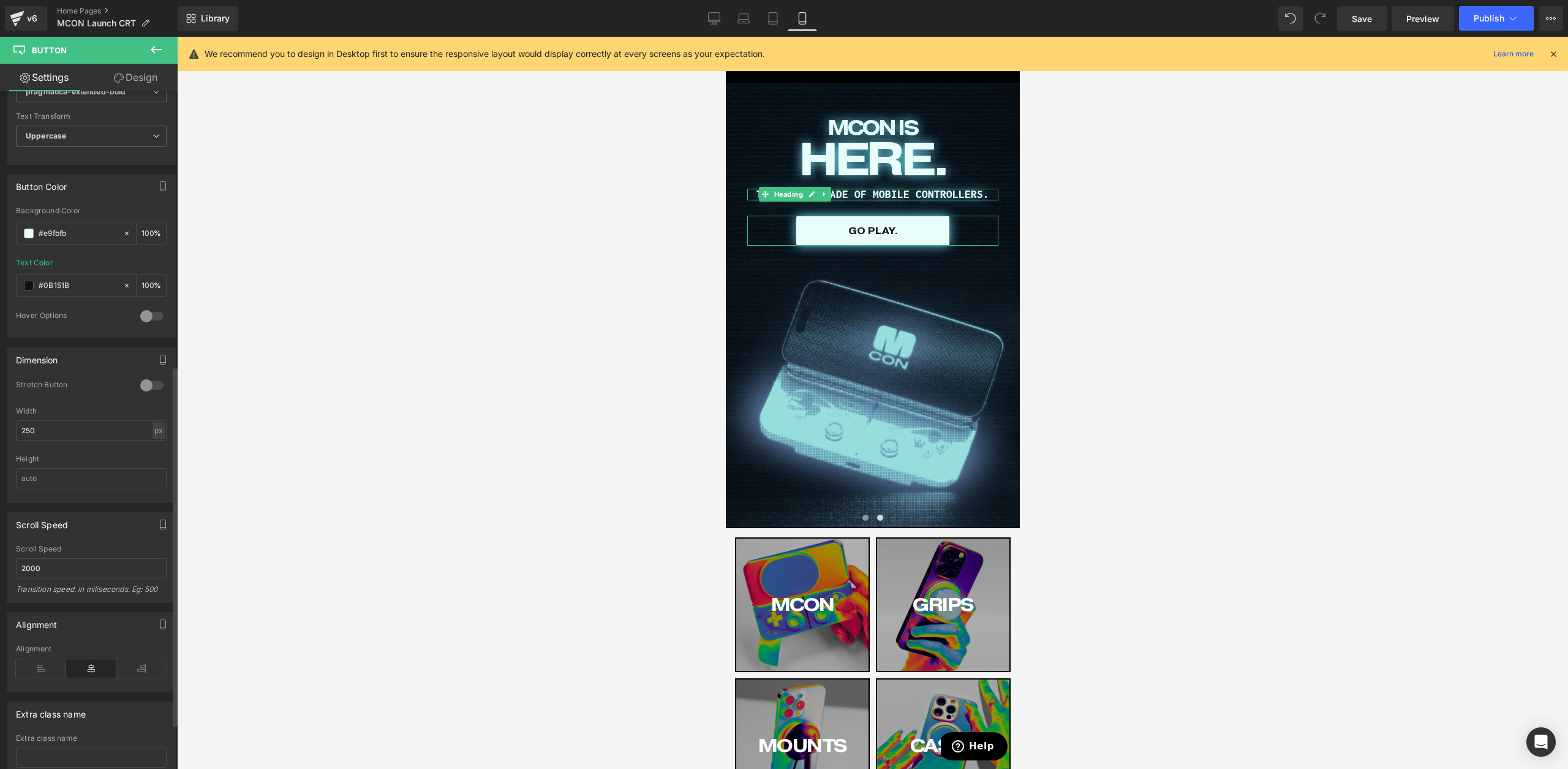
click at [67, 365] on div "Dimension" at bounding box center [90, 360] width 167 height 23
click at [706, 27] on link "Desktop" at bounding box center [714, 18] width 30 height 24
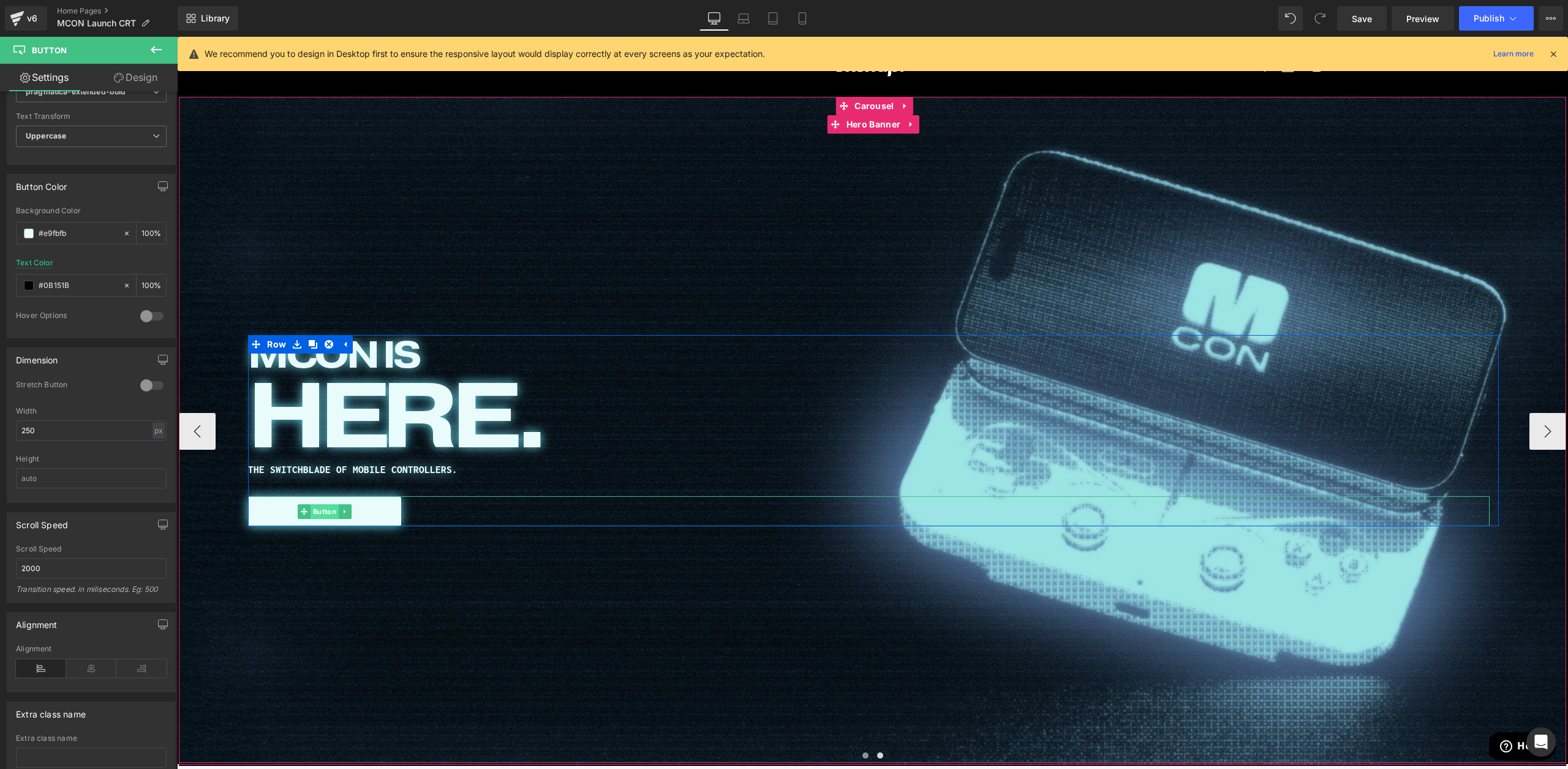
click at [322, 512] on span "Button" at bounding box center [325, 511] width 28 height 15
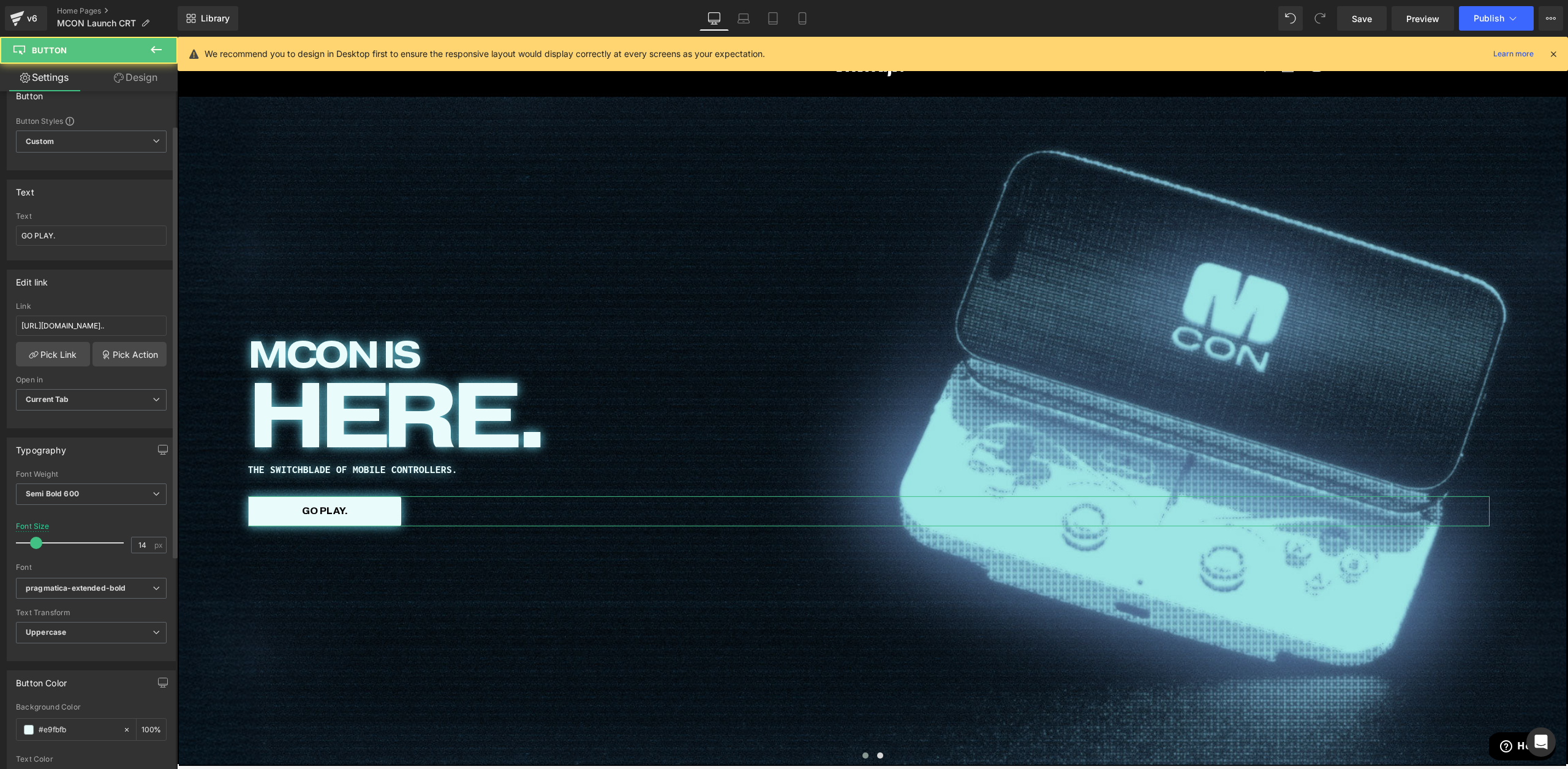
scroll to position [276, 0]
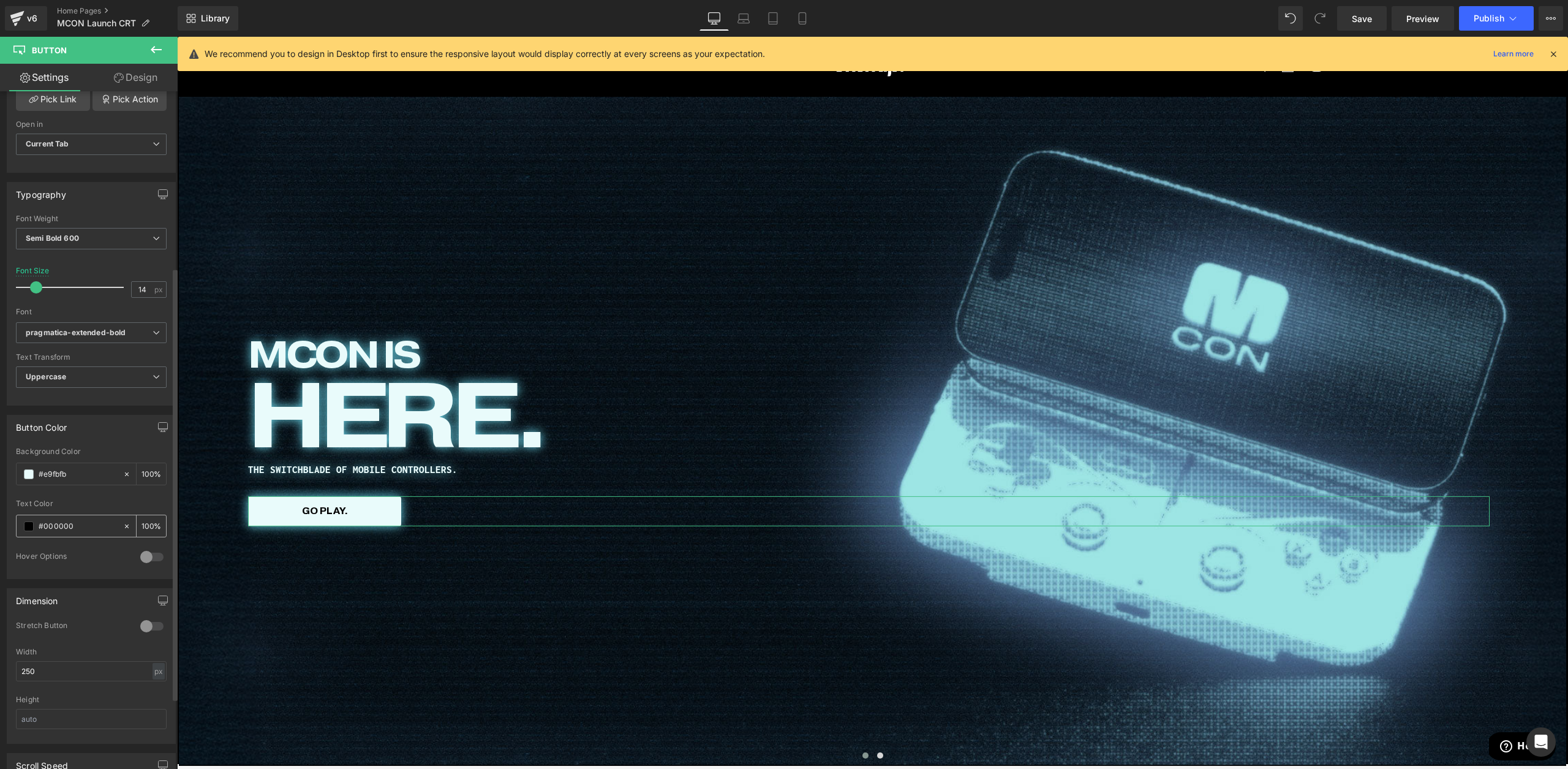
click at [58, 524] on input "#000000" at bounding box center [78, 526] width 79 height 13
paste input "B151B"
type input "#0B151B"
click at [438, 636] on div "MCON IS Heading HERE. Heading THE SWITCHBLADE OF MOBILE CONTROLLERS. Heading GO…" at bounding box center [874, 430] width 1390 height 668
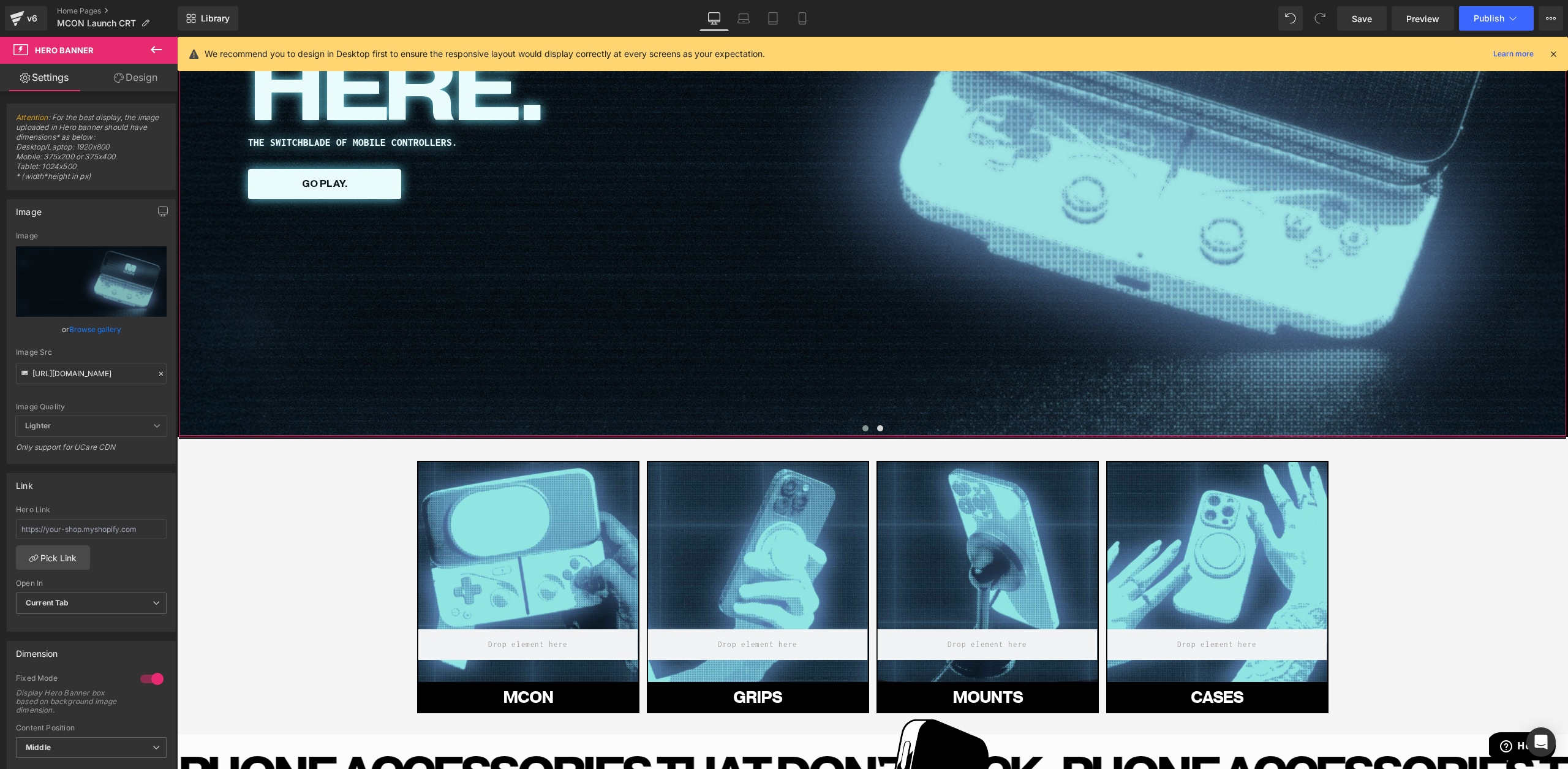
scroll to position [331, 0]
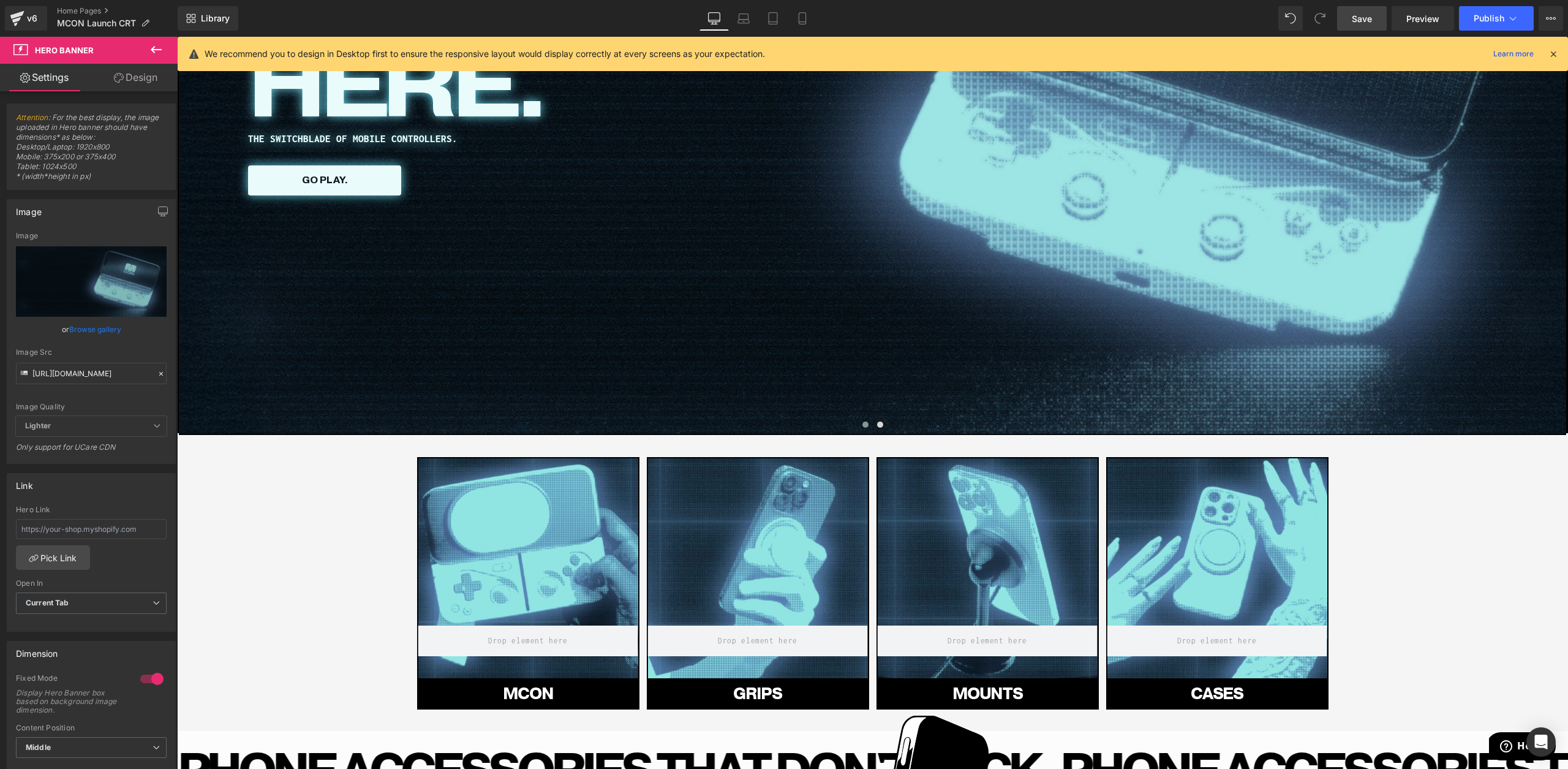
click at [1355, 24] on span "Save" at bounding box center [1362, 19] width 20 height 13
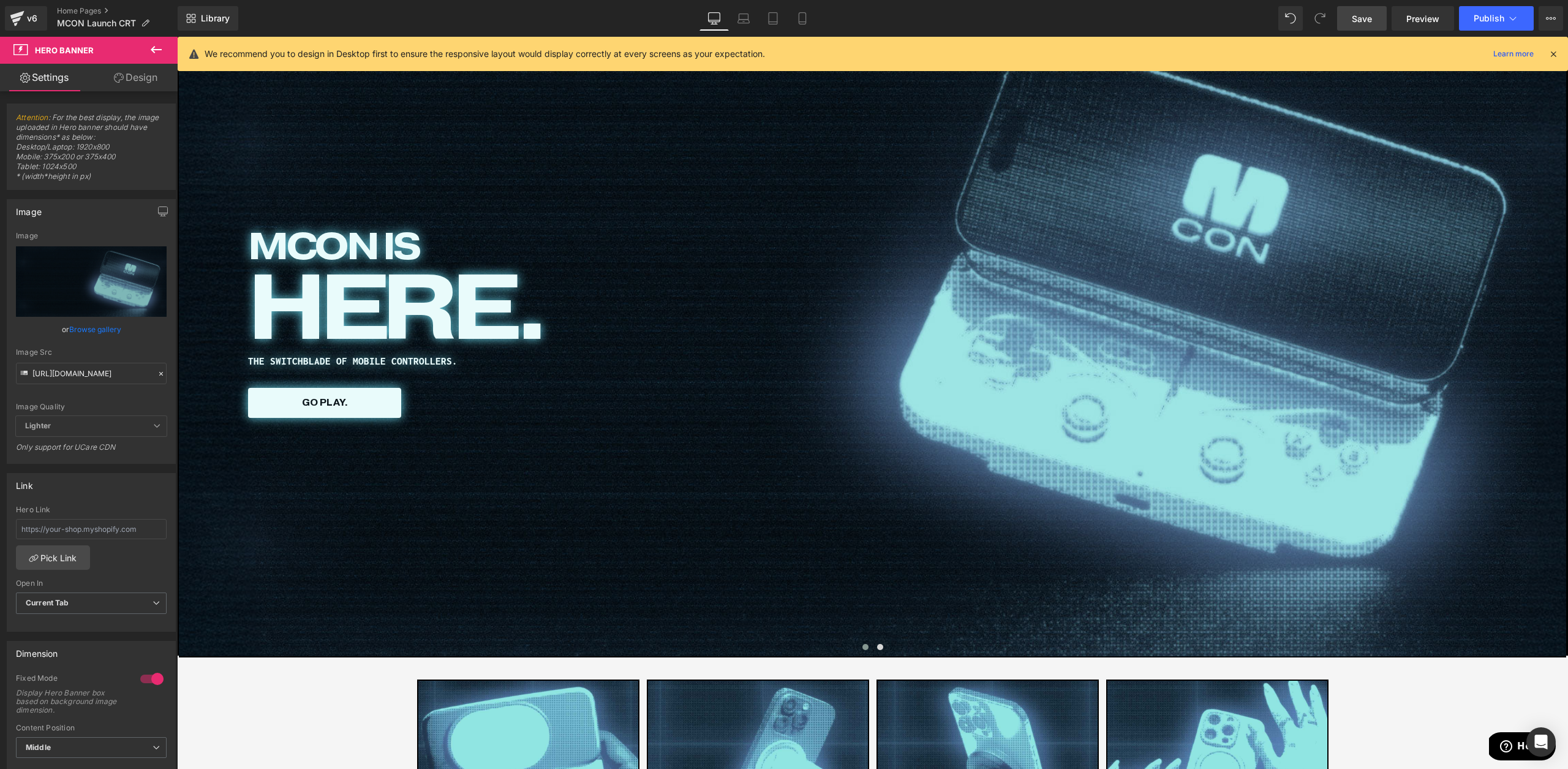
scroll to position [120, 0]
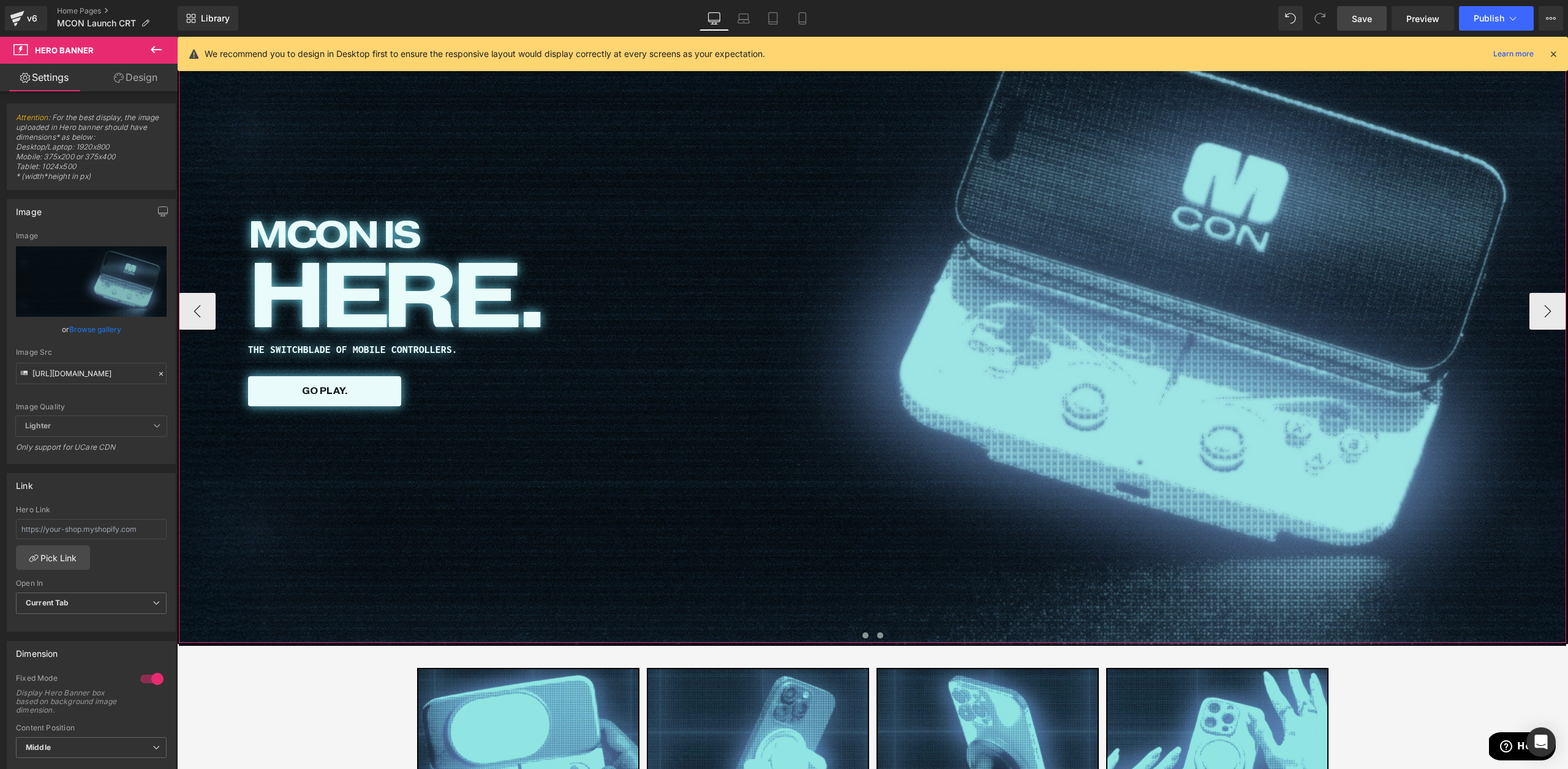
click at [874, 635] on button at bounding box center [880, 636] width 15 height 12
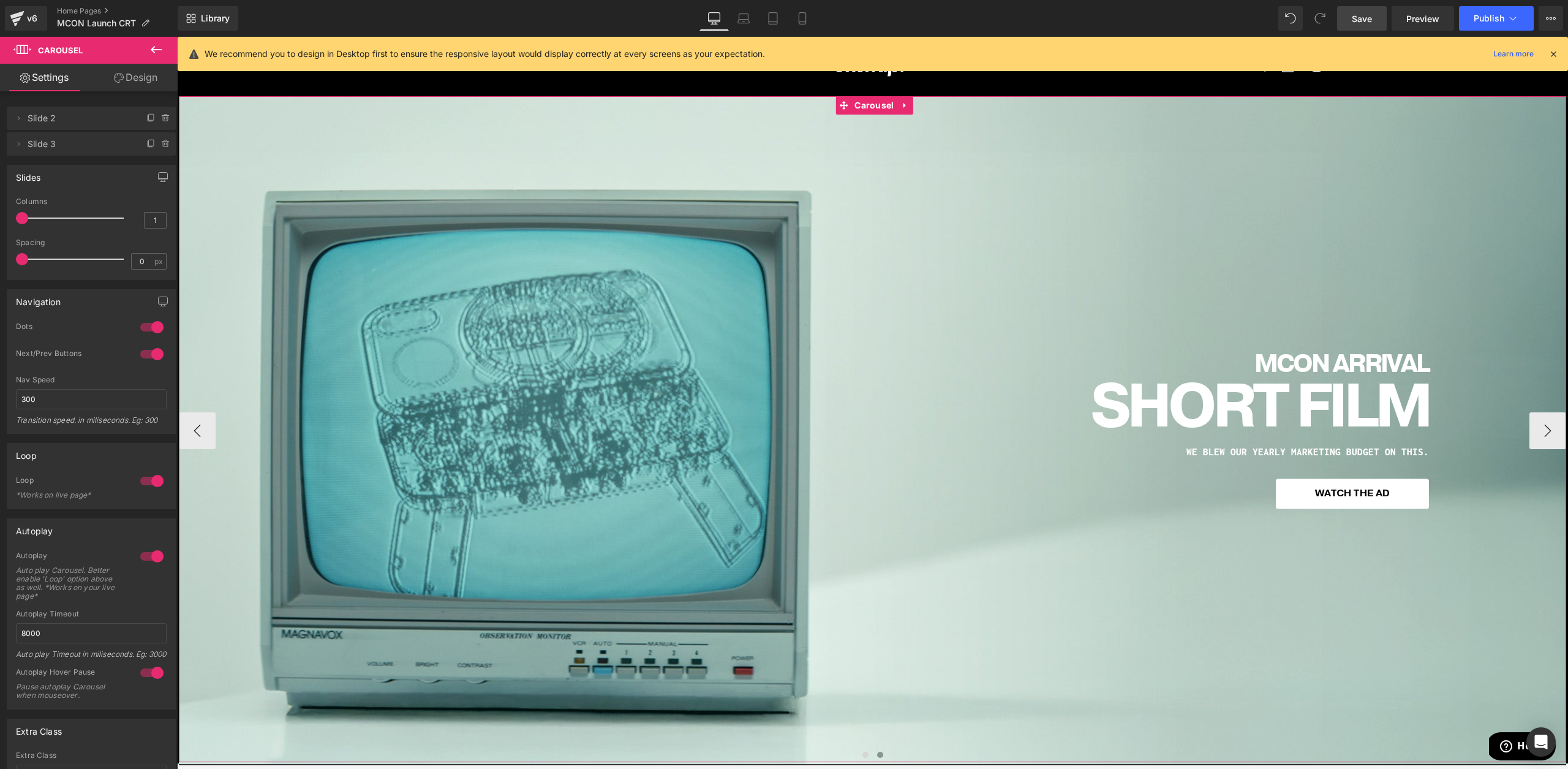
scroll to position [0, 0]
click at [1545, 442] on button "›" at bounding box center [1548, 431] width 37 height 37
click at [1550, 440] on button "›" at bounding box center [1548, 431] width 37 height 37
click at [1550, 439] on button "›" at bounding box center [1548, 431] width 37 height 37
click at [211, 429] on button "‹" at bounding box center [197, 431] width 37 height 37
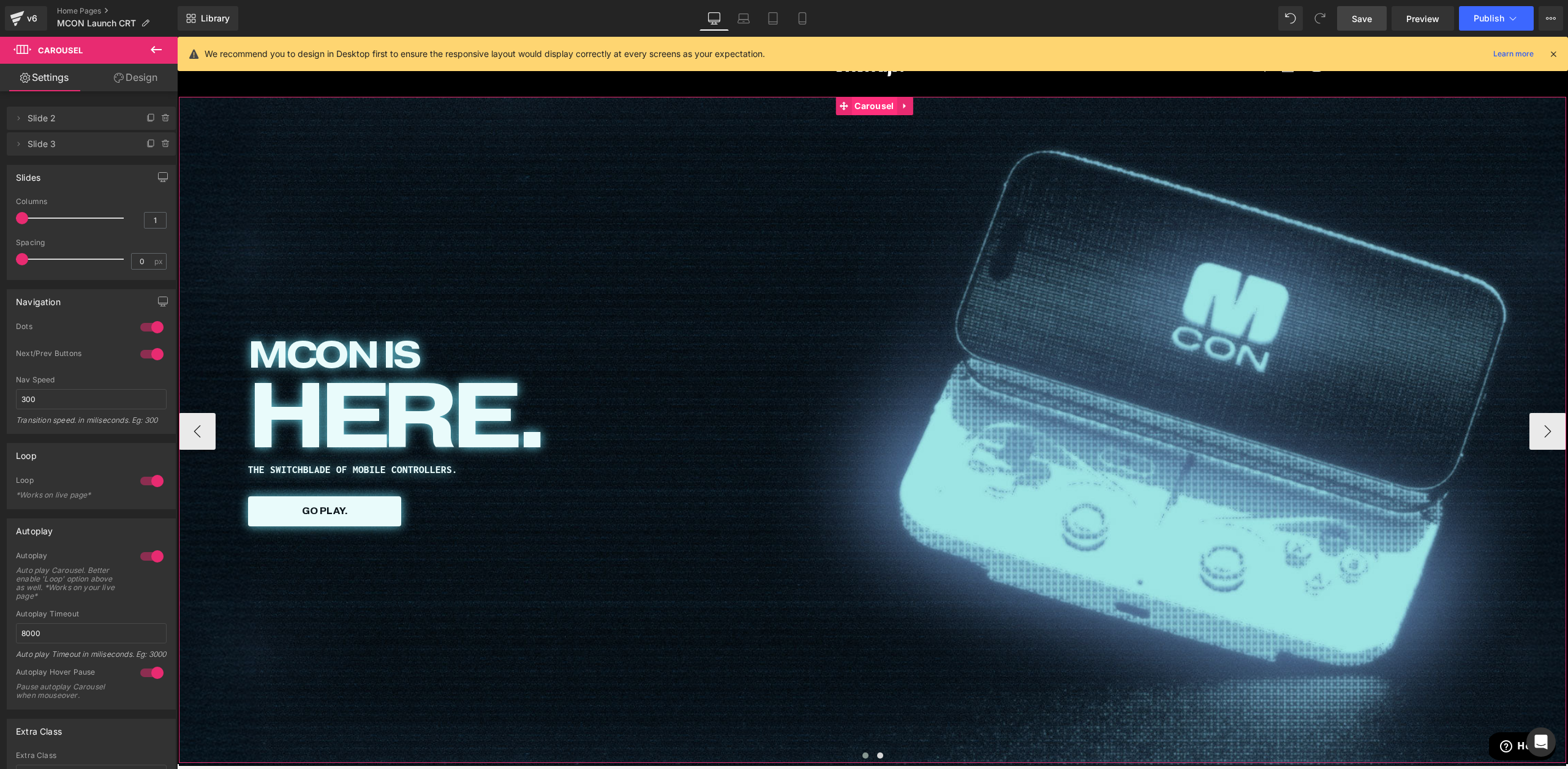
click at [873, 111] on span "Carousel" at bounding box center [874, 106] width 45 height 19
click at [85, 16] on link "Home Pages" at bounding box center [117, 11] width 121 height 10
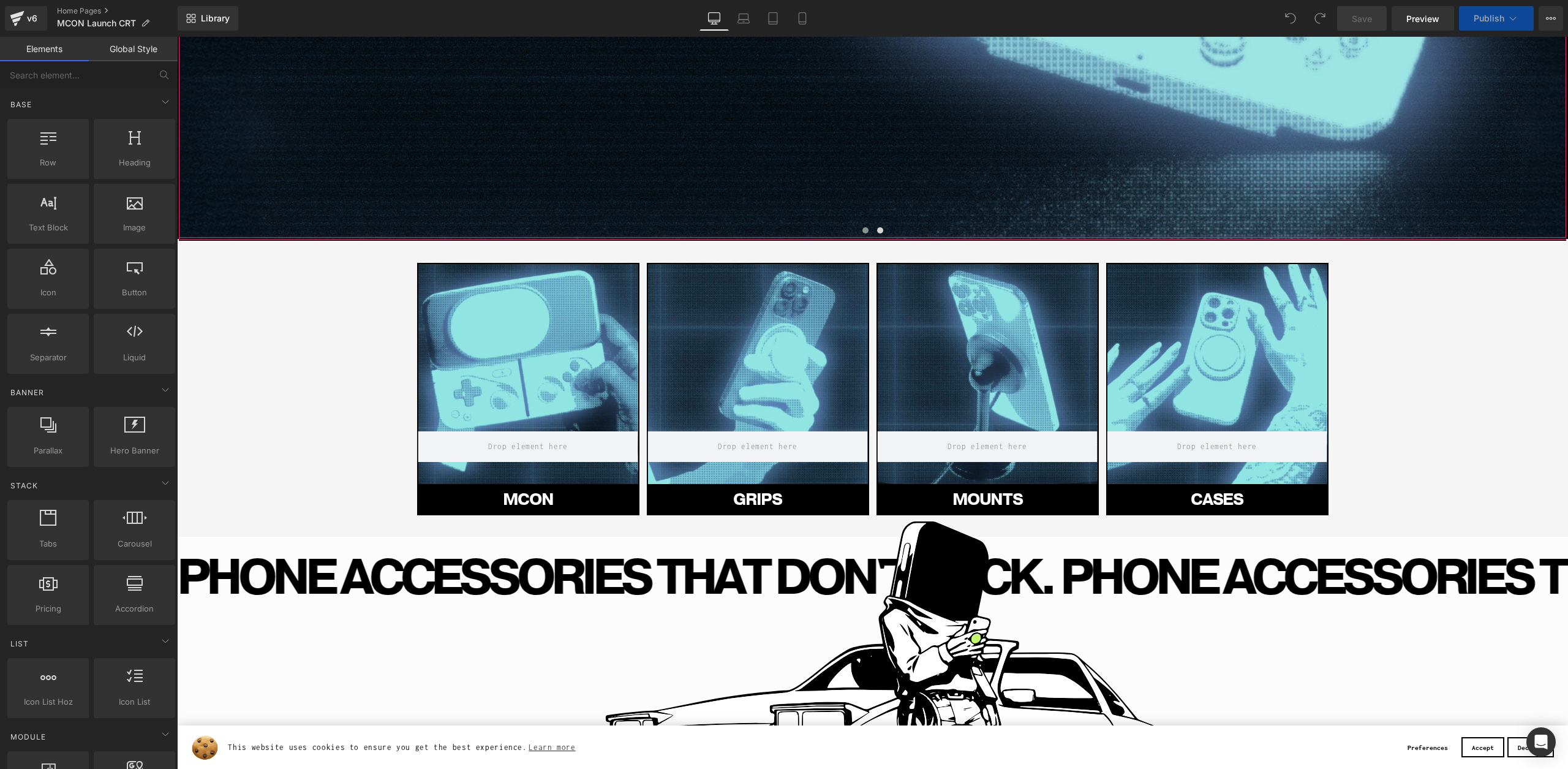
scroll to position [525, 0]
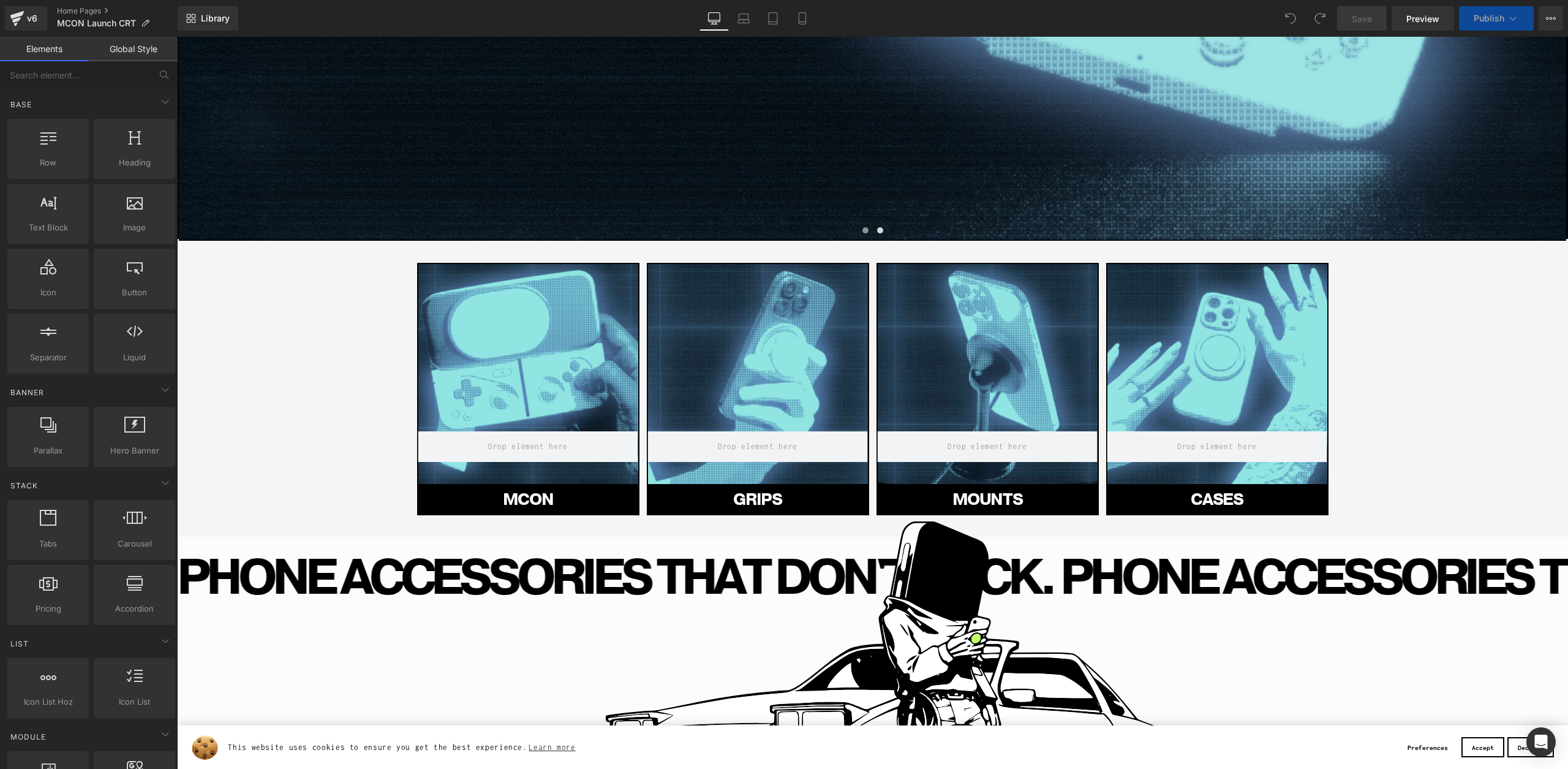
click at [506, 376] on div at bounding box center [528, 374] width 220 height 220
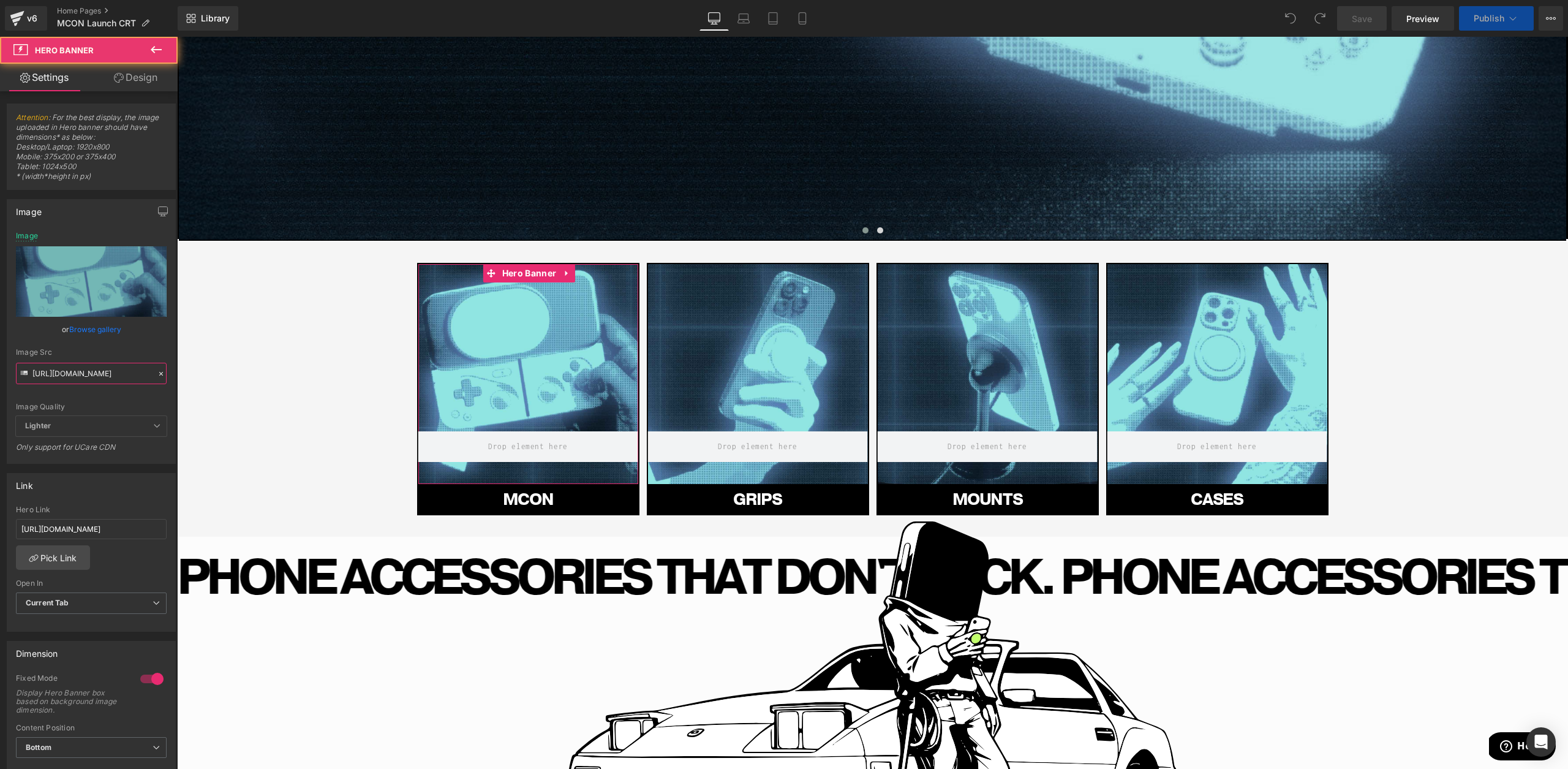
click at [118, 375] on input "[URL][DOMAIN_NAME]" at bounding box center [90, 374] width 150 height 22
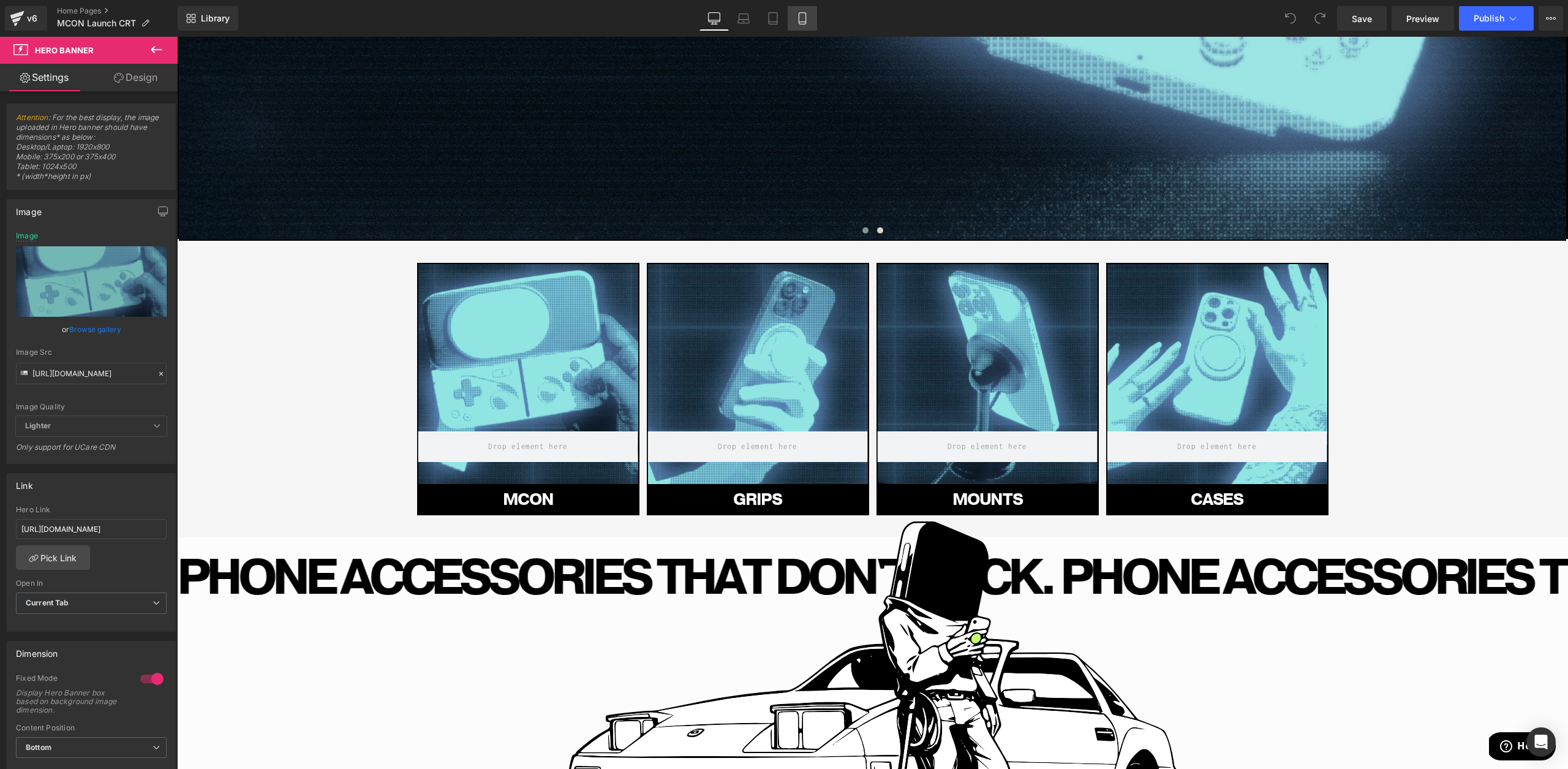
click at [813, 19] on link "Mobile" at bounding box center [802, 18] width 30 height 24
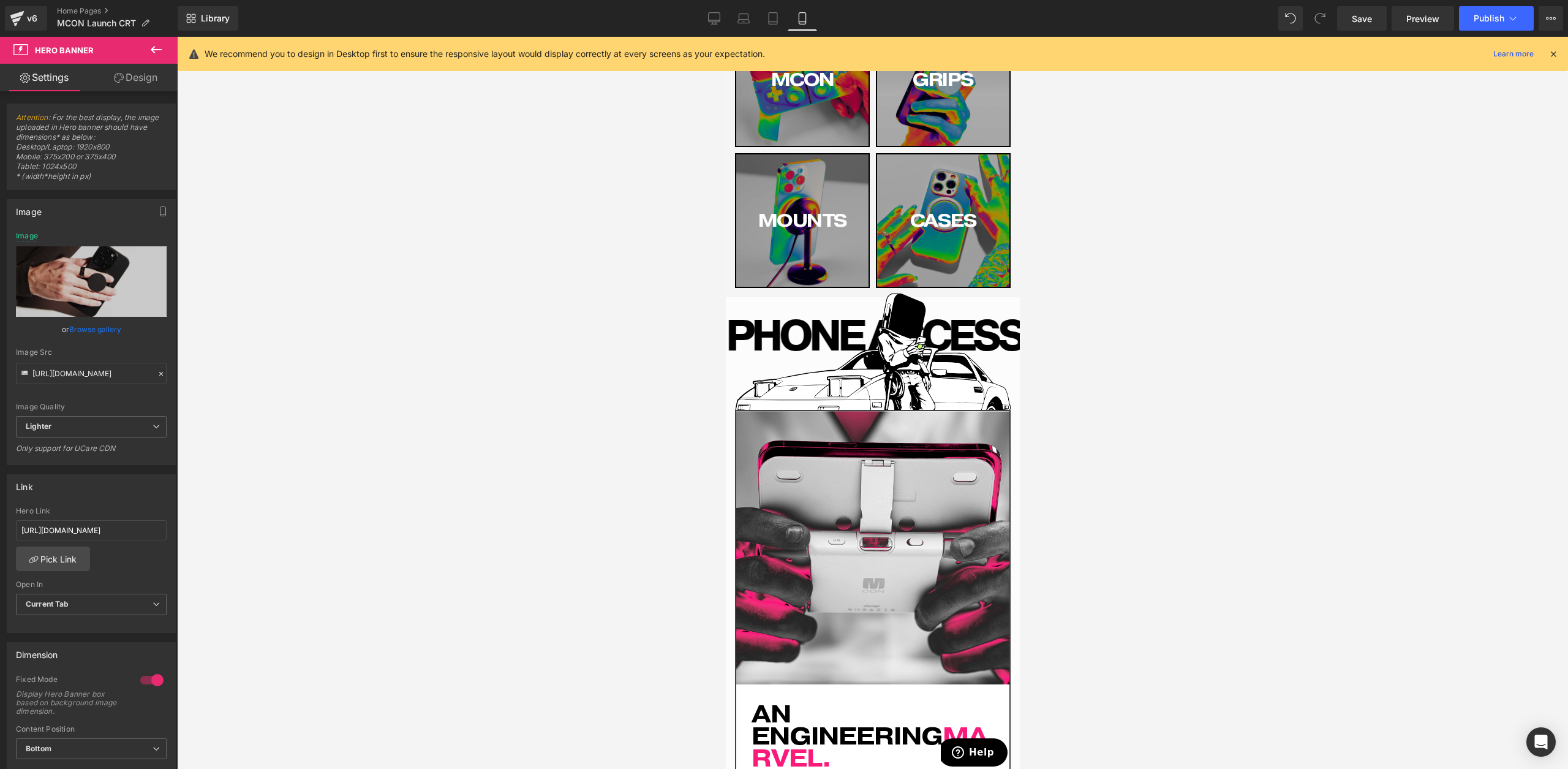
type input "[URL][DOMAIN_NAME]"
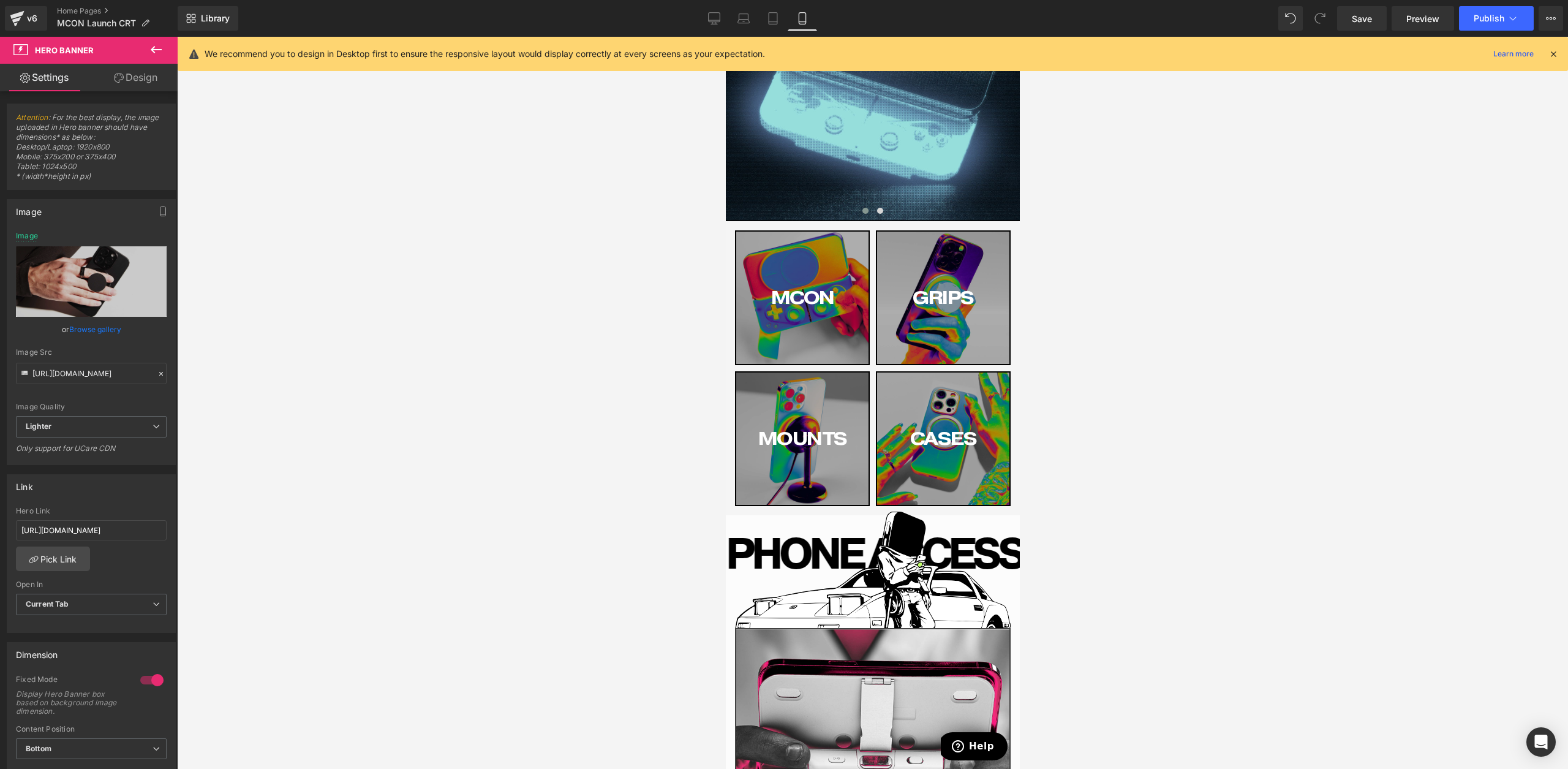
scroll to position [309, 0]
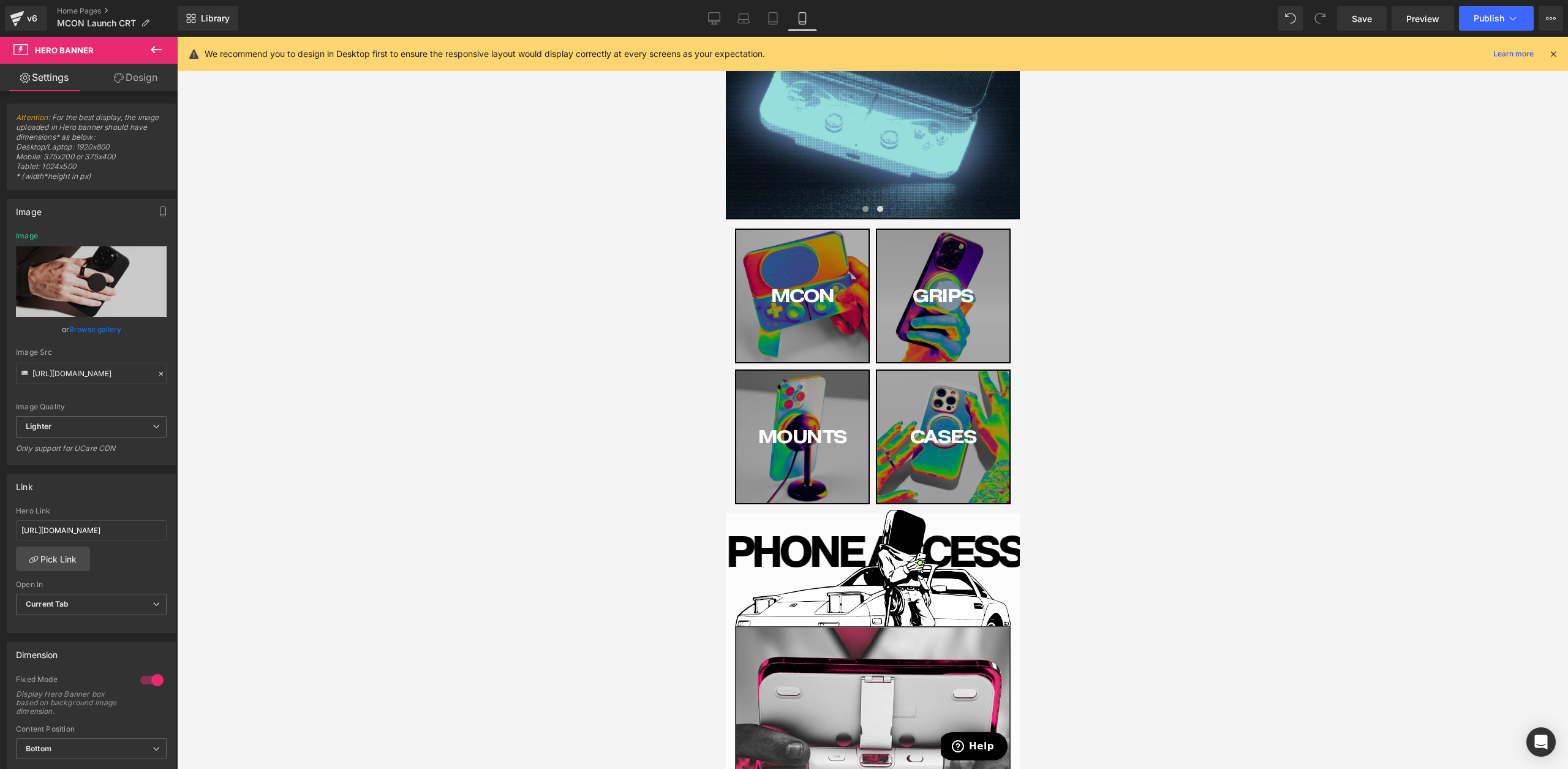
click at [775, 333] on div "MCON Button" at bounding box center [802, 296] width 132 height 132
click at [718, 23] on icon at bounding box center [714, 19] width 12 height 12
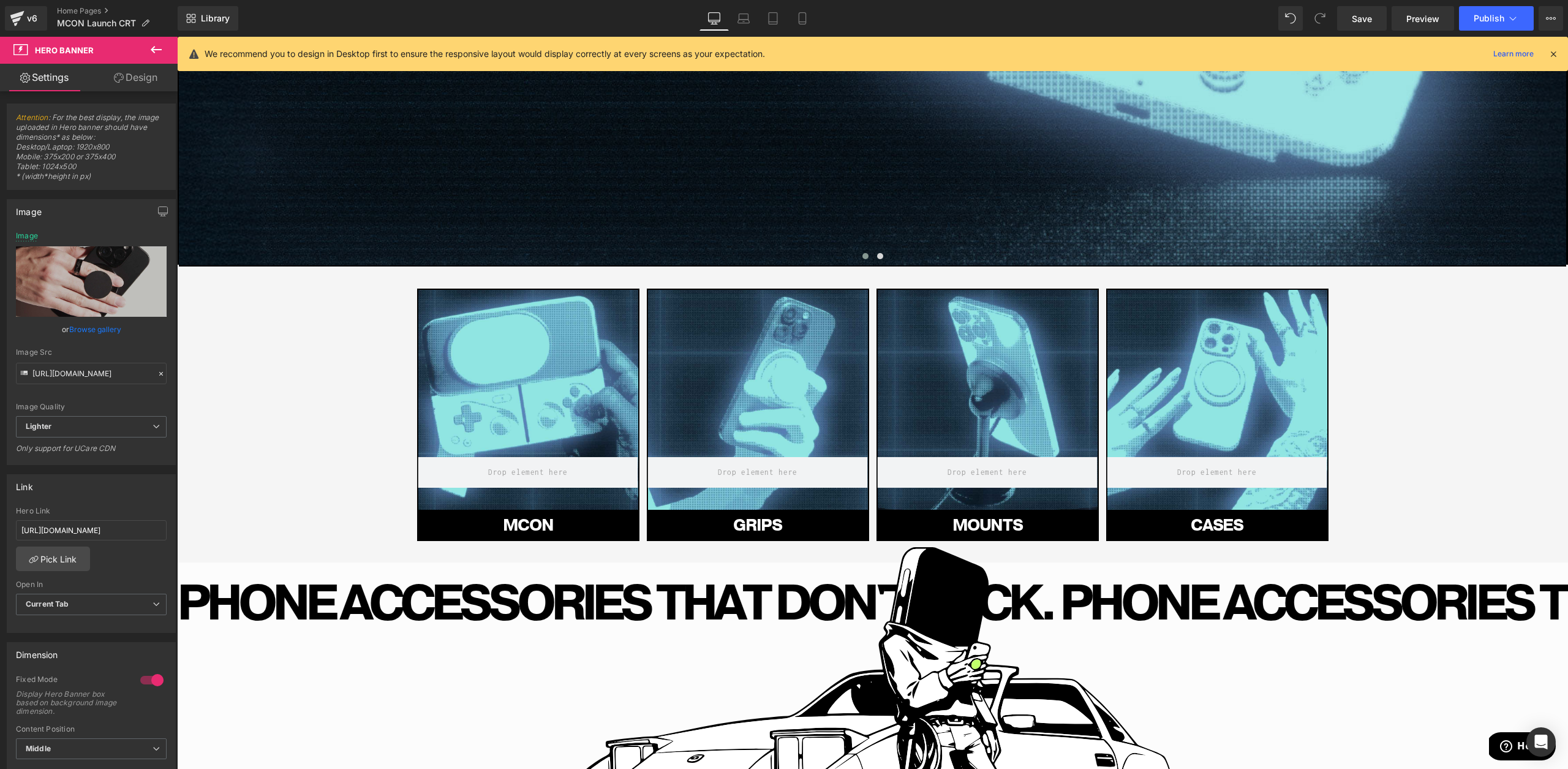
scroll to position [551, 0]
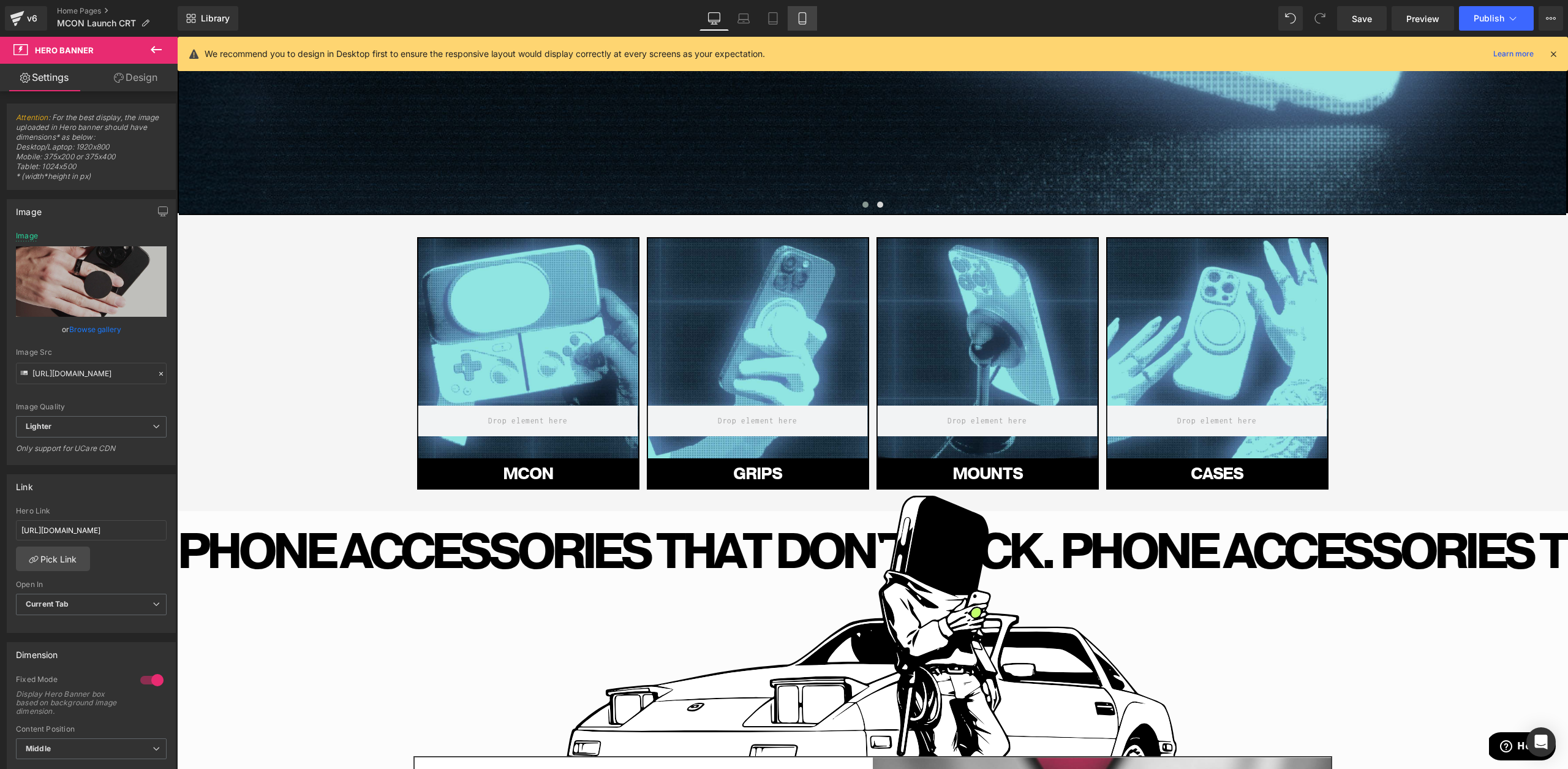
click at [809, 14] on icon at bounding box center [802, 19] width 12 height 12
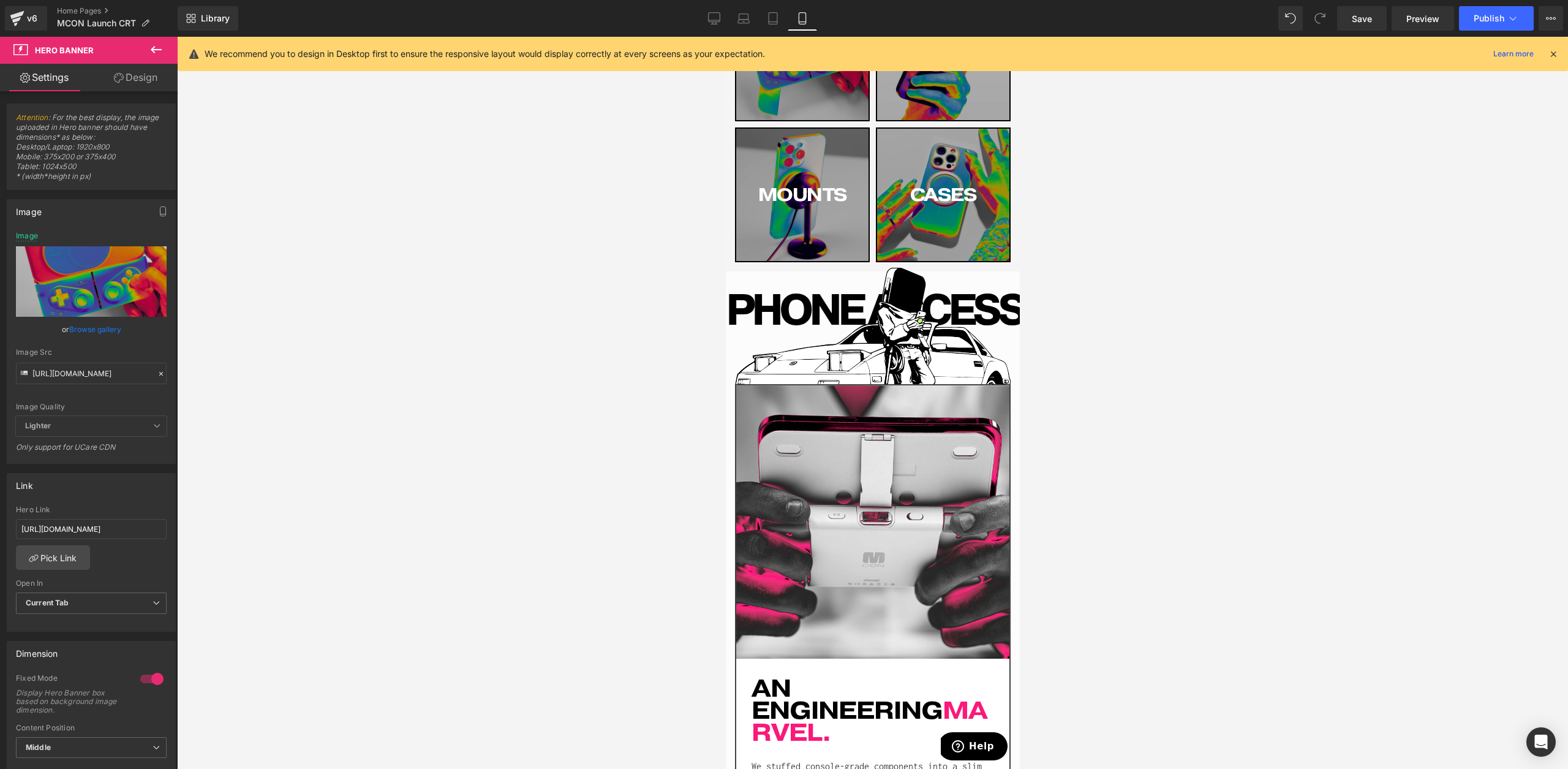
scroll to position [254, 0]
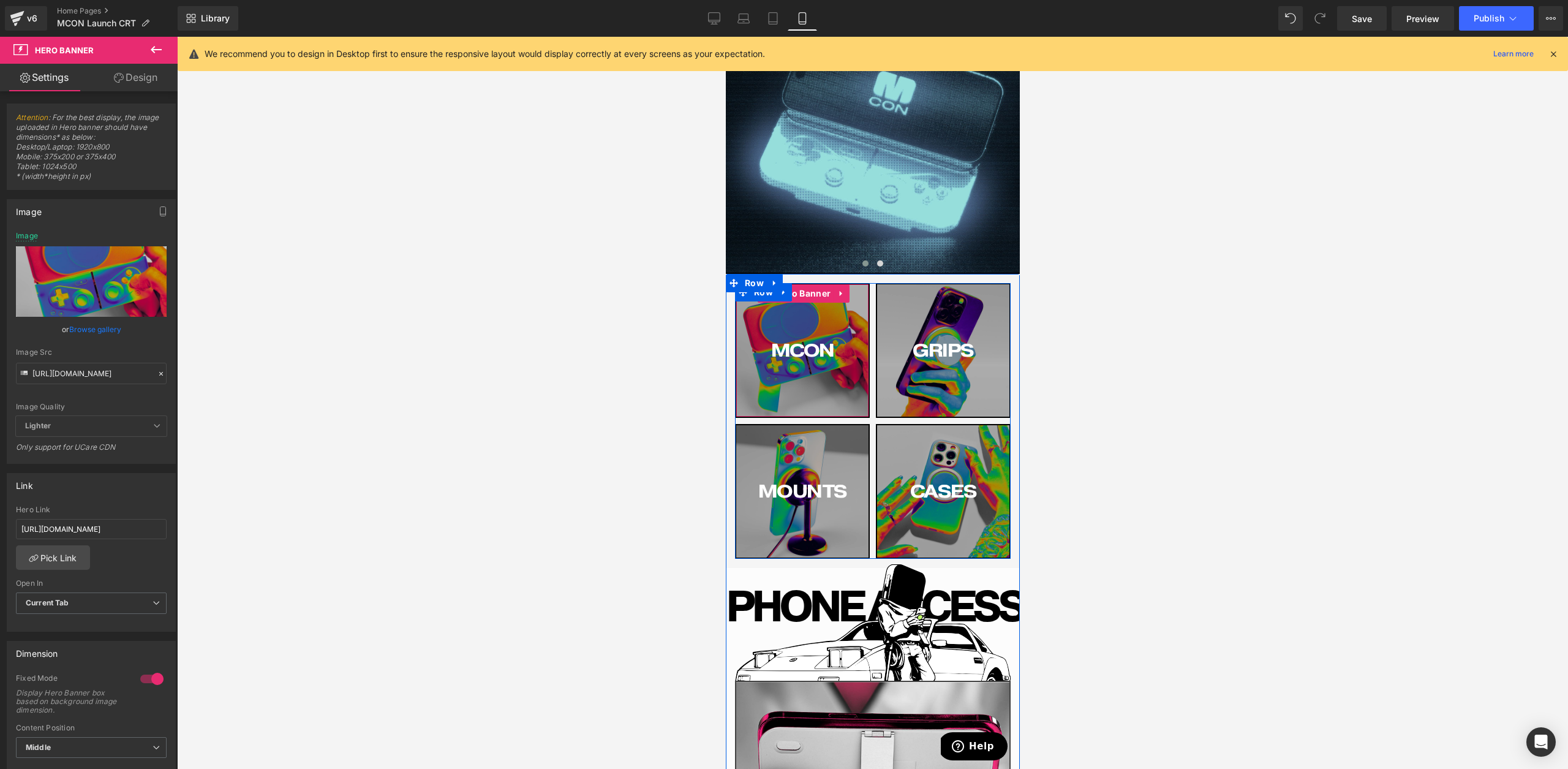
drag, startPoint x: 775, startPoint y: 400, endPoint x: 1031, endPoint y: 423, distance: 257.0
click at [775, 400] on div "MCON Button" at bounding box center [802, 351] width 132 height 132
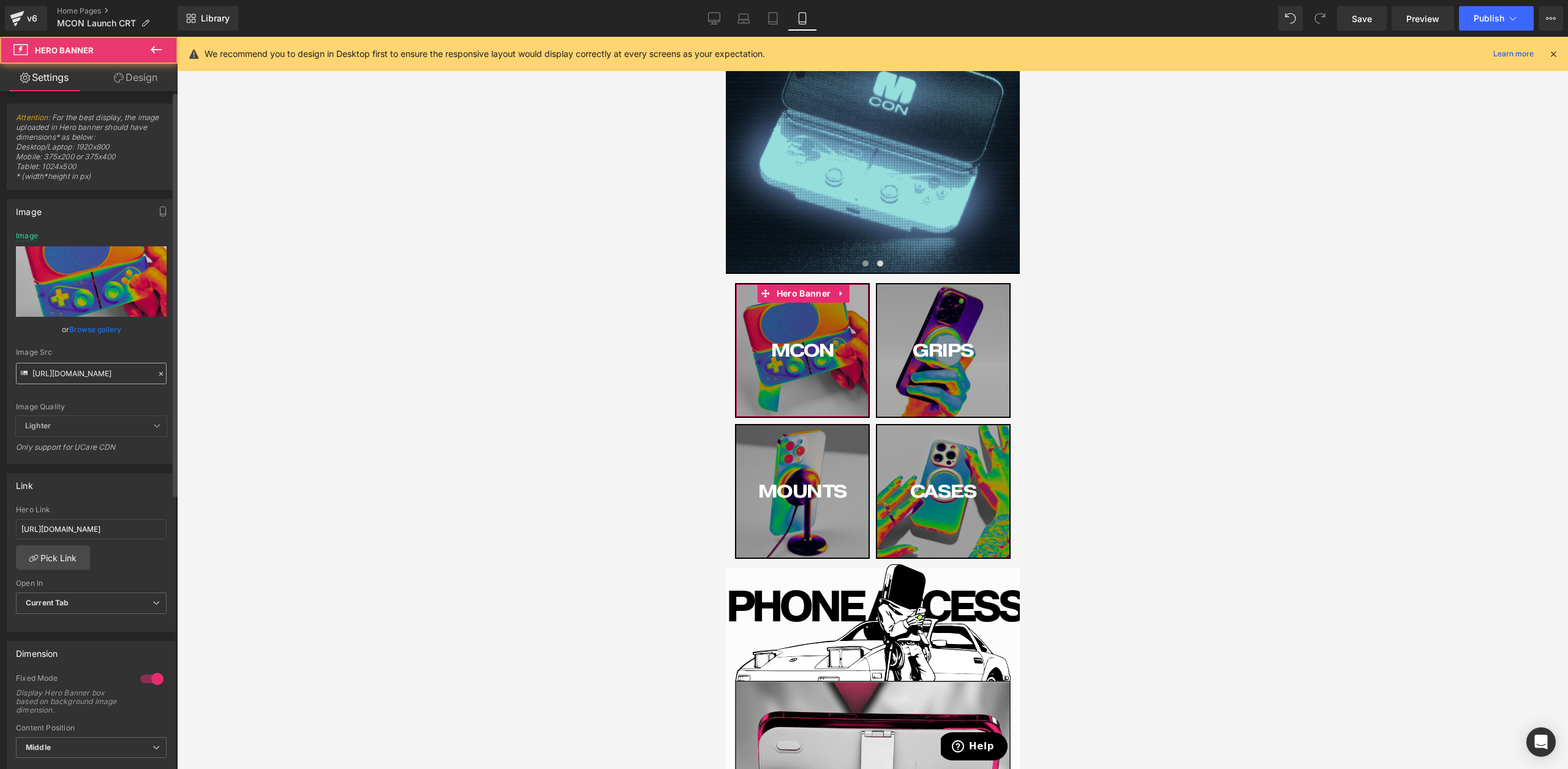
click at [87, 374] on input "[URL][DOMAIN_NAME]" at bounding box center [90, 374] width 150 height 22
click at [87, 373] on input "[URL][DOMAIN_NAME]" at bounding box center [90, 374] width 150 height 22
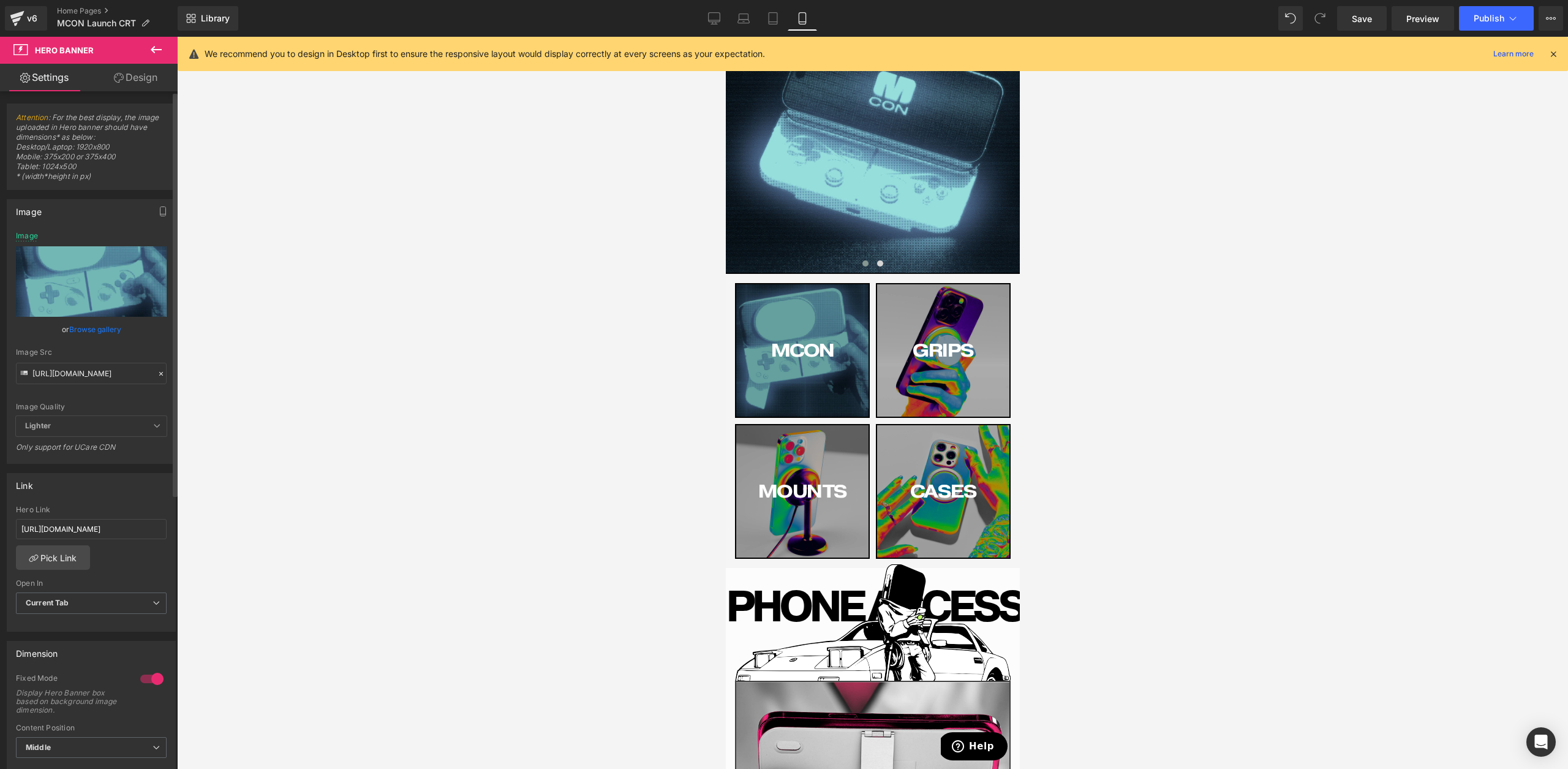
type input "[URL][DOMAIN_NAME]"
click at [22, 231] on div "Image [URL][DOMAIN_NAME] Image Replace Image Upload image or Browse gallery Ima…" at bounding box center [91, 332] width 169 height 265
click at [26, 239] on div "Image" at bounding box center [26, 235] width 22 height 9
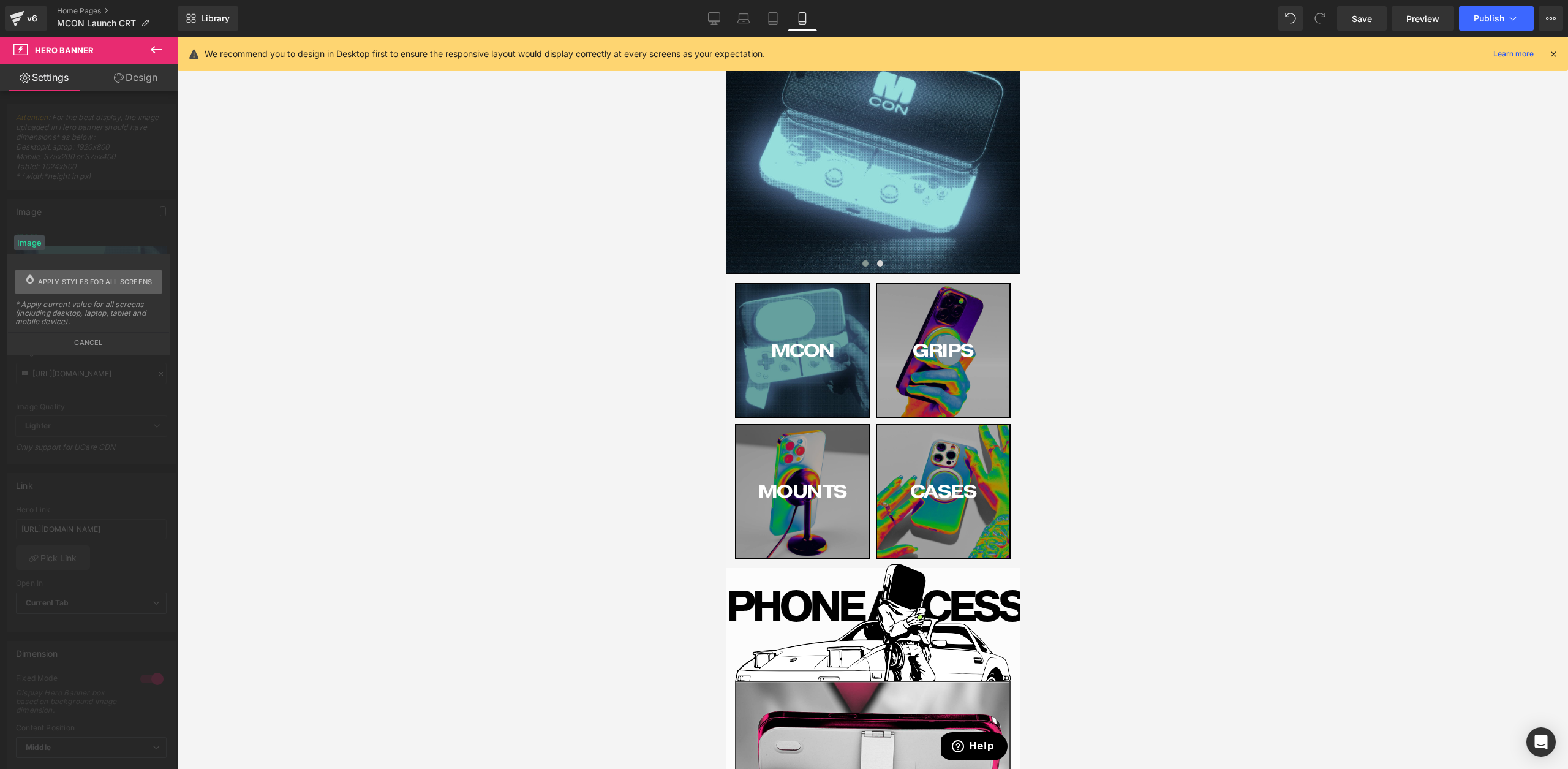
click at [140, 283] on span "Apply styles for all screens" at bounding box center [95, 281] width 115 height 24
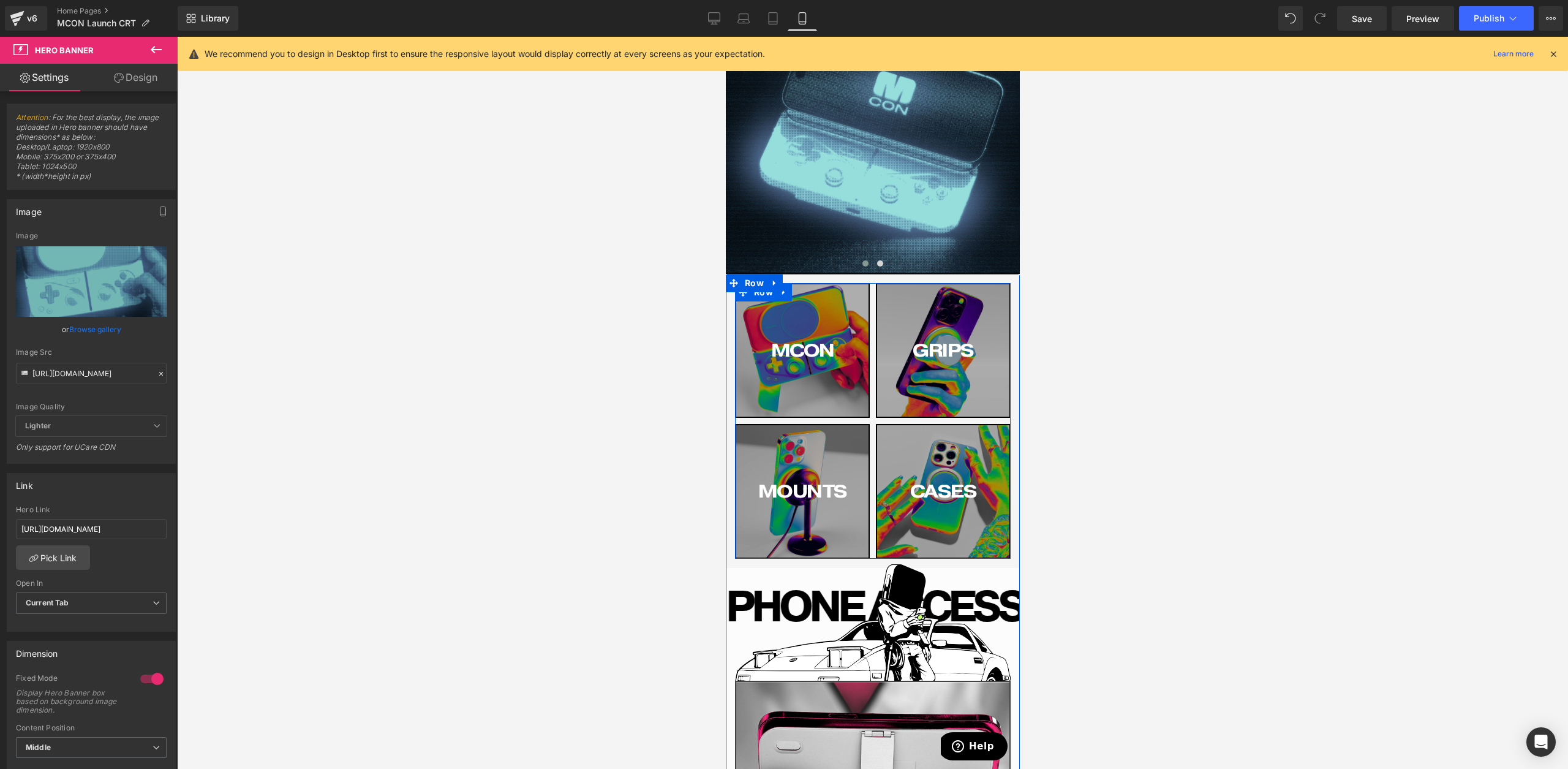
click at [770, 408] on div "MCON Button" at bounding box center [802, 351] width 132 height 132
click at [953, 390] on div "GRIPS Button" at bounding box center [943, 351] width 132 height 132
click at [798, 407] on div "MCON Button" at bounding box center [802, 351] width 132 height 132
click at [117, 376] on input "[URL][DOMAIN_NAME]" at bounding box center [90, 374] width 150 height 22
click at [856, 390] on div "MCON Button" at bounding box center [802, 351] width 132 height 132
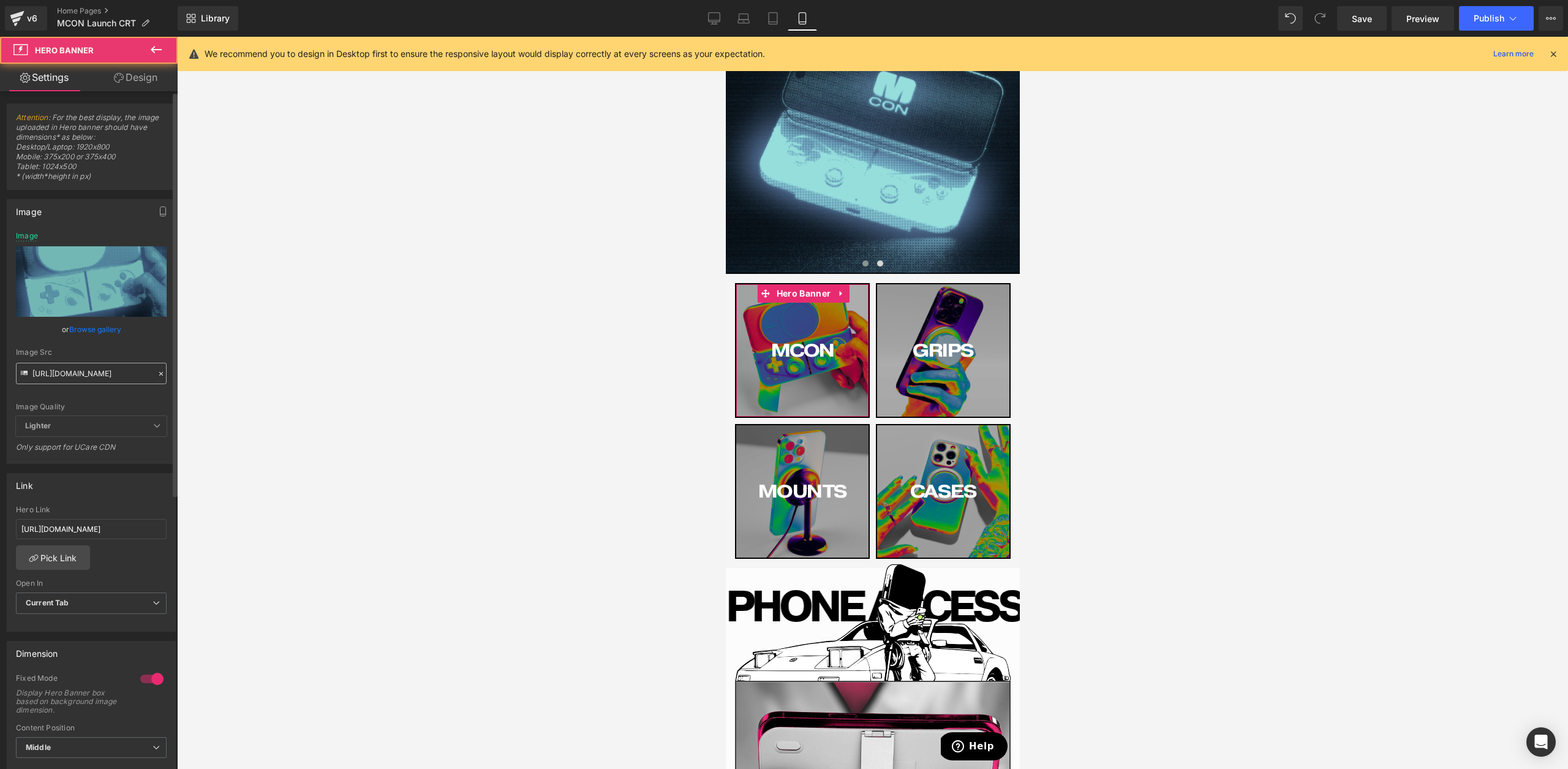
click at [86, 372] on input "[URL][DOMAIN_NAME]" at bounding box center [90, 374] width 150 height 22
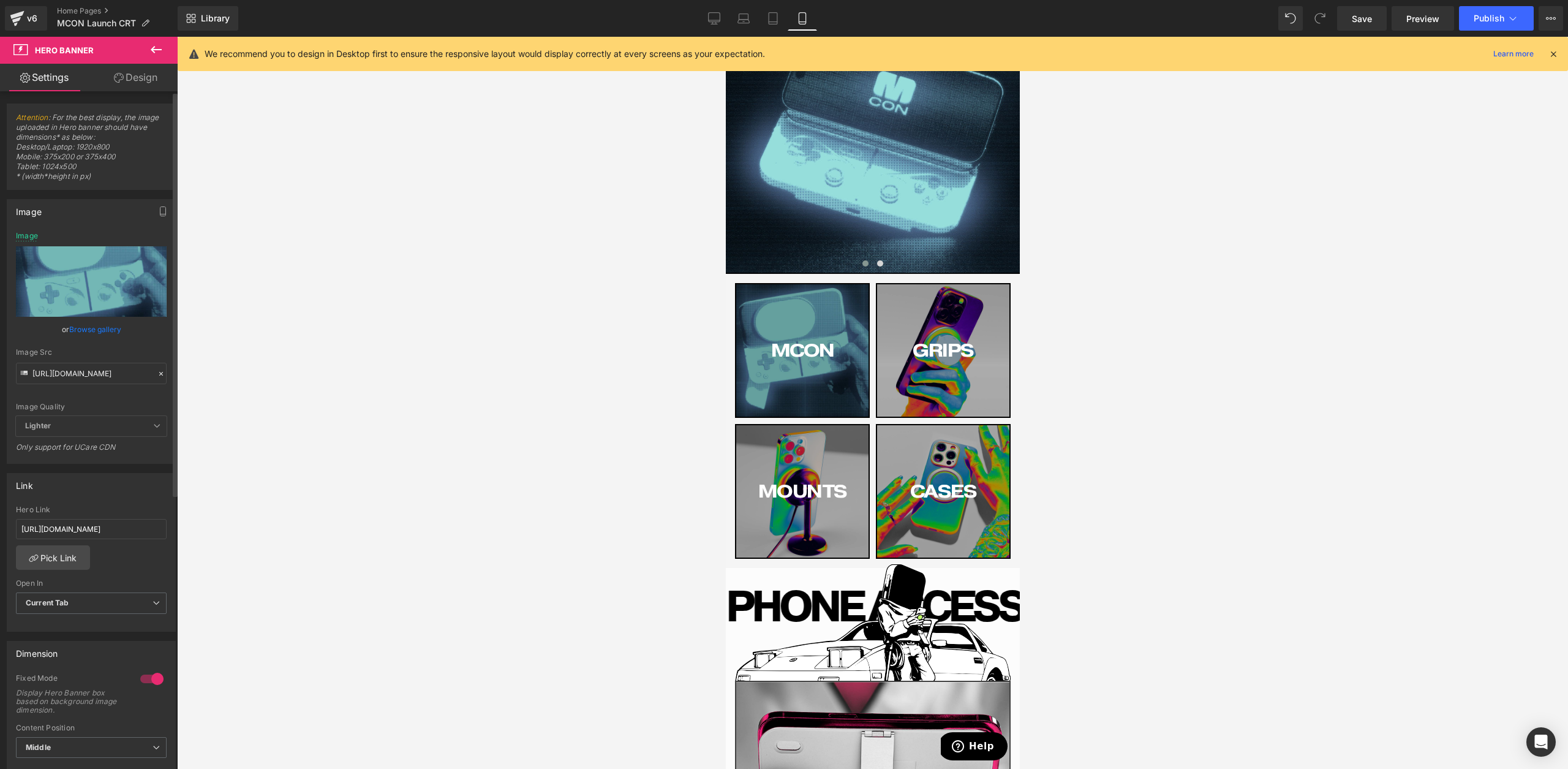
click at [96, 400] on div "Image Quality Lighter Lightest Lighter Lighter Lightest Only support for UCare …" at bounding box center [90, 323] width 150 height 185
click at [707, 13] on link "Desktop" at bounding box center [714, 18] width 30 height 24
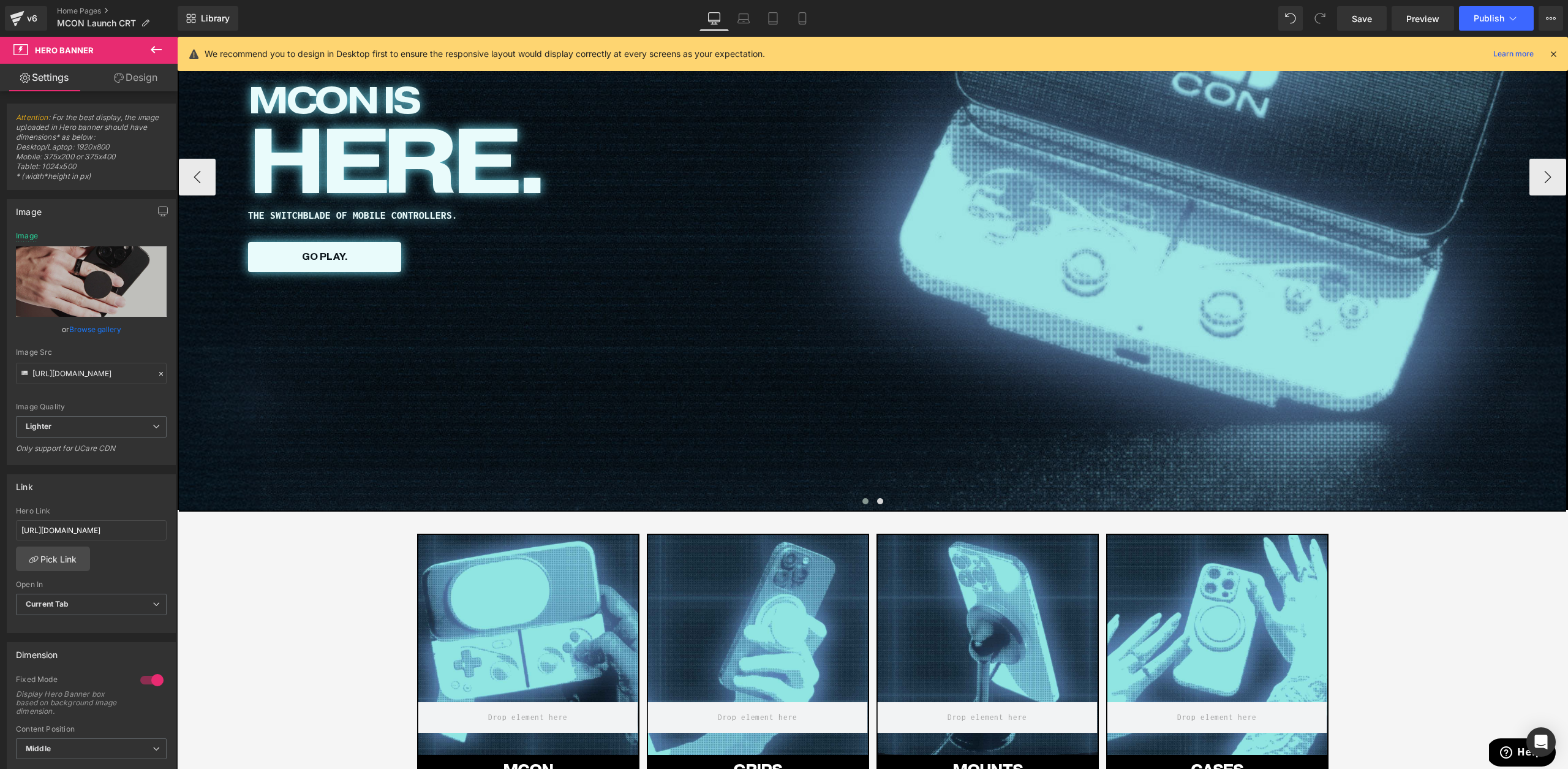
type input "[URL][DOMAIN_NAME]"
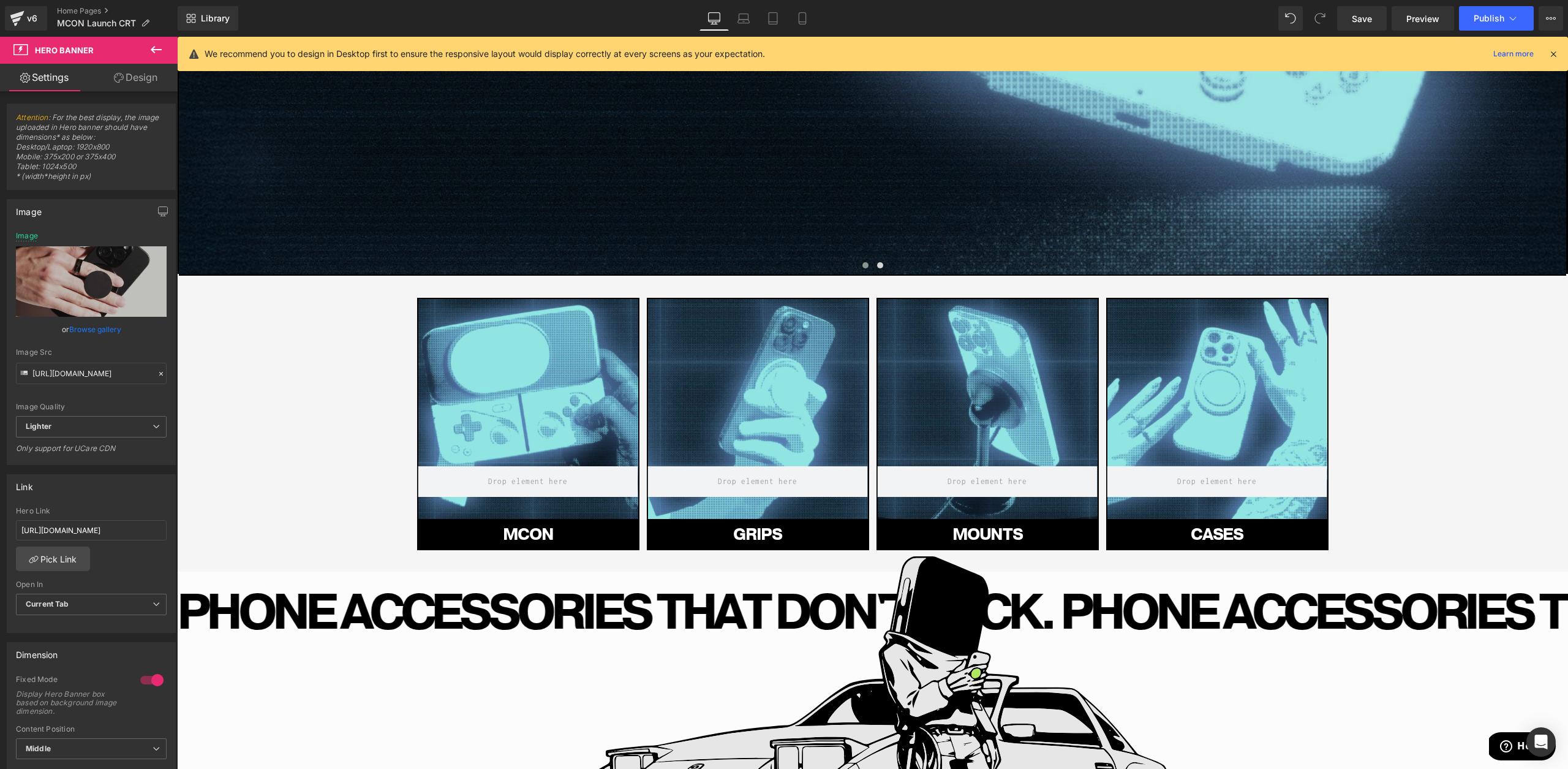
scroll to position [565, 0]
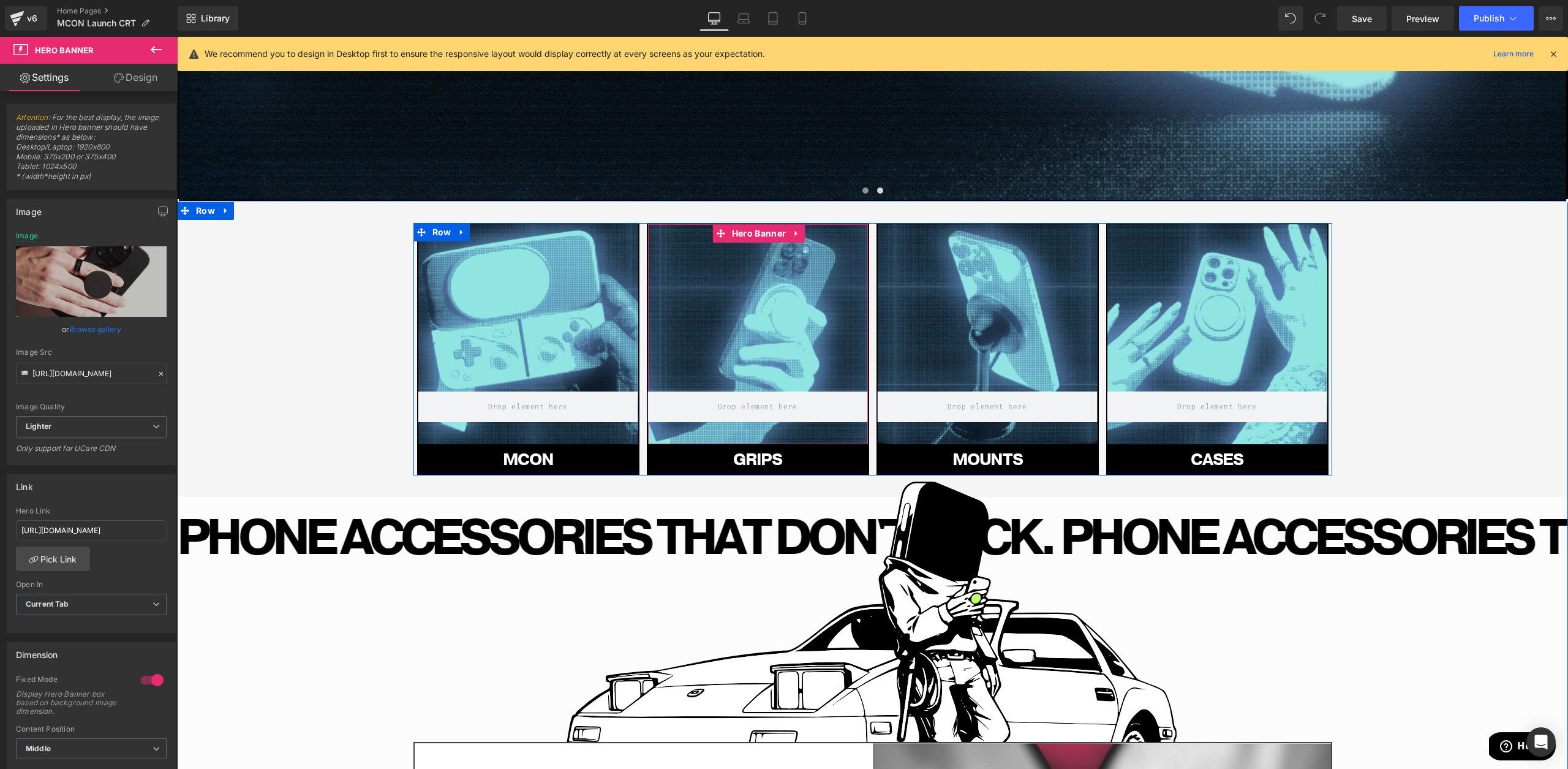
click at [776, 340] on div at bounding box center [758, 334] width 220 height 220
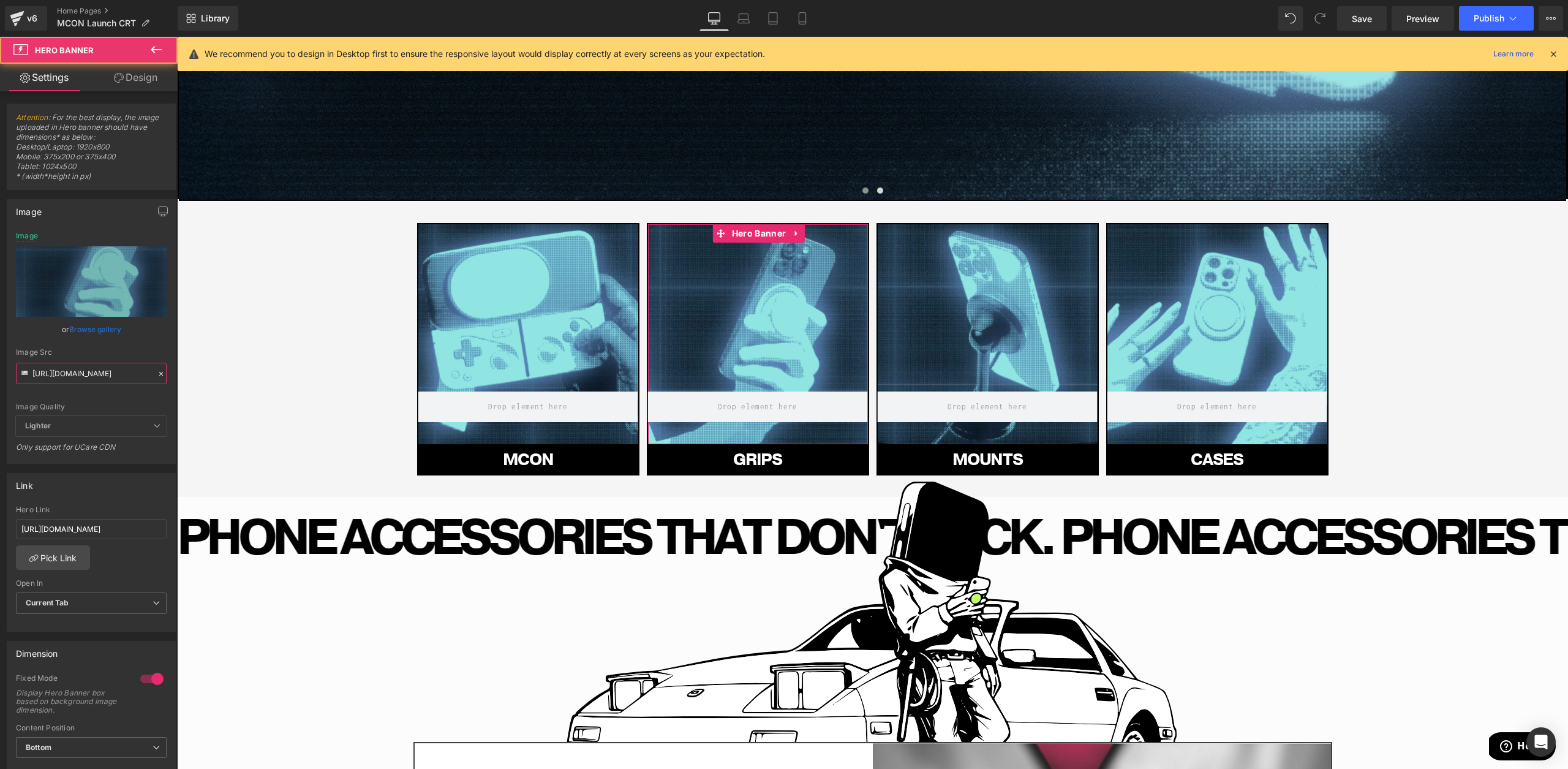
click at [44, 379] on input "[URL][DOMAIN_NAME]" at bounding box center [90, 374] width 150 height 22
click at [44, 379] on input "[URL][DOMAIN_NAME]" at bounding box center [90, 374] width 150 height 22
click at [805, 13] on icon at bounding box center [802, 19] width 7 height 12
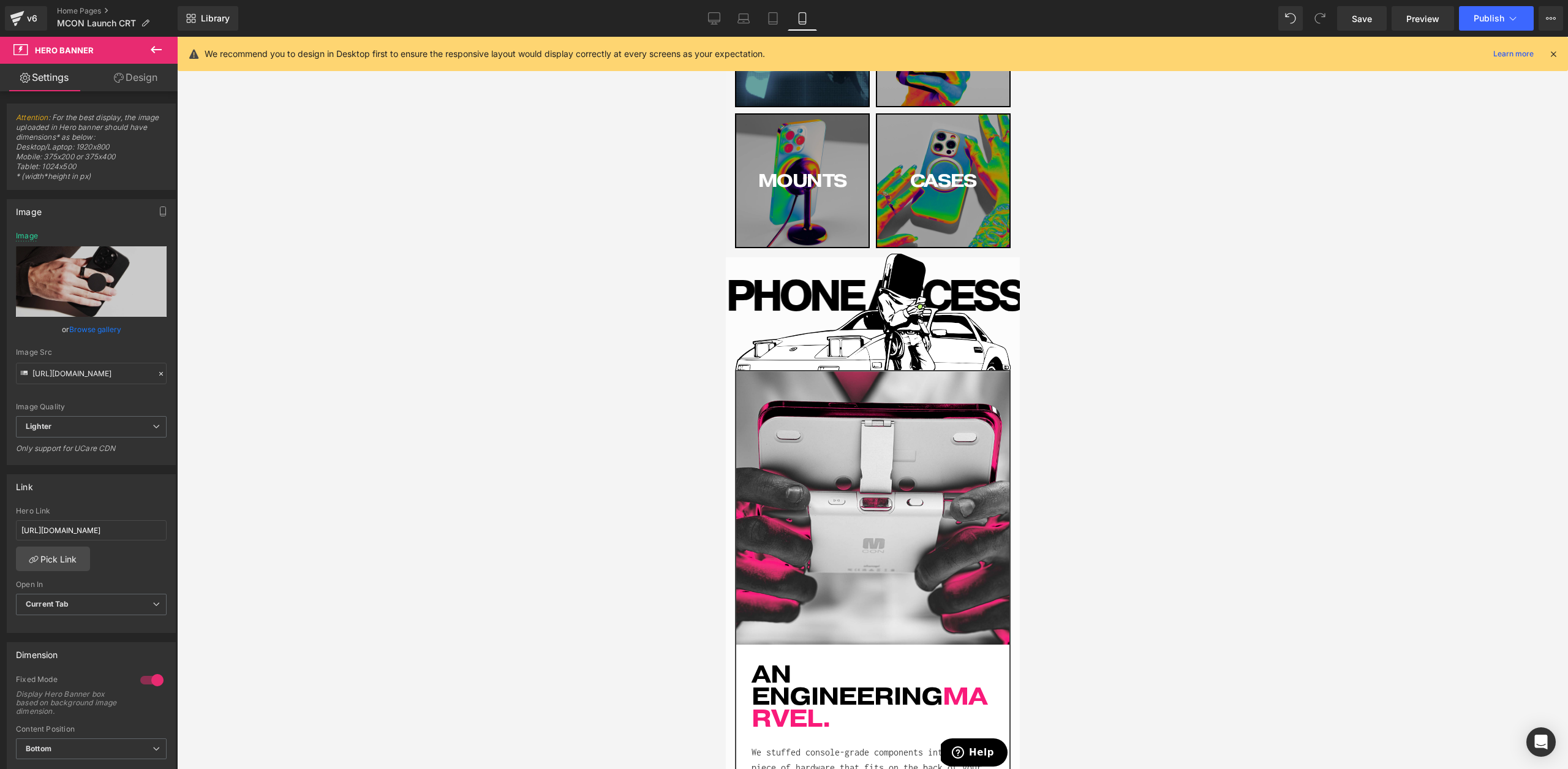
type input "[URL][DOMAIN_NAME]"
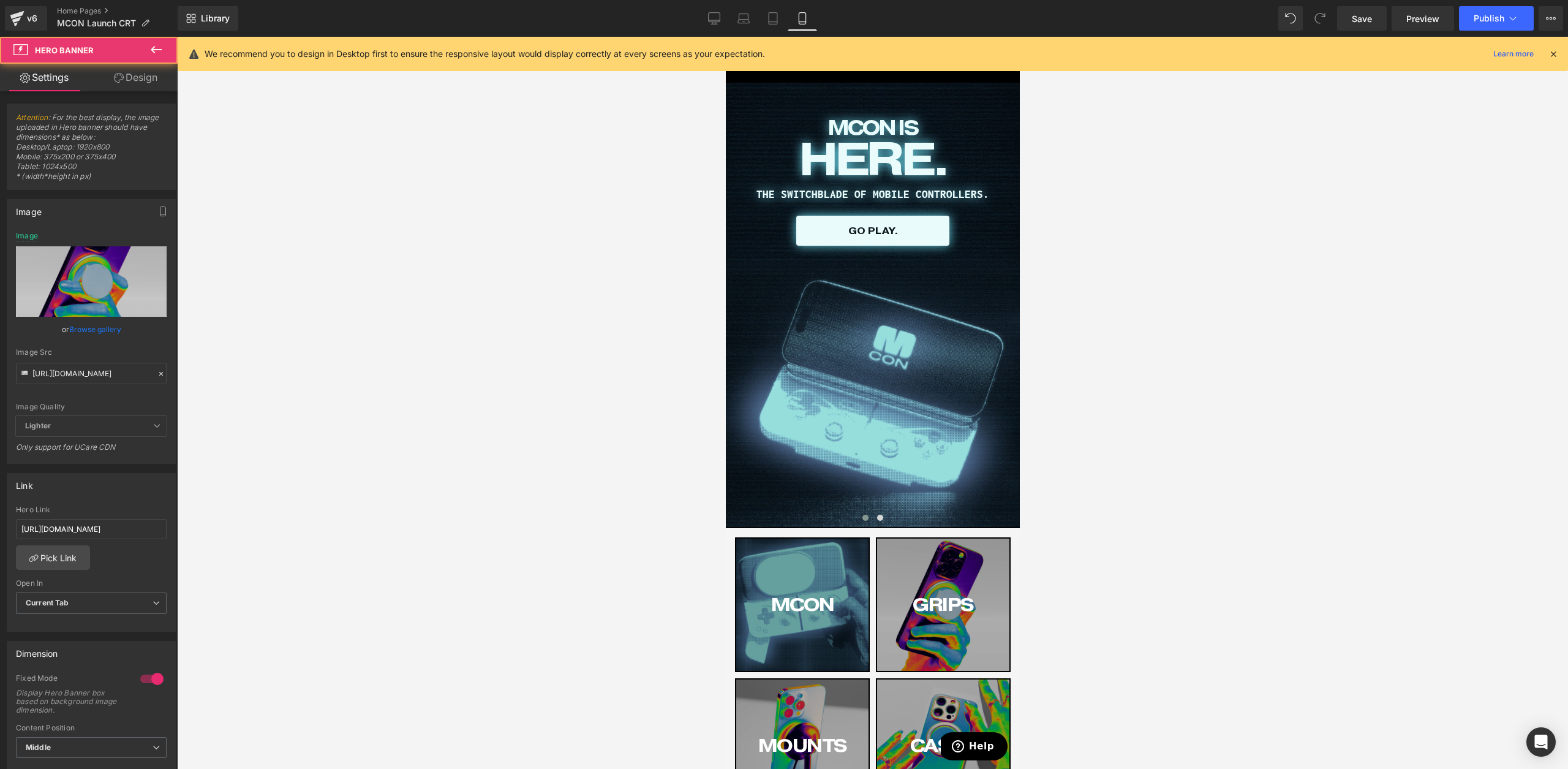
click at [907, 637] on div "GRIPS Button" at bounding box center [943, 605] width 132 height 132
click at [99, 531] on input "[URL][DOMAIN_NAME]" at bounding box center [90, 529] width 150 height 20
type input "[URL][DOMAIN_NAME]"
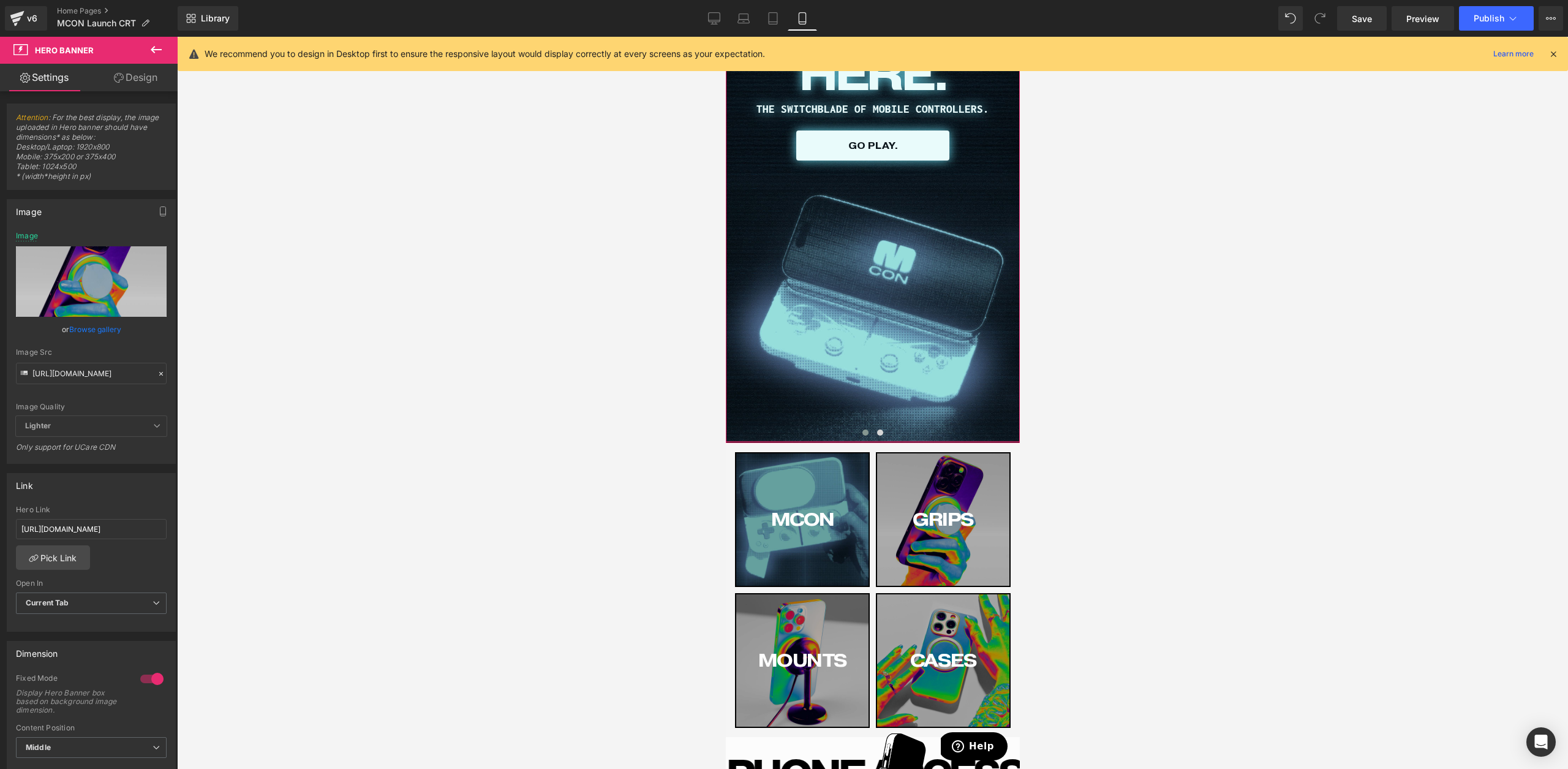
scroll to position [125, 0]
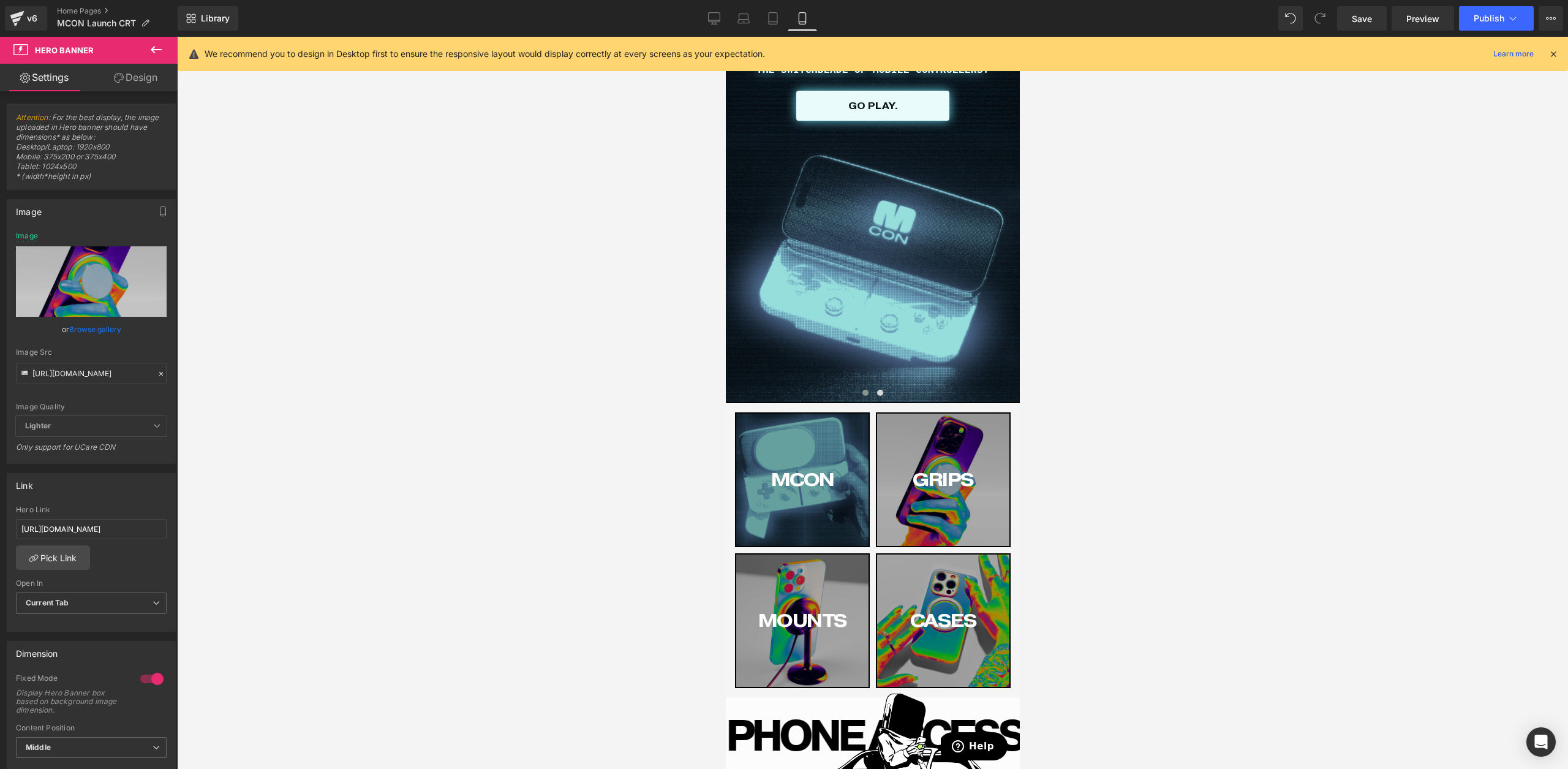
click at [279, 542] on div at bounding box center [872, 403] width 1391 height 732
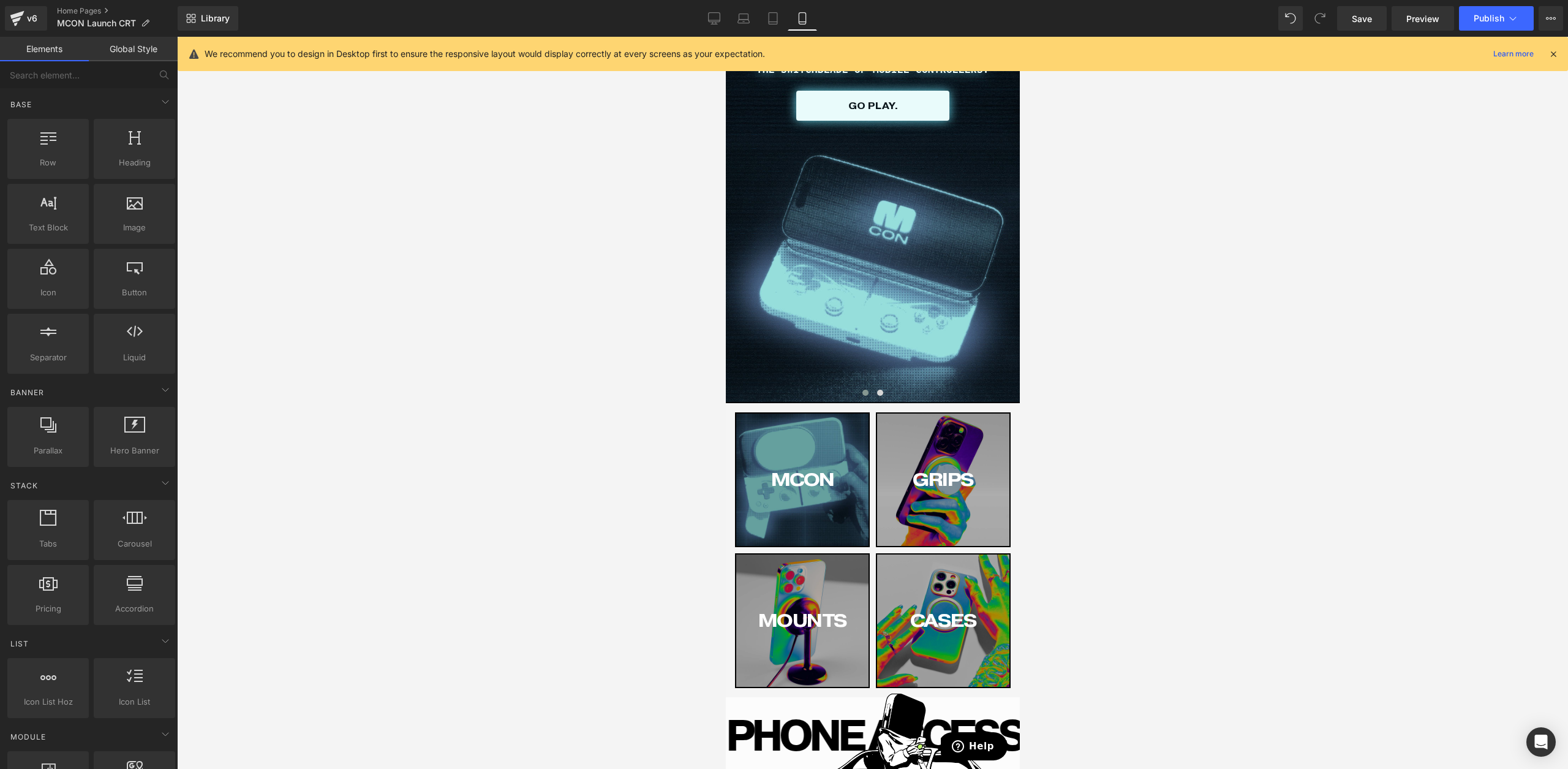
scroll to position [0, 0]
click at [933, 538] on div "GRIPS Button" at bounding box center [943, 480] width 132 height 132
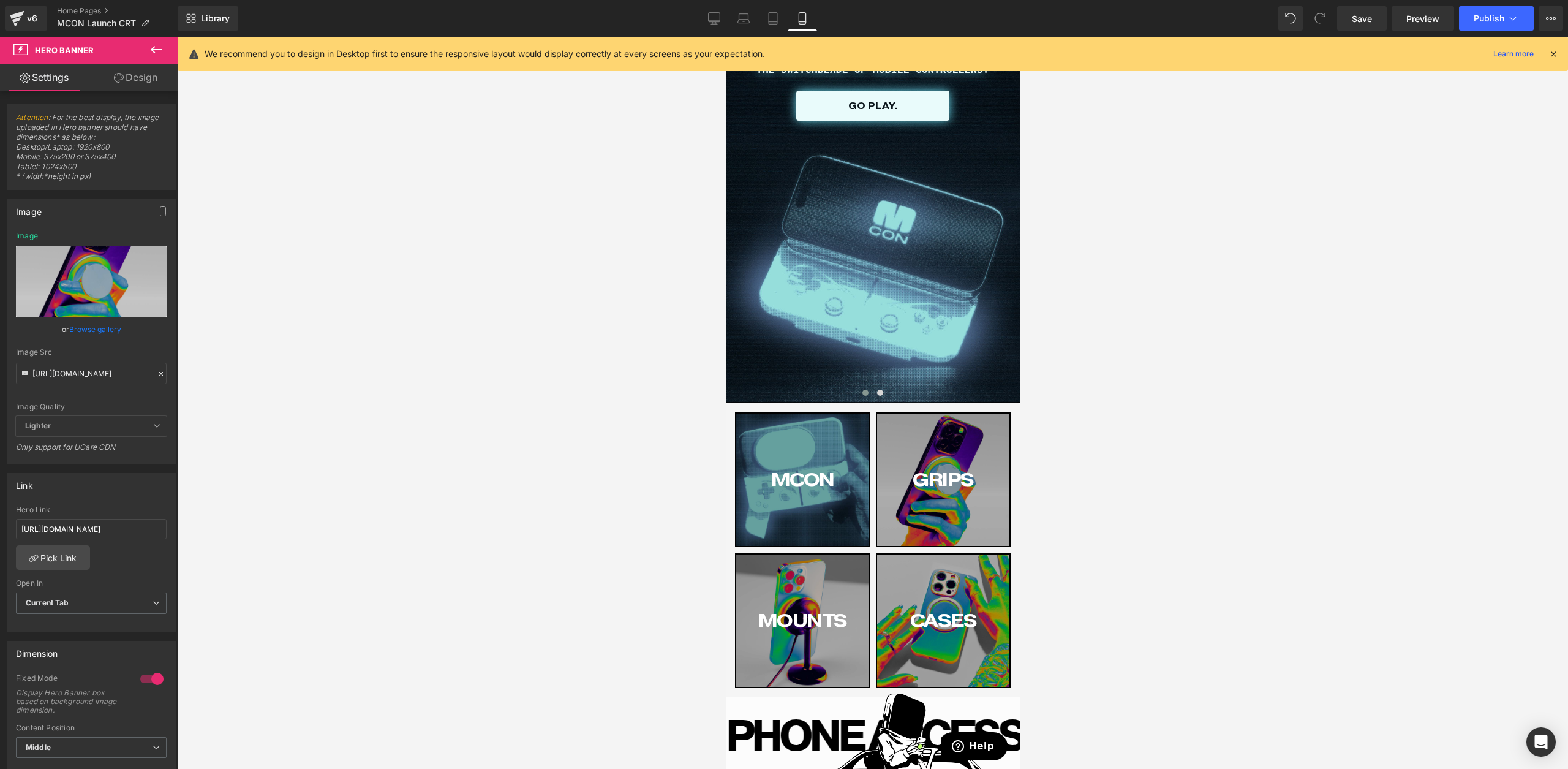
type input "[URL][DOMAIN_NAME]"
click at [93, 373] on input "[URL][DOMAIN_NAME]" at bounding box center [90, 374] width 150 height 22
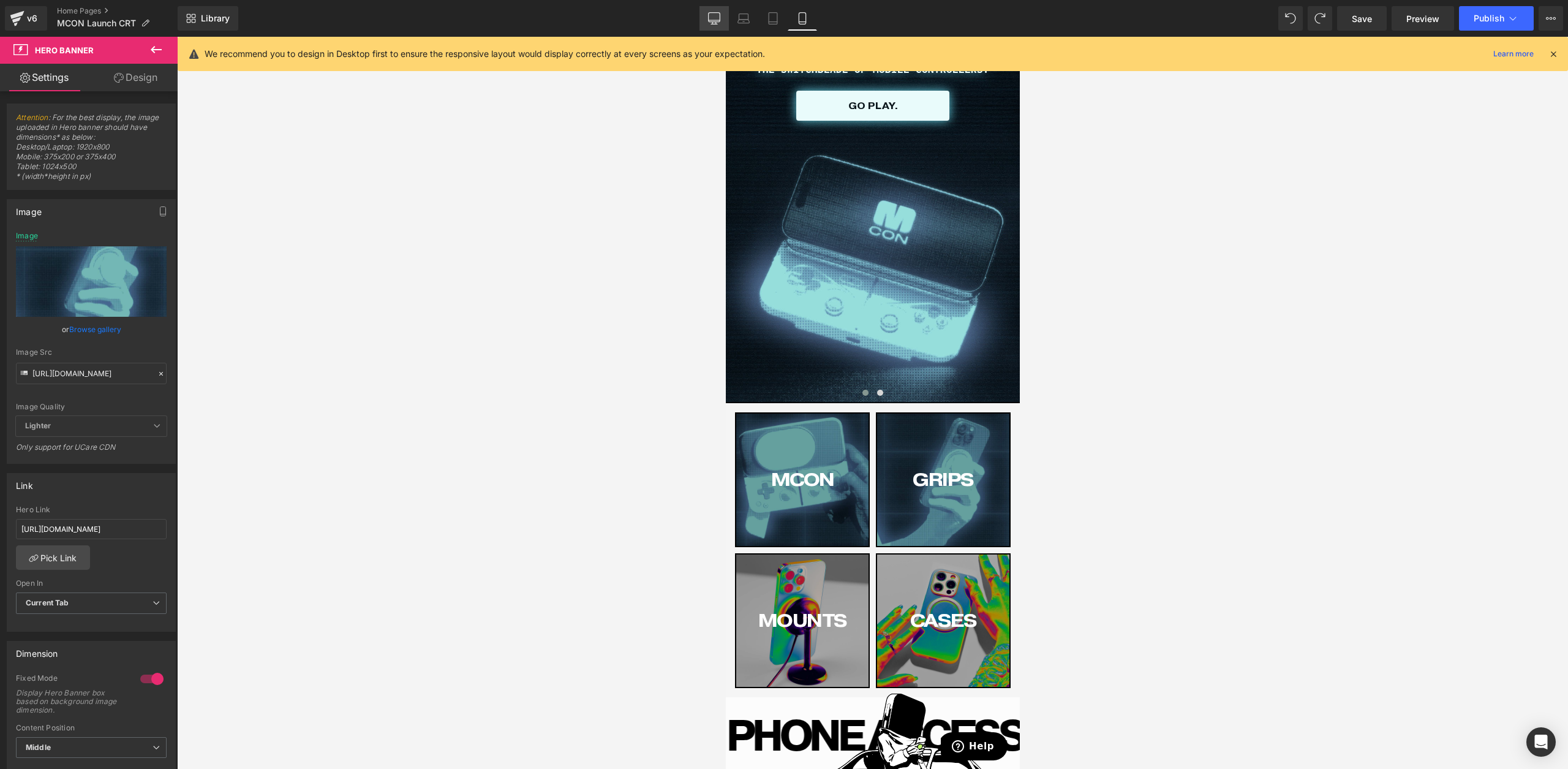
click at [727, 18] on link "Desktop" at bounding box center [714, 18] width 30 height 24
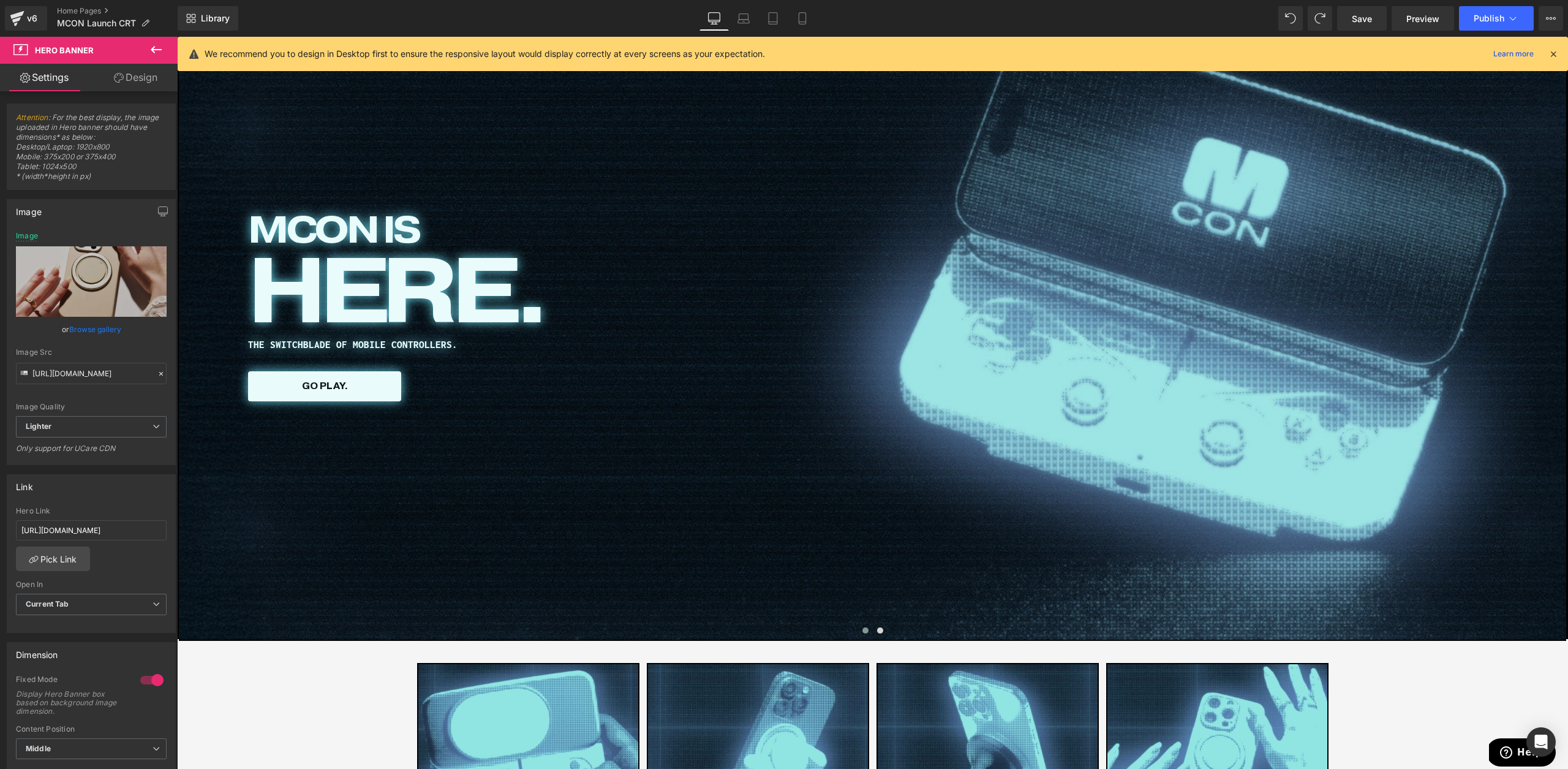
scroll to position [0, 0]
type input "[URL][DOMAIN_NAME]"
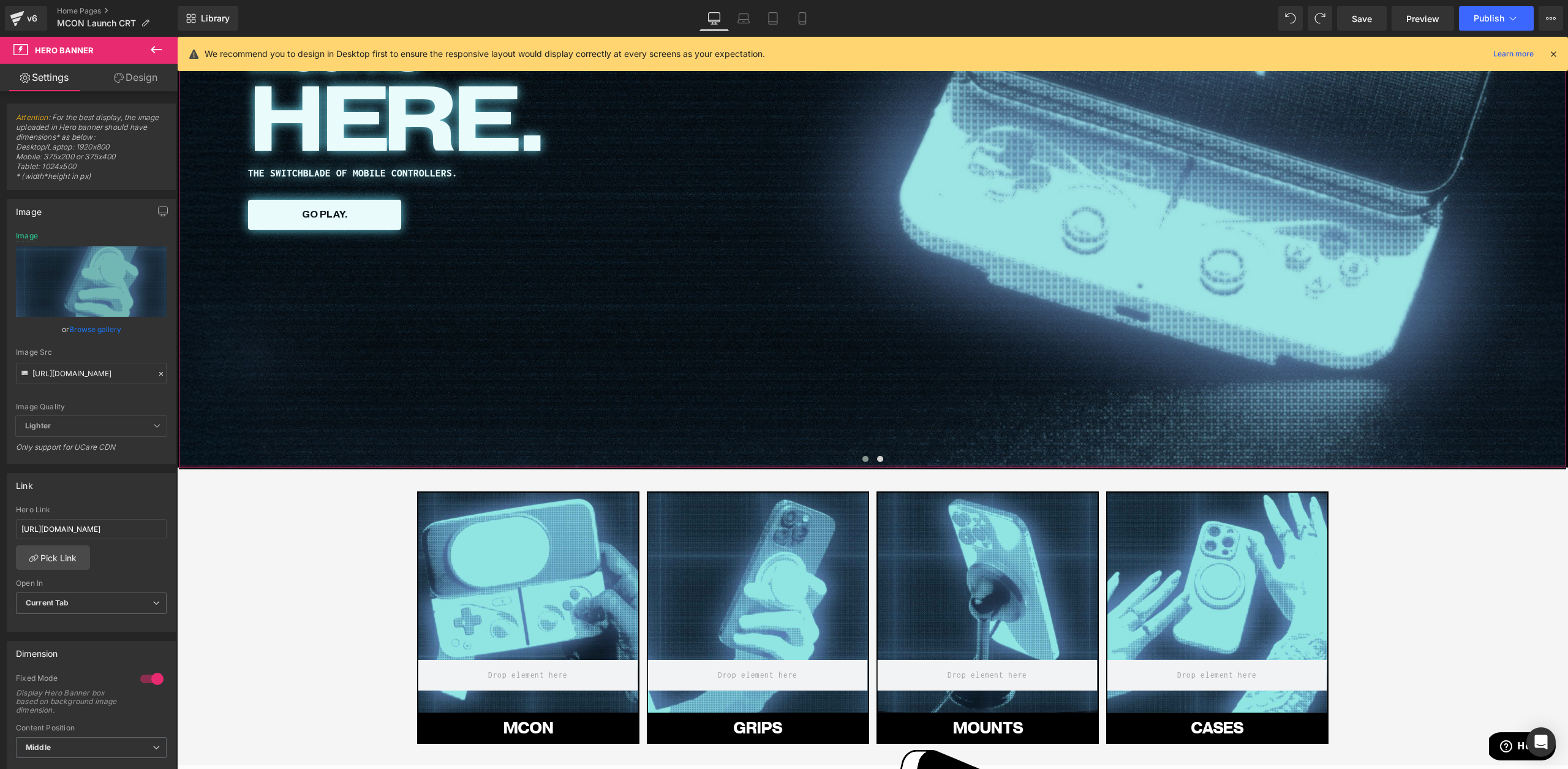
scroll to position [541, 0]
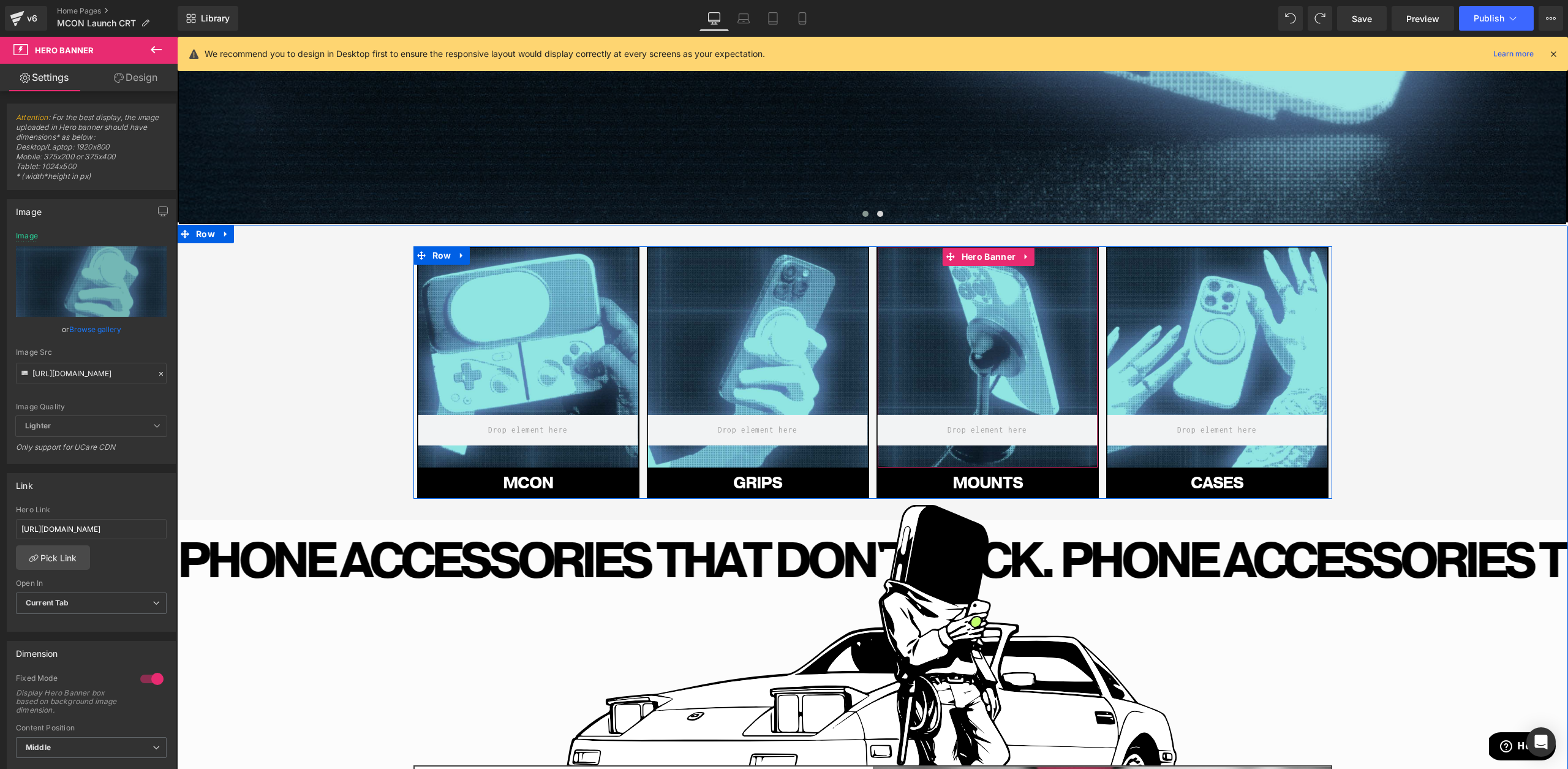
click at [1026, 340] on div at bounding box center [988, 358] width 220 height 220
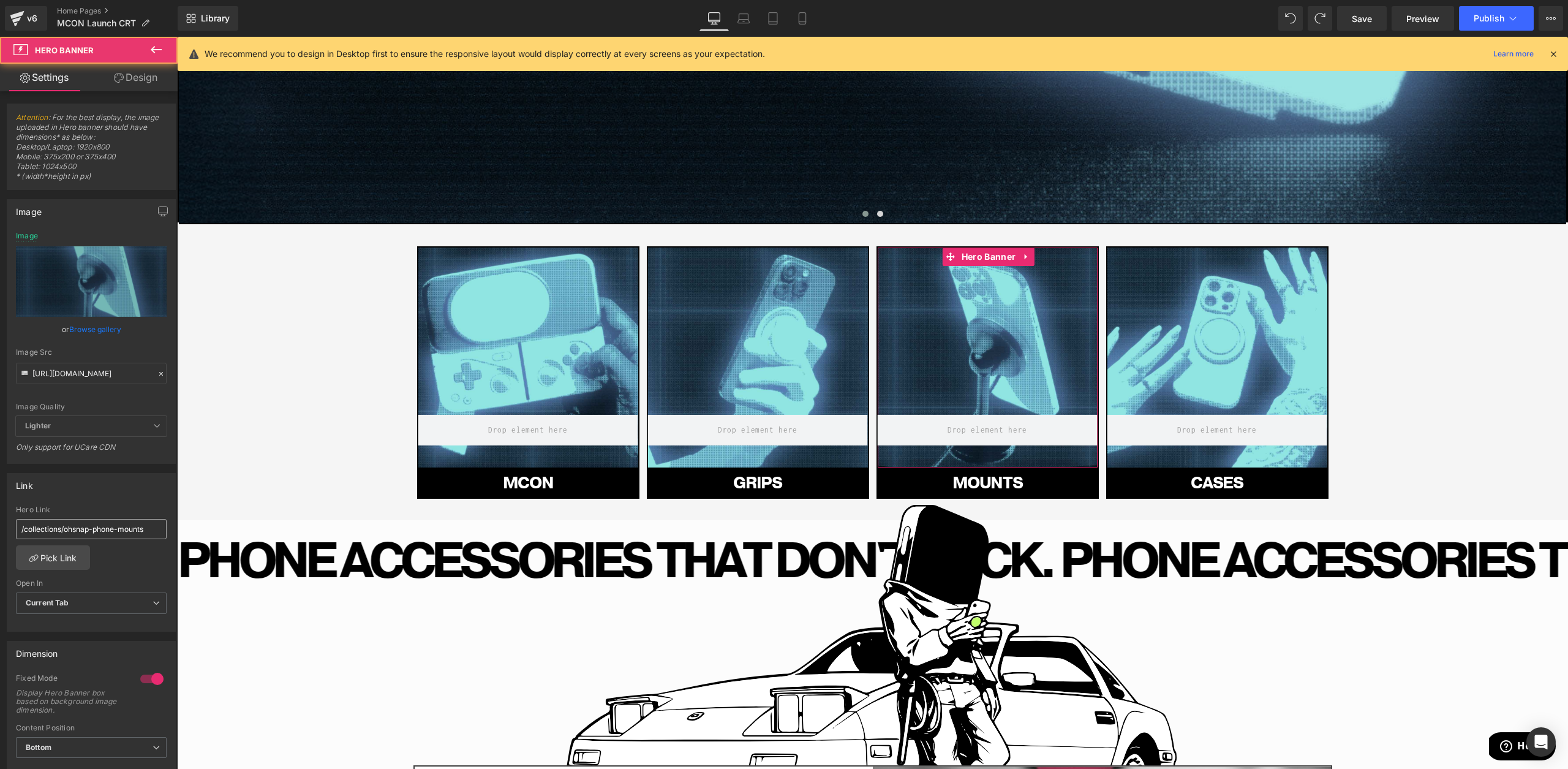
click at [71, 538] on input "/collections/ohsnap-phone-mounts" at bounding box center [90, 529] width 150 height 20
click at [89, 360] on div "Image Src [URL][DOMAIN_NAME]" at bounding box center [90, 366] width 150 height 36
click at [81, 372] on input "[URL][DOMAIN_NAME]" at bounding box center [90, 374] width 150 height 22
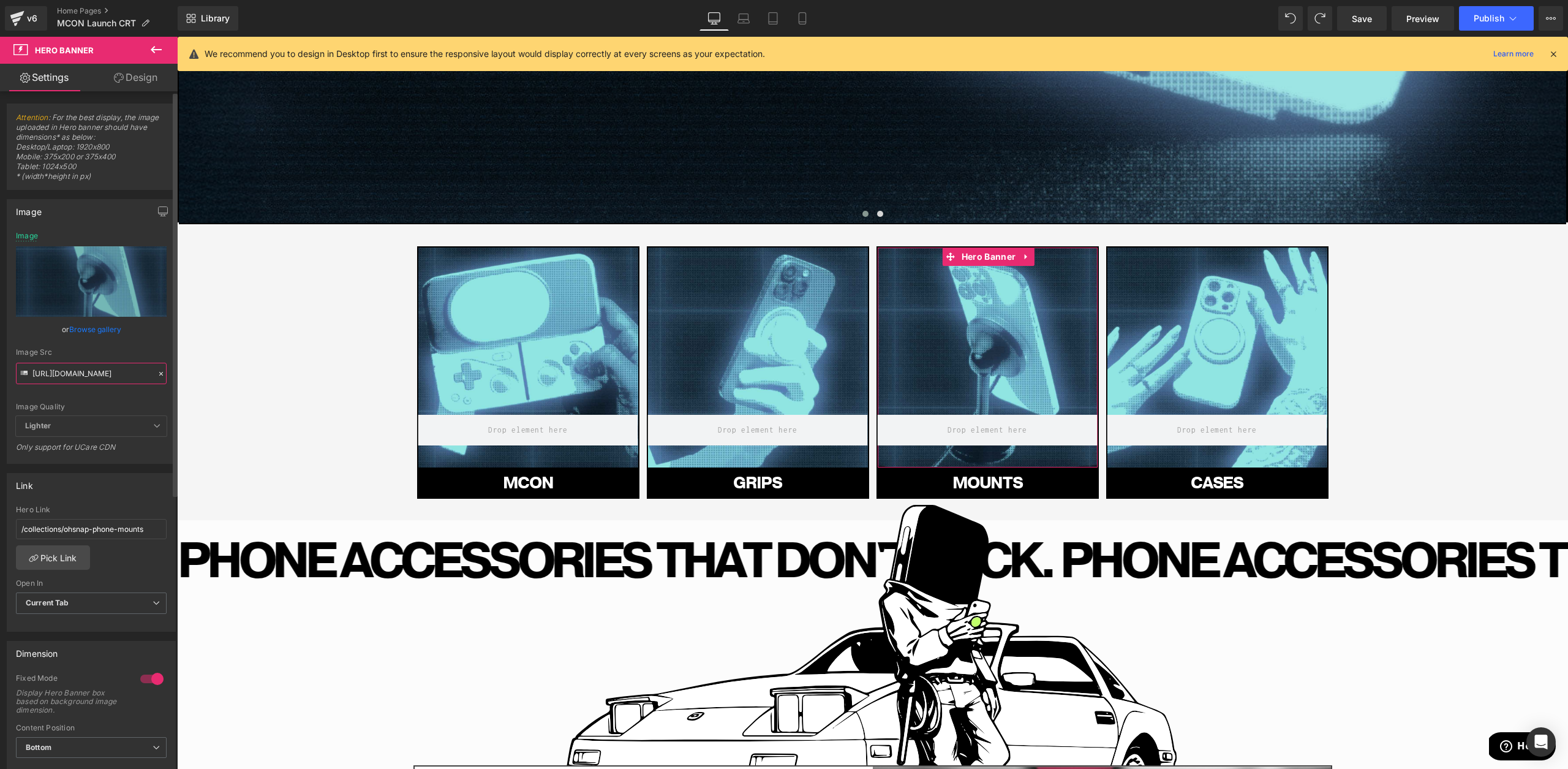
click at [81, 372] on input "[URL][DOMAIN_NAME]" at bounding box center [90, 374] width 150 height 22
click at [790, 14] on link "Mobile" at bounding box center [802, 18] width 30 height 24
type input "[URL][DOMAIN_NAME]"
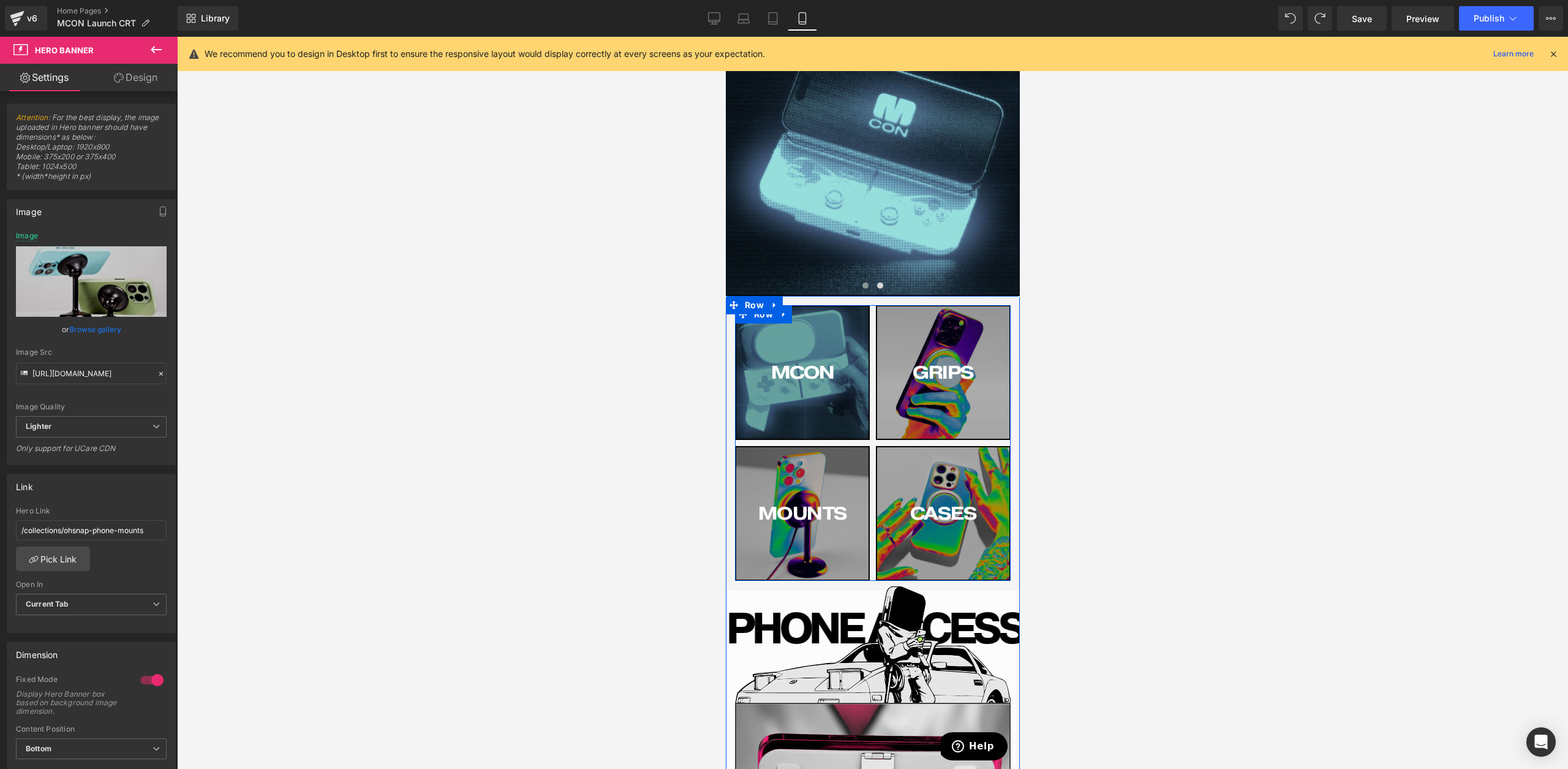
scroll to position [311, 0]
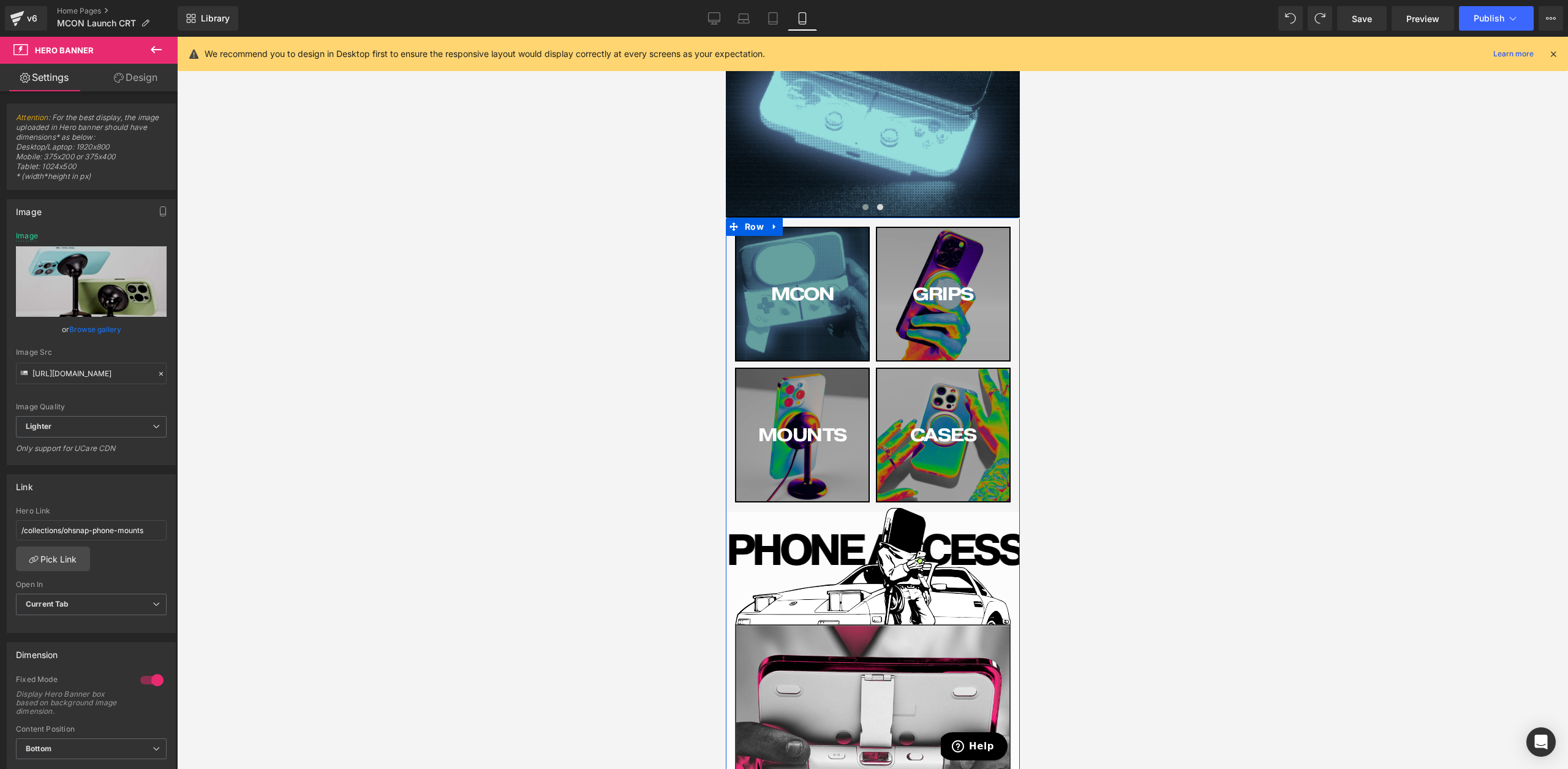
click at [811, 397] on div "MOUNTS Button" at bounding box center [802, 435] width 132 height 132
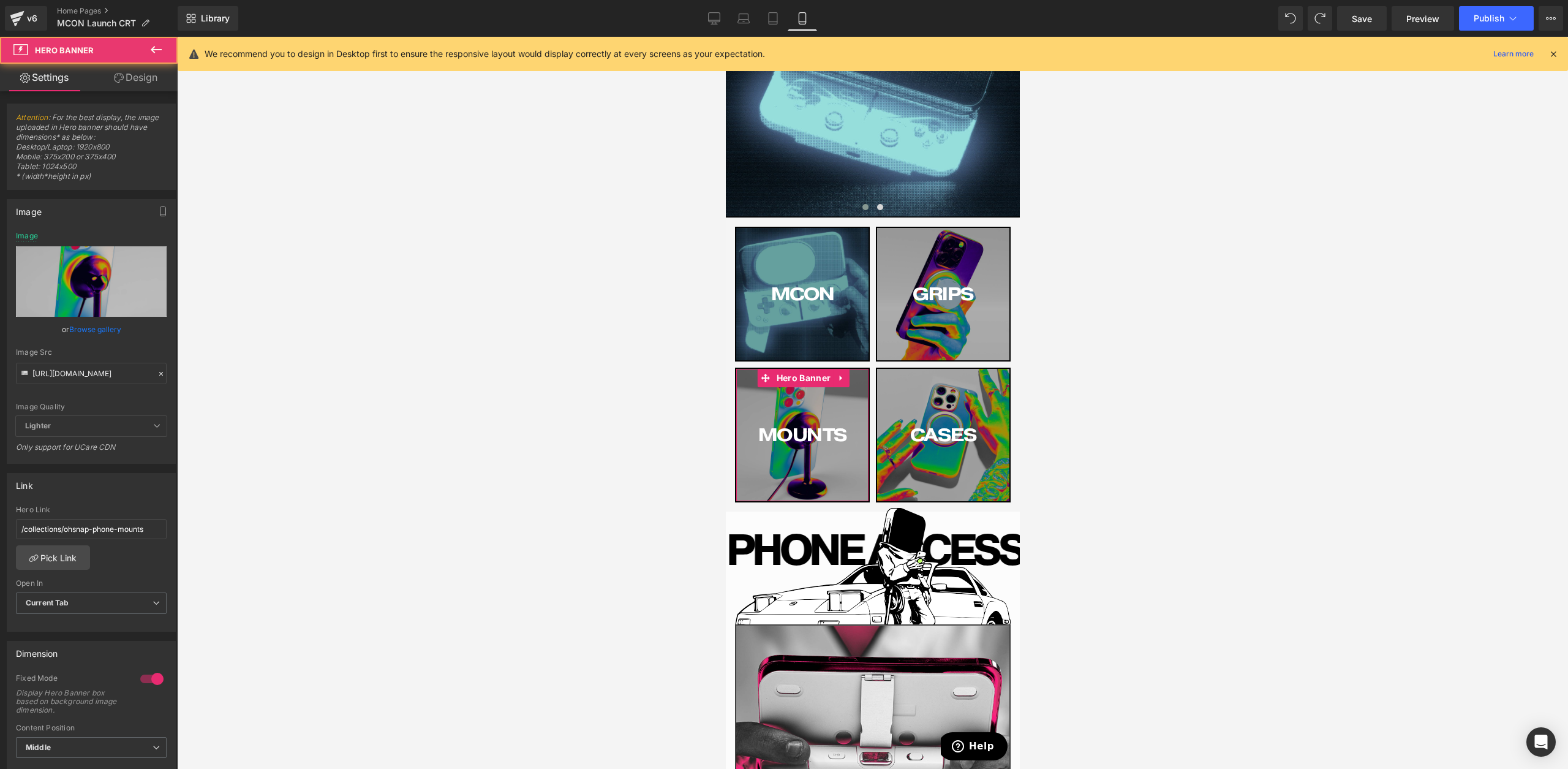
click at [22, 361] on div "Image Src [URL][DOMAIN_NAME]" at bounding box center [90, 366] width 150 height 36
click at [46, 372] on input "[URL][DOMAIN_NAME]" at bounding box center [90, 374] width 150 height 22
paste input "-Header.jpg?v=1760558489"
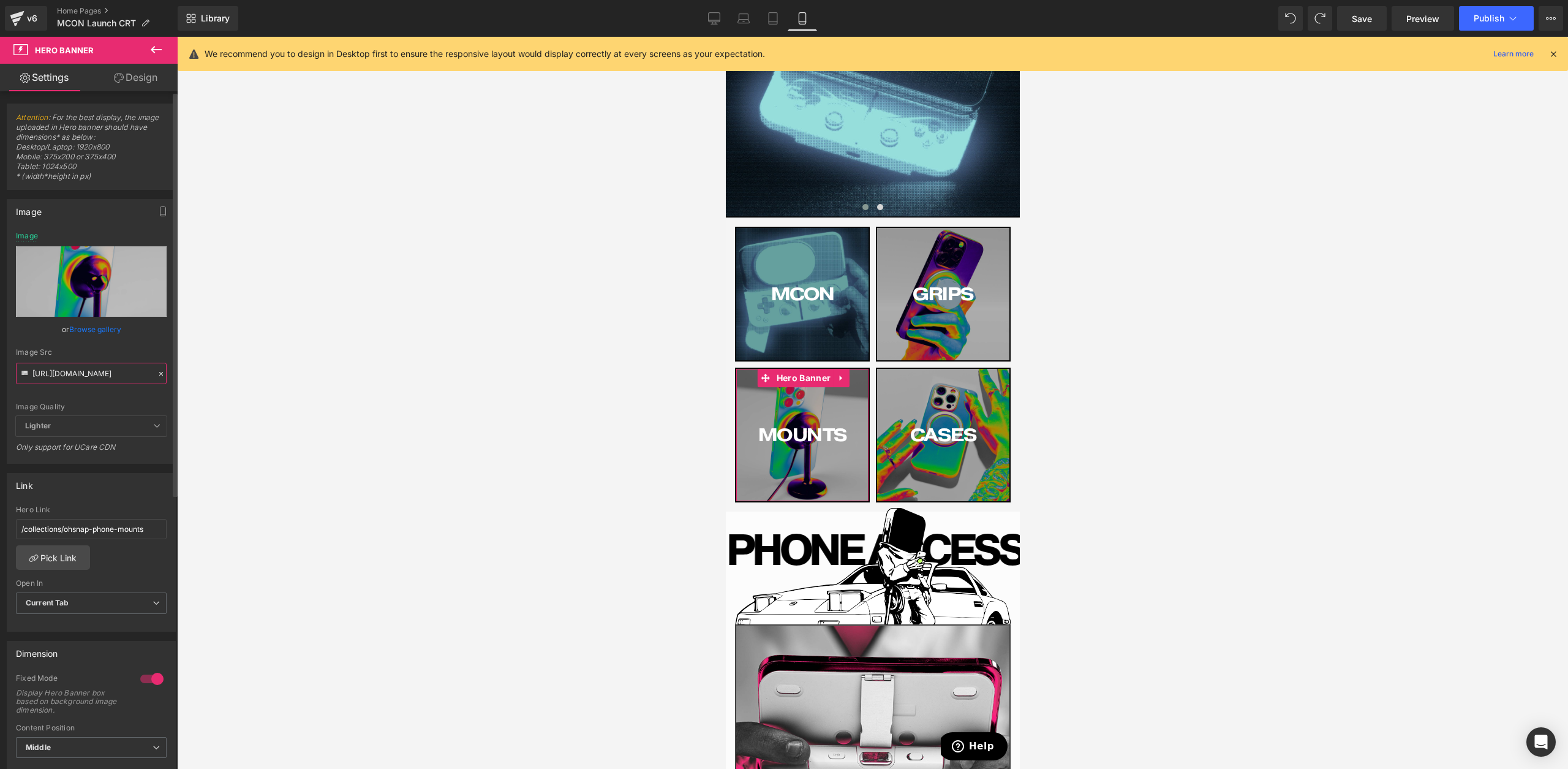
type input "[URL][DOMAIN_NAME]"
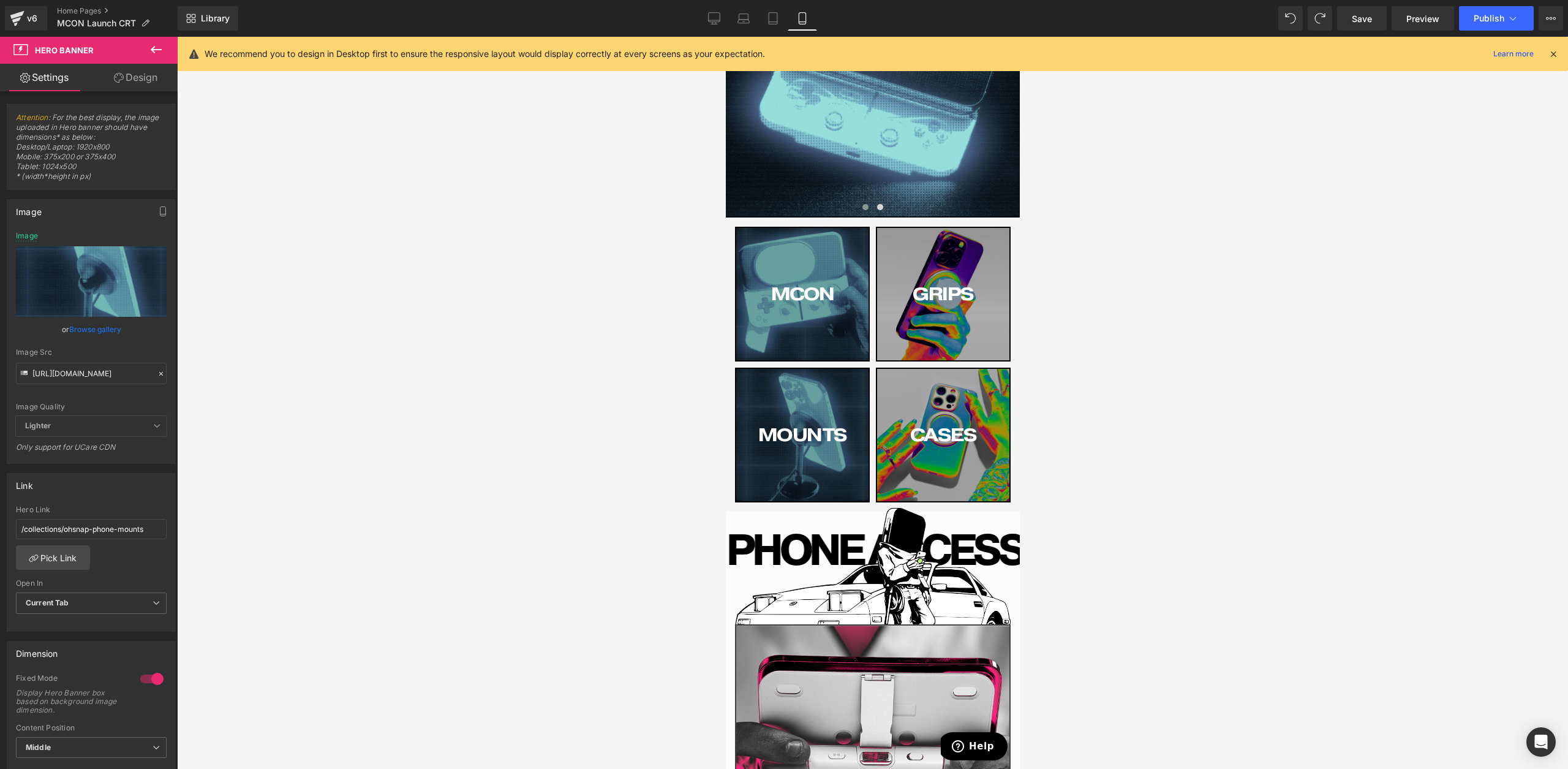
scroll to position [0, 0]
click at [450, 311] on div at bounding box center [872, 403] width 1391 height 732
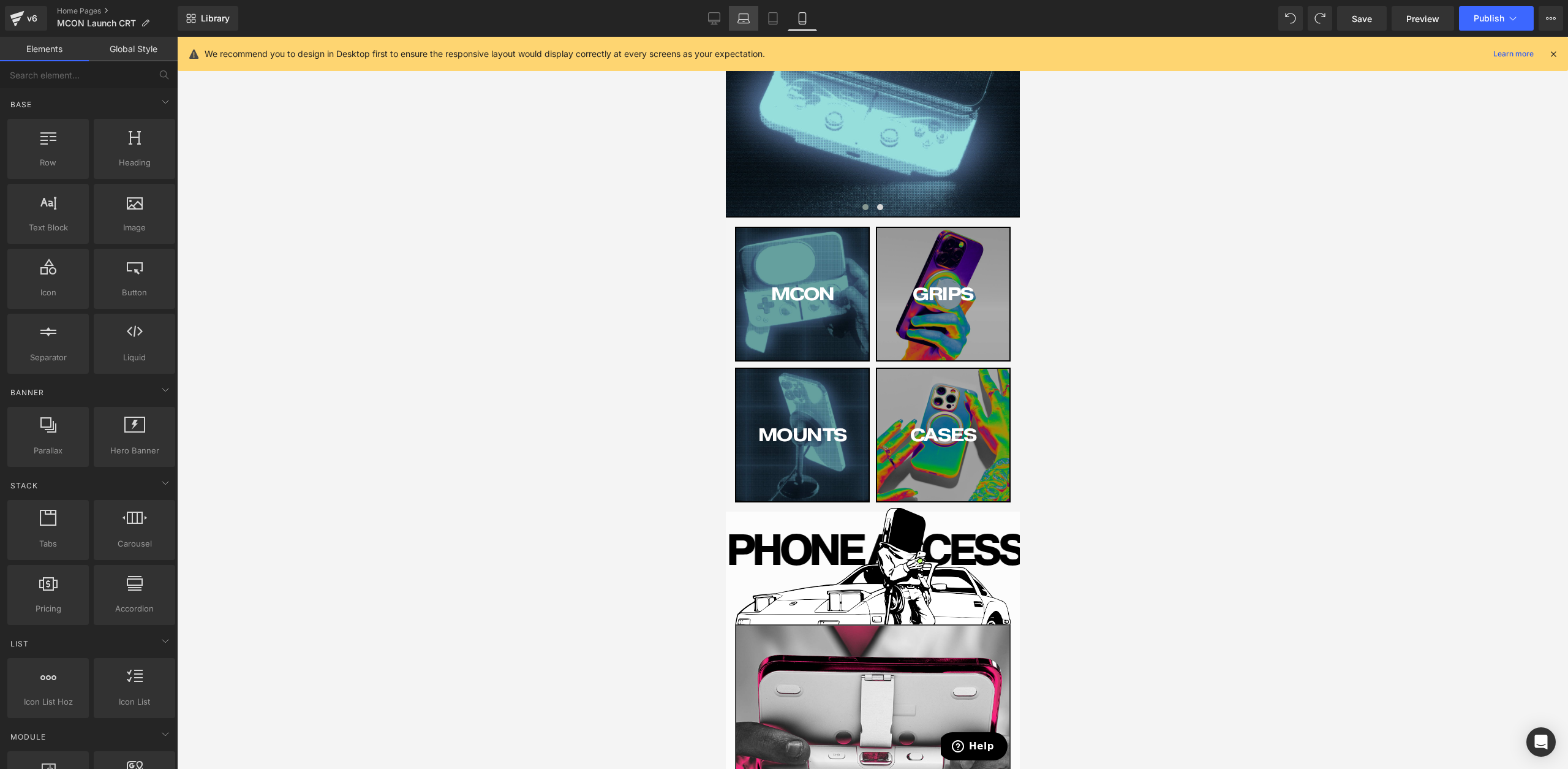
click at [740, 16] on icon at bounding box center [744, 19] width 12 height 12
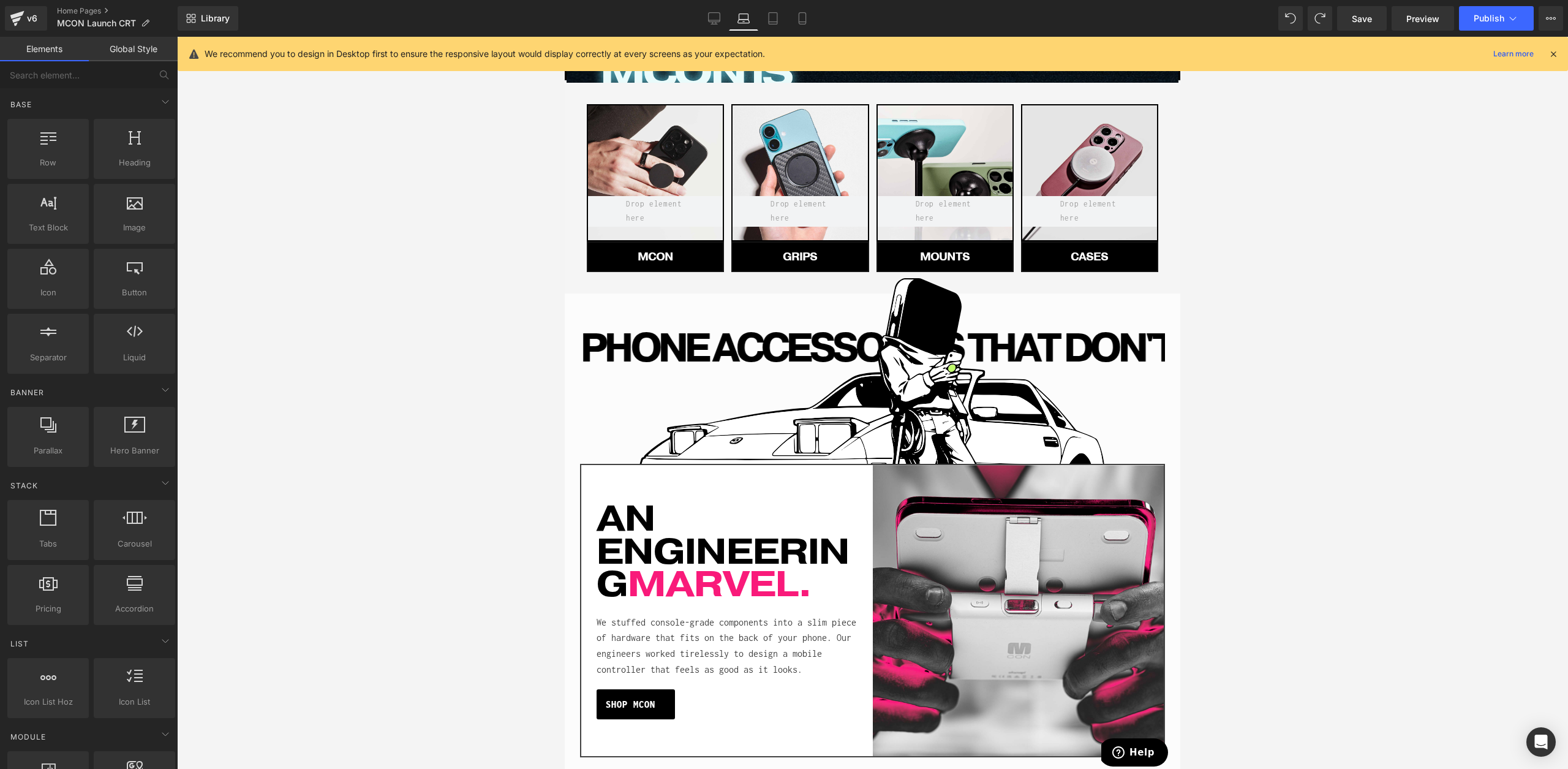
scroll to position [355, 0]
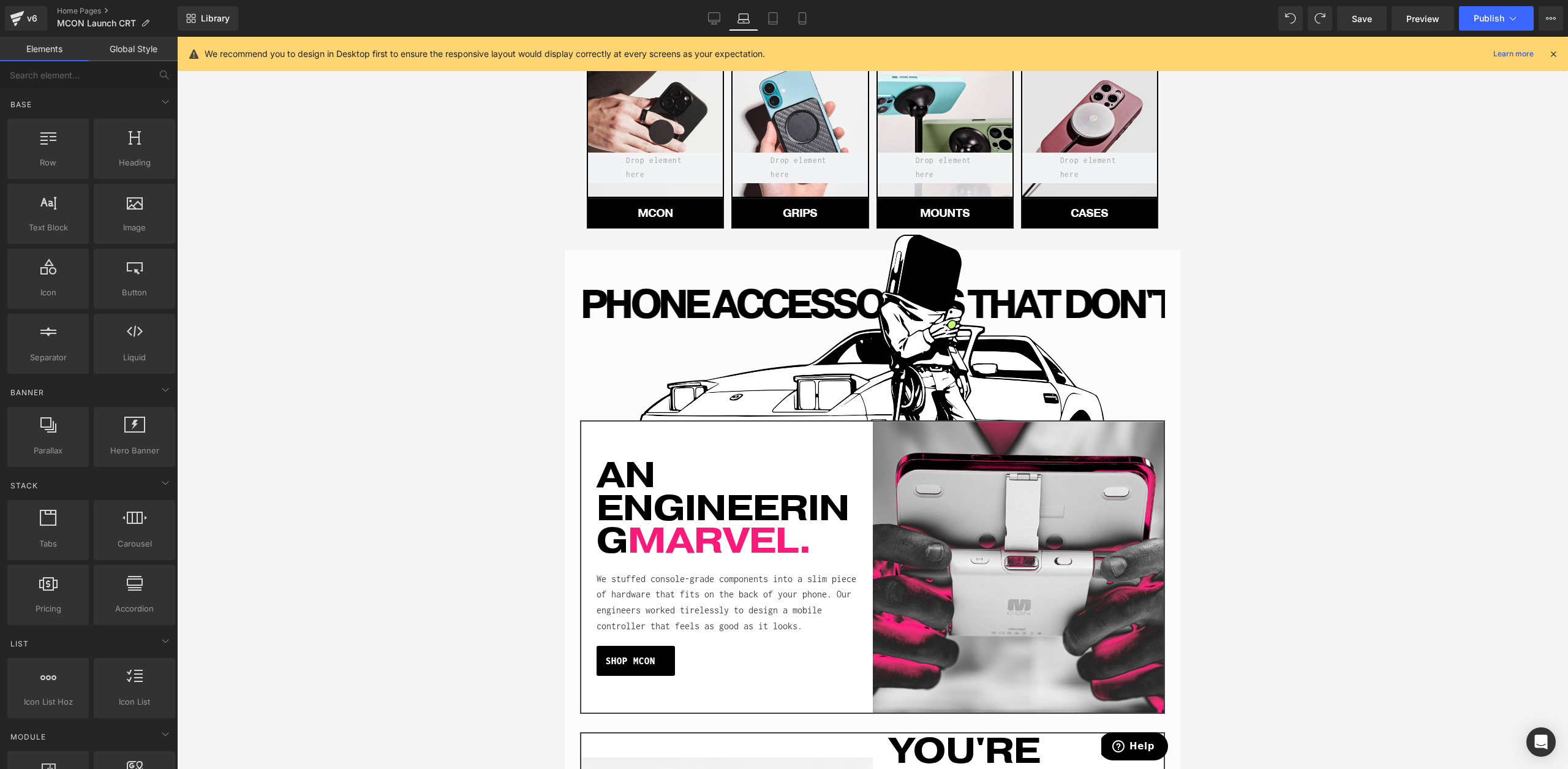
click at [730, 16] on link "Laptop" at bounding box center [744, 18] width 30 height 24
click at [733, 18] on link "Laptop" at bounding box center [744, 18] width 30 height 24
click at [728, 17] on link "Desktop" at bounding box center [714, 18] width 30 height 24
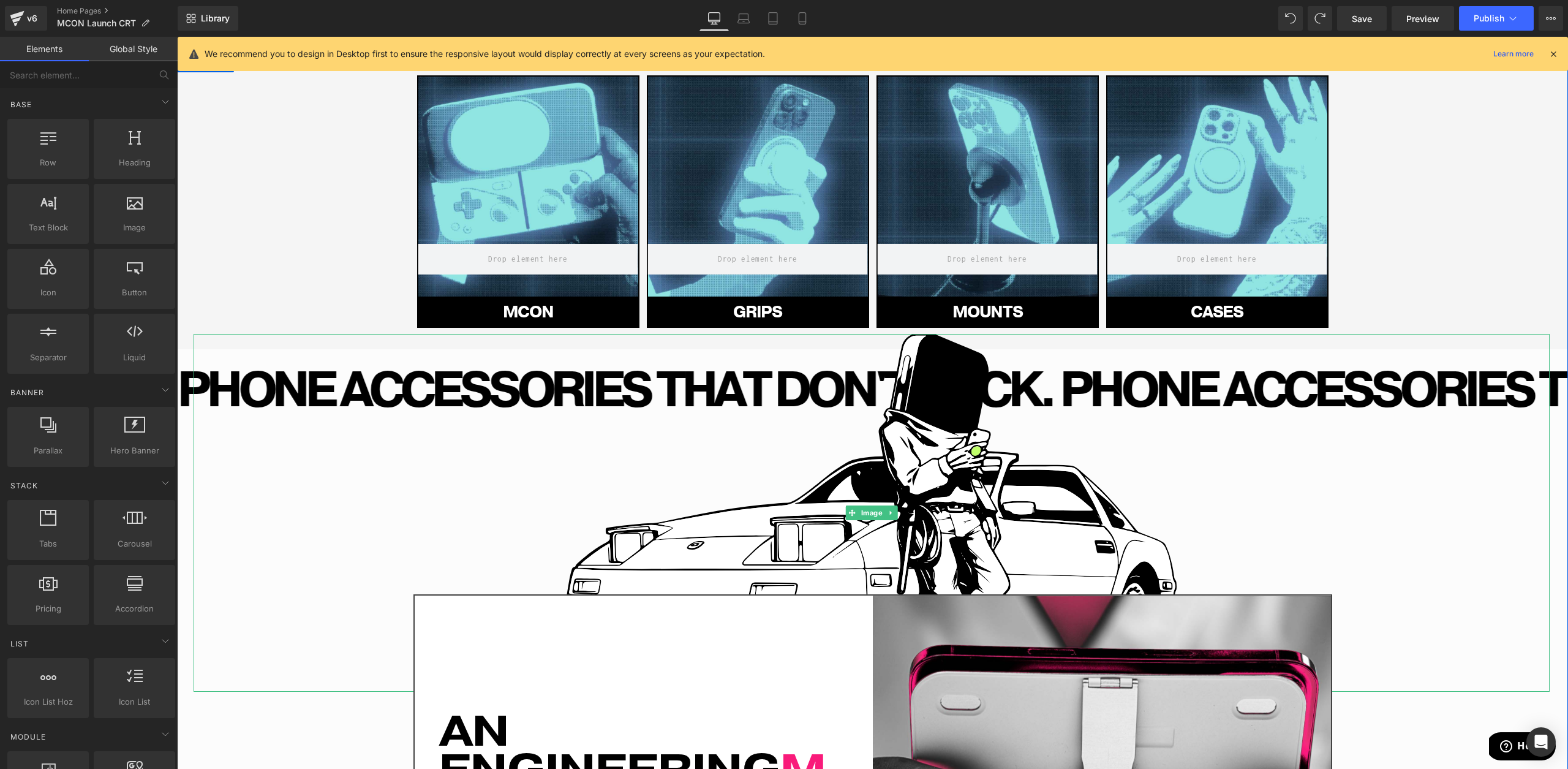
scroll to position [0, 0]
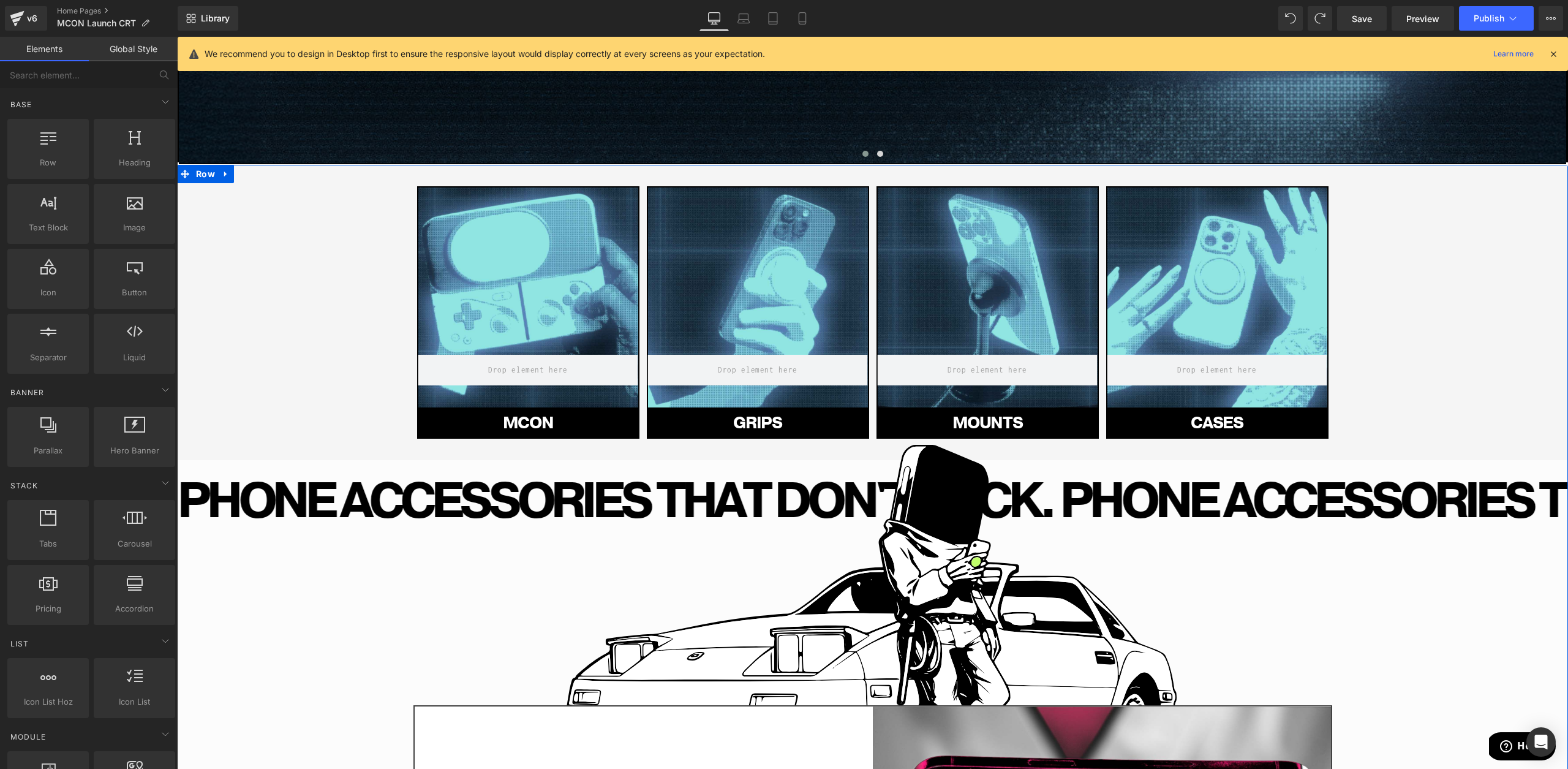
click at [970, 263] on div at bounding box center [988, 298] width 220 height 220
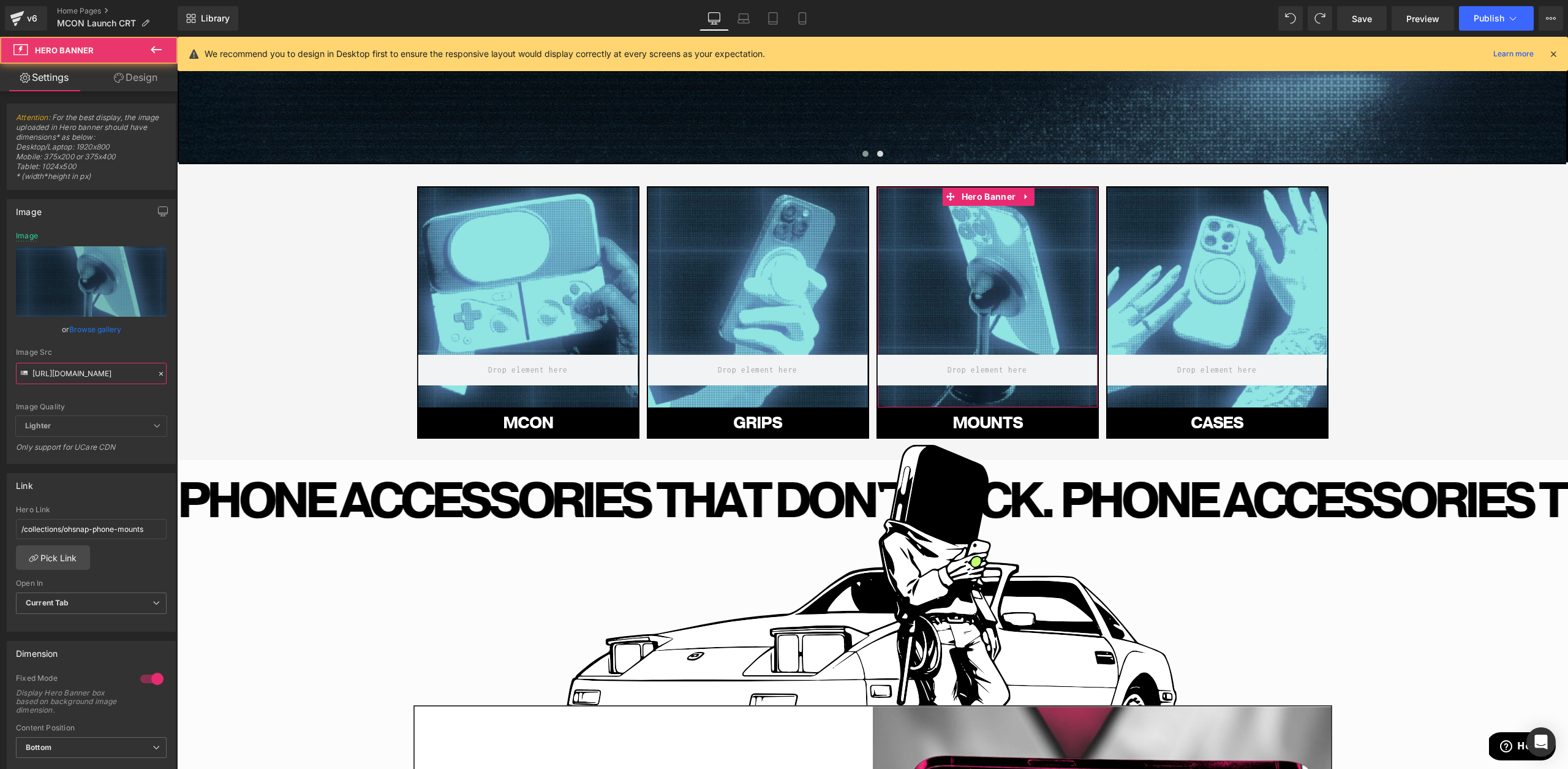
click at [113, 383] on input "[URL][DOMAIN_NAME]" at bounding box center [90, 374] width 150 height 22
click at [775, 19] on icon at bounding box center [773, 19] width 12 height 12
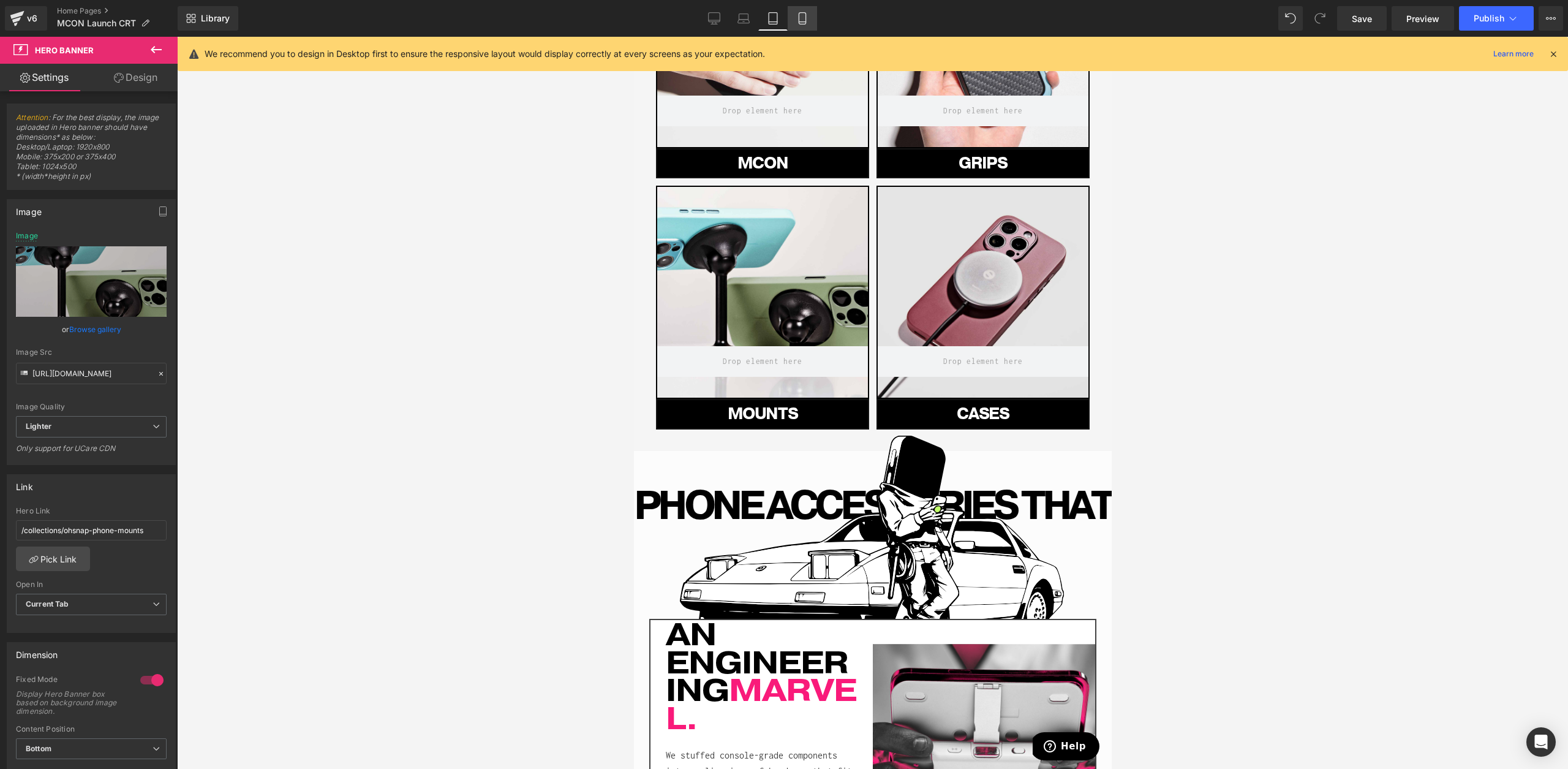
click at [802, 19] on icon at bounding box center [802, 19] width 12 height 12
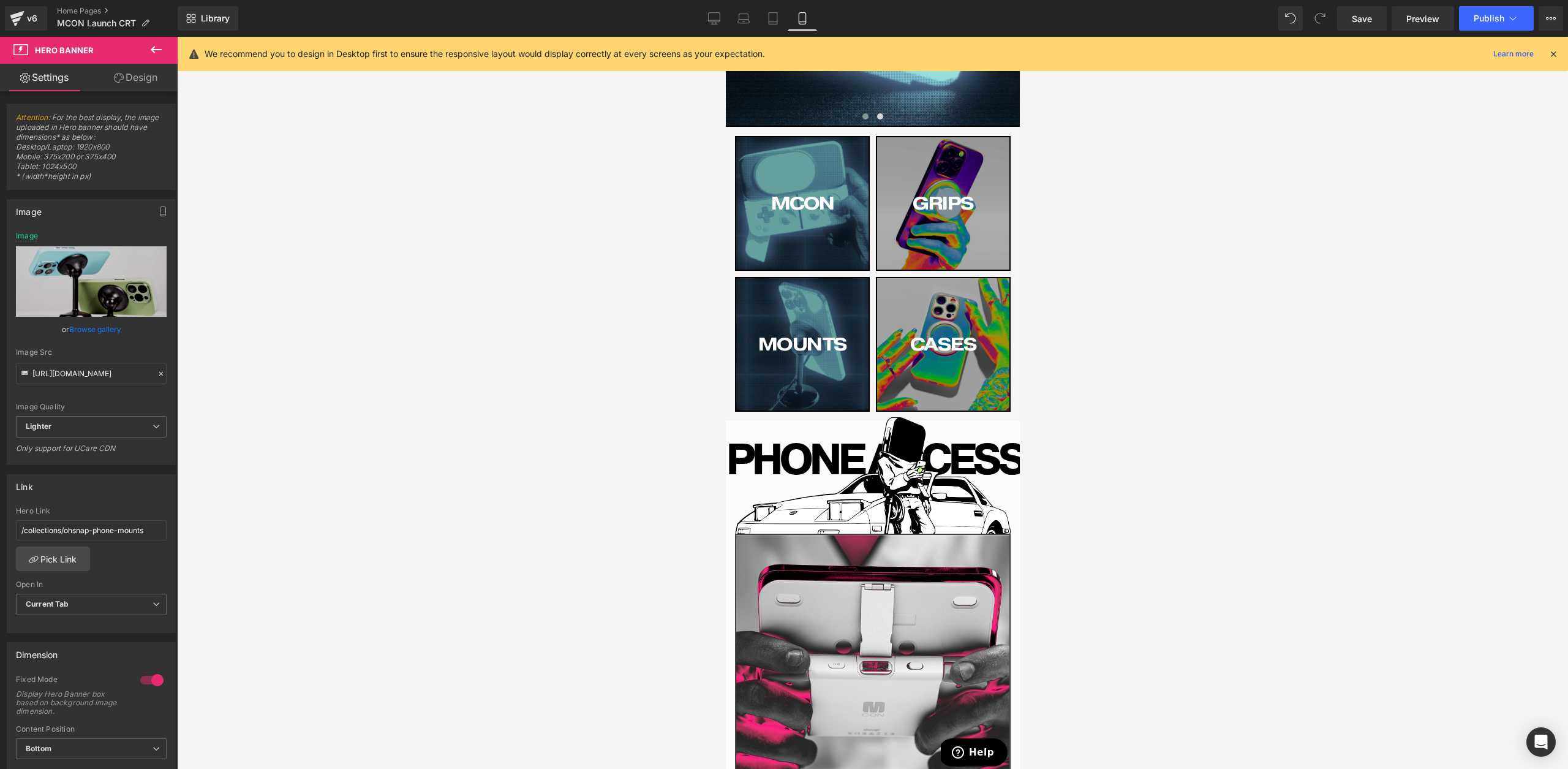
type input "[URL][DOMAIN_NAME]"
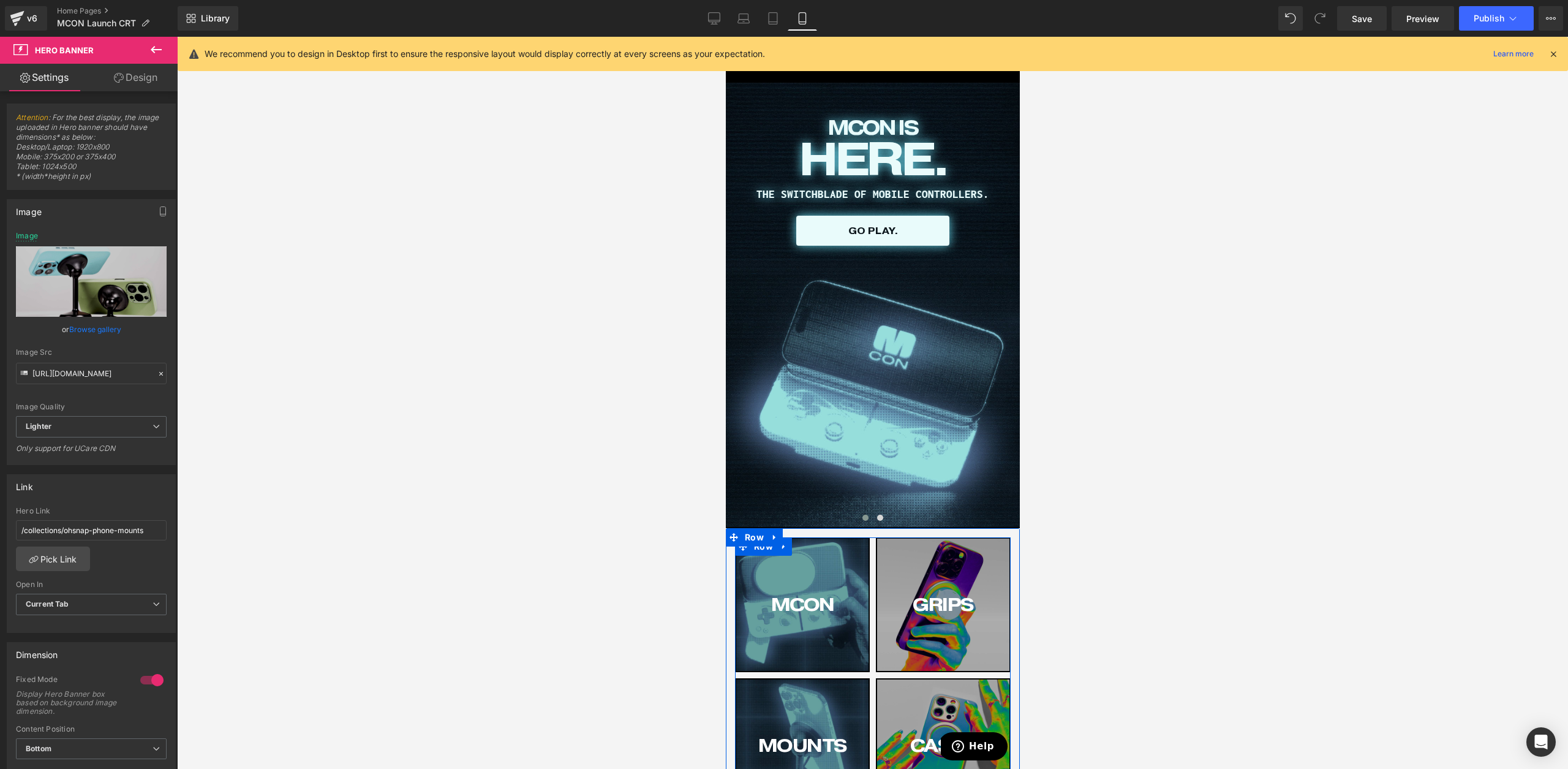
click at [974, 643] on div "GRIPS Button" at bounding box center [943, 605] width 132 height 132
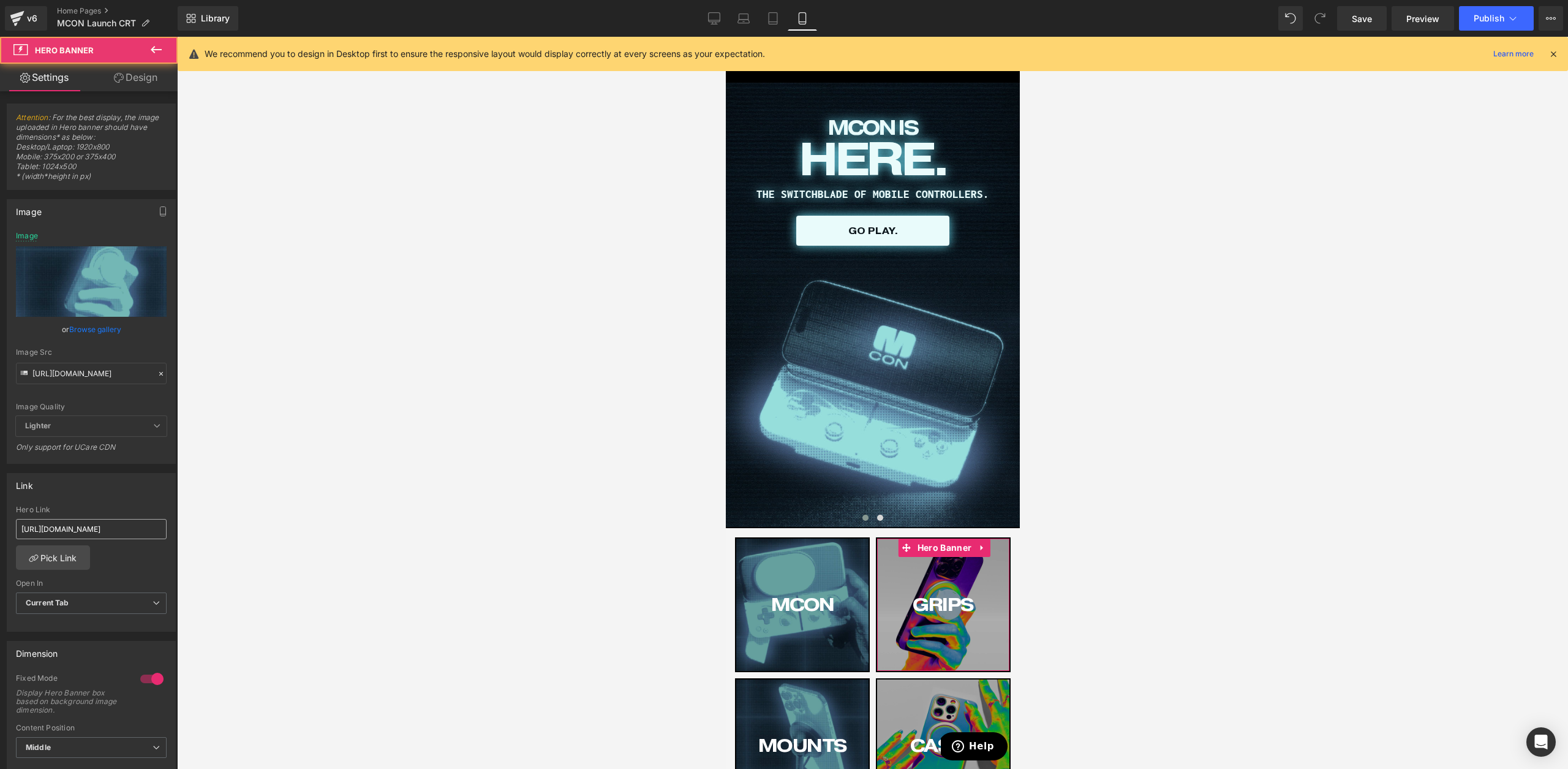
click at [72, 530] on input "[URL][DOMAIN_NAME]" at bounding box center [90, 529] width 150 height 20
click at [72, 534] on input "[URL][DOMAIN_NAME]" at bounding box center [90, 529] width 150 height 20
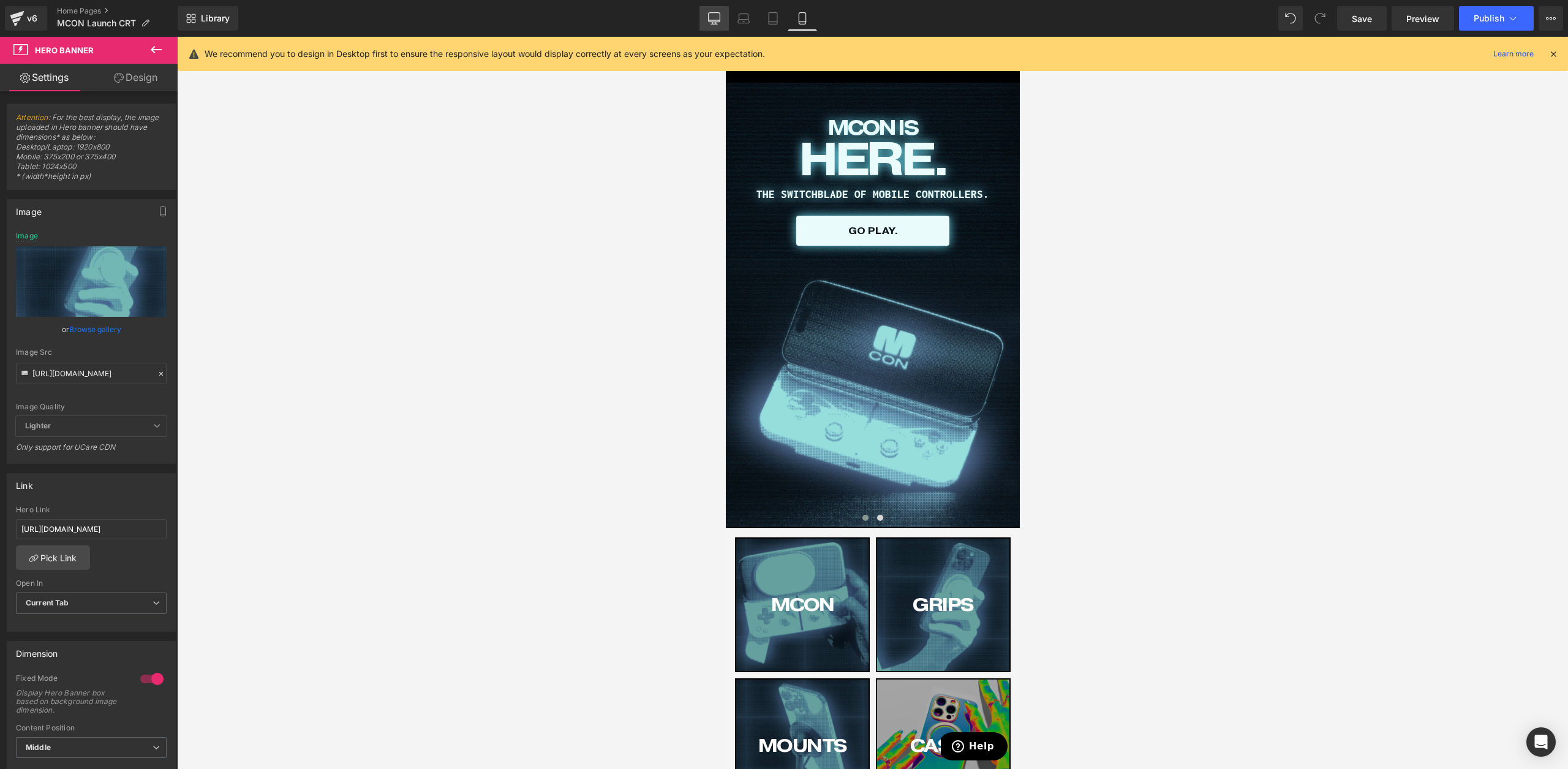
type input "[URL][DOMAIN_NAME]"
click at [723, 19] on link "Desktop" at bounding box center [714, 18] width 30 height 24
type input "[URL][DOMAIN_NAME]"
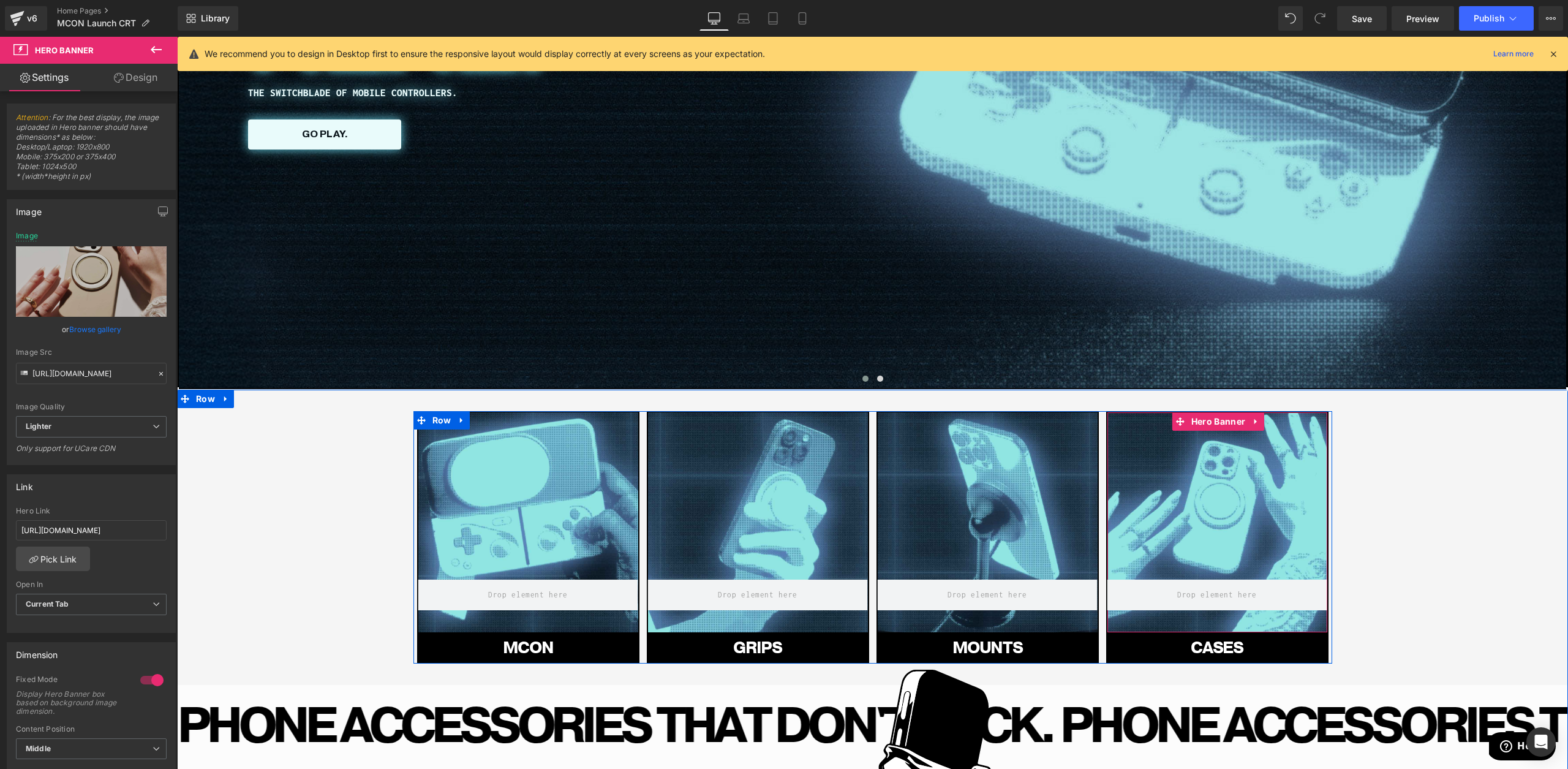
click at [1246, 558] on div at bounding box center [1217, 522] width 220 height 220
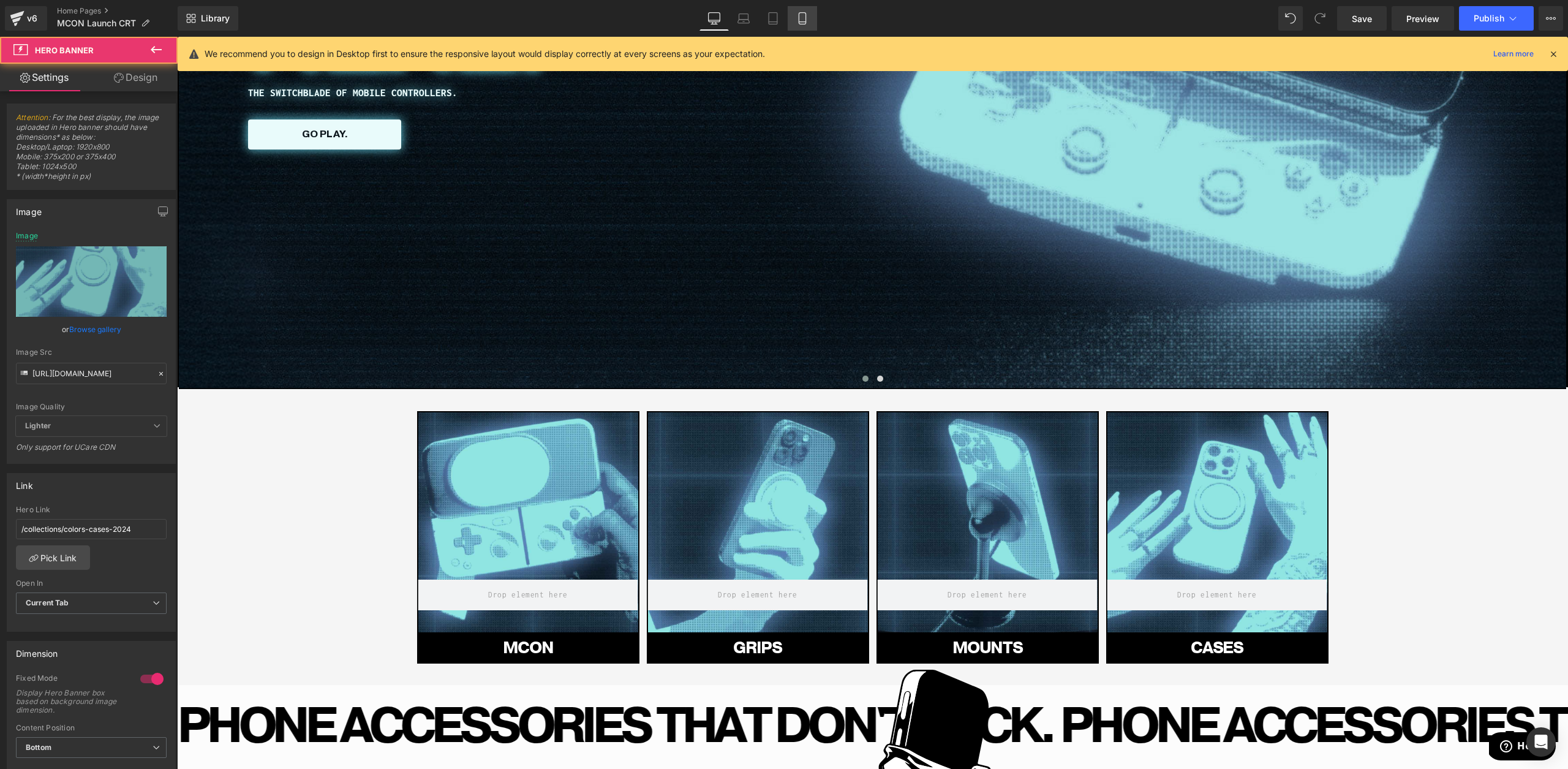
click at [798, 16] on icon at bounding box center [802, 19] width 12 height 12
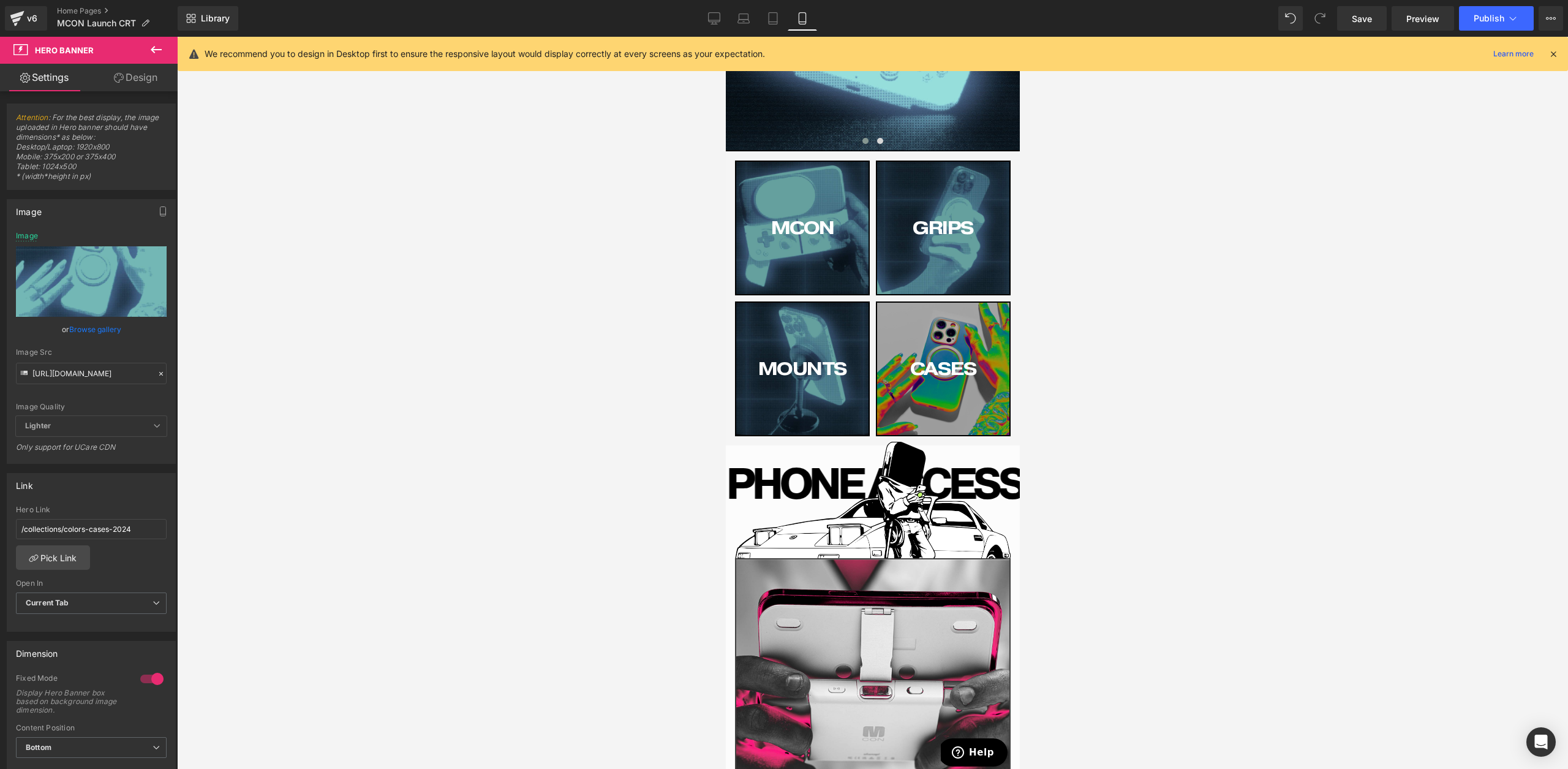
type input "[URL][DOMAIN_NAME]"
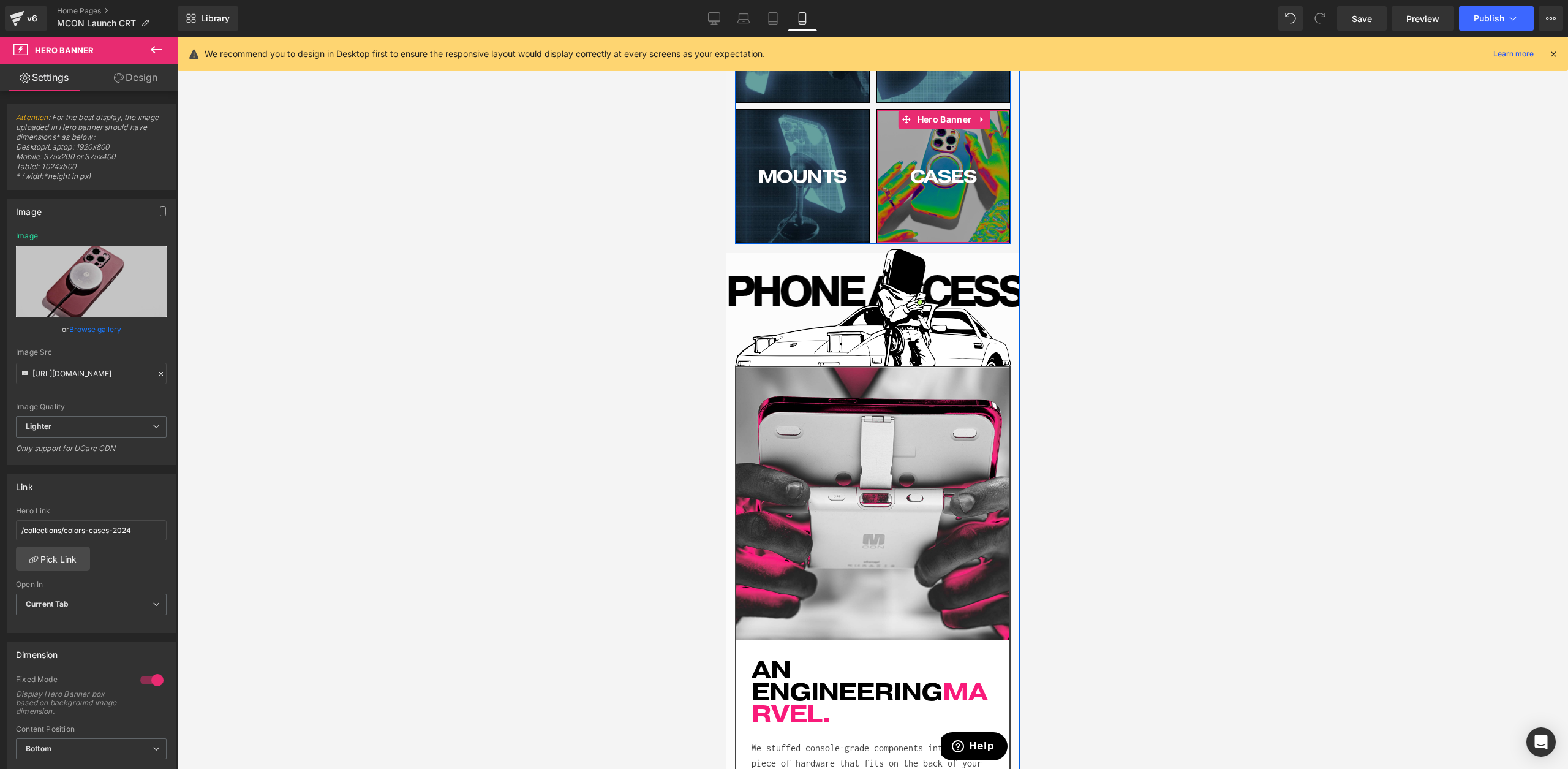
click at [897, 212] on div "CASES Button" at bounding box center [943, 177] width 132 height 132
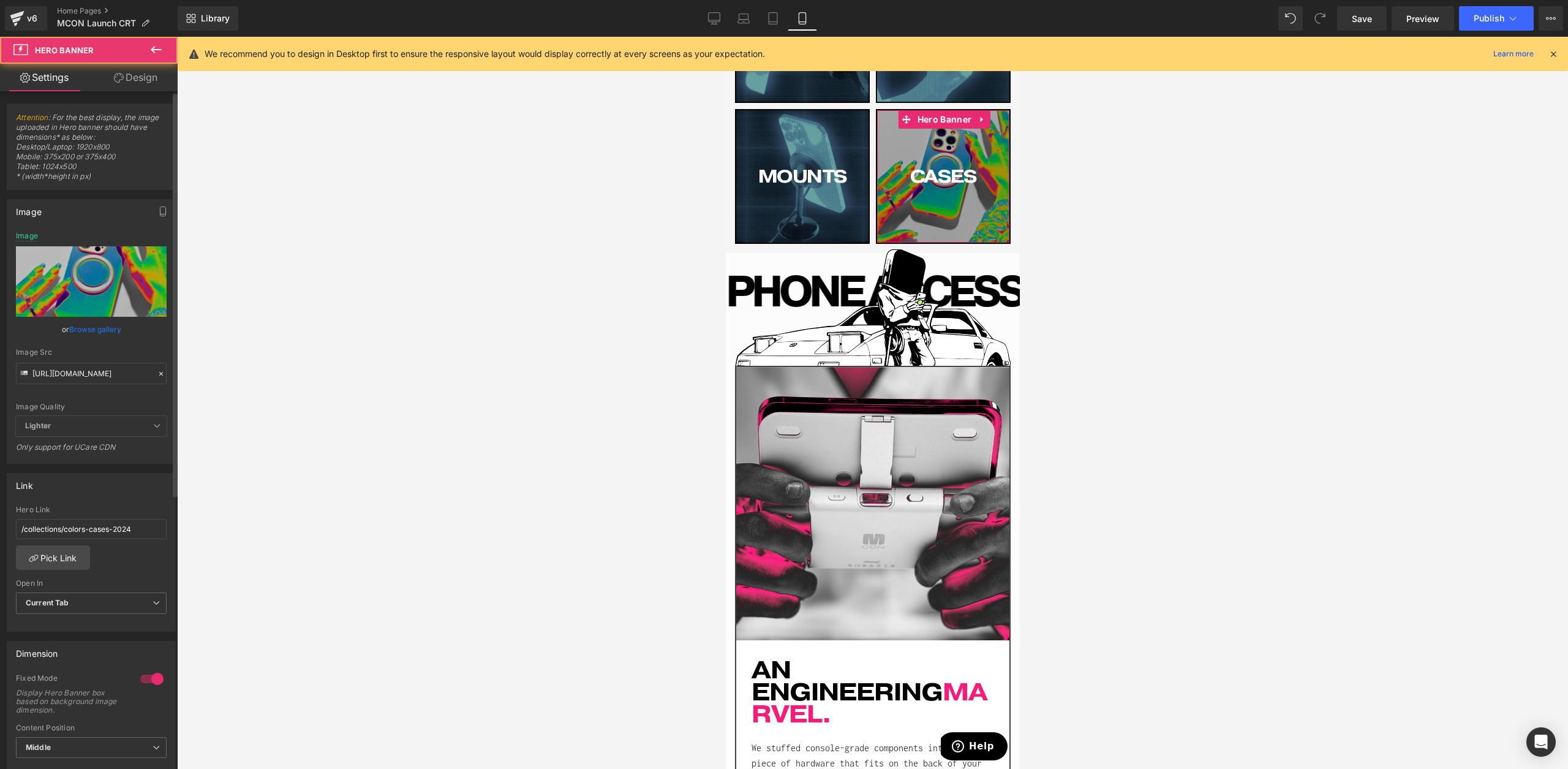
click at [96, 538] on div "Hero Link /collections/colors-cases-2024" at bounding box center [90, 525] width 150 height 40
click at [107, 378] on input "[URL][DOMAIN_NAME]" at bounding box center [90, 374] width 150 height 22
paste input "Mounts-Header.jpg?v=1760558489"
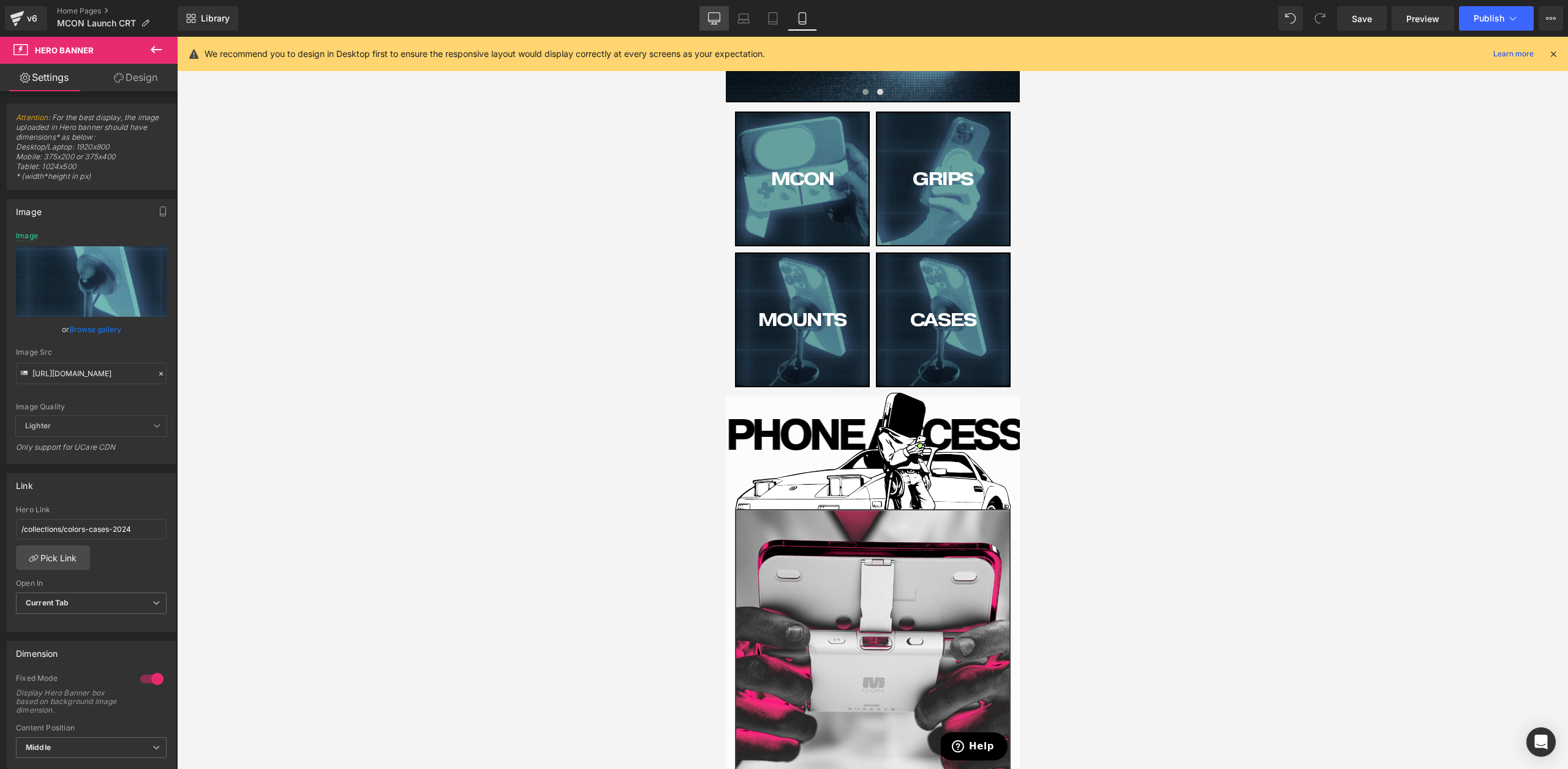
click at [708, 20] on link "Desktop" at bounding box center [714, 18] width 30 height 24
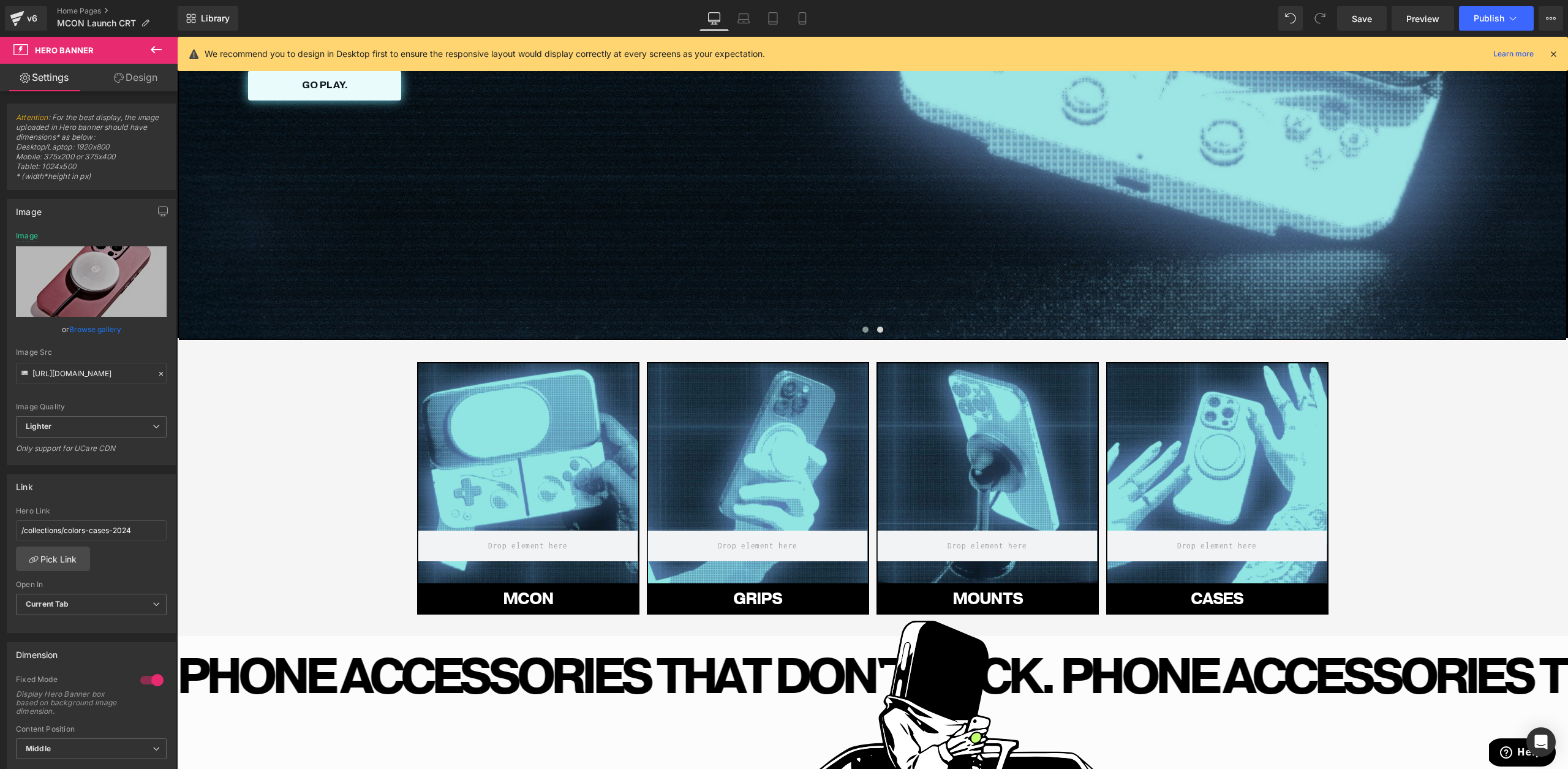
type input "[URL][DOMAIN_NAME]"
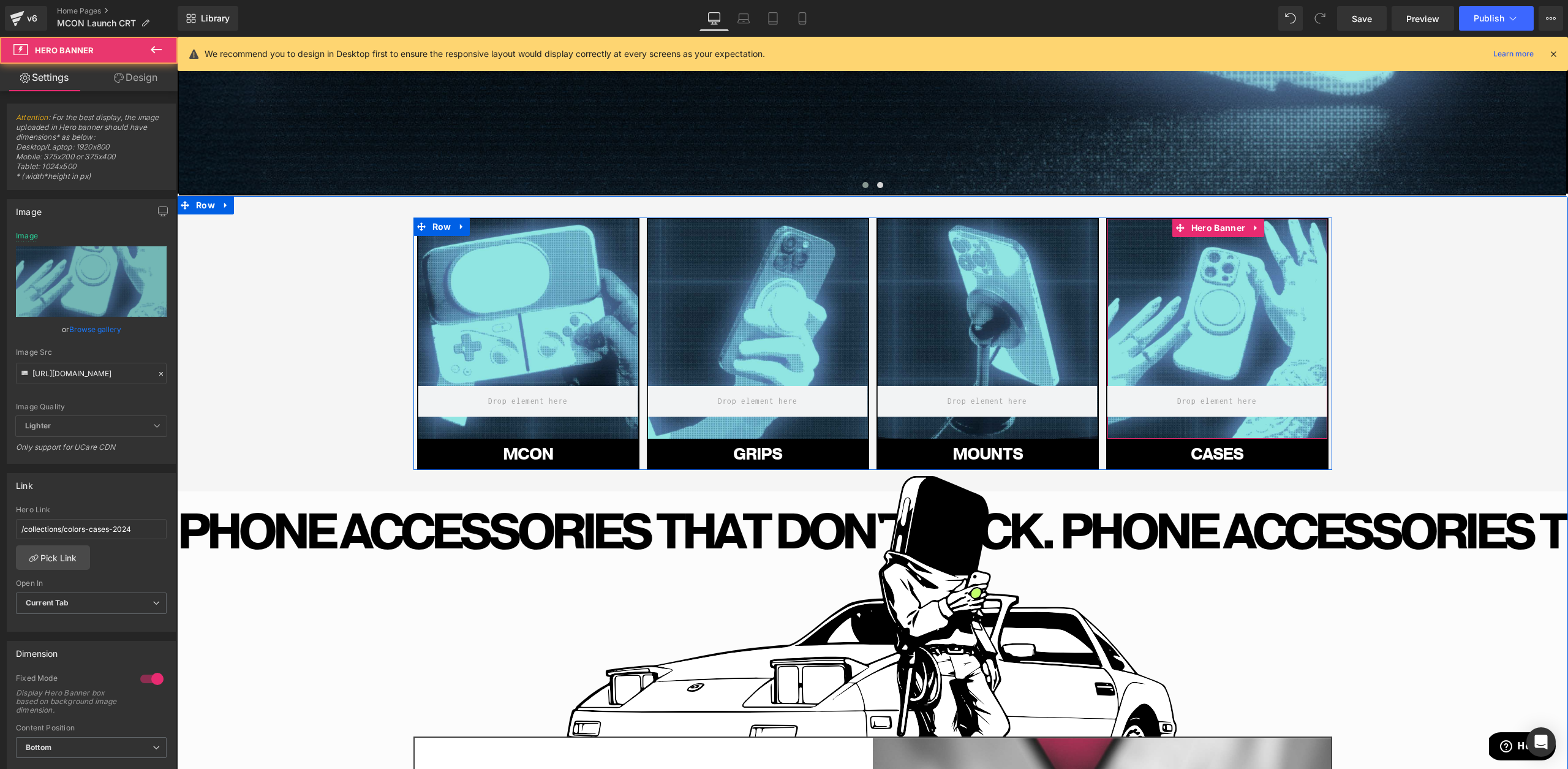
click at [1191, 323] on div at bounding box center [1217, 329] width 220 height 220
click at [106, 383] on input "[URL][DOMAIN_NAME]" at bounding box center [90, 374] width 150 height 22
click at [106, 381] on input "[URL][DOMAIN_NAME]" at bounding box center [90, 374] width 150 height 22
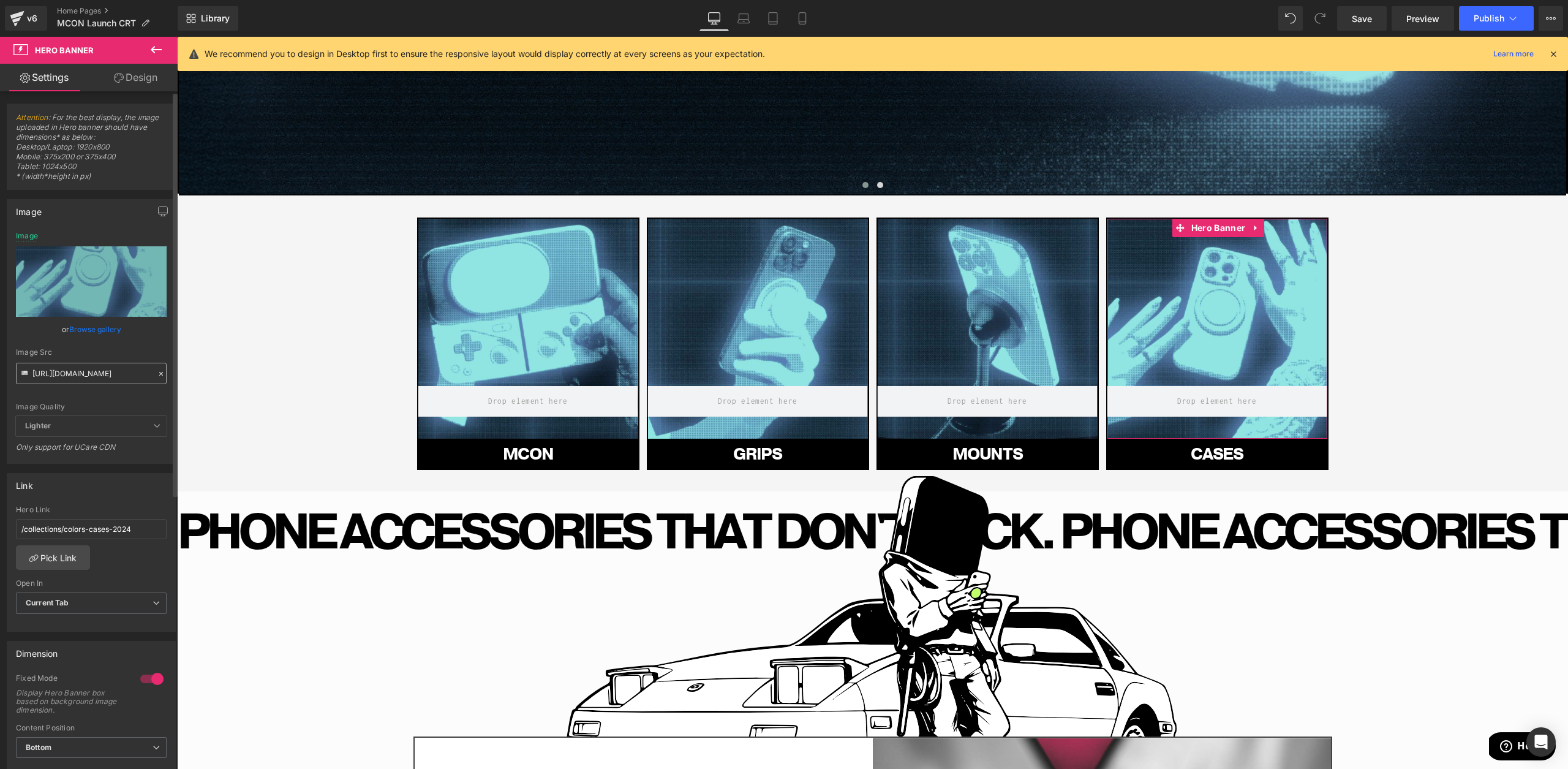
click at [106, 381] on input "[URL][DOMAIN_NAME]" at bounding box center [90, 374] width 150 height 22
click at [802, 18] on icon at bounding box center [802, 19] width 12 height 12
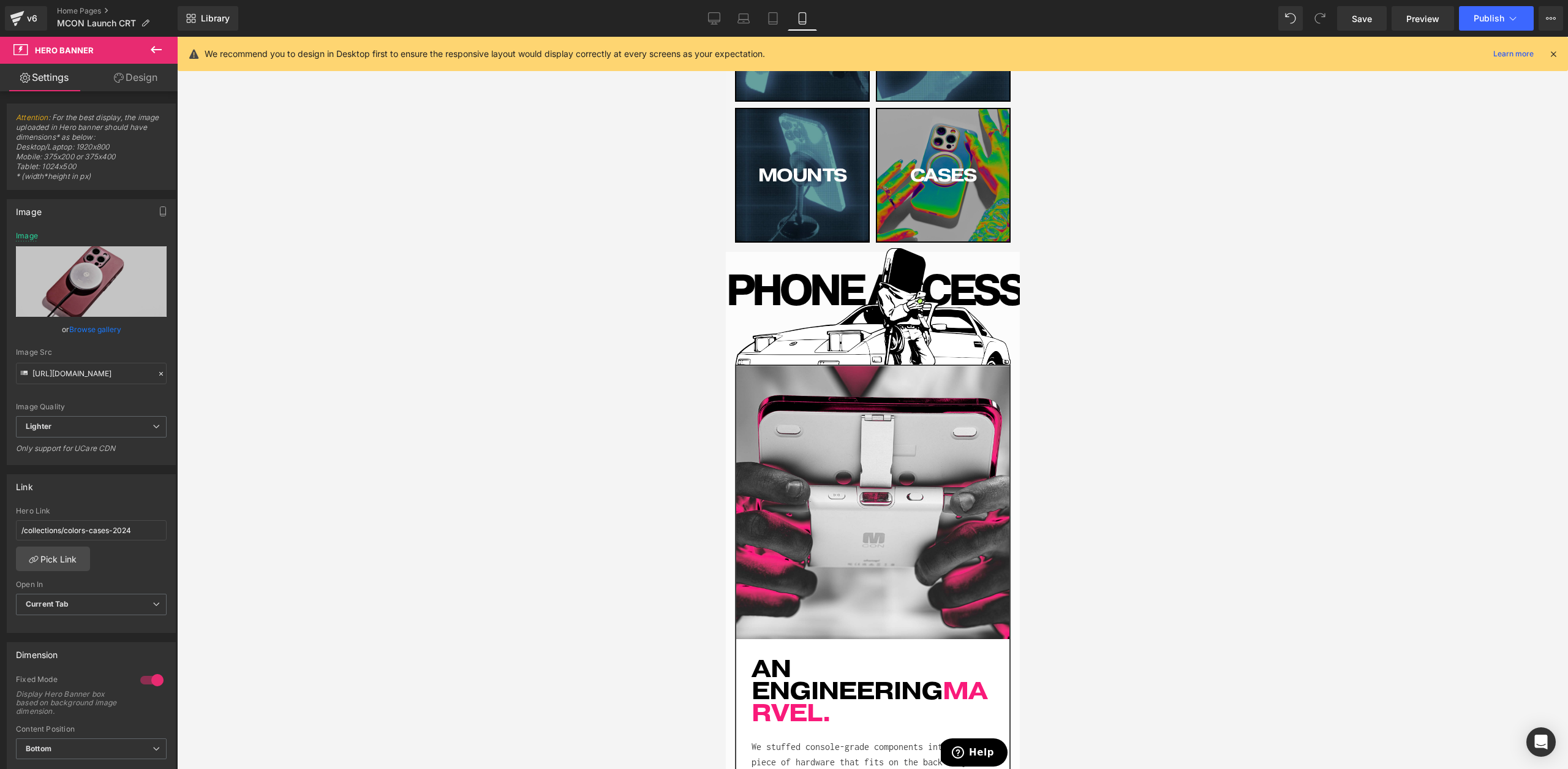
type input "[URL][DOMAIN_NAME]"
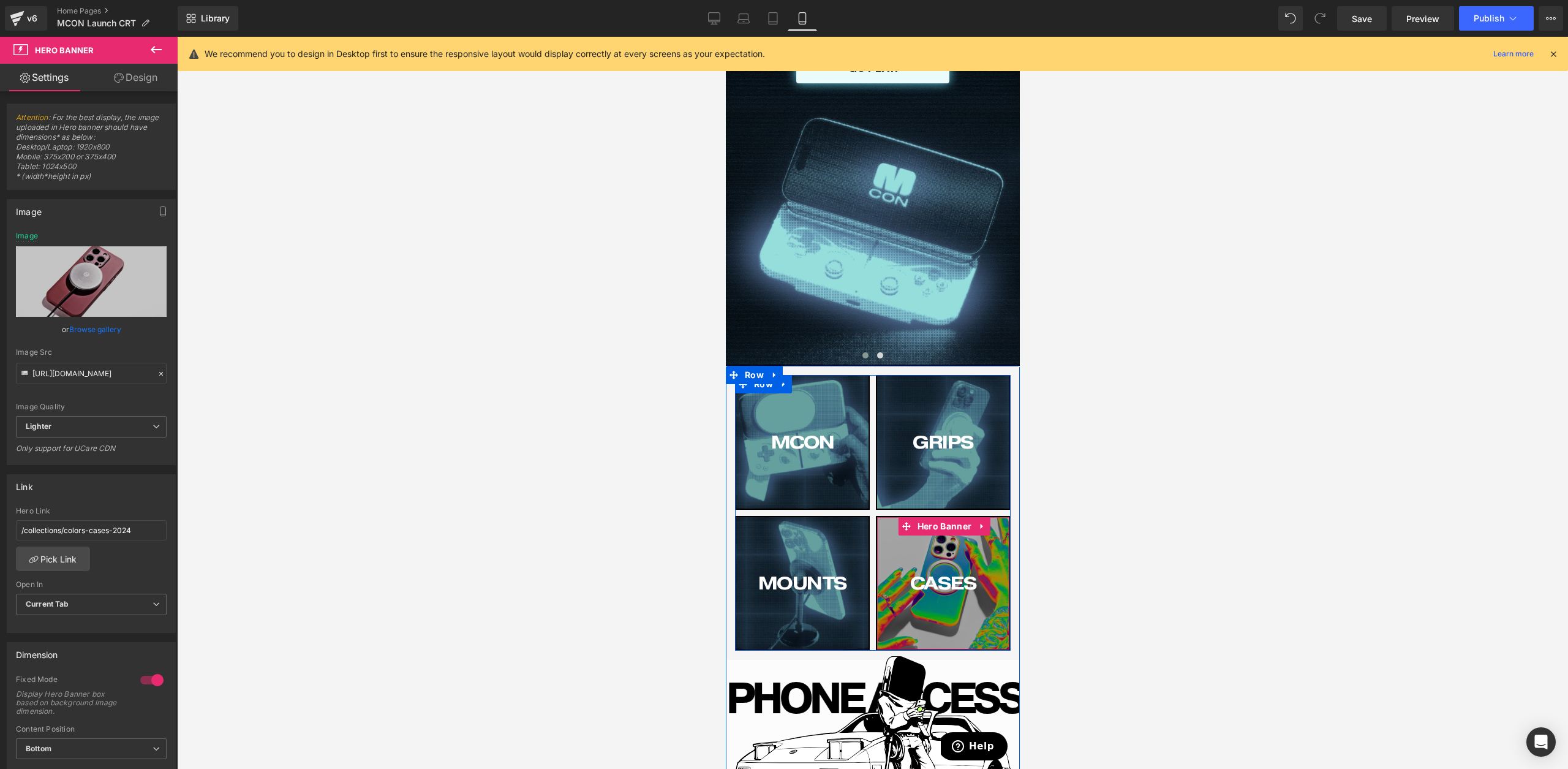
drag, startPoint x: 922, startPoint y: 529, endPoint x: 897, endPoint y: 528, distance: 25.0
click at [922, 529] on span "Hero Banner" at bounding box center [943, 527] width 60 height 19
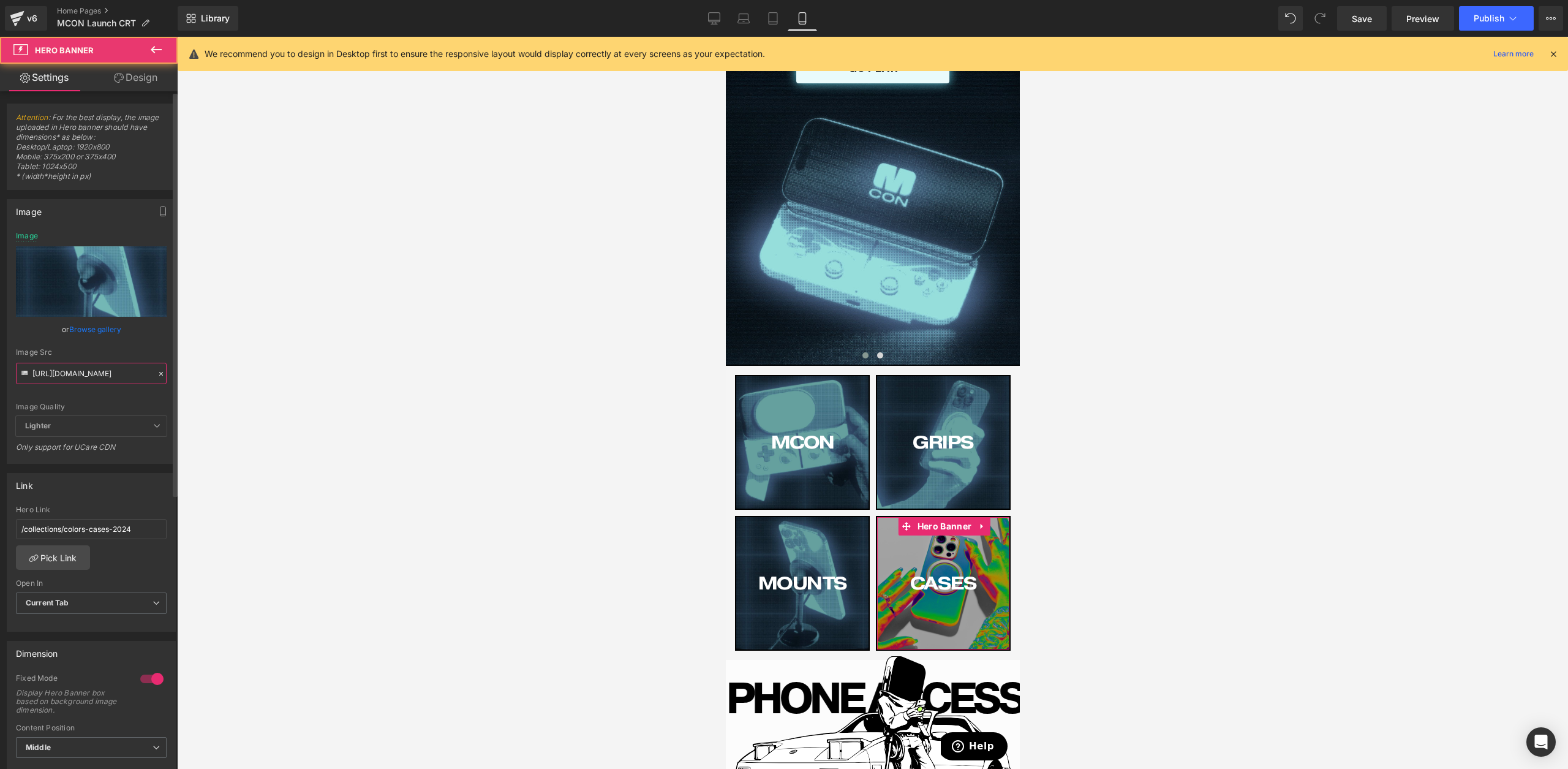
click at [69, 380] on input "[URL][DOMAIN_NAME]" at bounding box center [90, 374] width 150 height 22
paste input "Case"
type input "[URL][DOMAIN_NAME]"
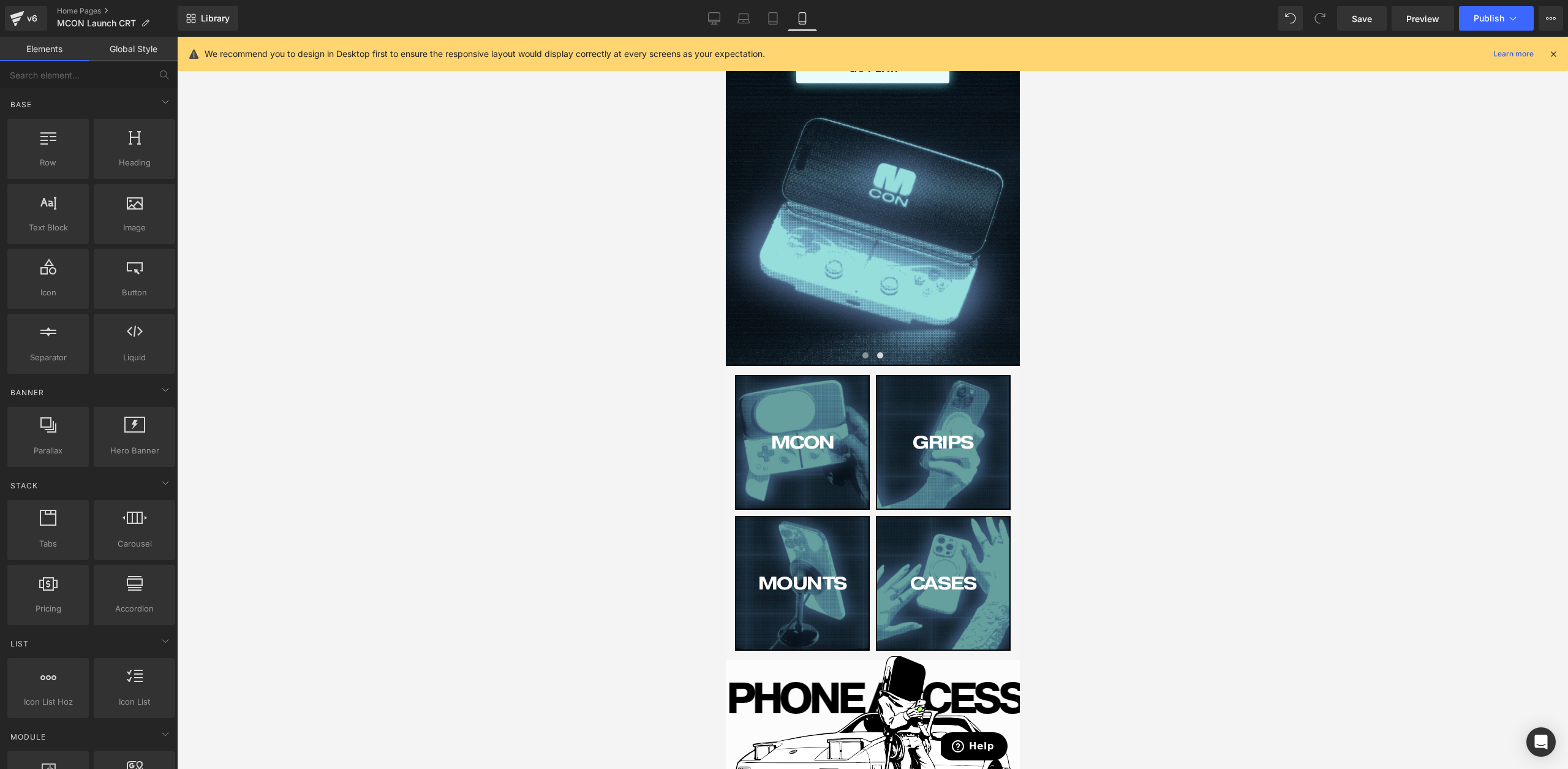
click at [696, 567] on div at bounding box center [872, 403] width 1391 height 732
click at [784, 21] on link "Tablet" at bounding box center [773, 18] width 30 height 24
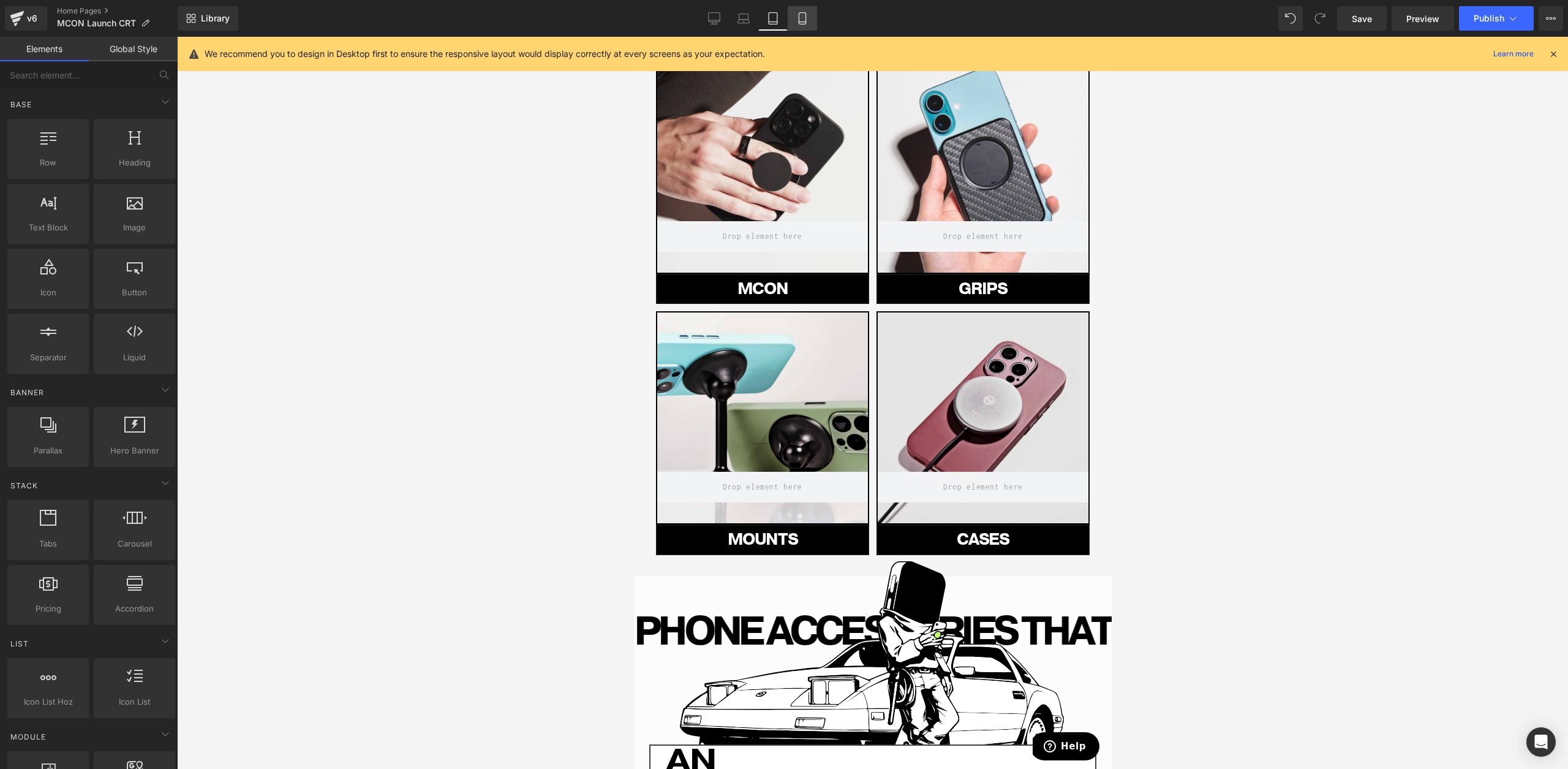
click at [799, 19] on icon at bounding box center [802, 19] width 7 height 12
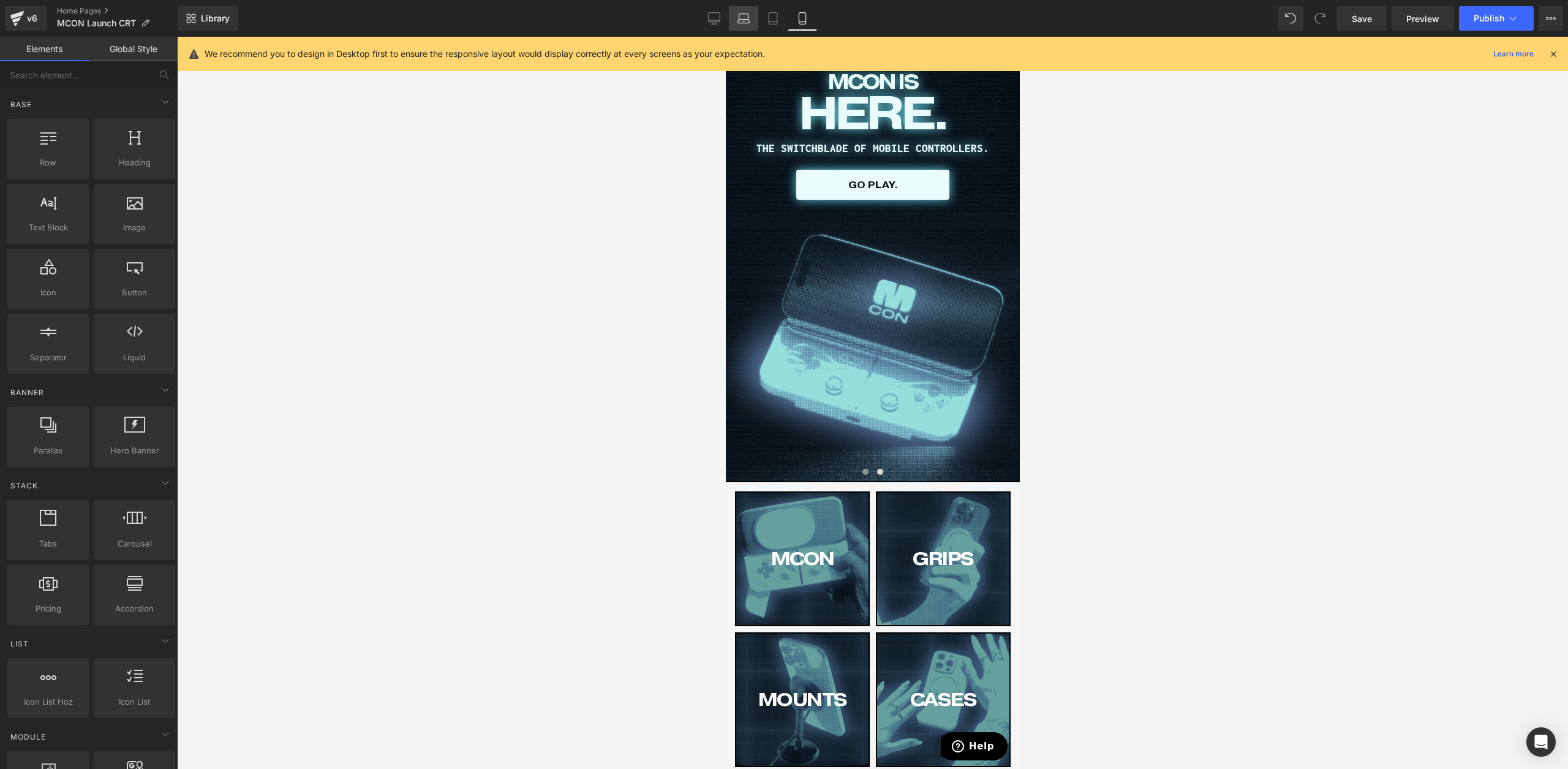
click at [733, 23] on link "Laptop" at bounding box center [744, 18] width 30 height 24
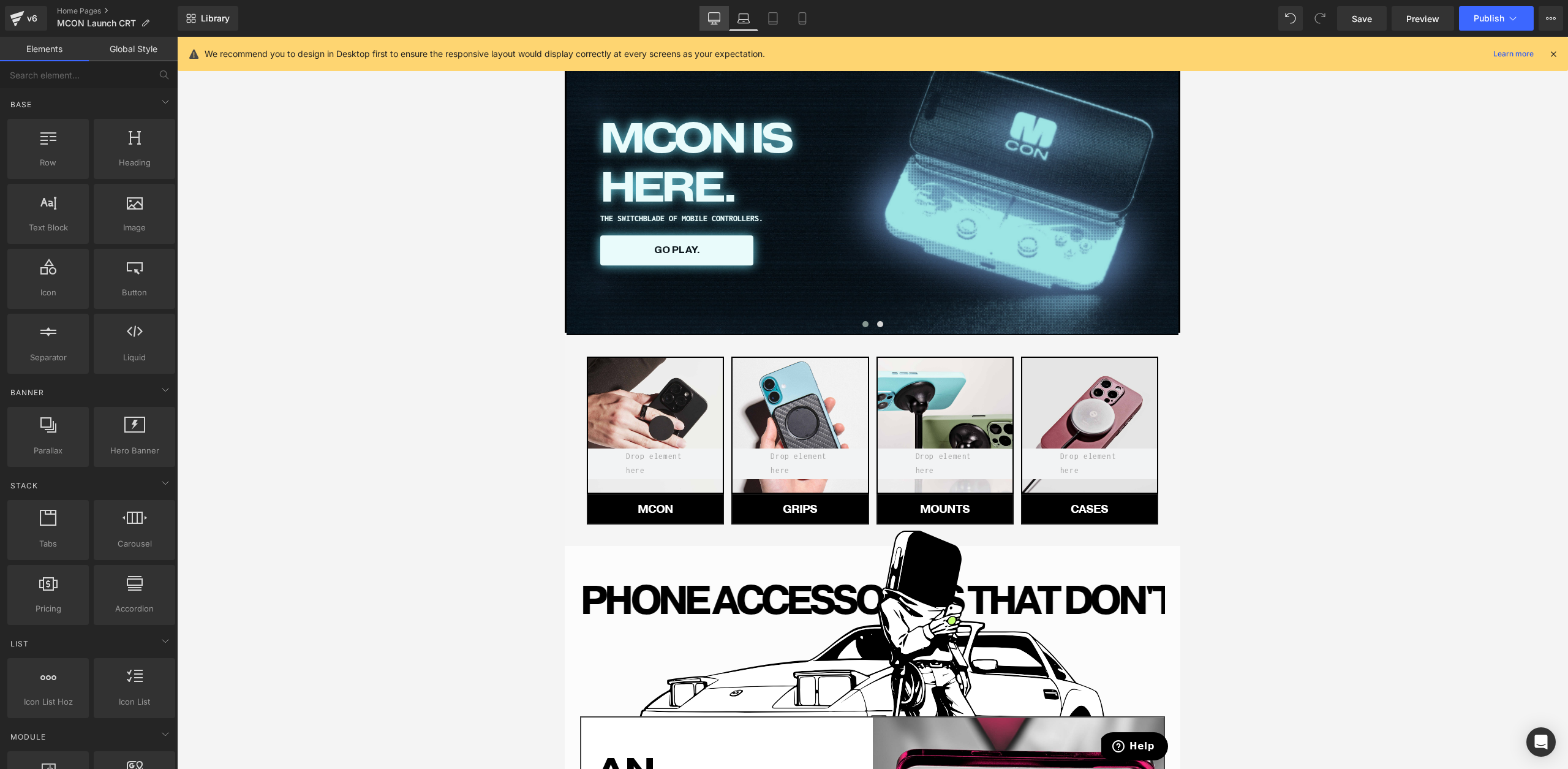
click at [721, 14] on icon at bounding box center [714, 18] width 12 height 9
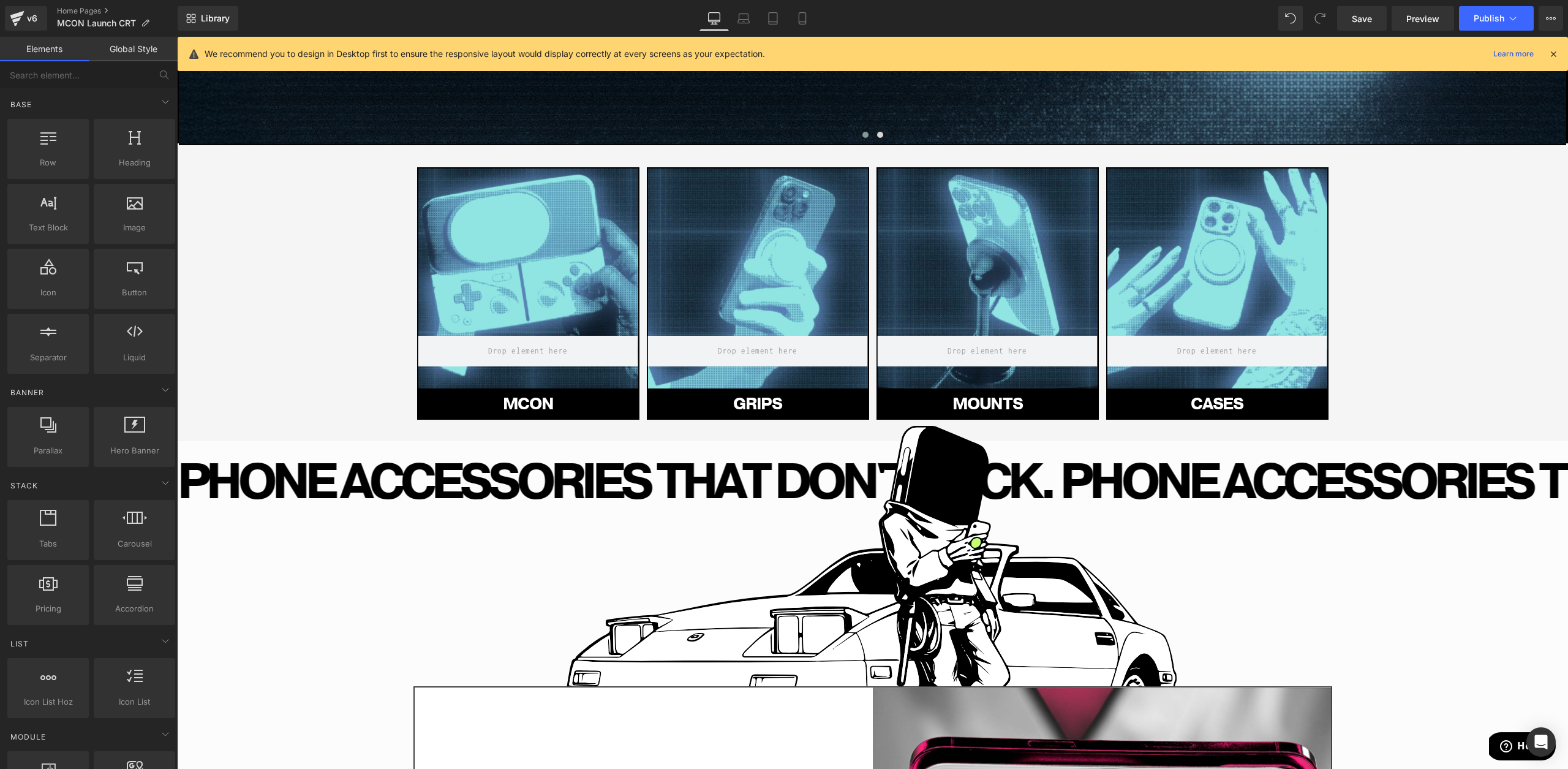
click at [530, 289] on div at bounding box center [528, 278] width 220 height 220
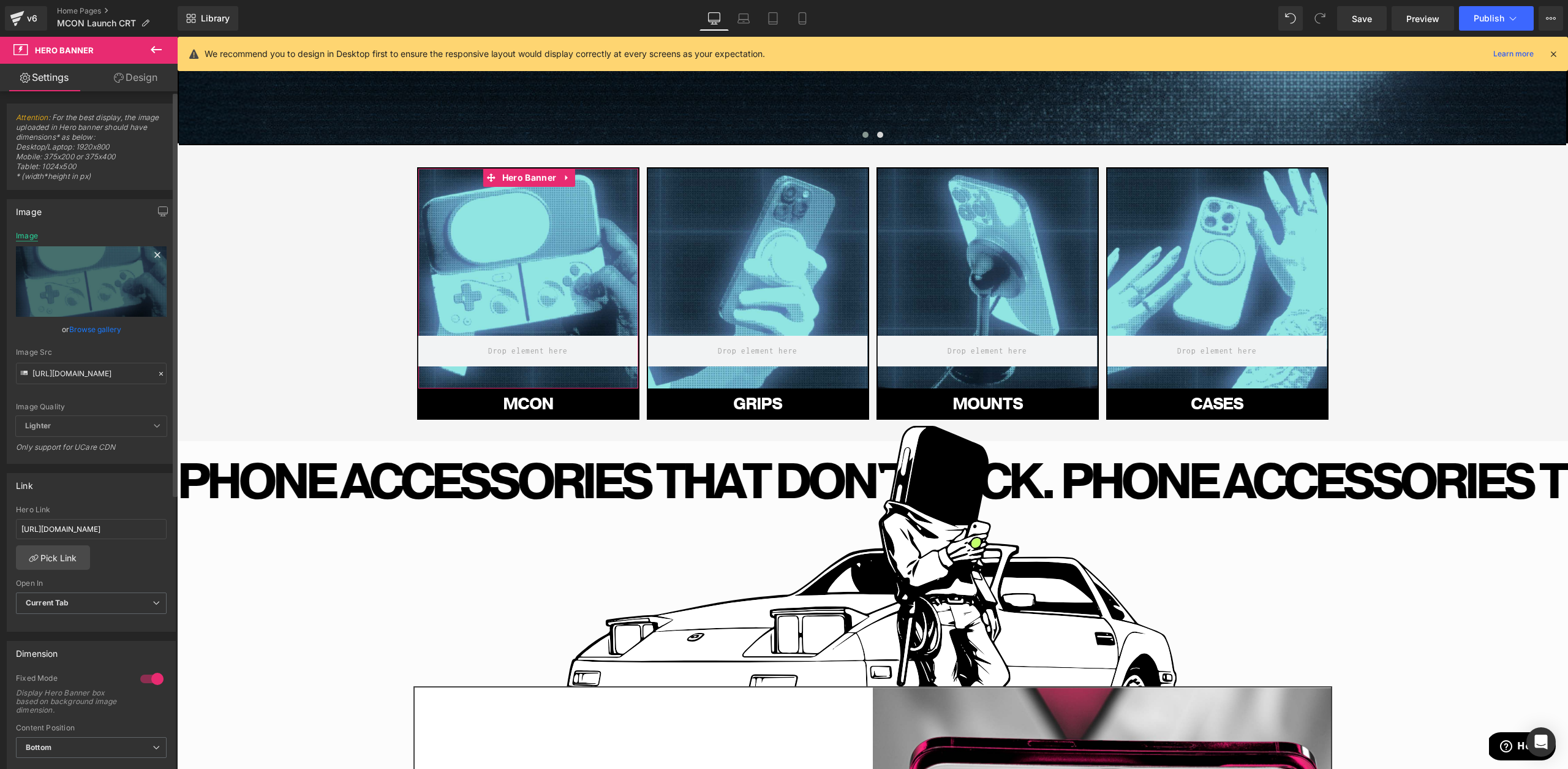
click at [33, 238] on div "Image" at bounding box center [26, 235] width 22 height 9
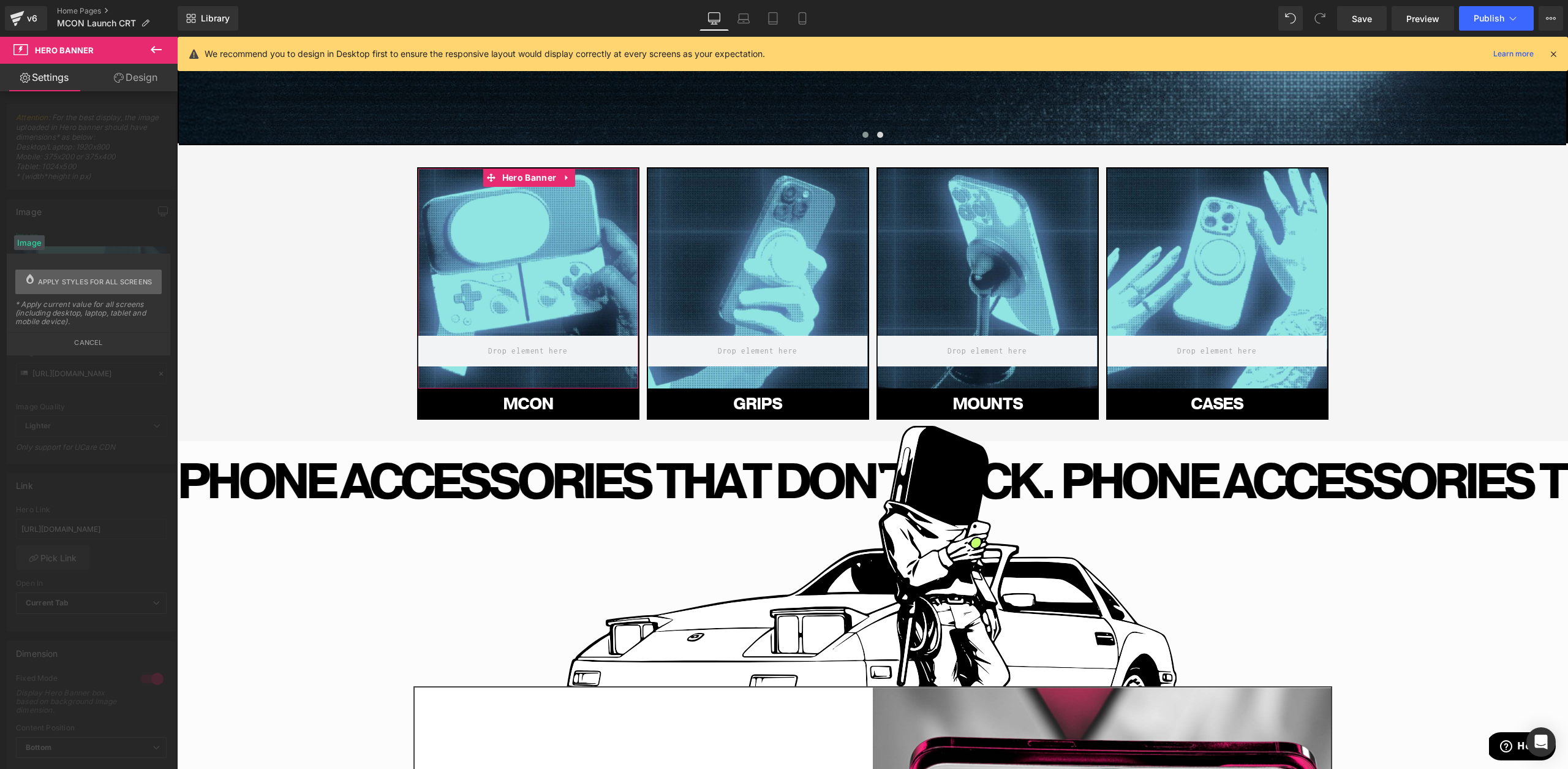
click at [51, 285] on span "Apply styles for all screens" at bounding box center [95, 281] width 115 height 24
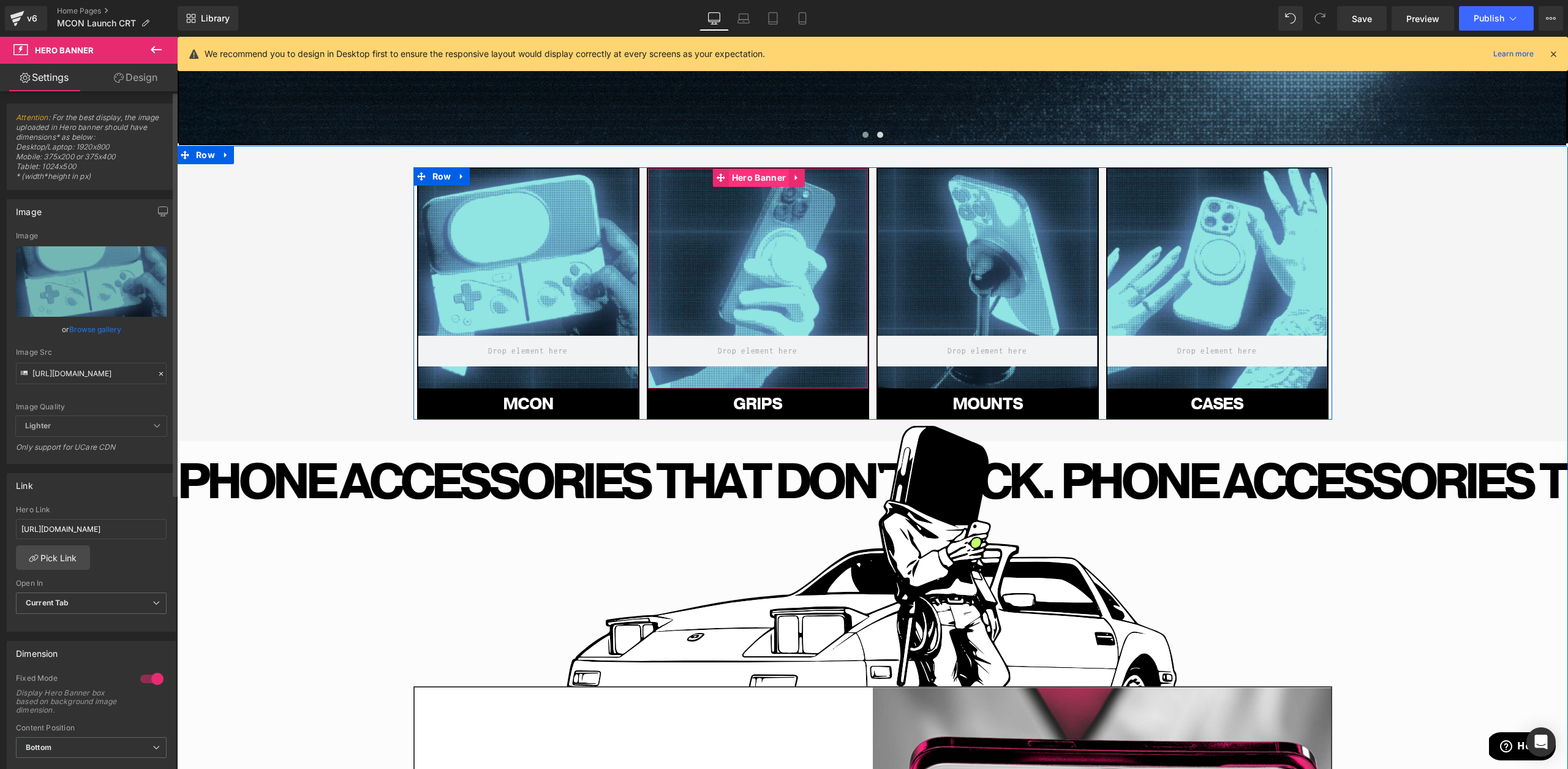
click at [746, 182] on span "Hero Banner" at bounding box center [759, 178] width 60 height 19
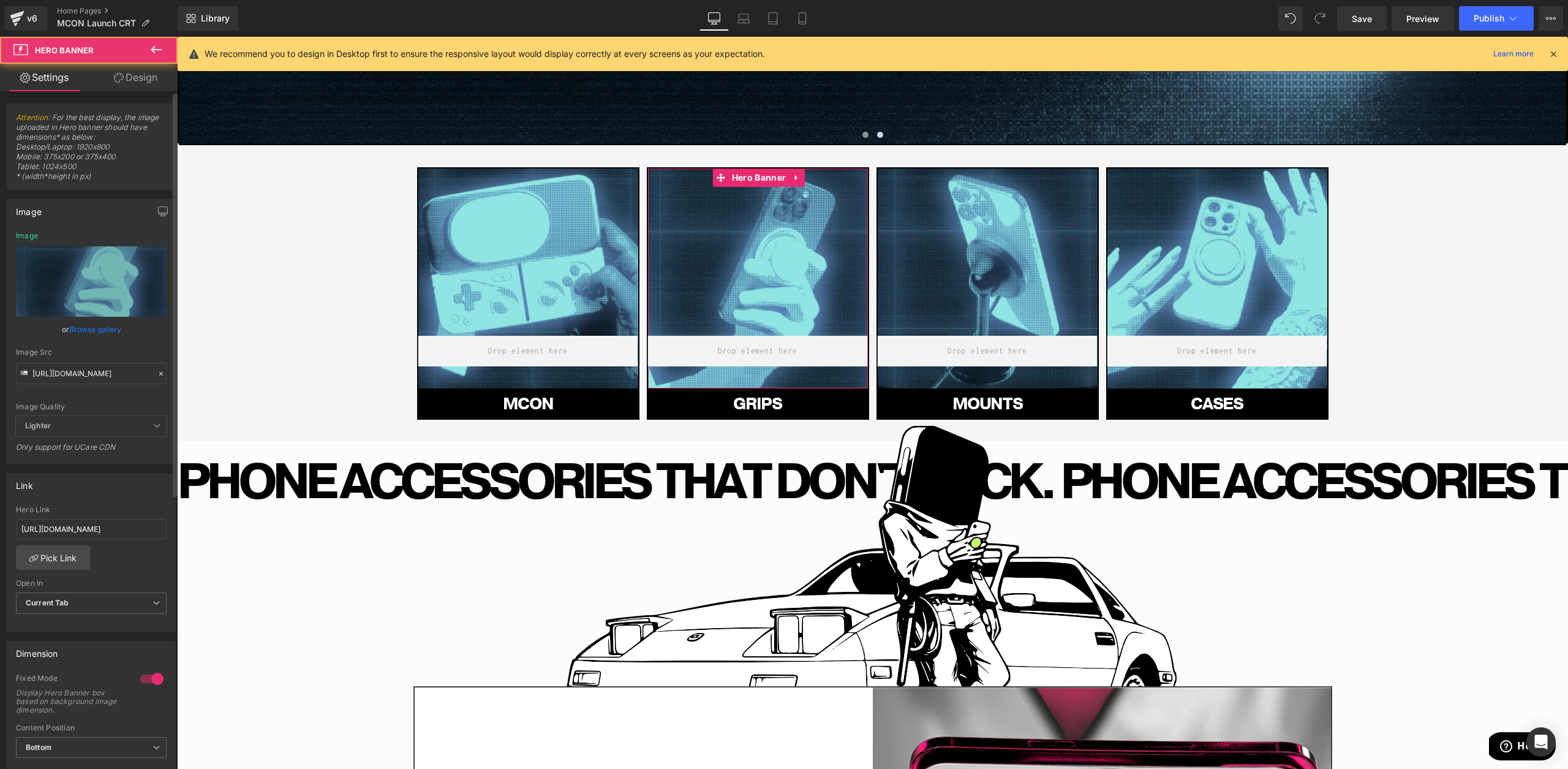
click at [27, 230] on div "Image [URL][DOMAIN_NAME] Image Replace Image Upload image or Browse gallery Ima…" at bounding box center [91, 332] width 169 height 265
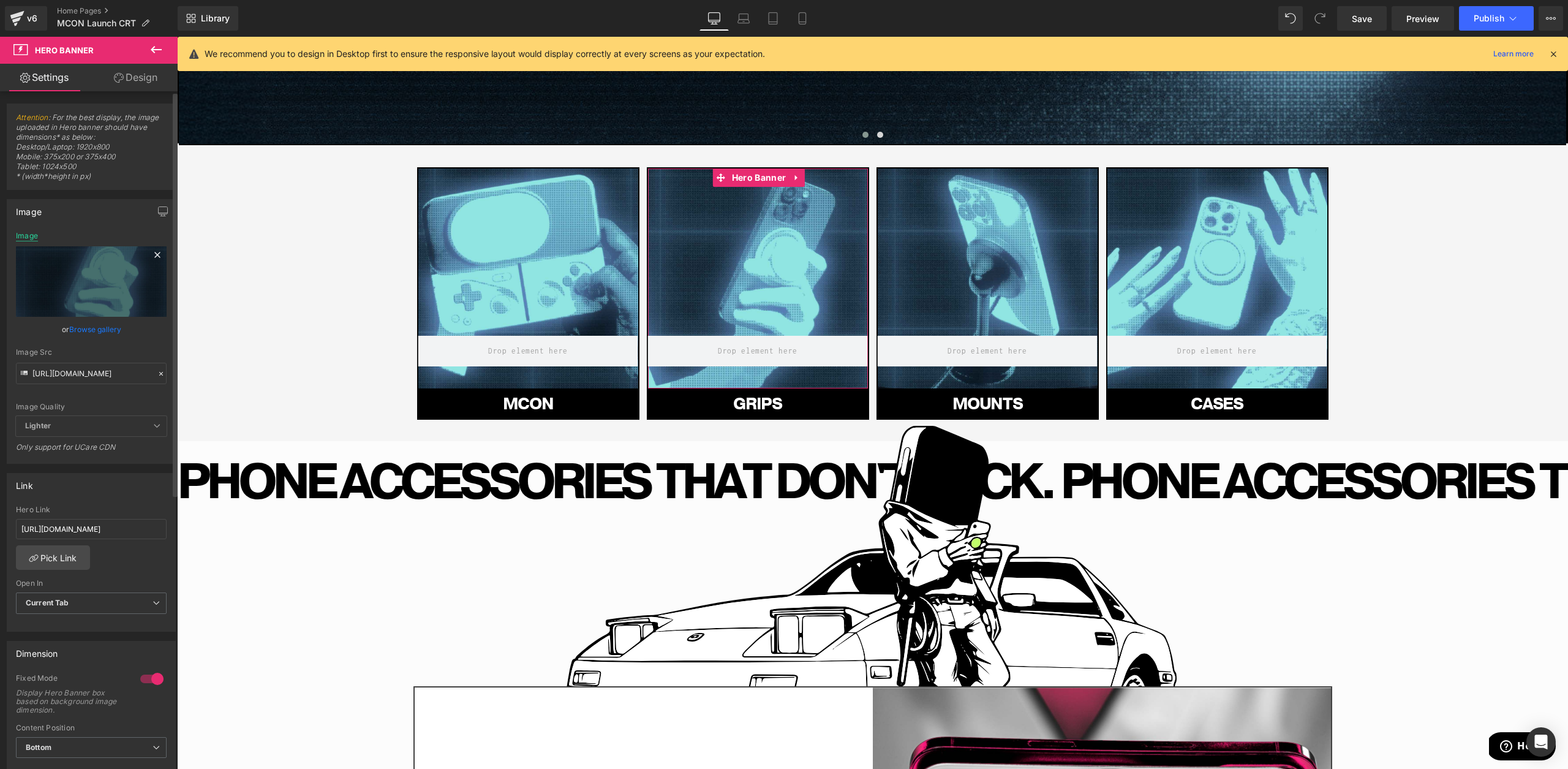
click at [36, 236] on div "Image" at bounding box center [26, 235] width 22 height 9
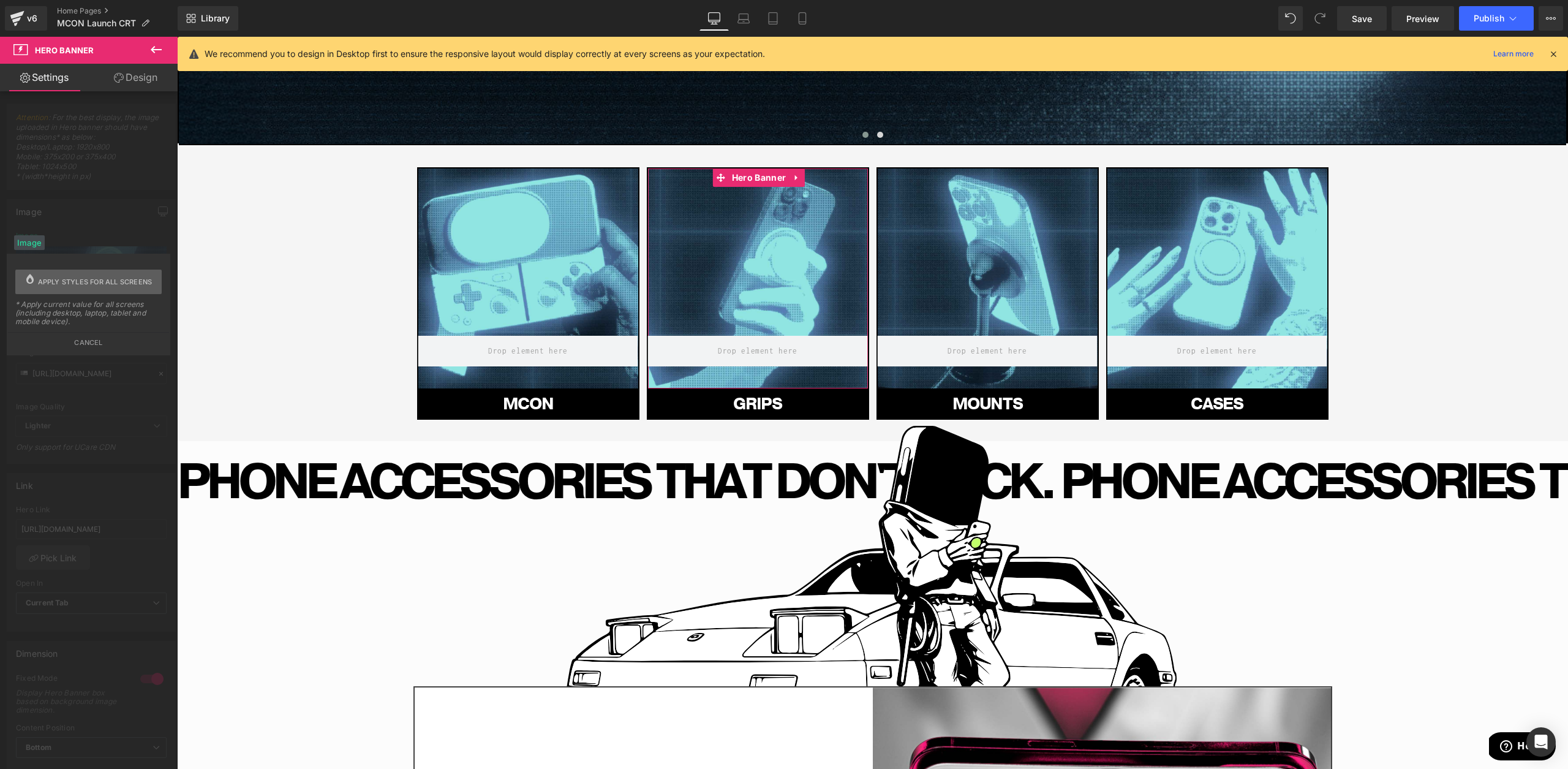
click at [48, 280] on span "Apply styles for all screens" at bounding box center [95, 281] width 115 height 24
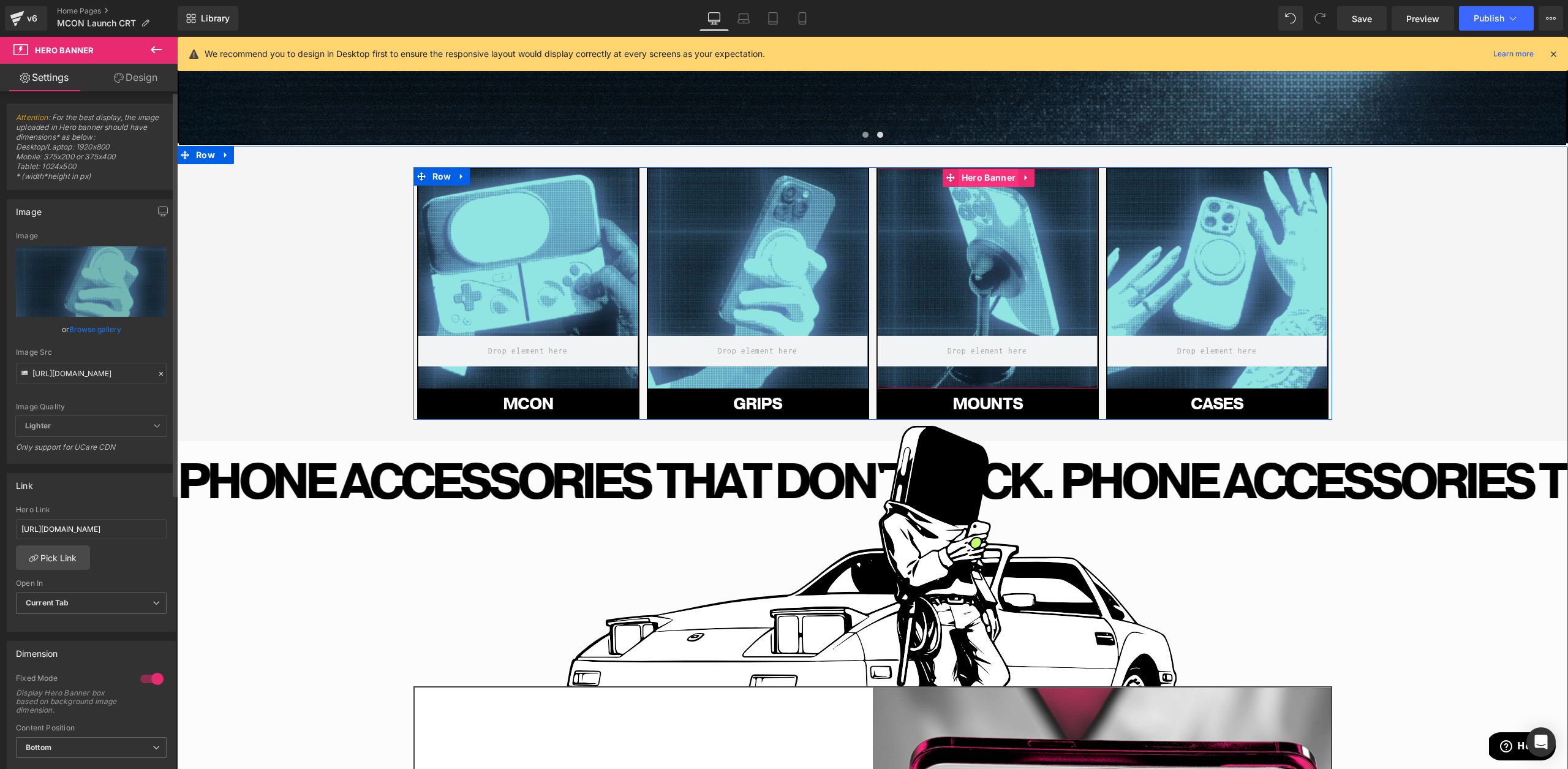
click at [969, 178] on span "Hero Banner" at bounding box center [988, 178] width 60 height 19
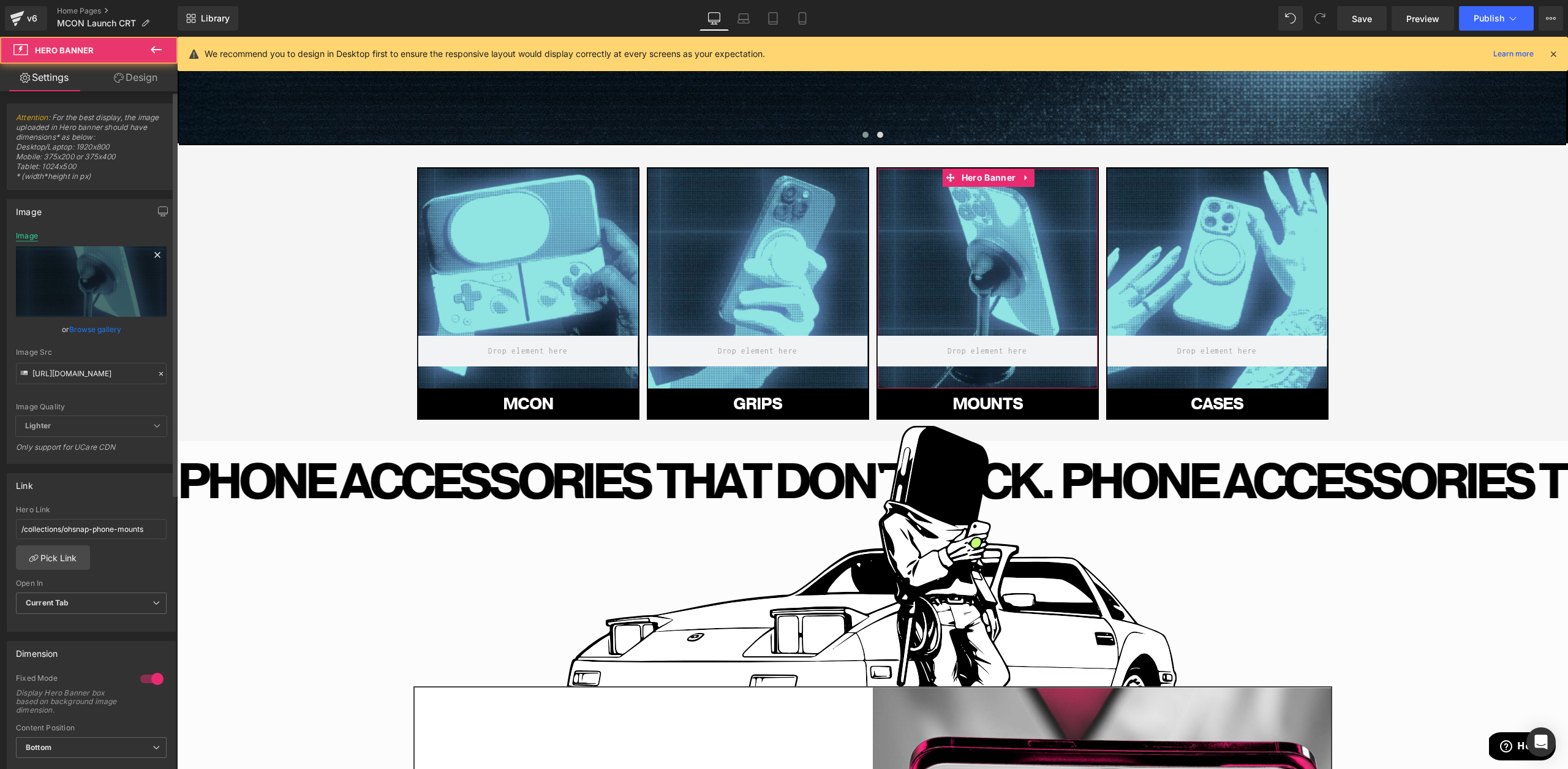
click at [33, 238] on div "Image" at bounding box center [26, 235] width 22 height 9
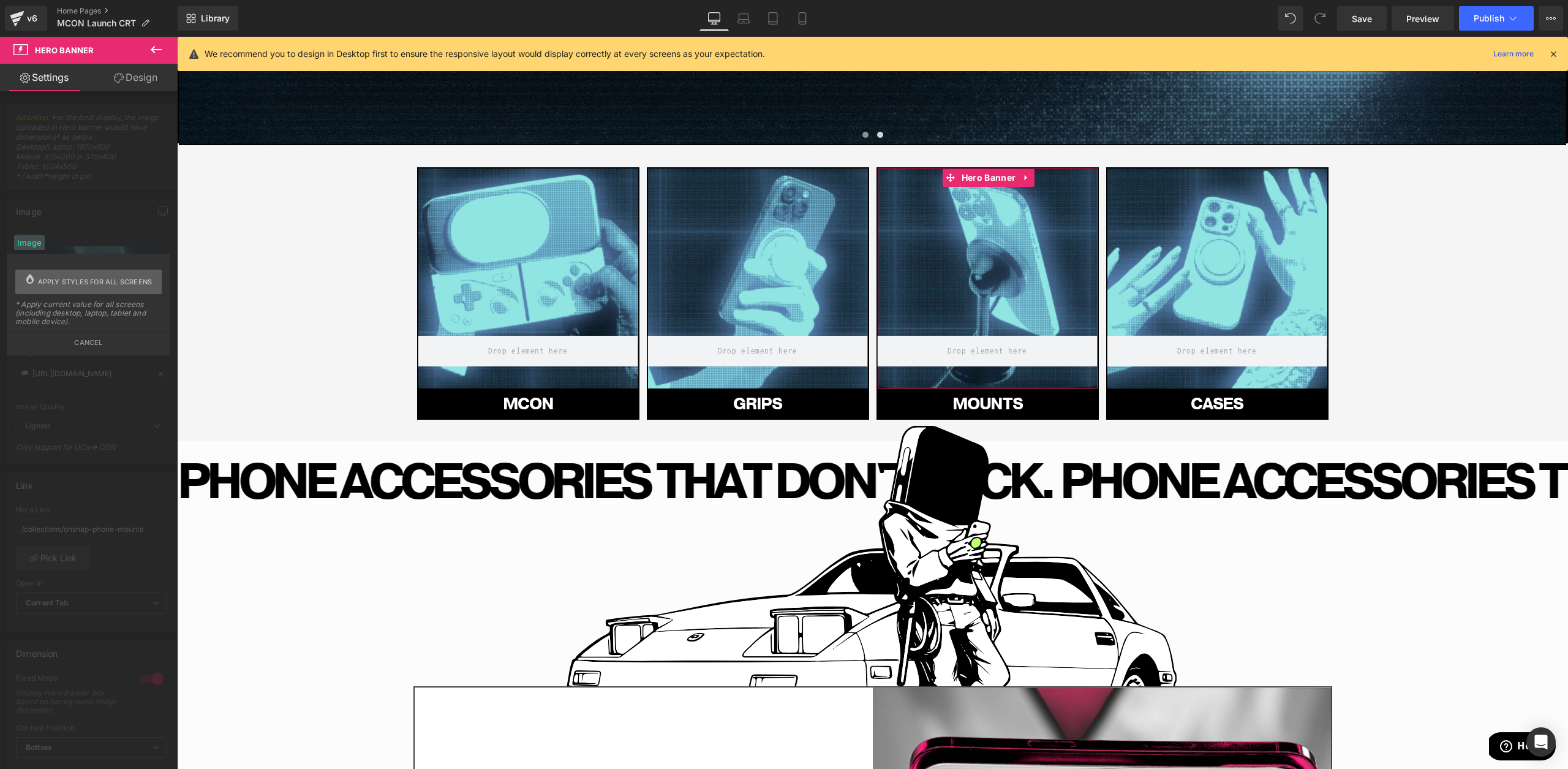
click at [47, 280] on span "Apply styles for all screens" at bounding box center [95, 281] width 115 height 24
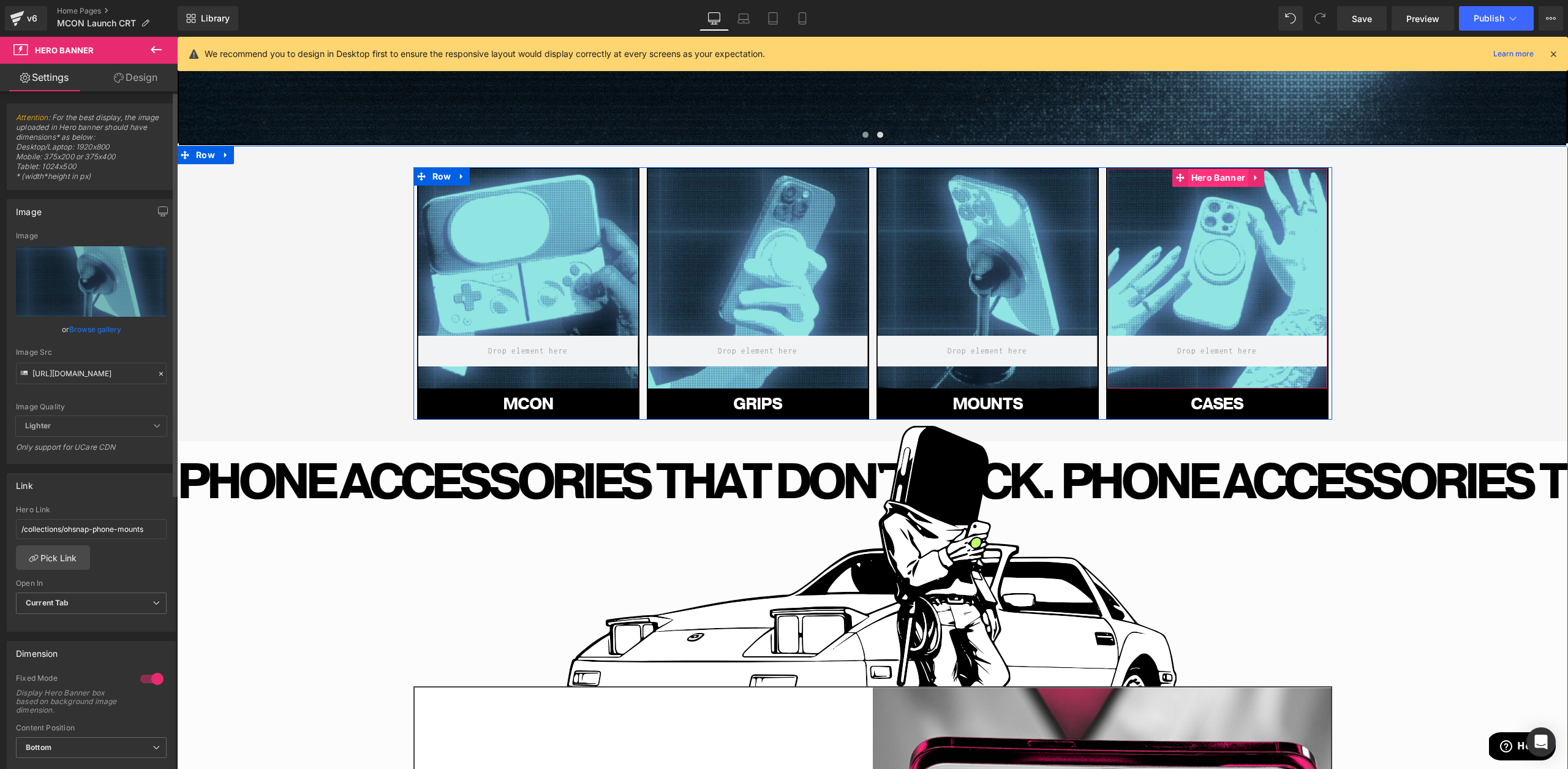
click at [1226, 180] on span "Hero Banner" at bounding box center [1218, 178] width 60 height 19
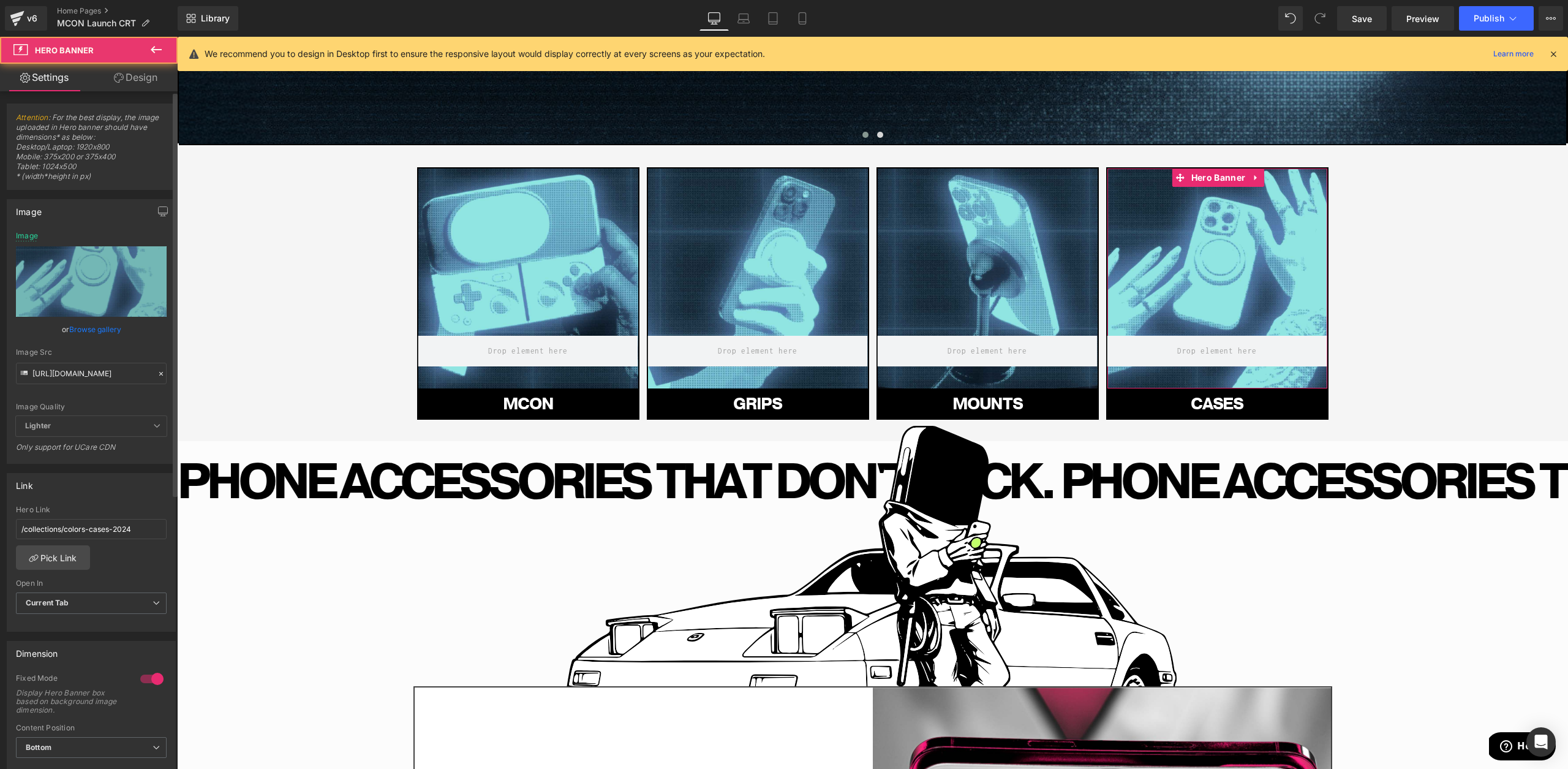
click at [14, 231] on div "[URL][DOMAIN_NAME] Image Replace Image Upload image or Browse gallery Image Src…" at bounding box center [90, 347] width 167 height 231
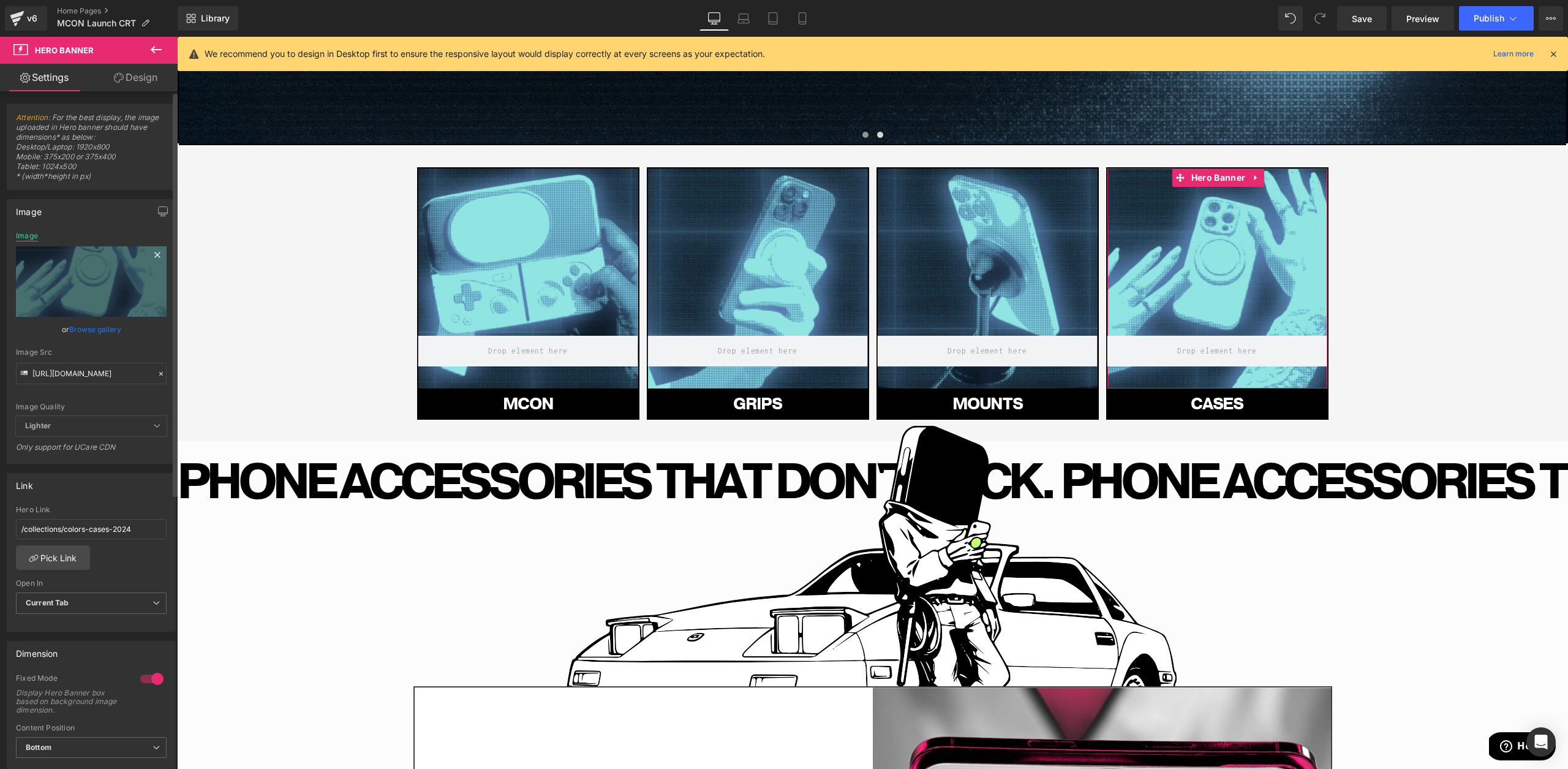
click at [25, 237] on div "Image" at bounding box center [26, 235] width 22 height 9
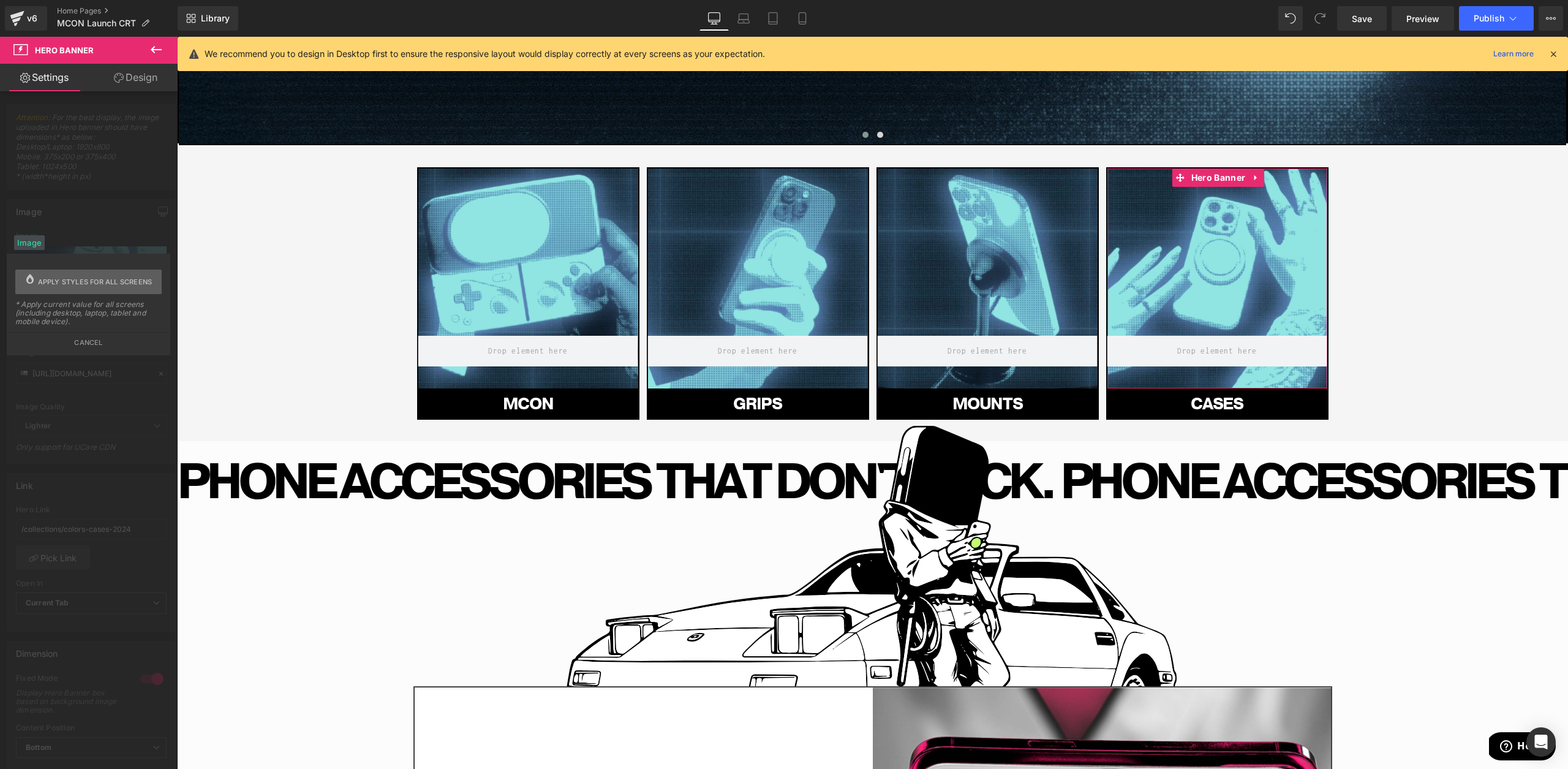
click at [69, 280] on span "Apply styles for all screens" at bounding box center [95, 281] width 115 height 24
